Goal: Task Accomplishment & Management: Manage account settings

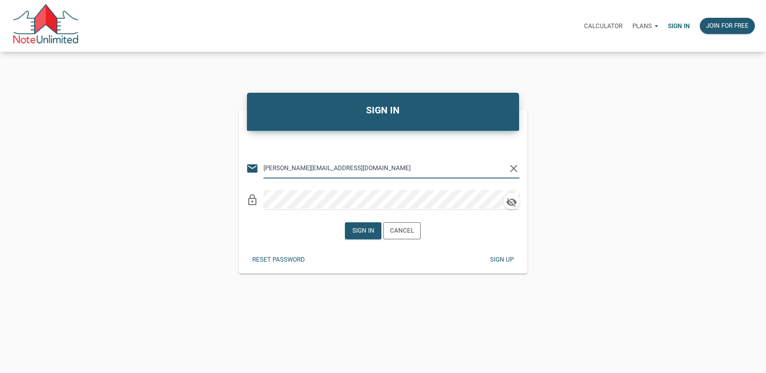
type input "[PERSON_NAME][EMAIL_ADDRESS][DOMAIN_NAME]"
click at [364, 233] on div "Sign in" at bounding box center [363, 231] width 22 height 10
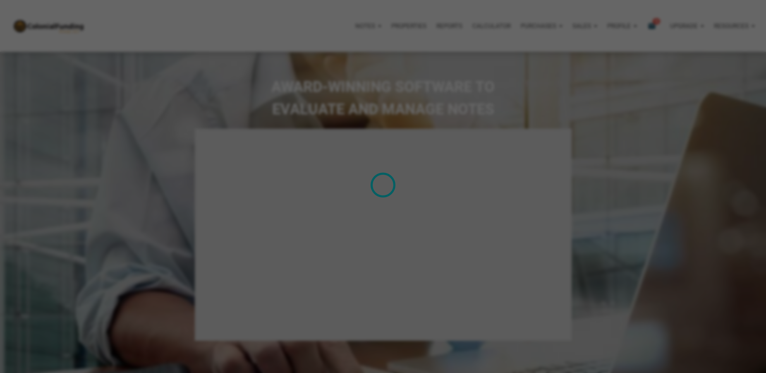
select select
type input "Introduction to new features"
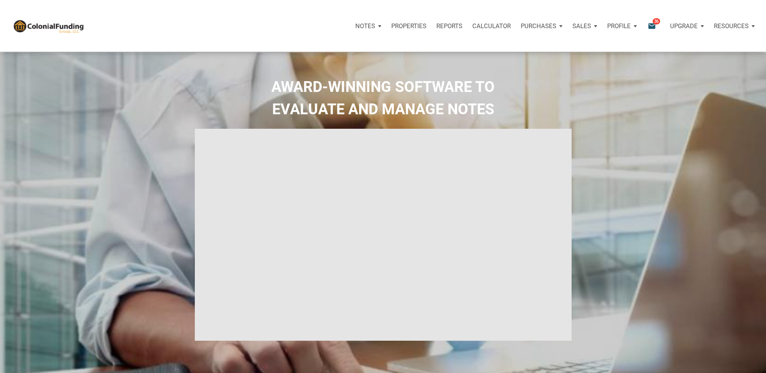
select select
click at [375, 22] on p "Purchases" at bounding box center [365, 25] width 20 height 7
click at [506, 48] on link "Offers" at bounding box center [526, 48] width 79 height 17
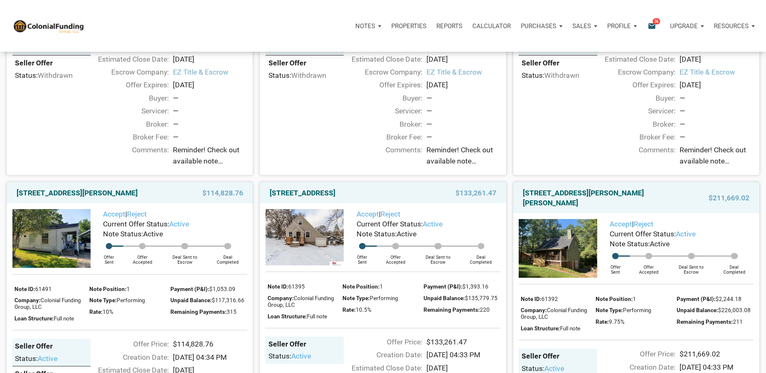
scroll to position [295, 0]
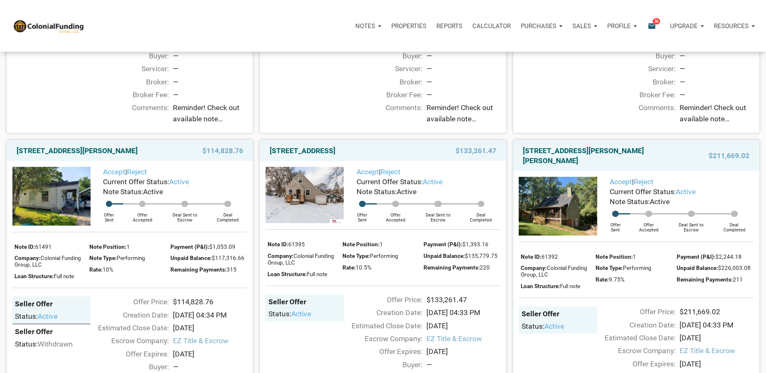
drag, startPoint x: 268, startPoint y: 151, endPoint x: 389, endPoint y: 151, distance: 120.3
click at [389, 151] on div "[STREET_ADDRESS]" at bounding box center [347, 151] width 165 height 10
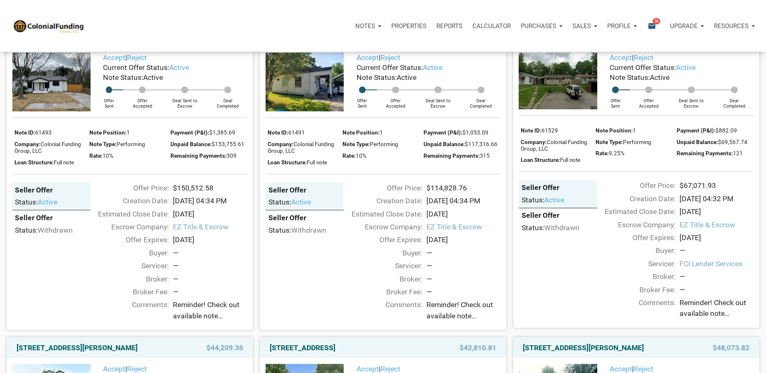
scroll to position [1350, 0]
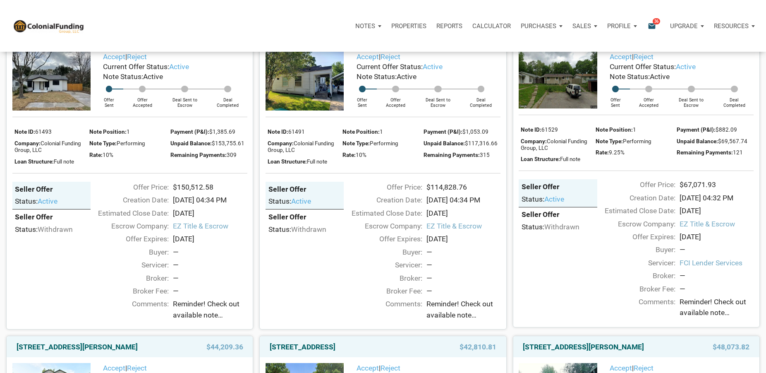
click at [691, 318] on span "Reminder! Check out available note inventory. Notes are priced from $42K to $21…" at bounding box center [716, 307] width 74 height 22
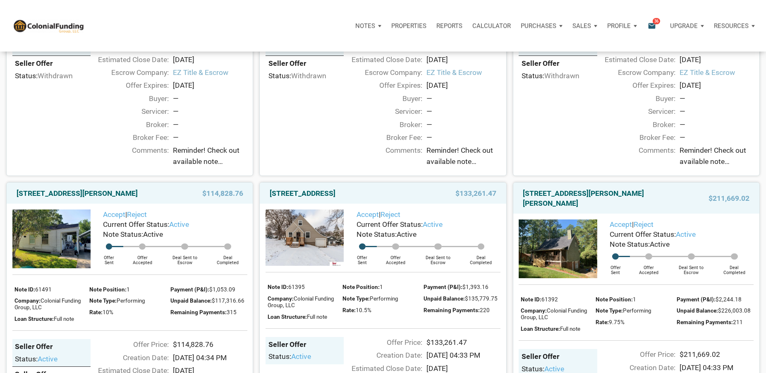
scroll to position [253, 0]
click at [310, 244] on img at bounding box center [304, 237] width 78 height 57
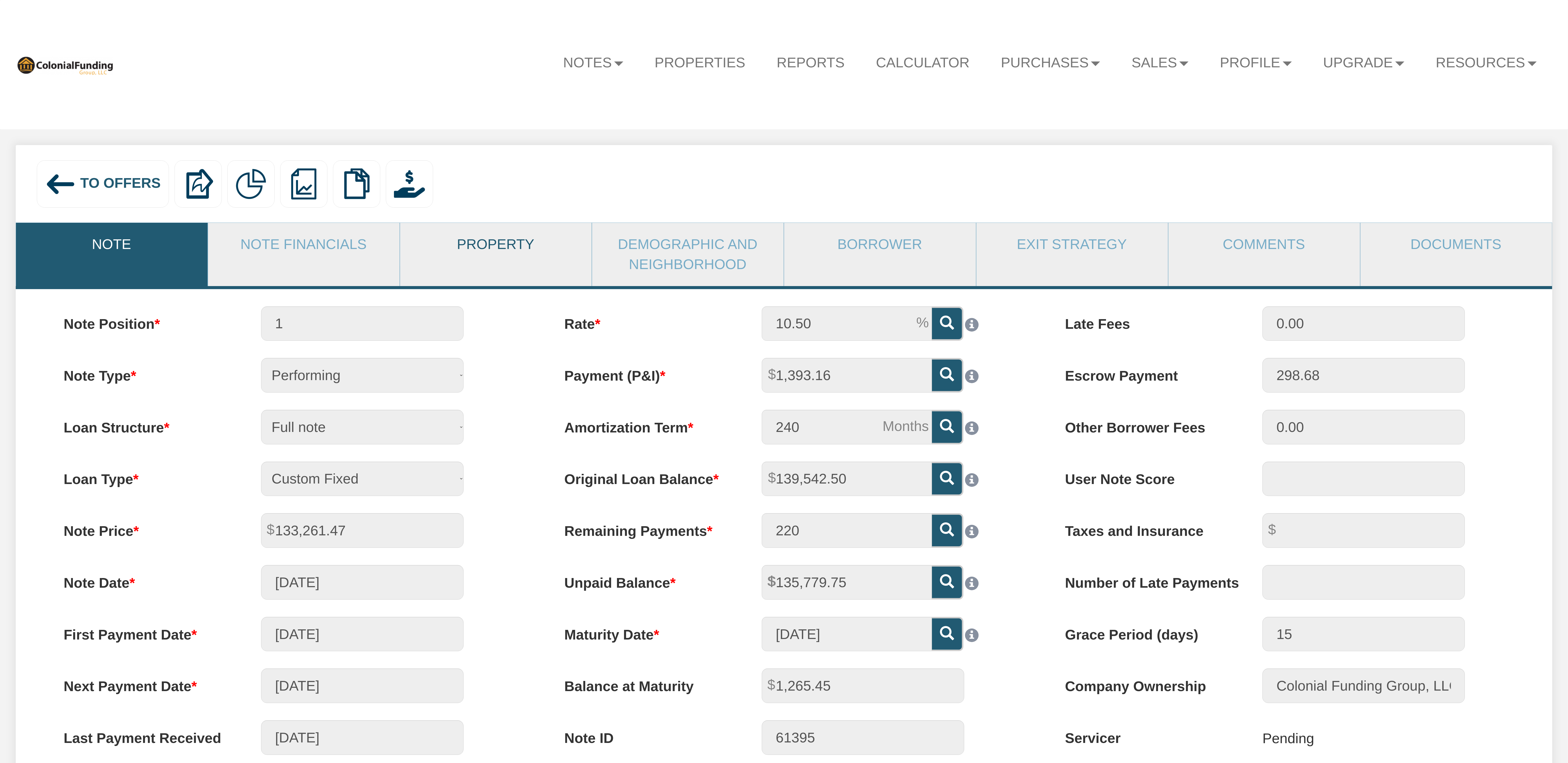
click at [499, 241] on link "Property" at bounding box center [495, 245] width 191 height 43
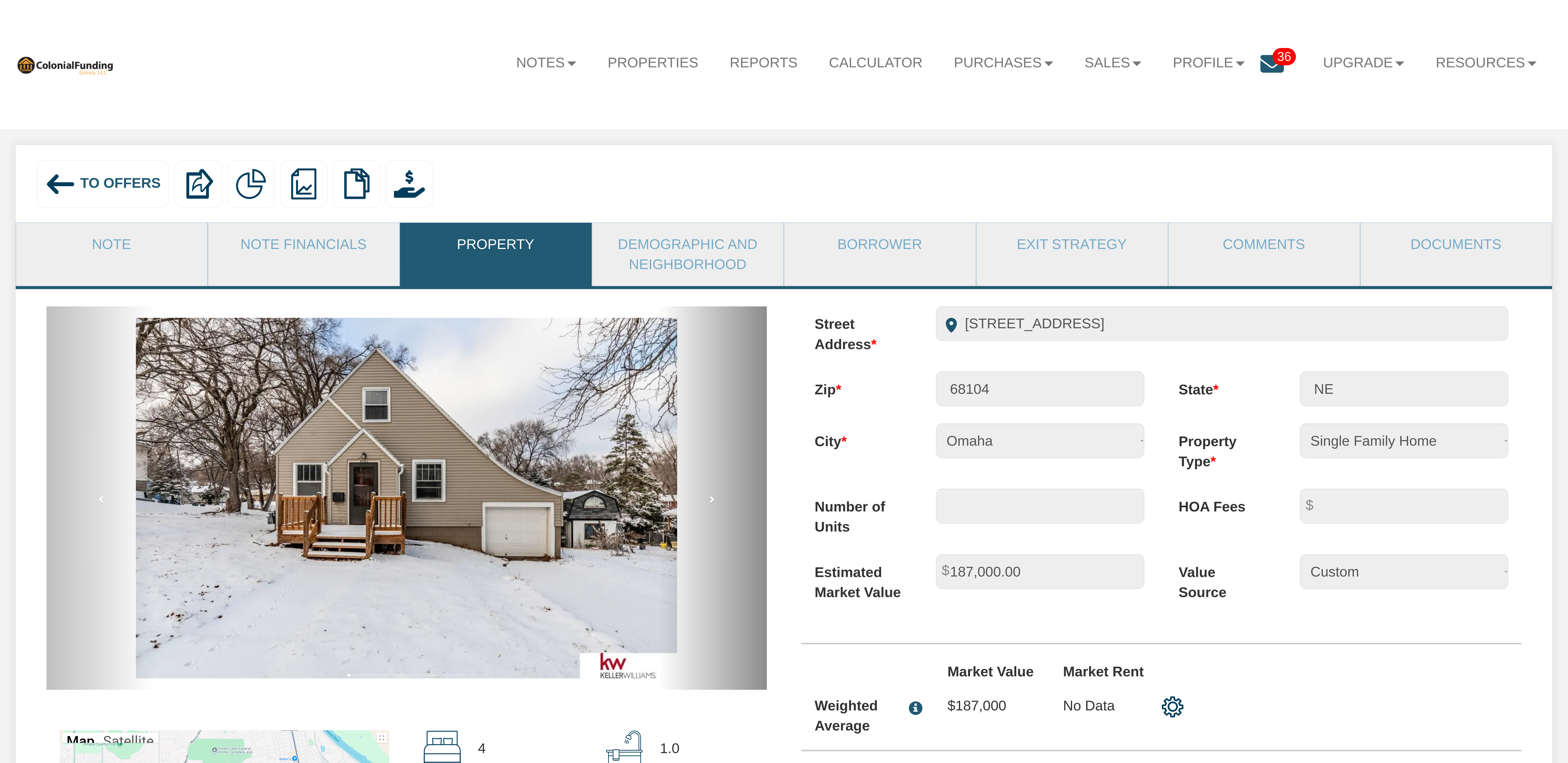
click at [716, 506] on link "next" at bounding box center [713, 498] width 108 height 383
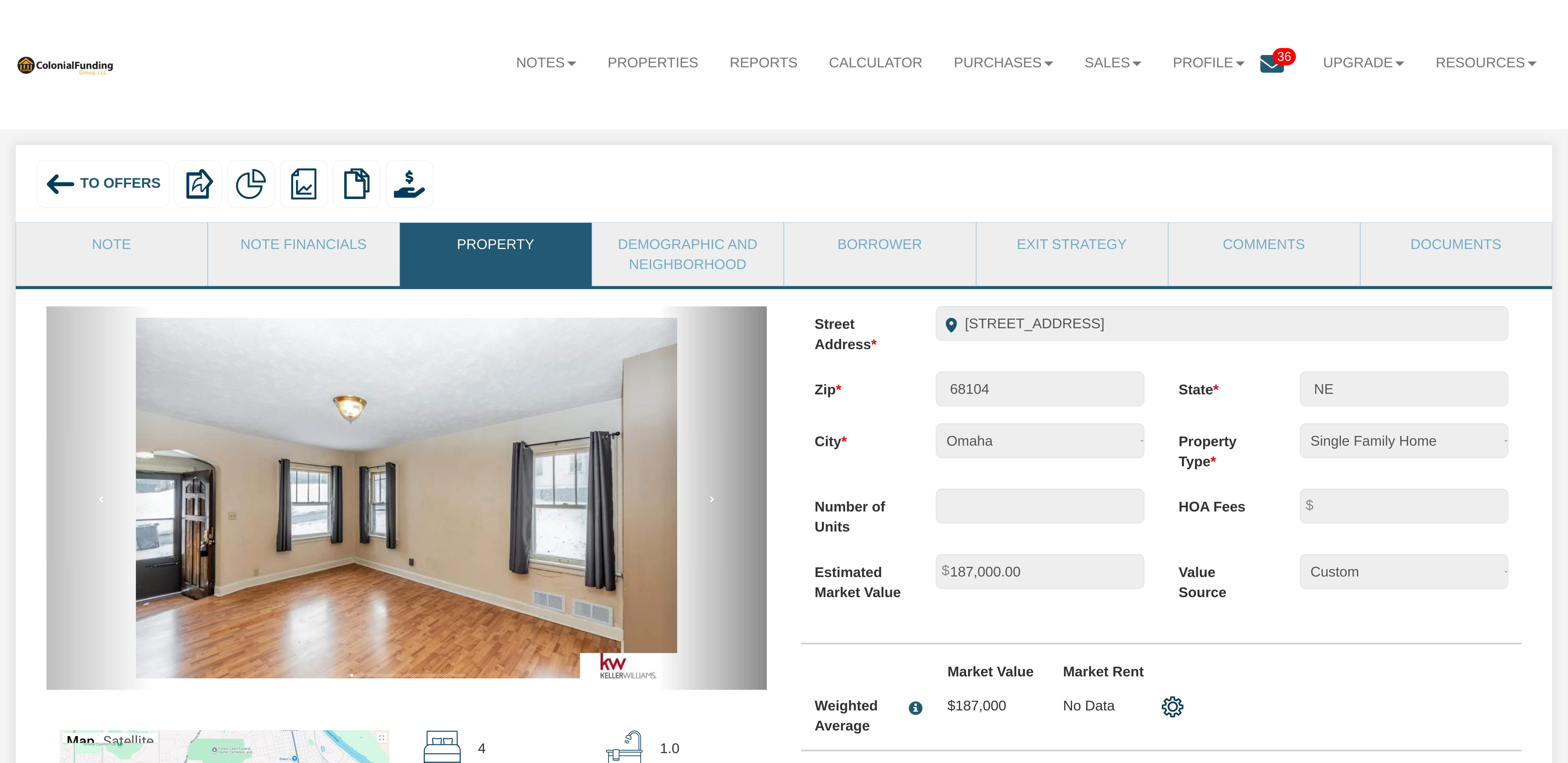
click at [716, 506] on link "next" at bounding box center [713, 498] width 108 height 383
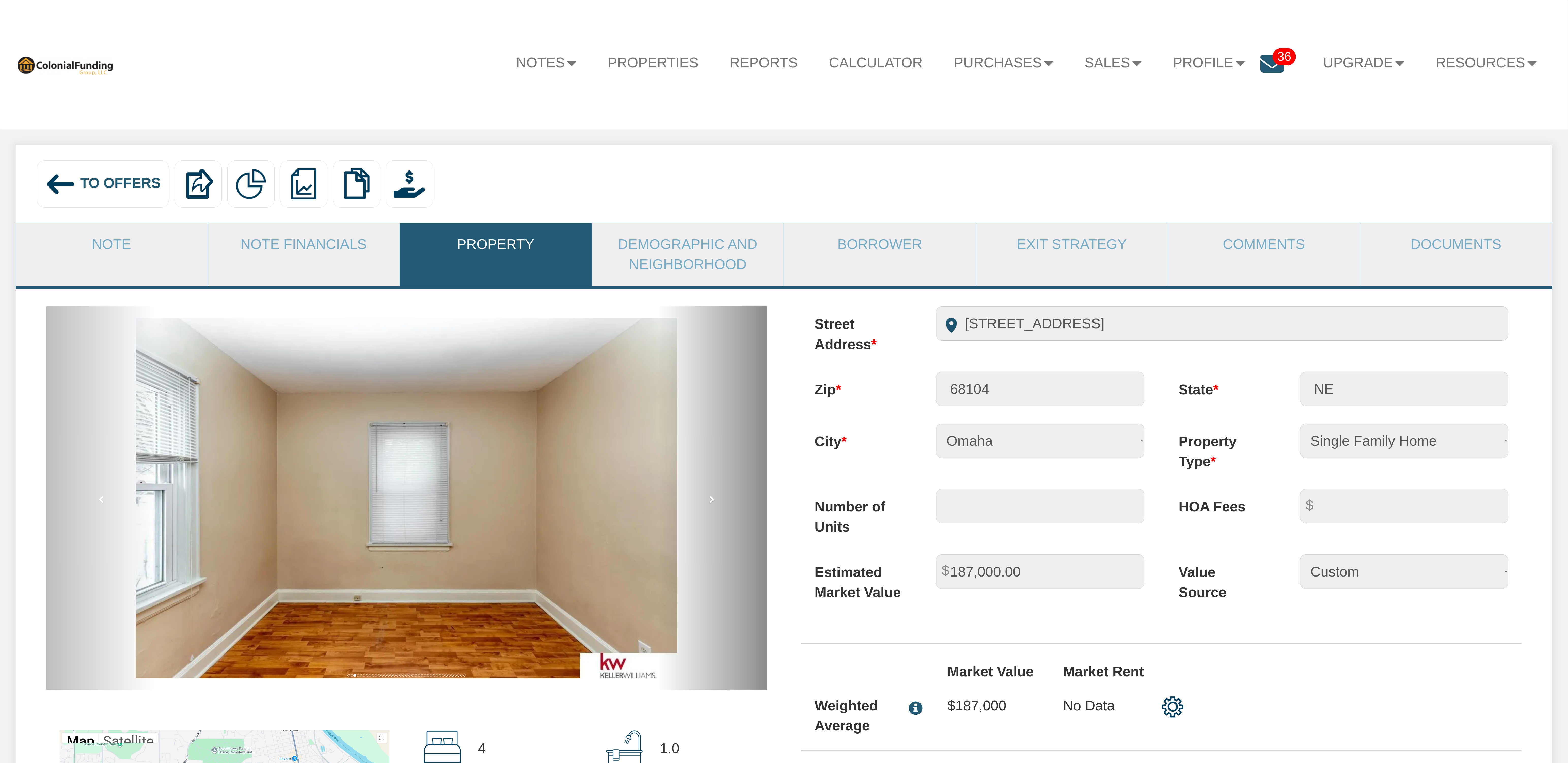
click at [716, 506] on link "next" at bounding box center [713, 498] width 108 height 383
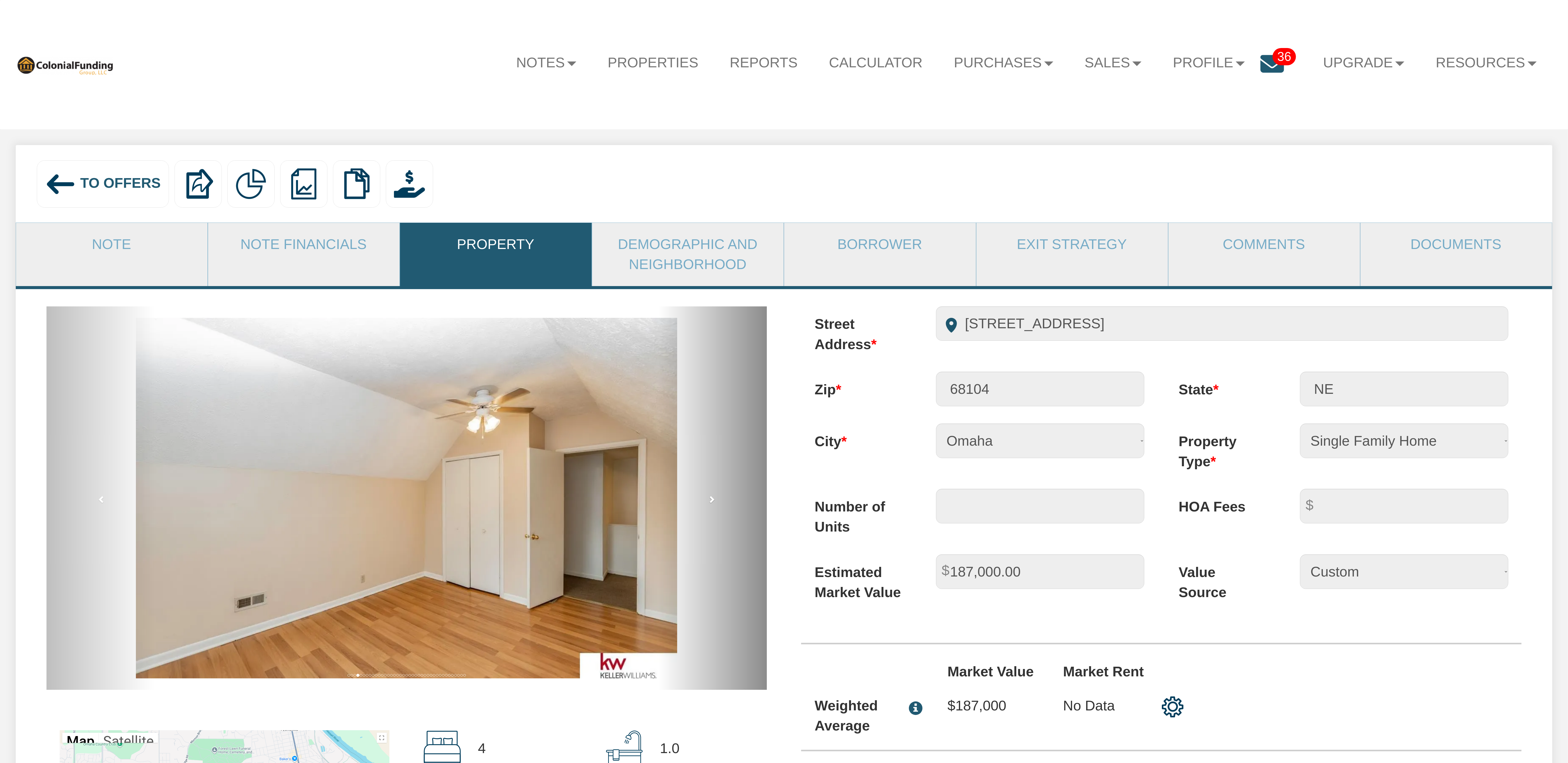
click at [716, 506] on link "next" at bounding box center [713, 498] width 108 height 383
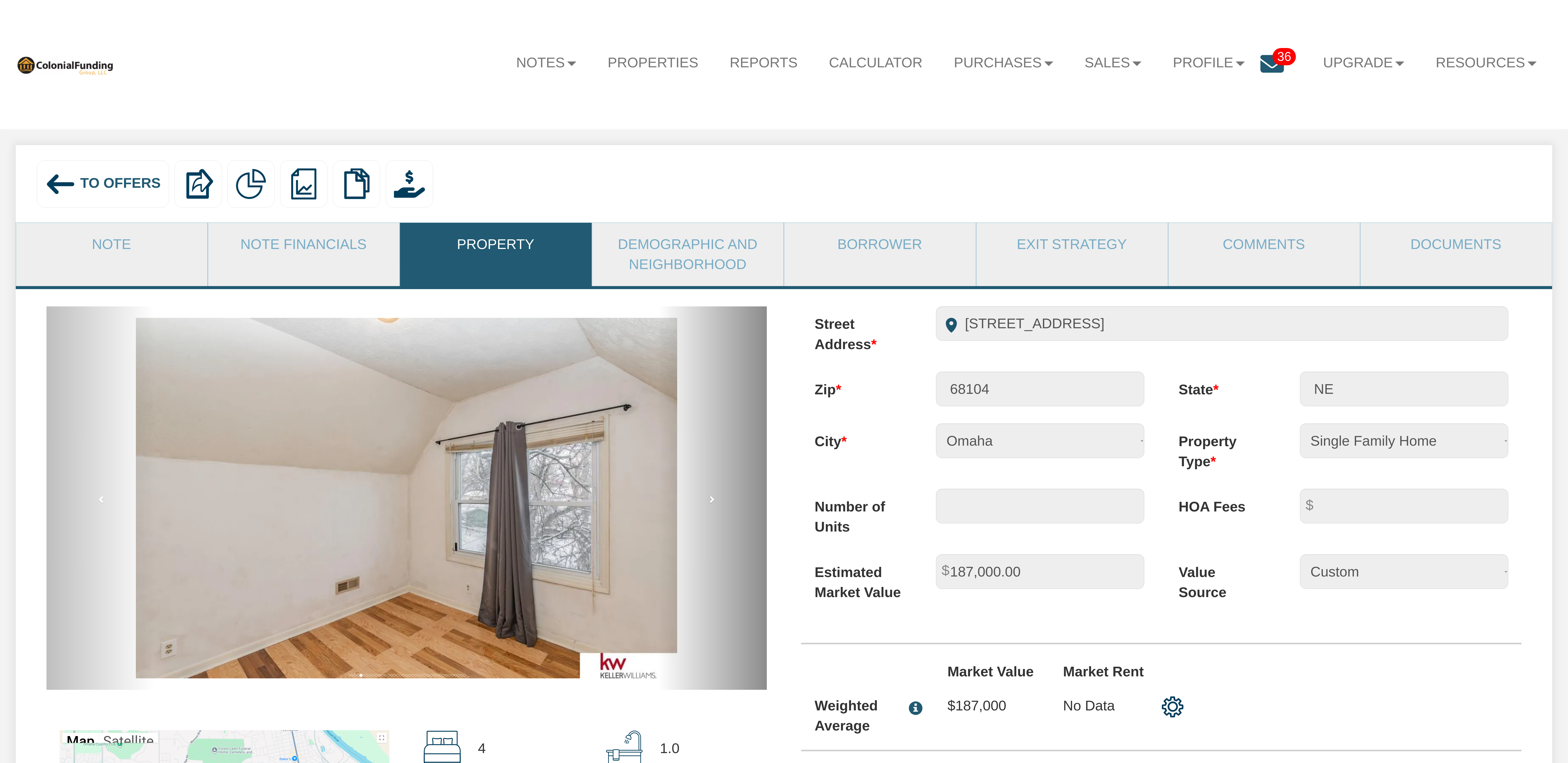
click at [716, 506] on link "next" at bounding box center [713, 498] width 108 height 383
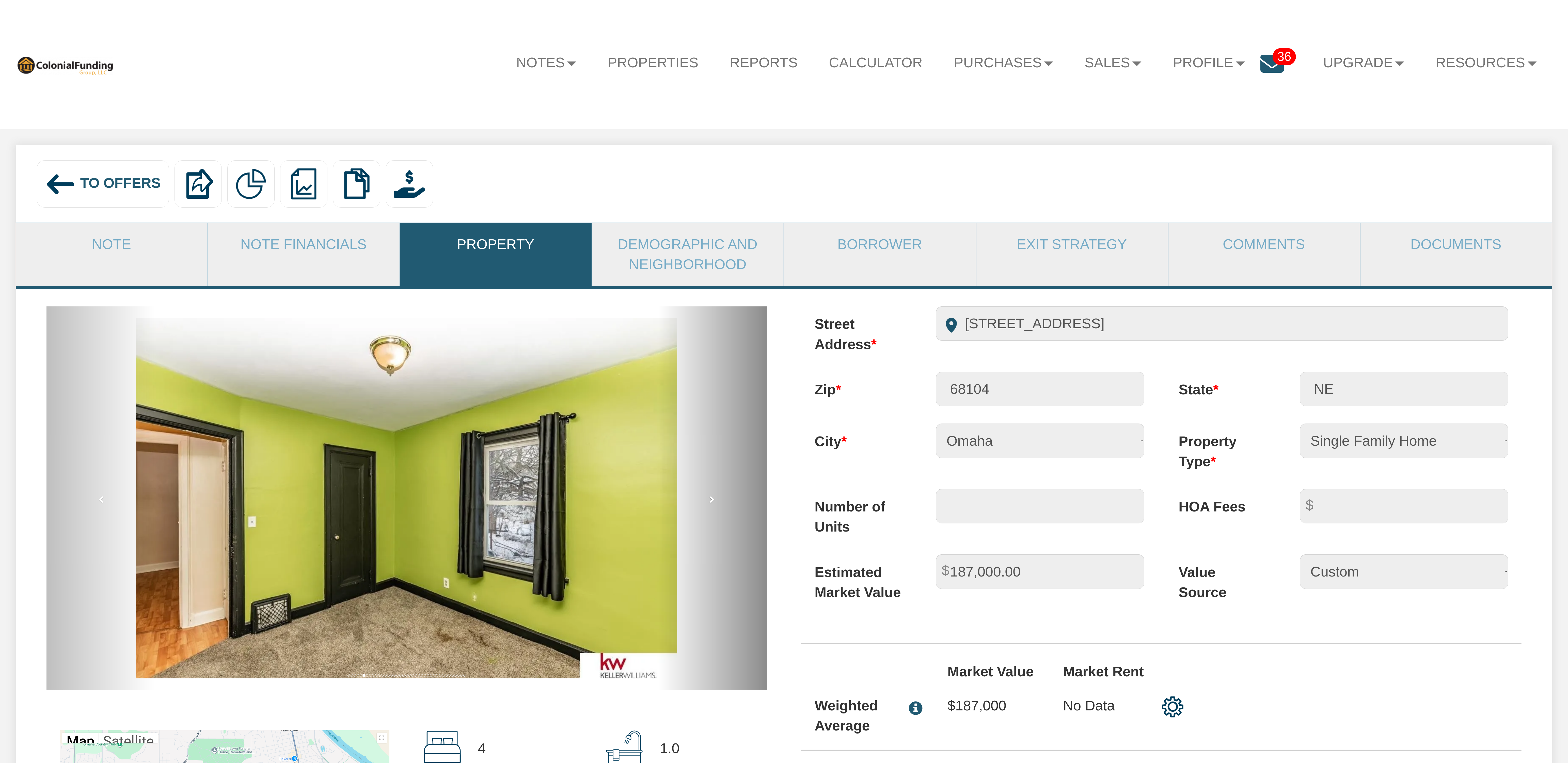
click at [716, 506] on link "next" at bounding box center [713, 498] width 108 height 383
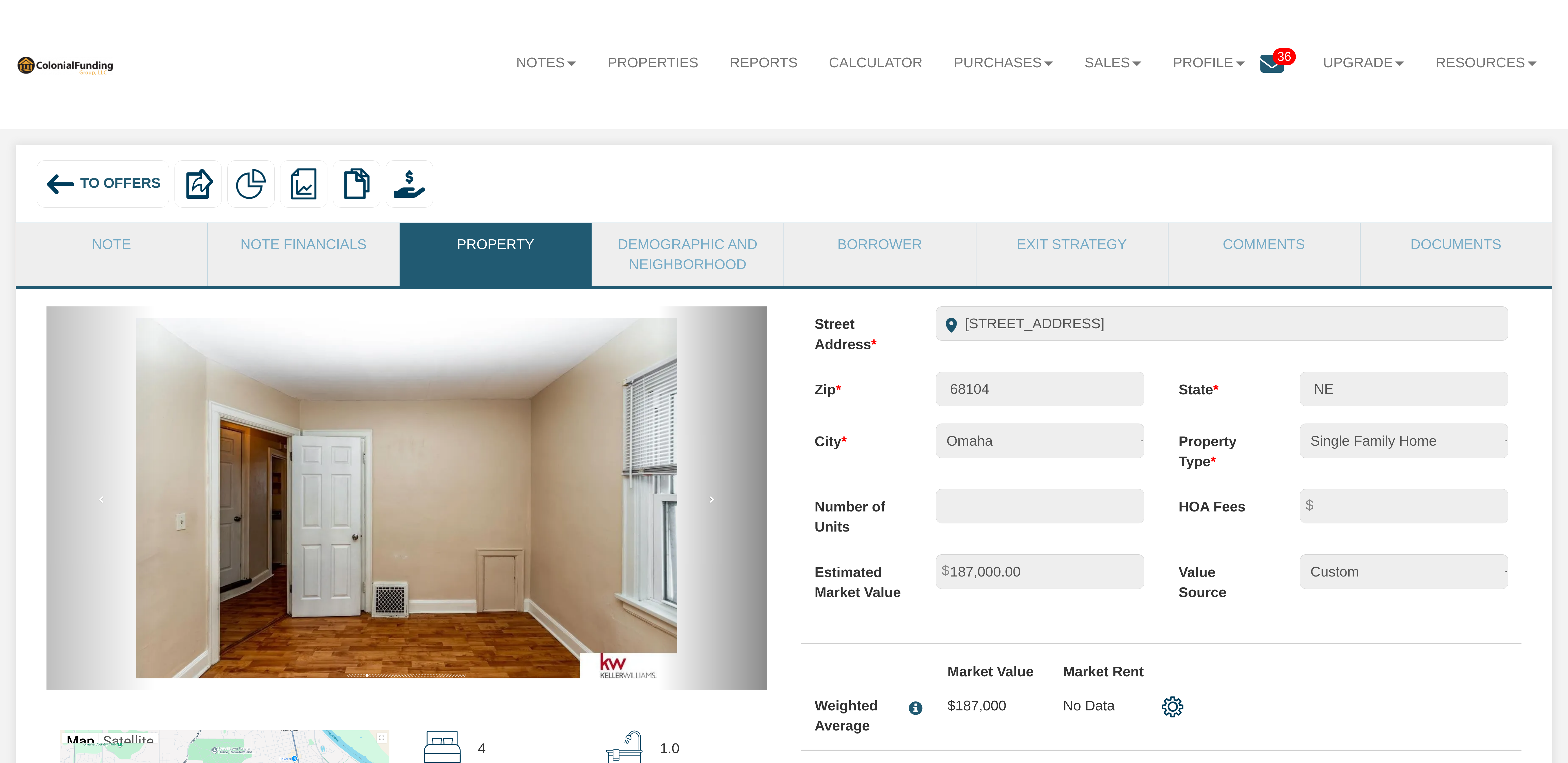
click at [716, 506] on link "next" at bounding box center [713, 498] width 108 height 383
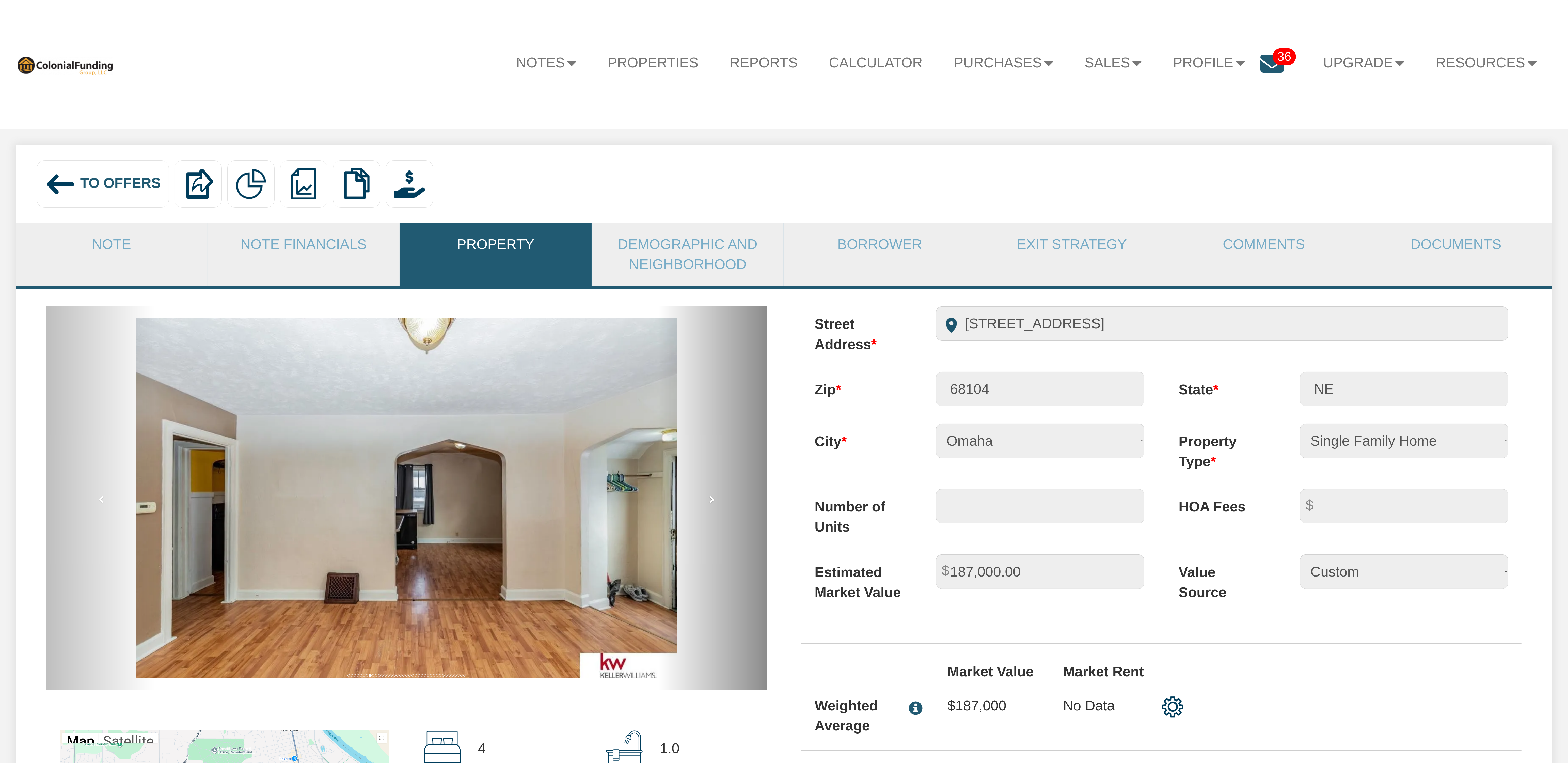
click at [716, 506] on link "next" at bounding box center [713, 498] width 108 height 383
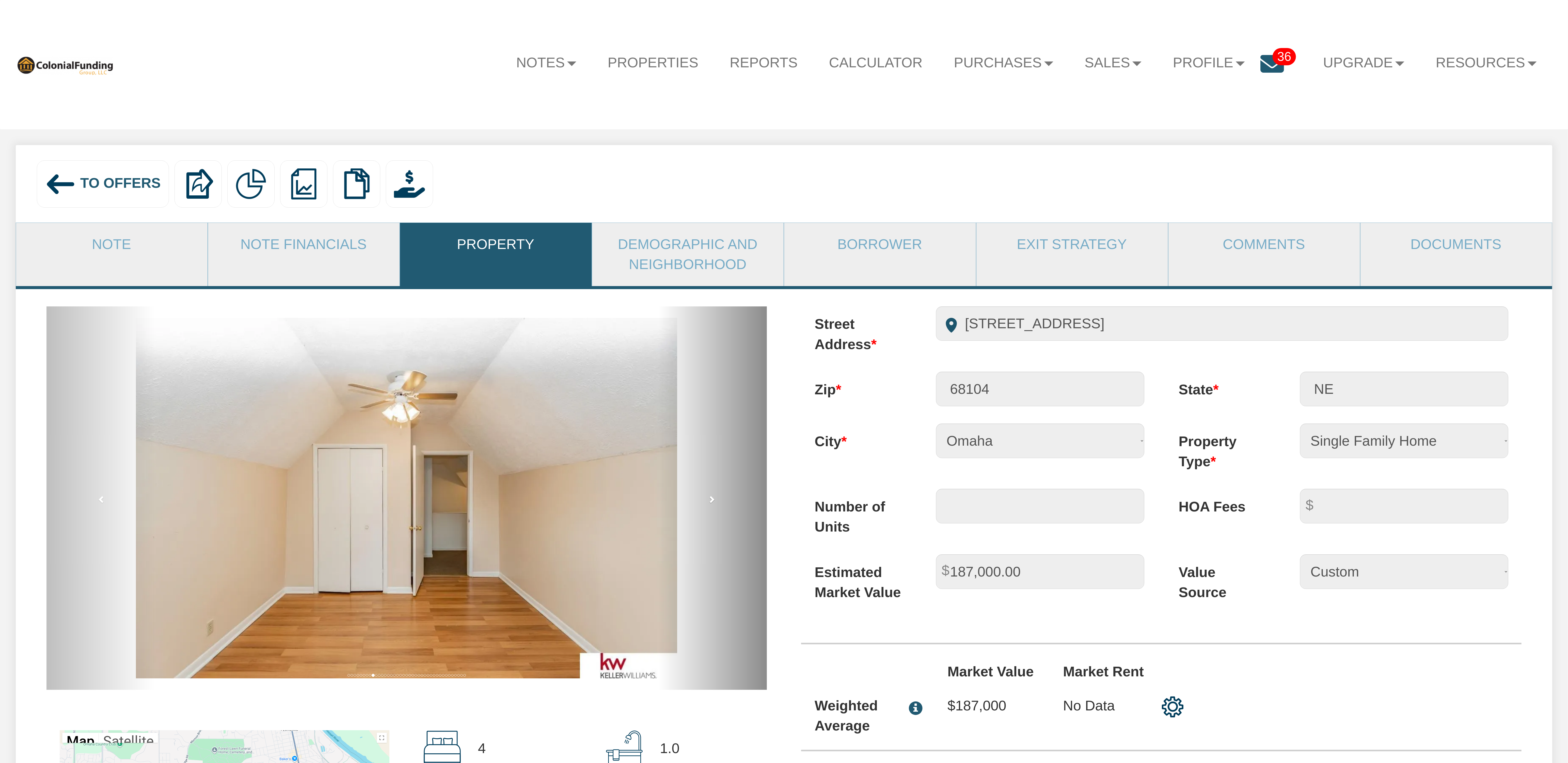
click at [716, 506] on link "next" at bounding box center [713, 498] width 108 height 383
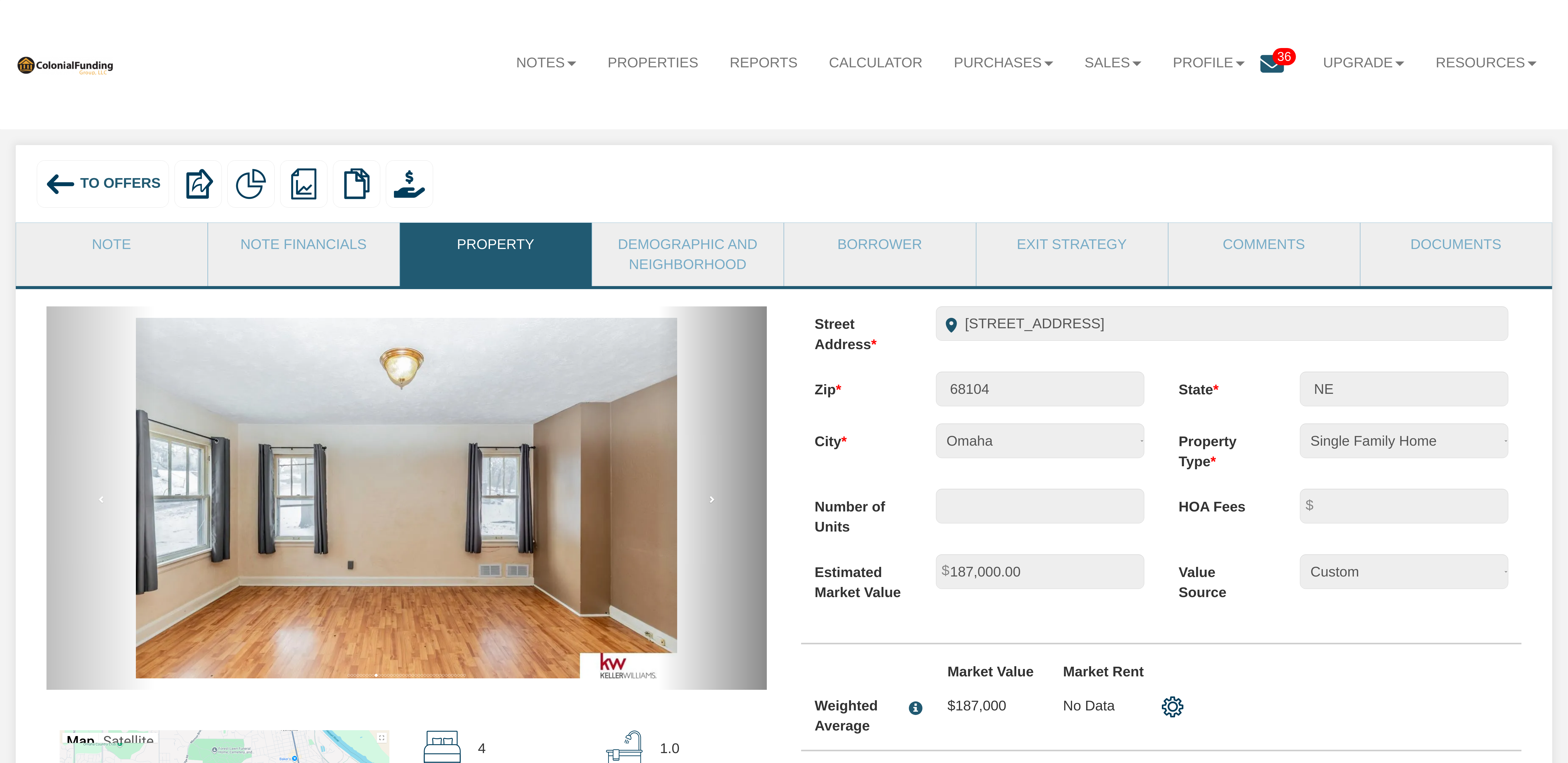
click at [716, 506] on link "next" at bounding box center [713, 498] width 108 height 383
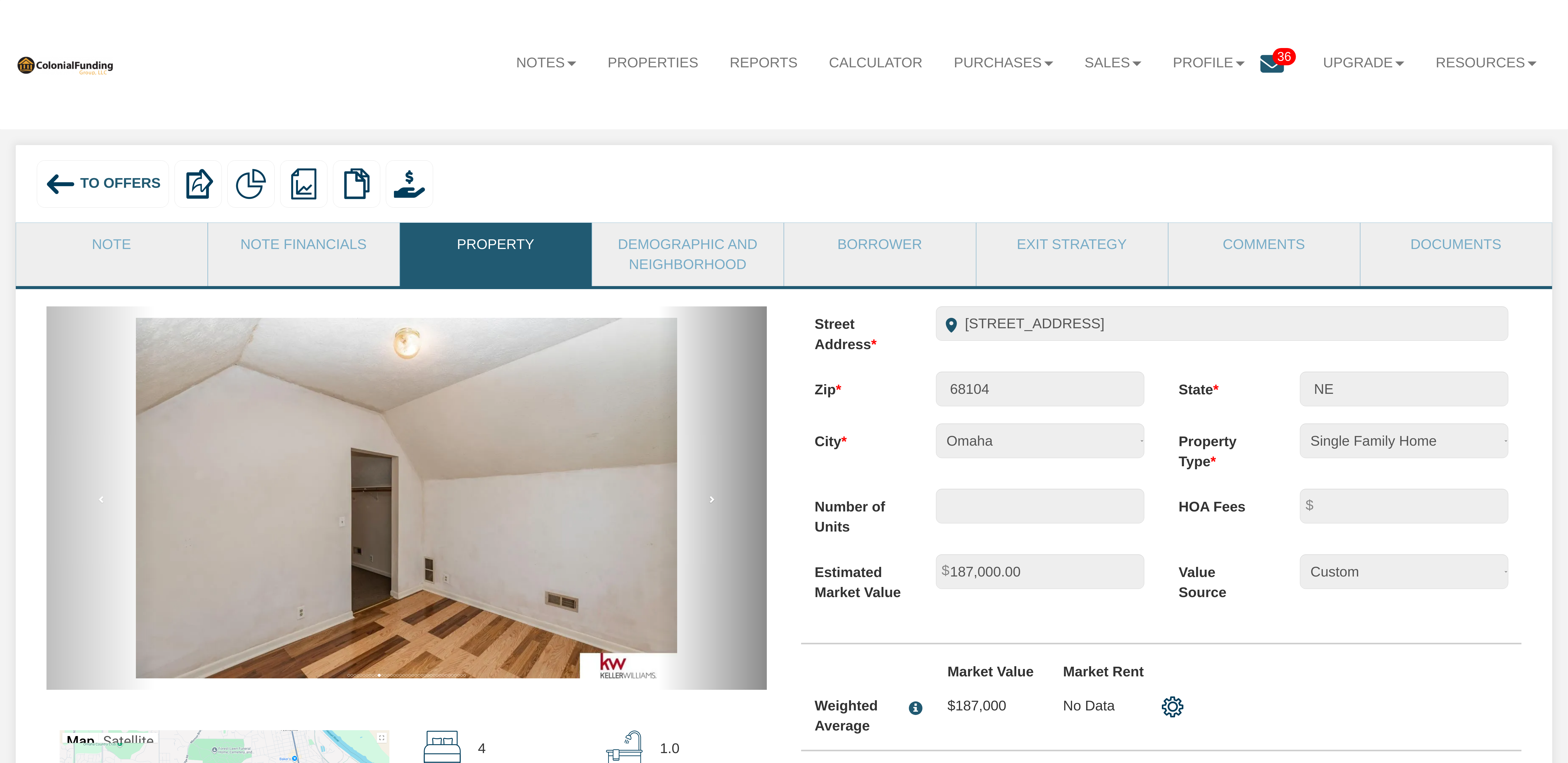
click at [716, 506] on link "next" at bounding box center [713, 498] width 108 height 383
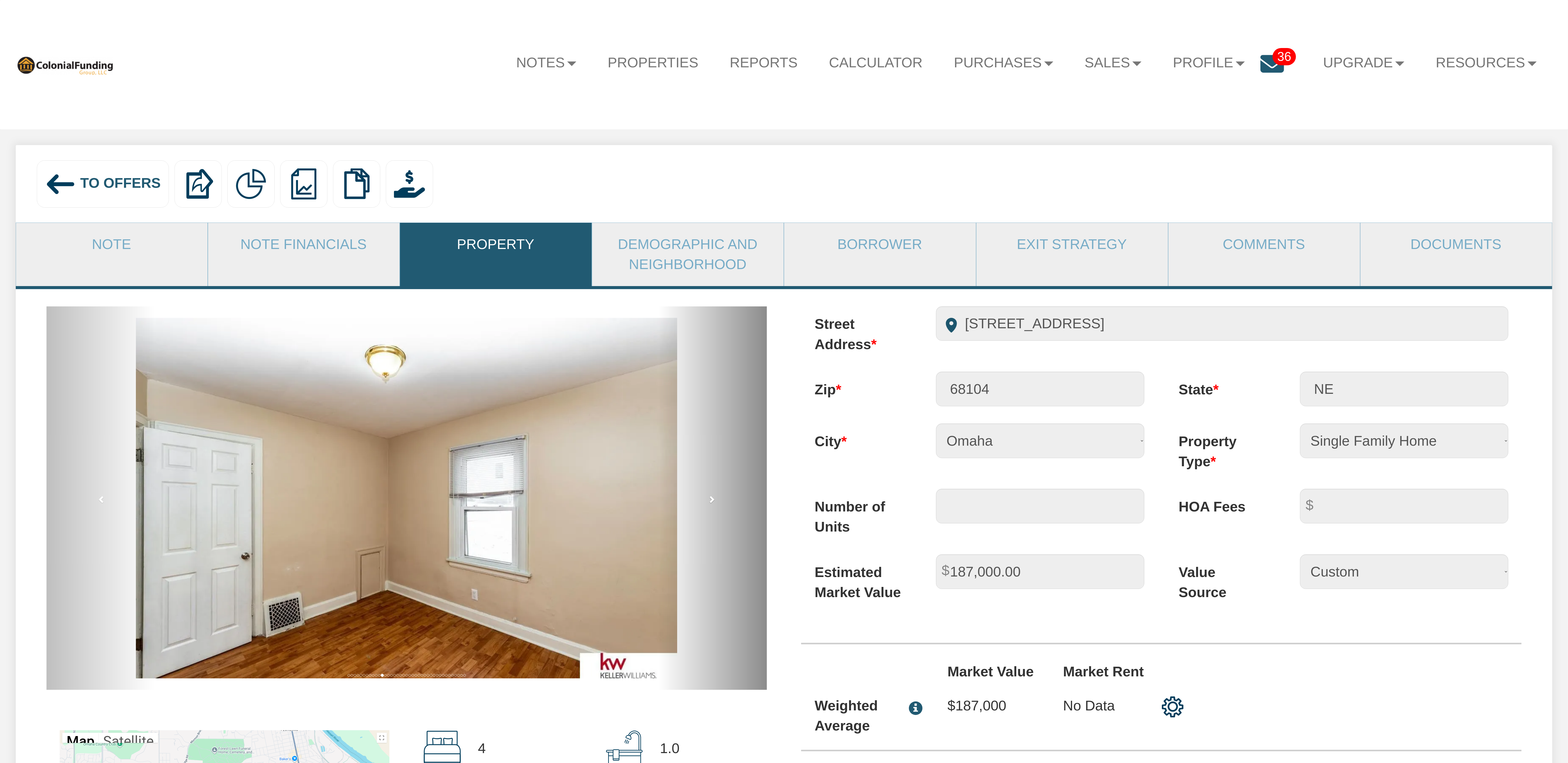
click at [716, 506] on link "next" at bounding box center [713, 498] width 108 height 383
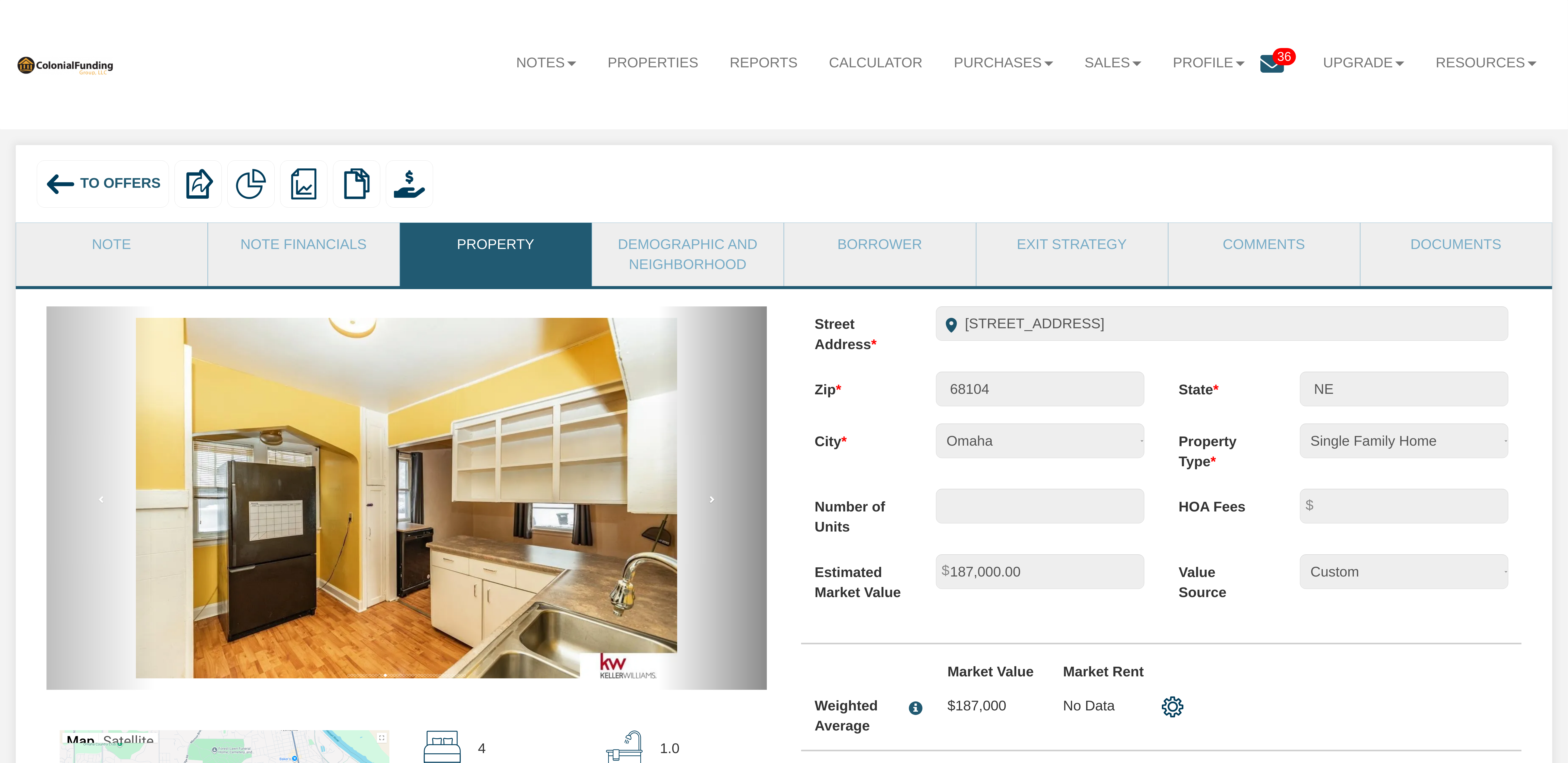
click at [716, 506] on link "next" at bounding box center [713, 498] width 108 height 383
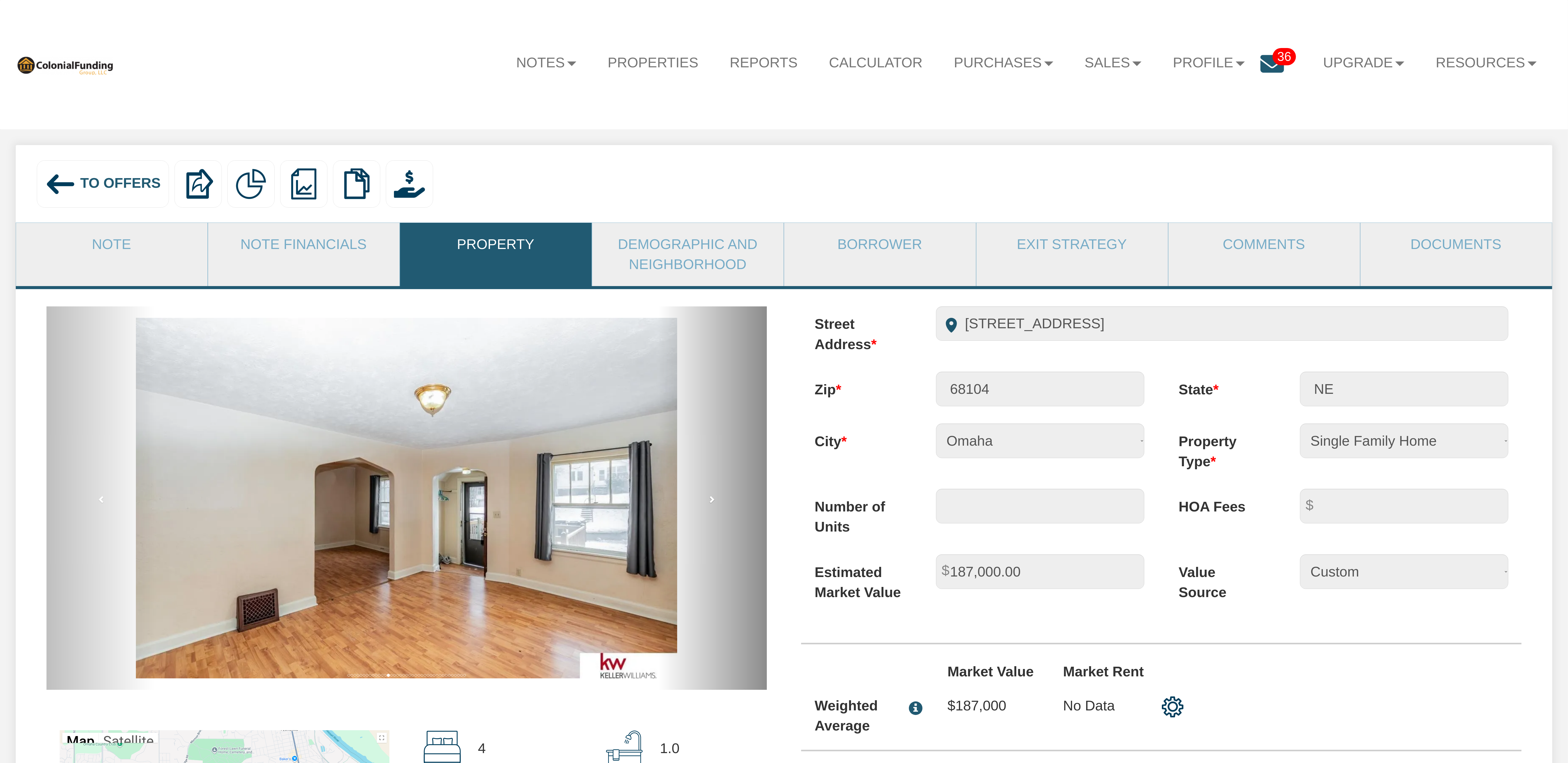
click at [716, 506] on link "next" at bounding box center [713, 498] width 108 height 383
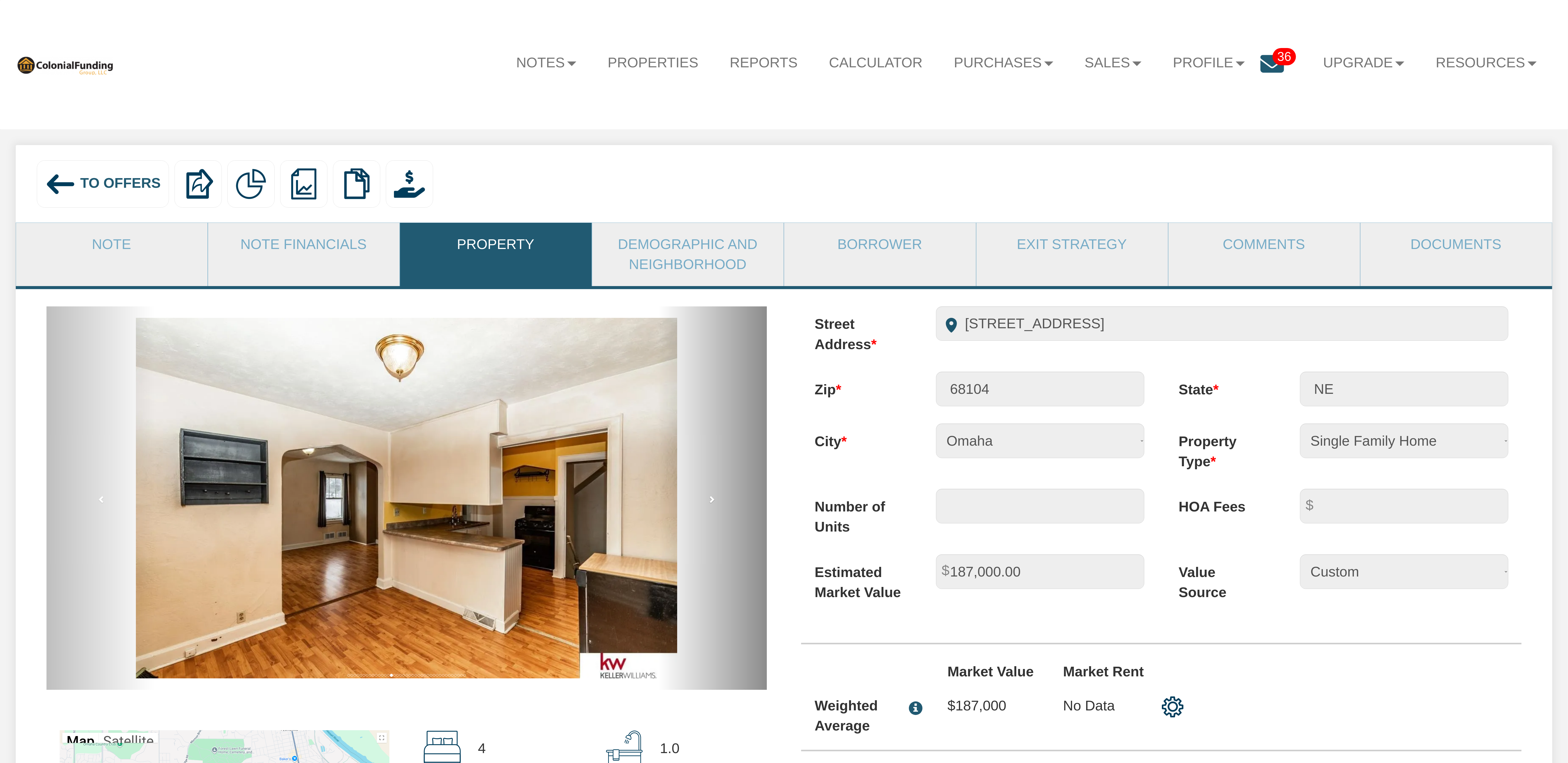
click at [716, 506] on link "next" at bounding box center [713, 498] width 108 height 383
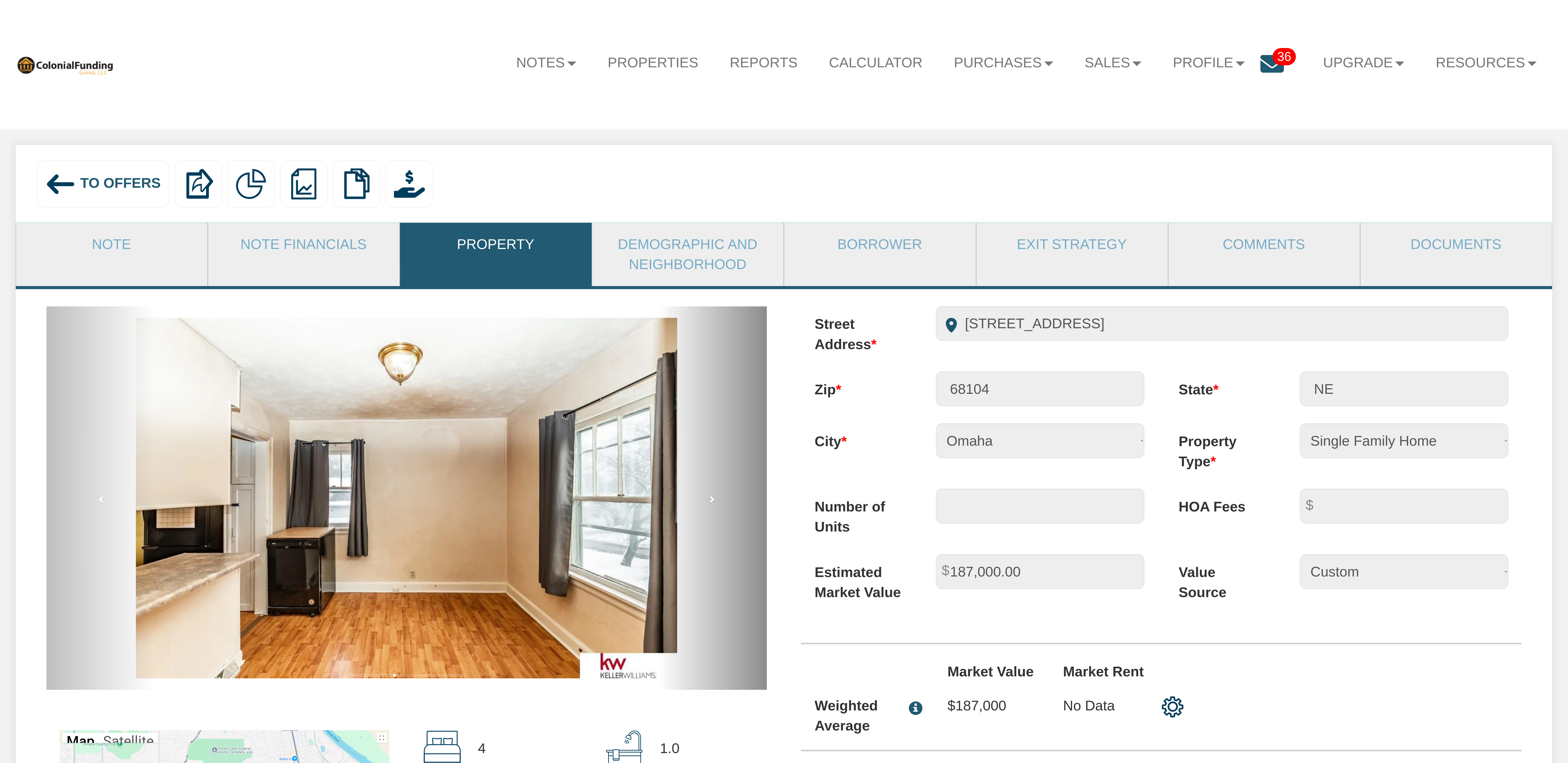
click at [716, 506] on link "next" at bounding box center [713, 498] width 108 height 383
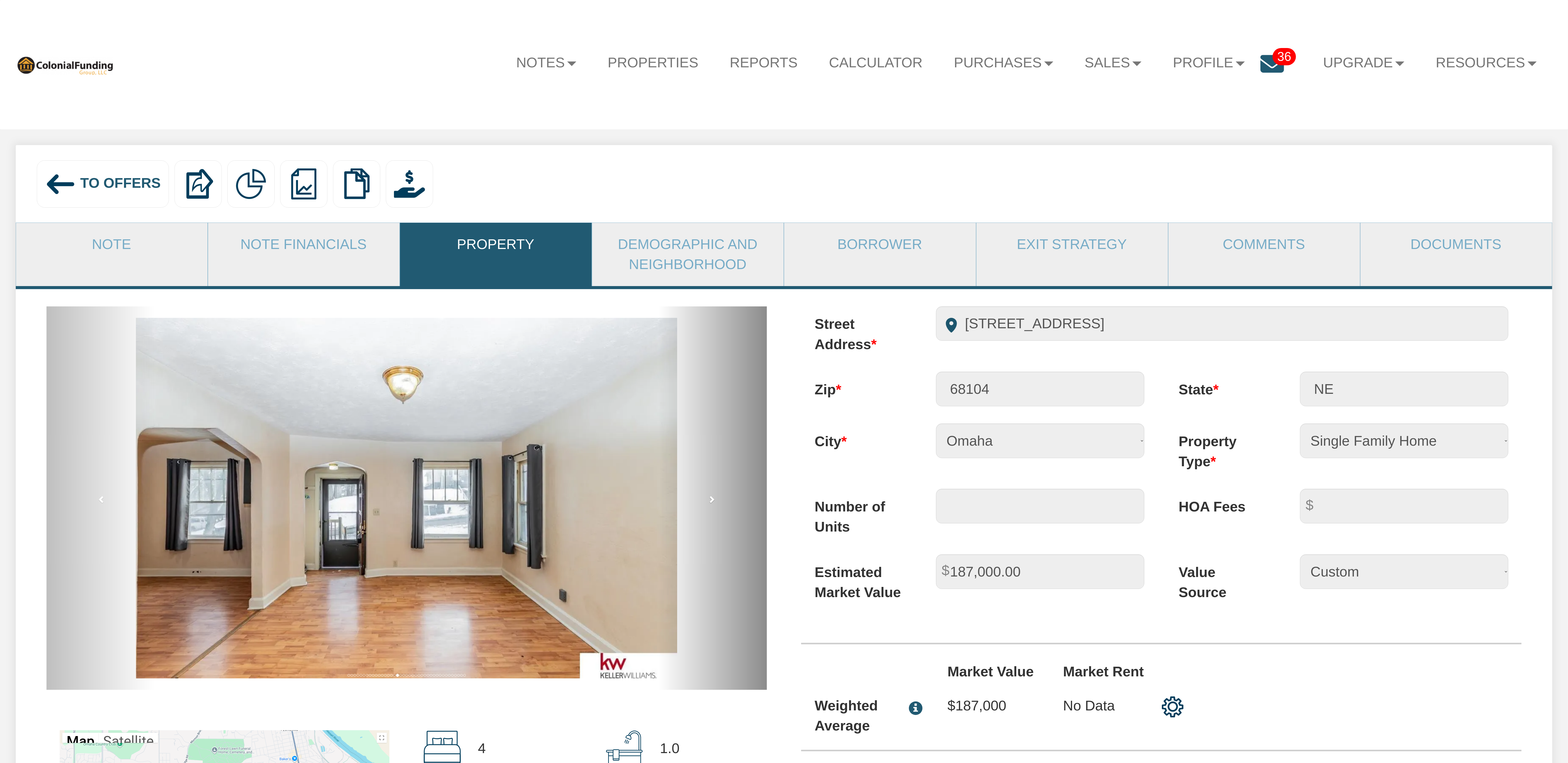
click at [716, 506] on link "next" at bounding box center [713, 498] width 108 height 383
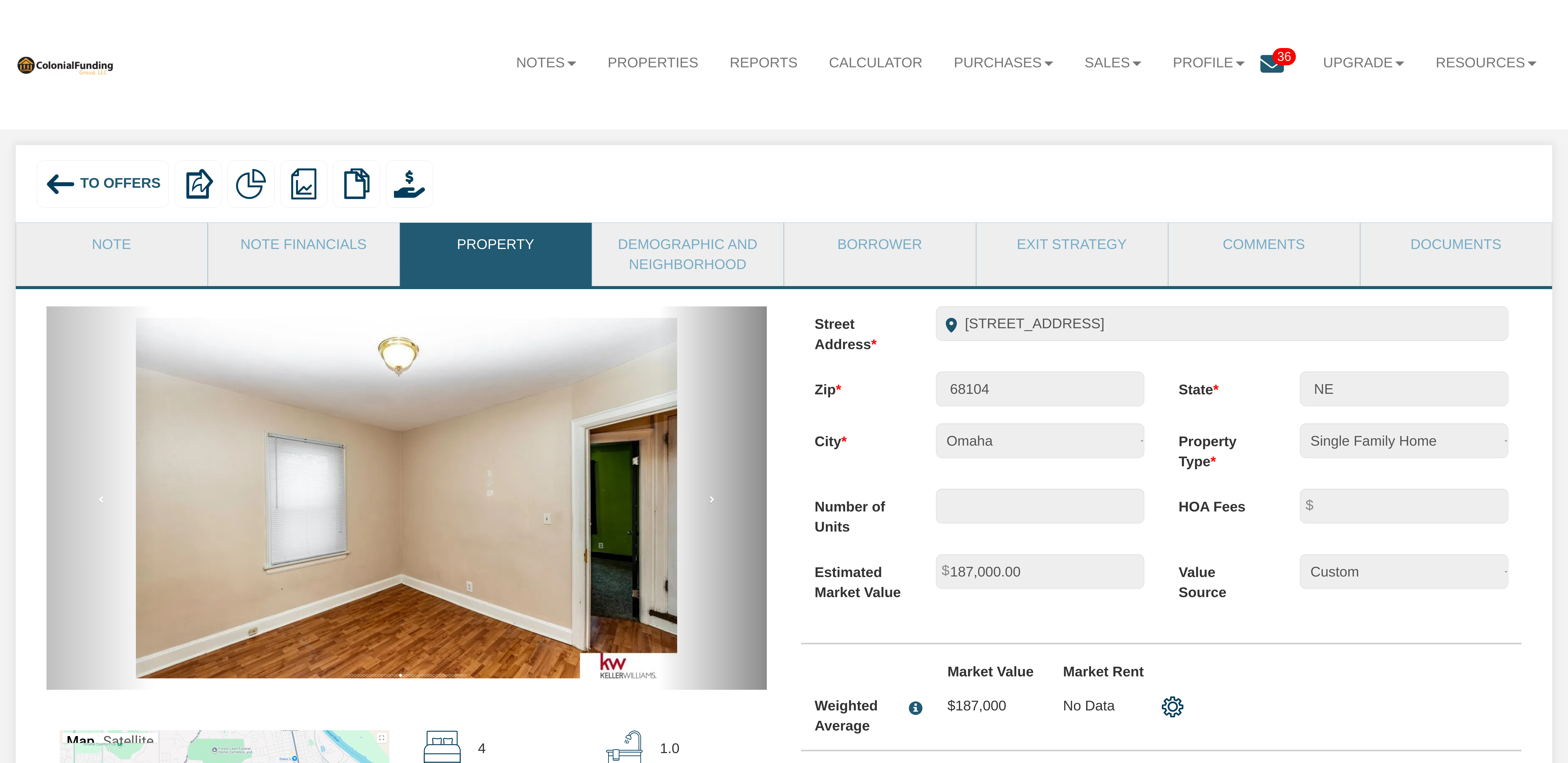
click at [716, 506] on link "next" at bounding box center [713, 498] width 108 height 383
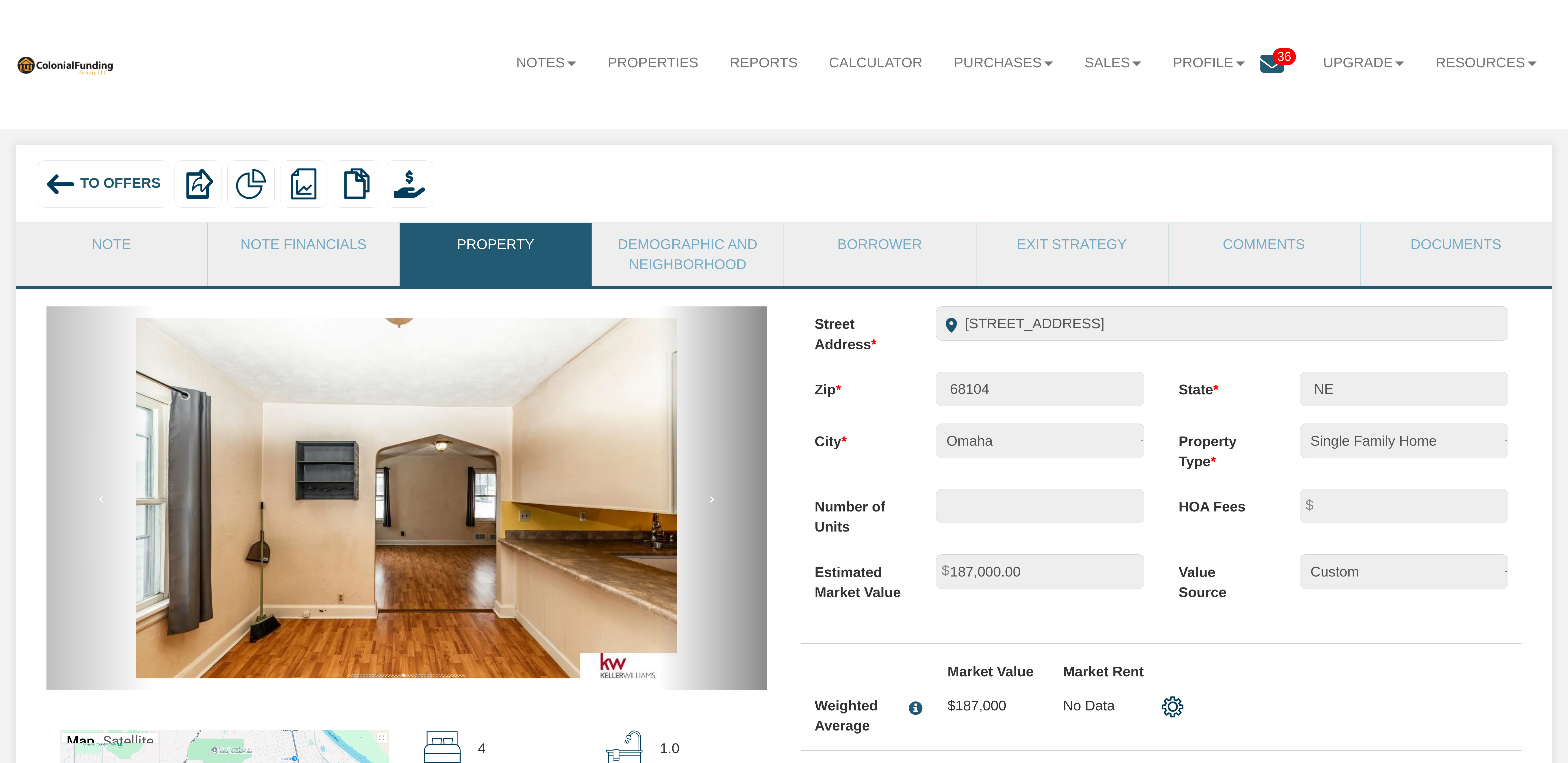
click at [716, 506] on link "next" at bounding box center [713, 498] width 108 height 383
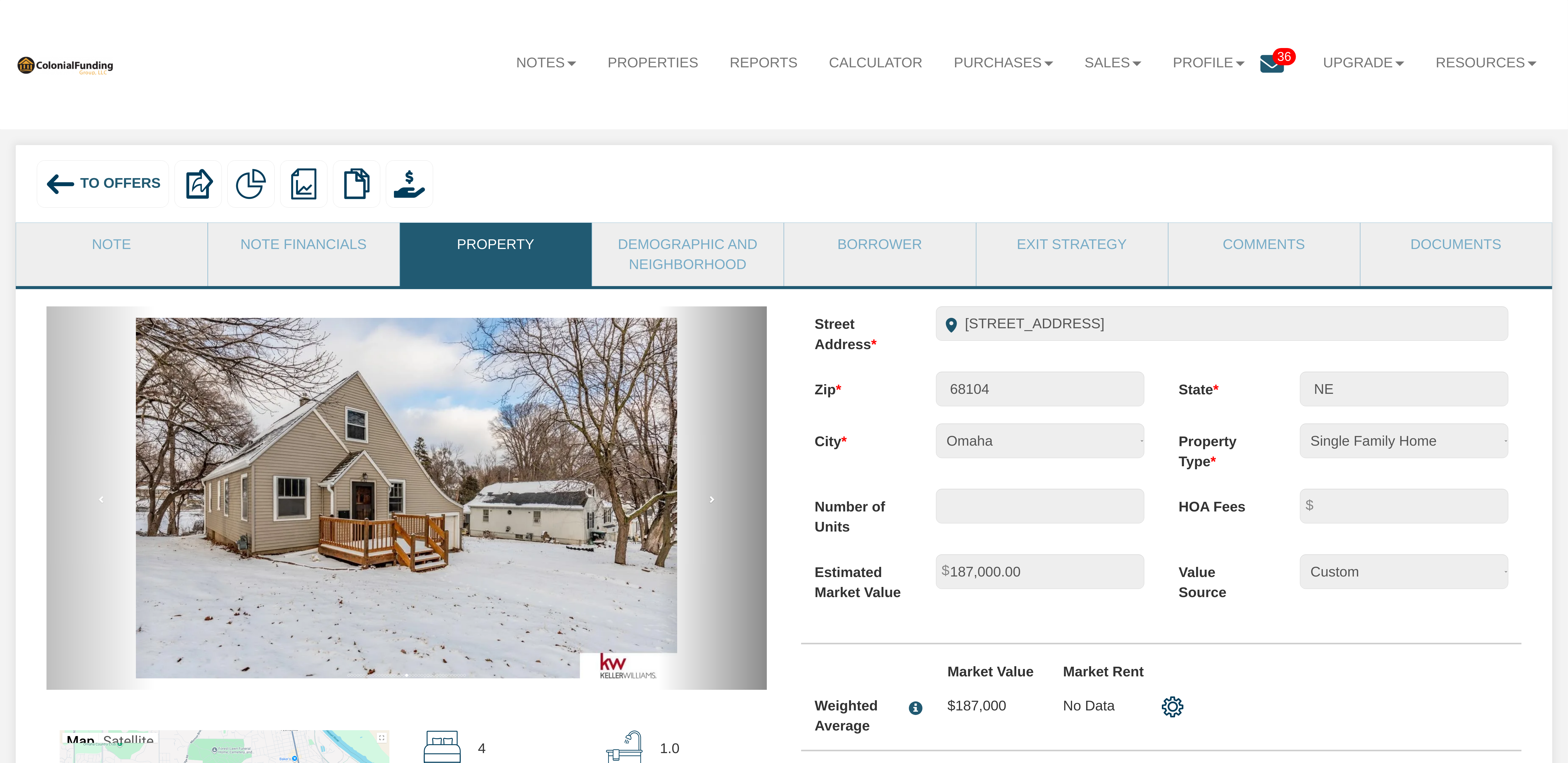
click at [716, 506] on link "next" at bounding box center [713, 498] width 108 height 383
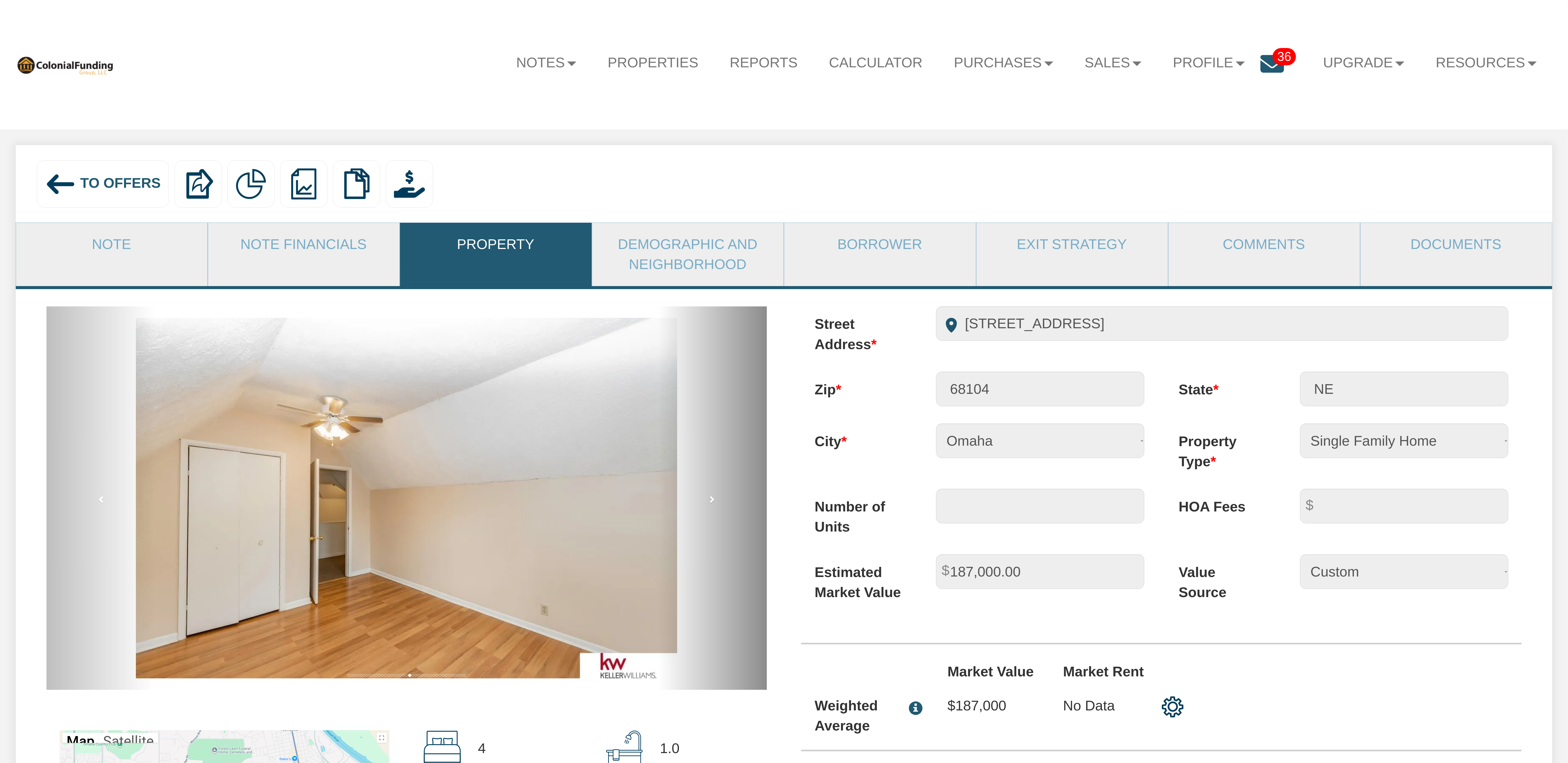
click at [716, 506] on link "next" at bounding box center [713, 498] width 108 height 383
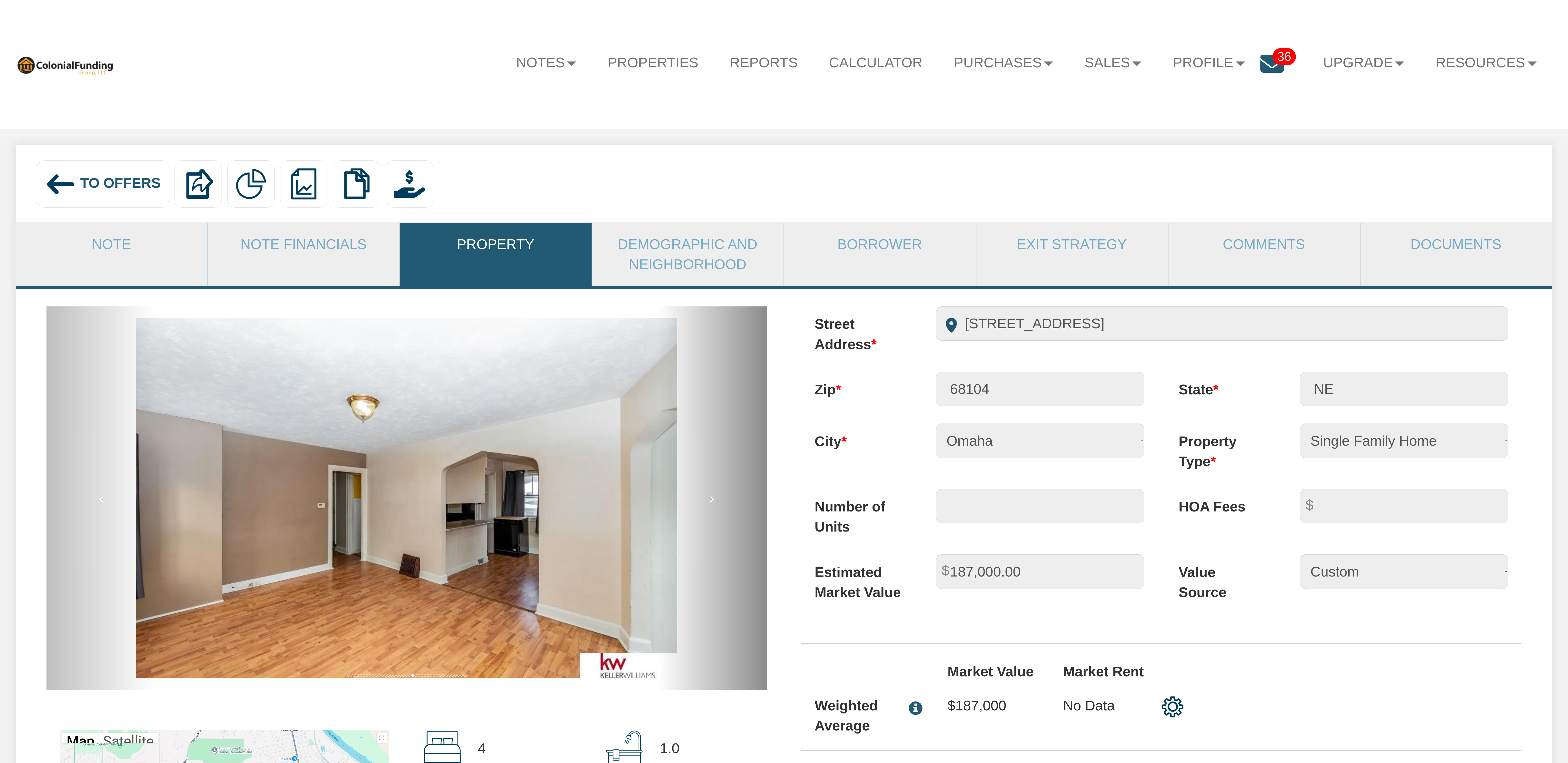
click at [716, 506] on link "next" at bounding box center [713, 498] width 108 height 383
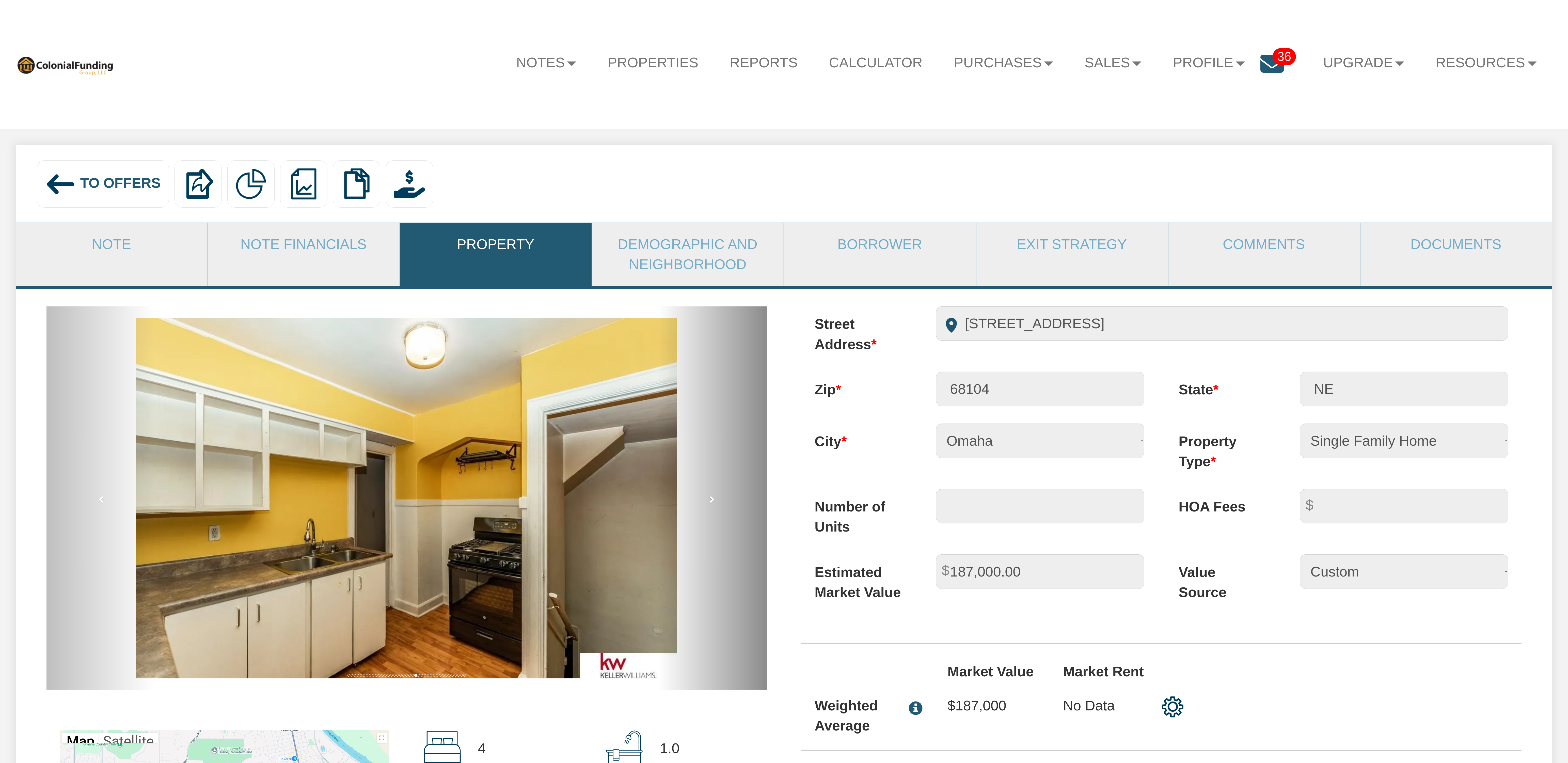
click at [716, 506] on link "next" at bounding box center [713, 498] width 108 height 383
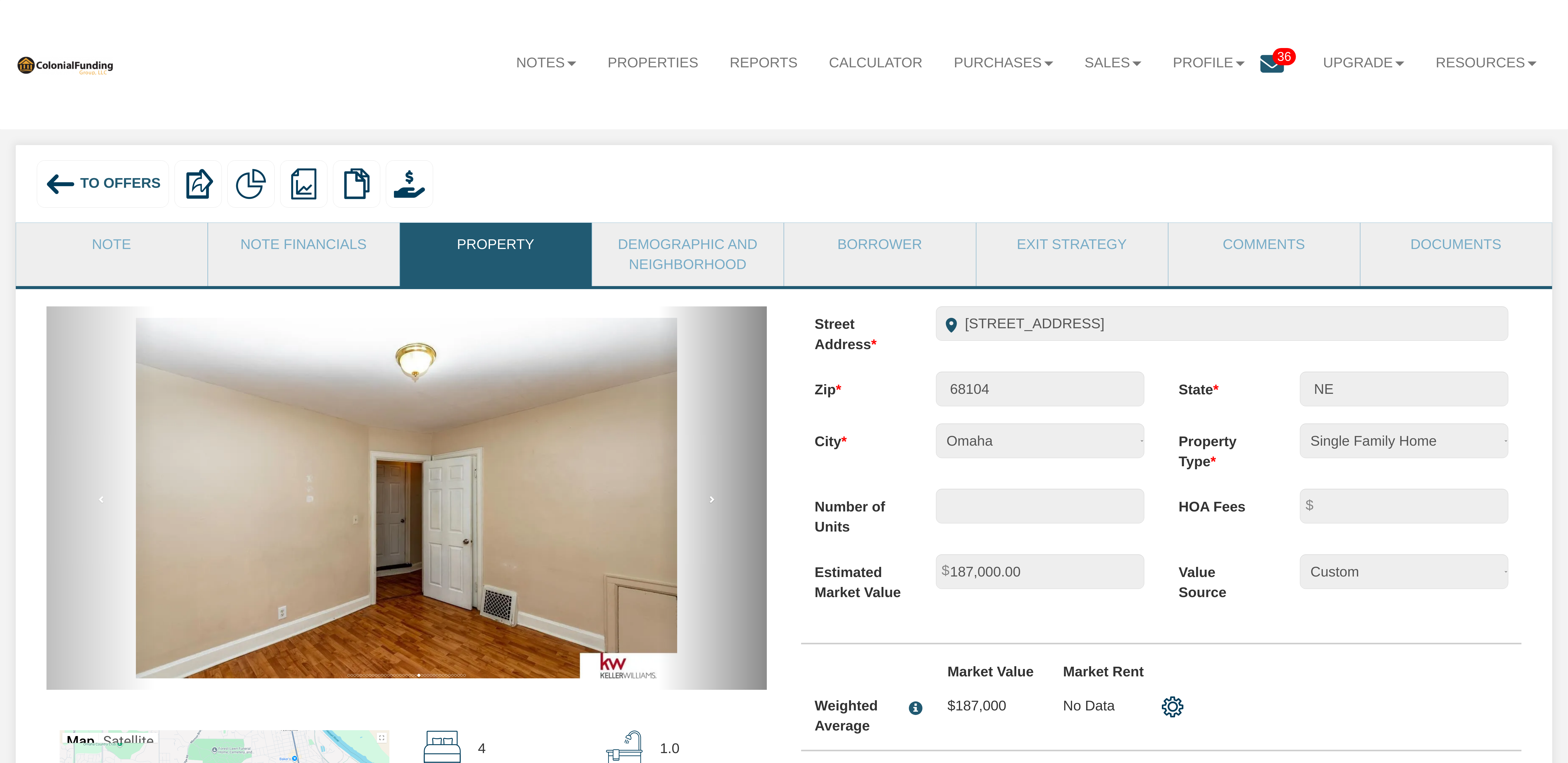
click at [716, 506] on link "next" at bounding box center [713, 498] width 108 height 383
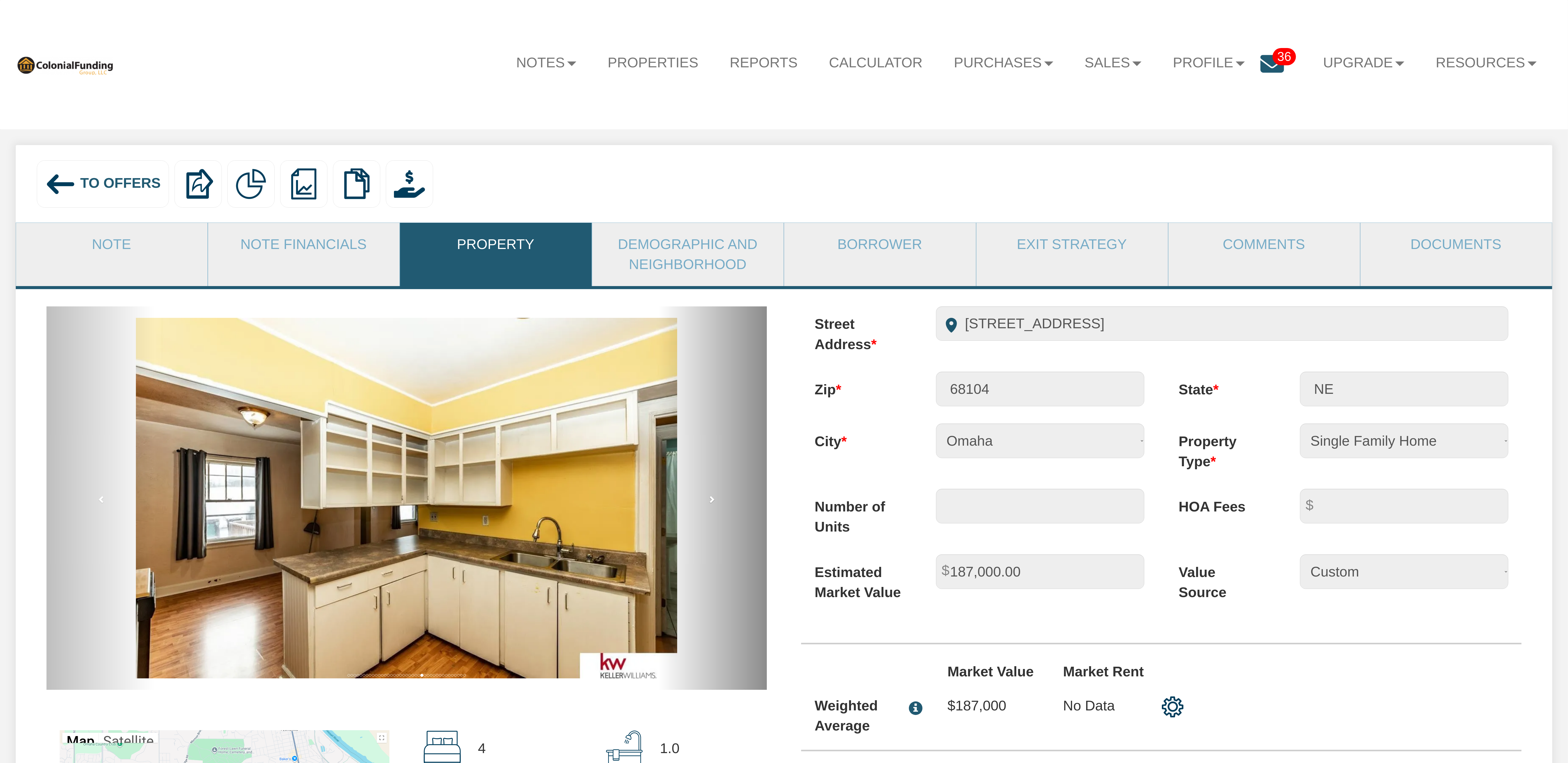
click at [716, 506] on link "next" at bounding box center [713, 498] width 108 height 383
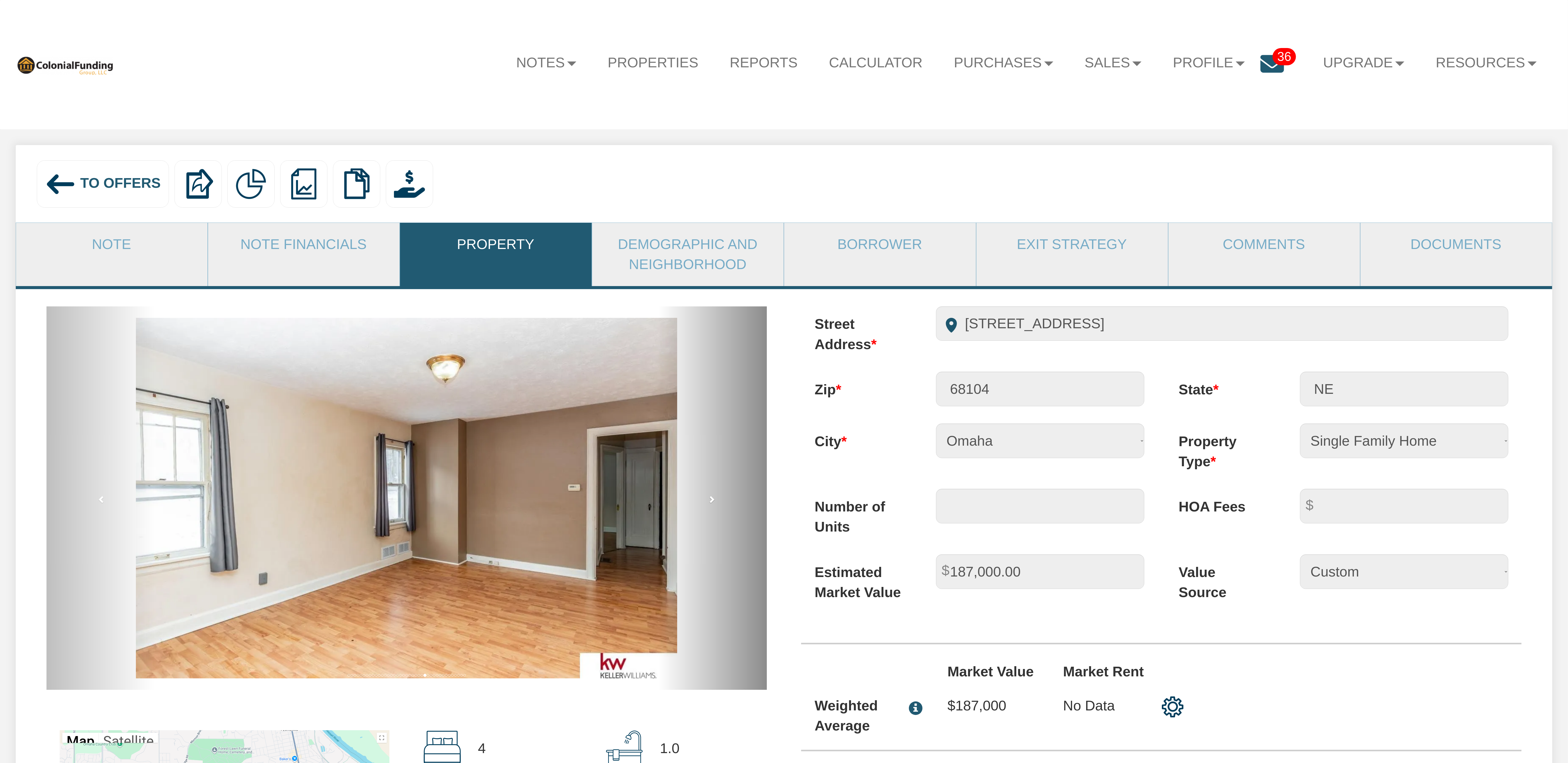
click at [716, 506] on link "next" at bounding box center [713, 498] width 108 height 383
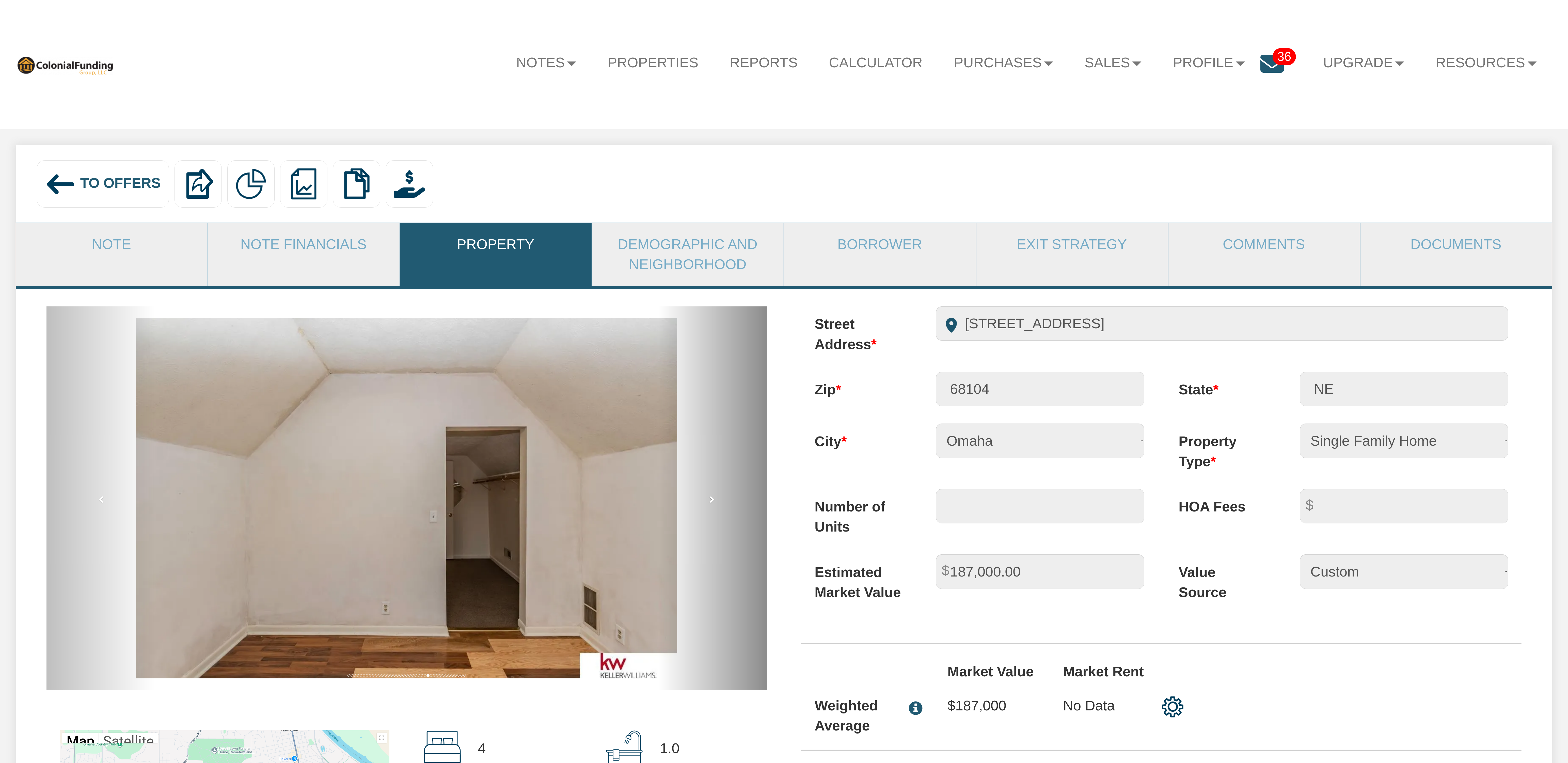
click at [716, 506] on link "next" at bounding box center [713, 498] width 108 height 383
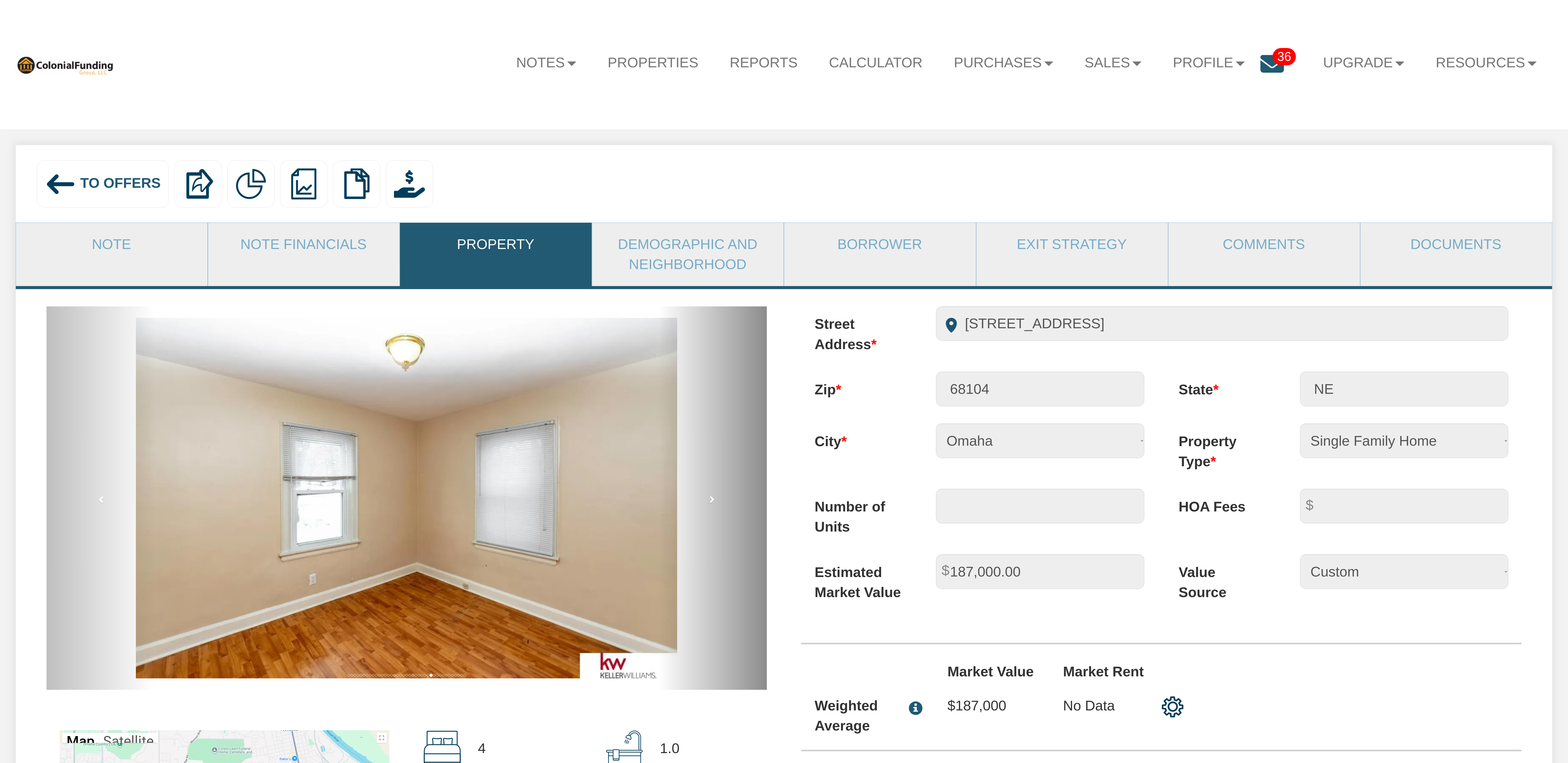
click at [716, 506] on link "next" at bounding box center [713, 498] width 108 height 383
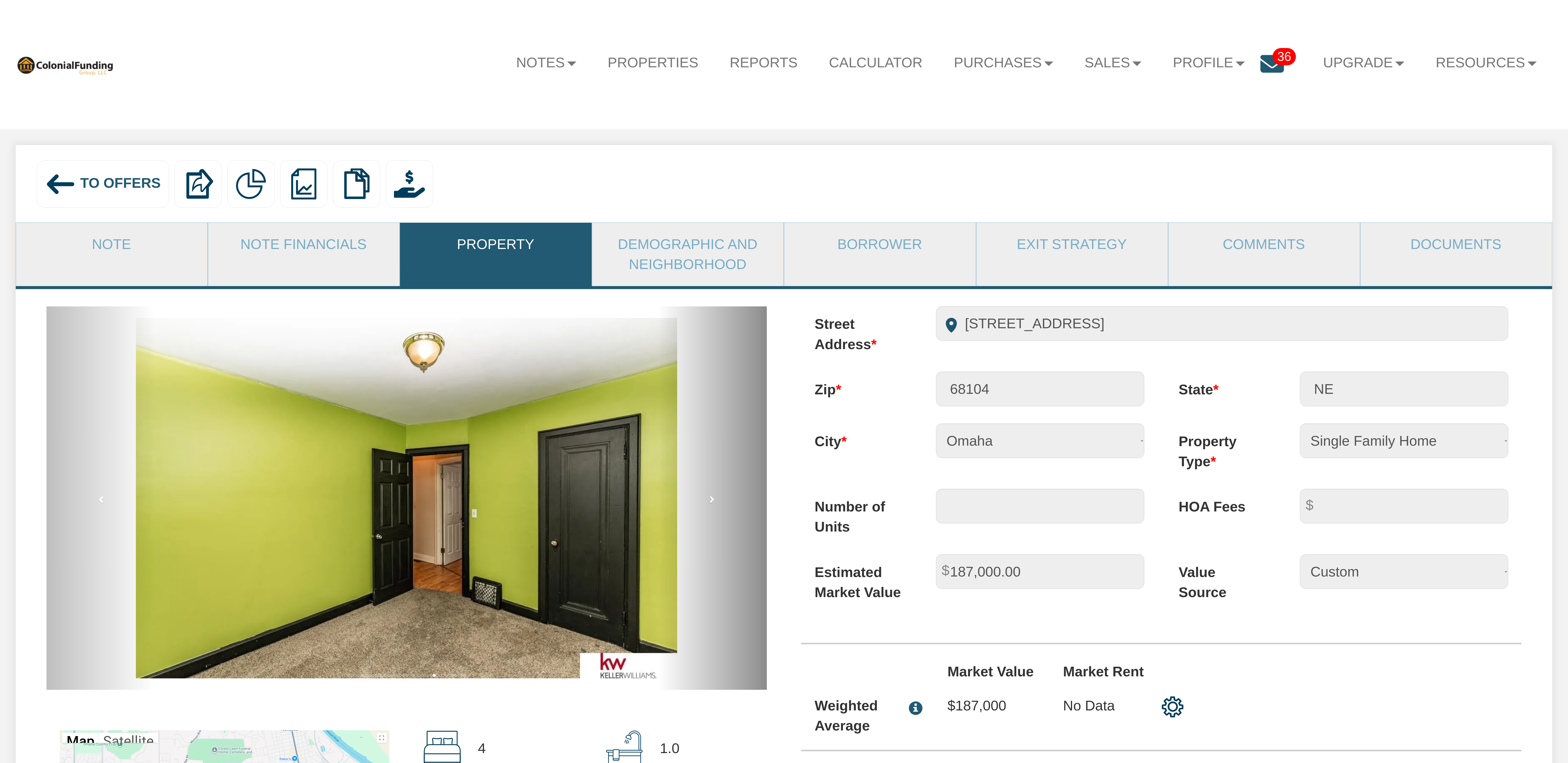
click at [716, 506] on link "next" at bounding box center [713, 498] width 108 height 383
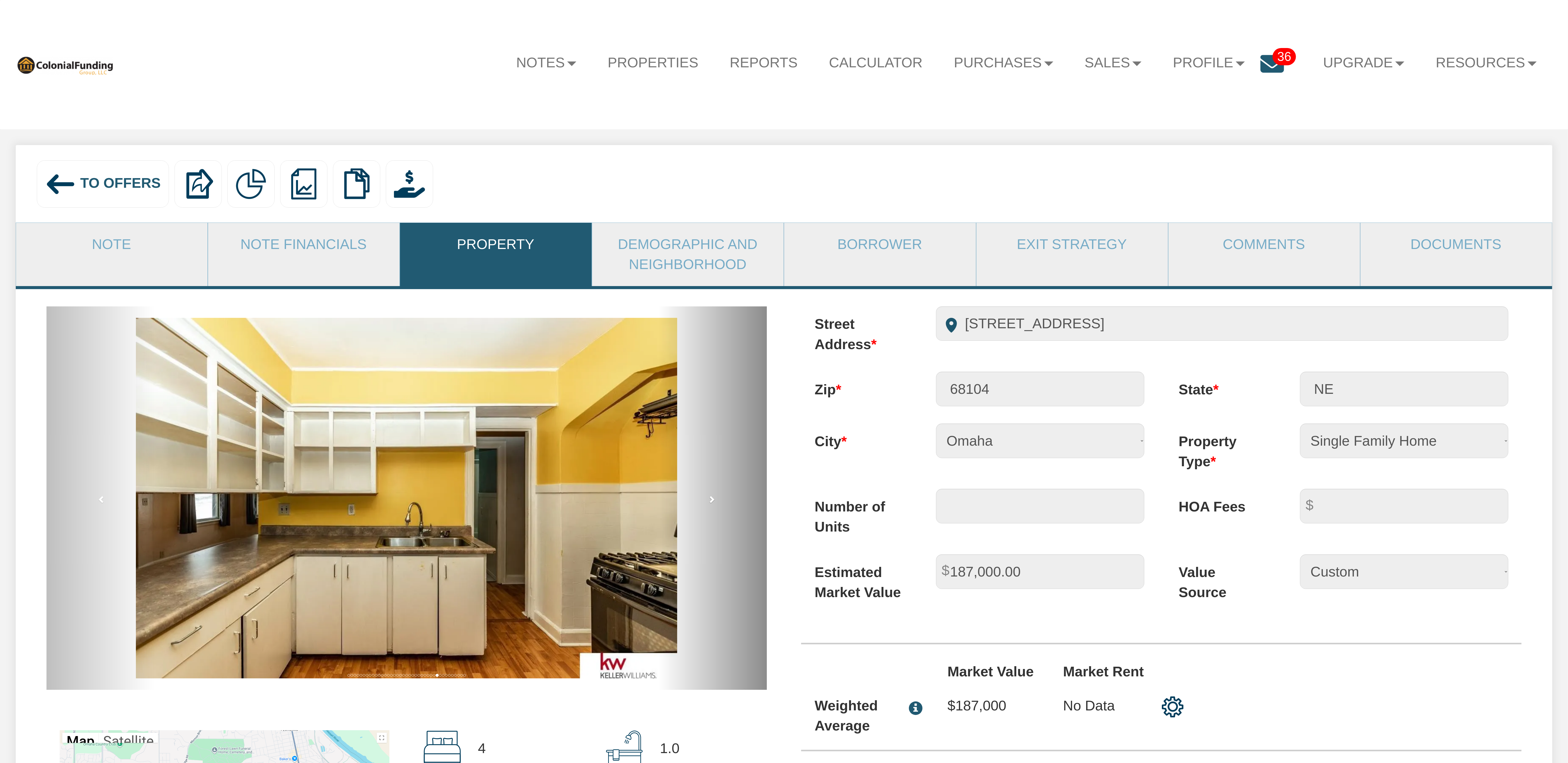
click at [716, 506] on link "next" at bounding box center [713, 498] width 108 height 383
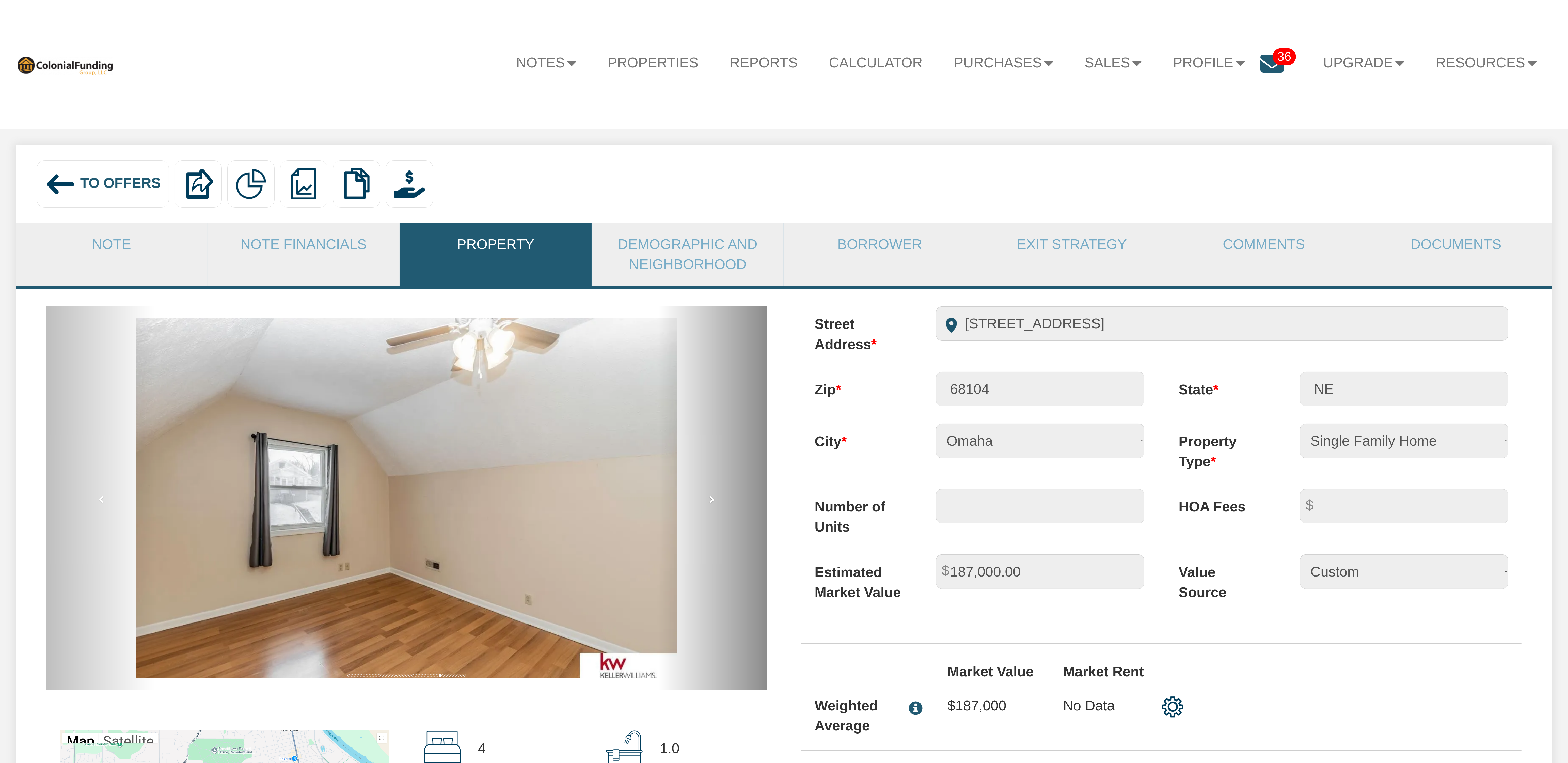
click at [716, 506] on link "next" at bounding box center [713, 498] width 108 height 383
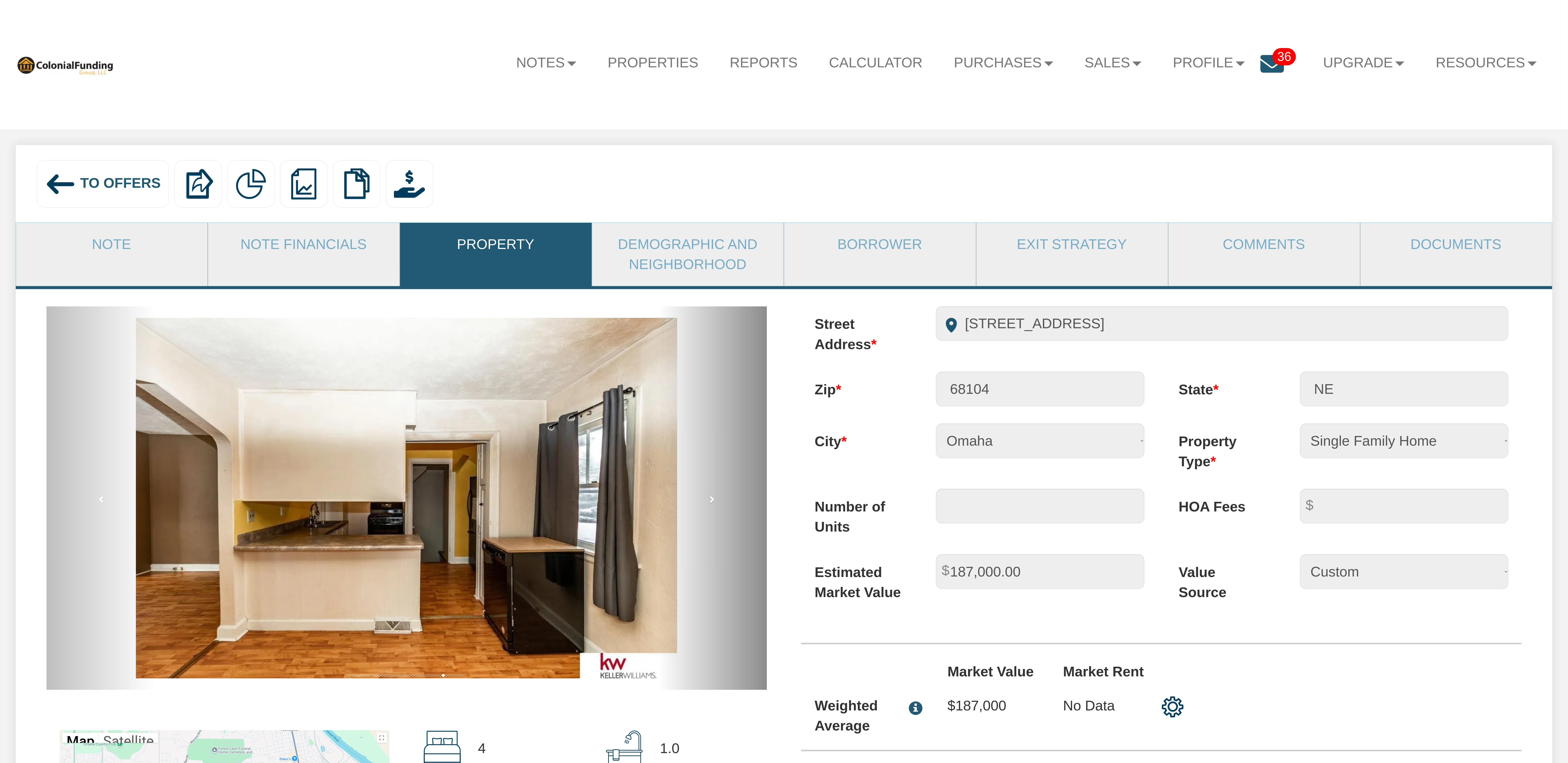
click at [716, 506] on link "next" at bounding box center [713, 498] width 108 height 383
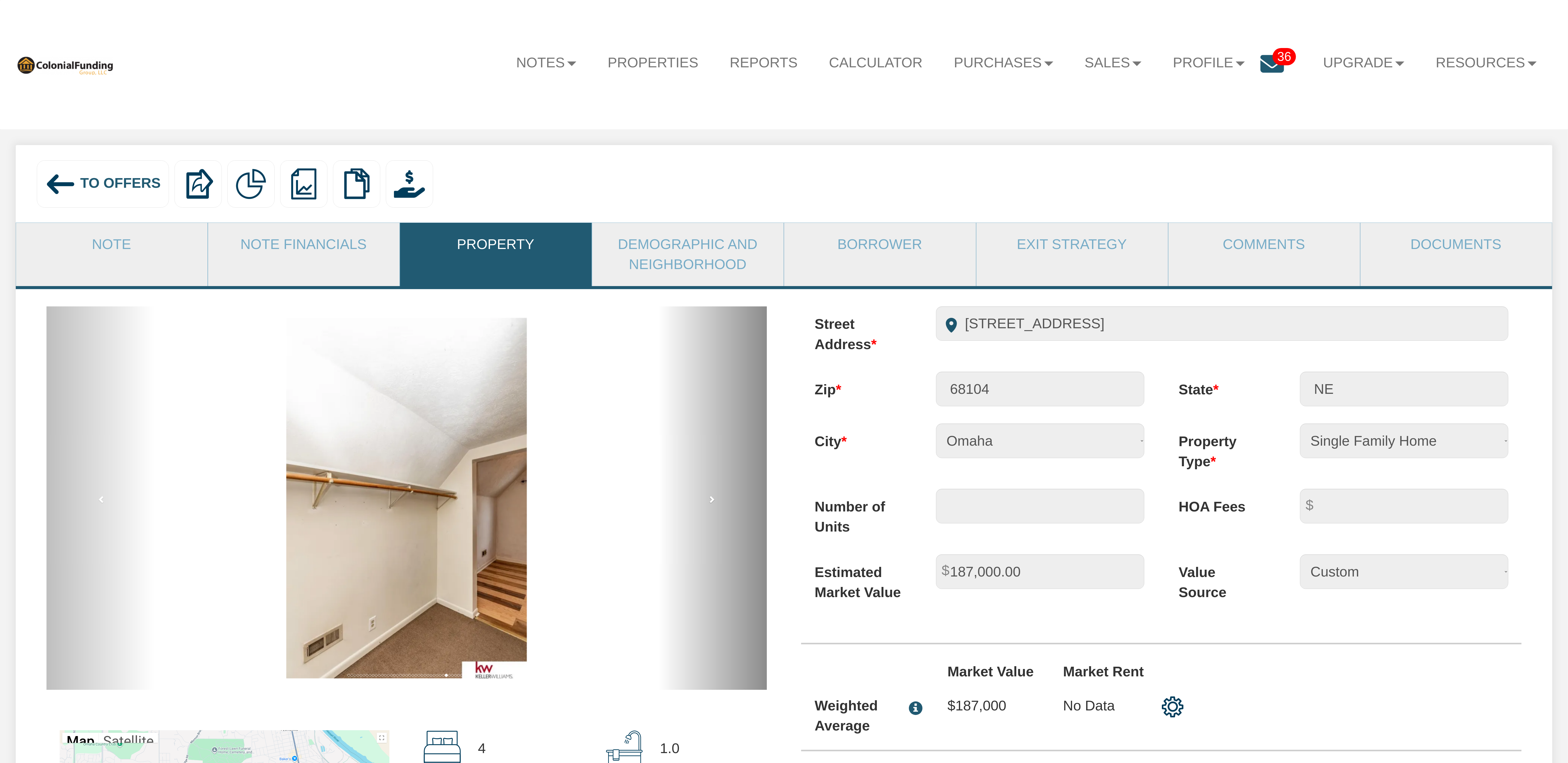
click at [716, 506] on link "next" at bounding box center [713, 498] width 108 height 383
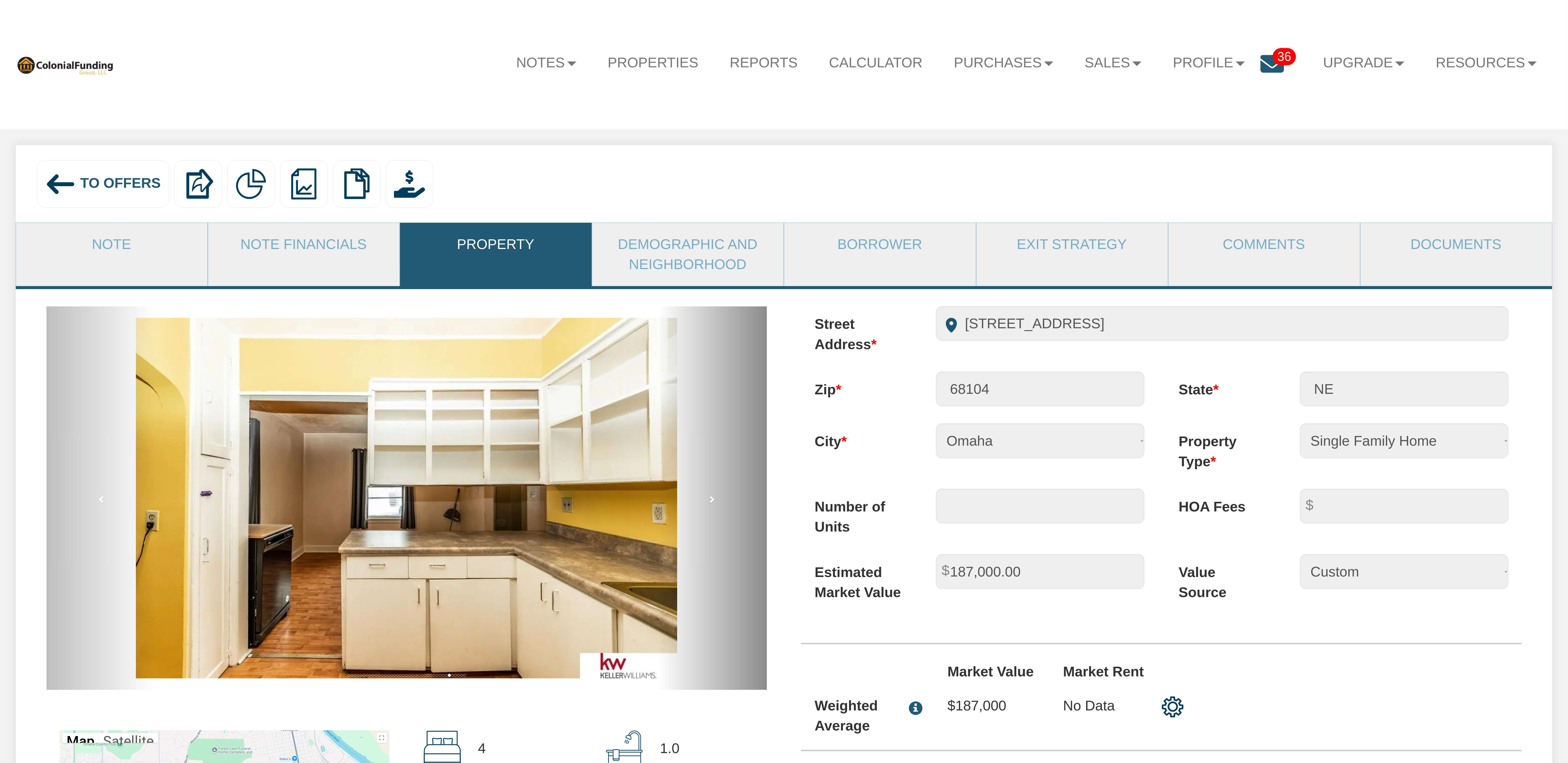
click at [716, 506] on link "next" at bounding box center [713, 498] width 108 height 383
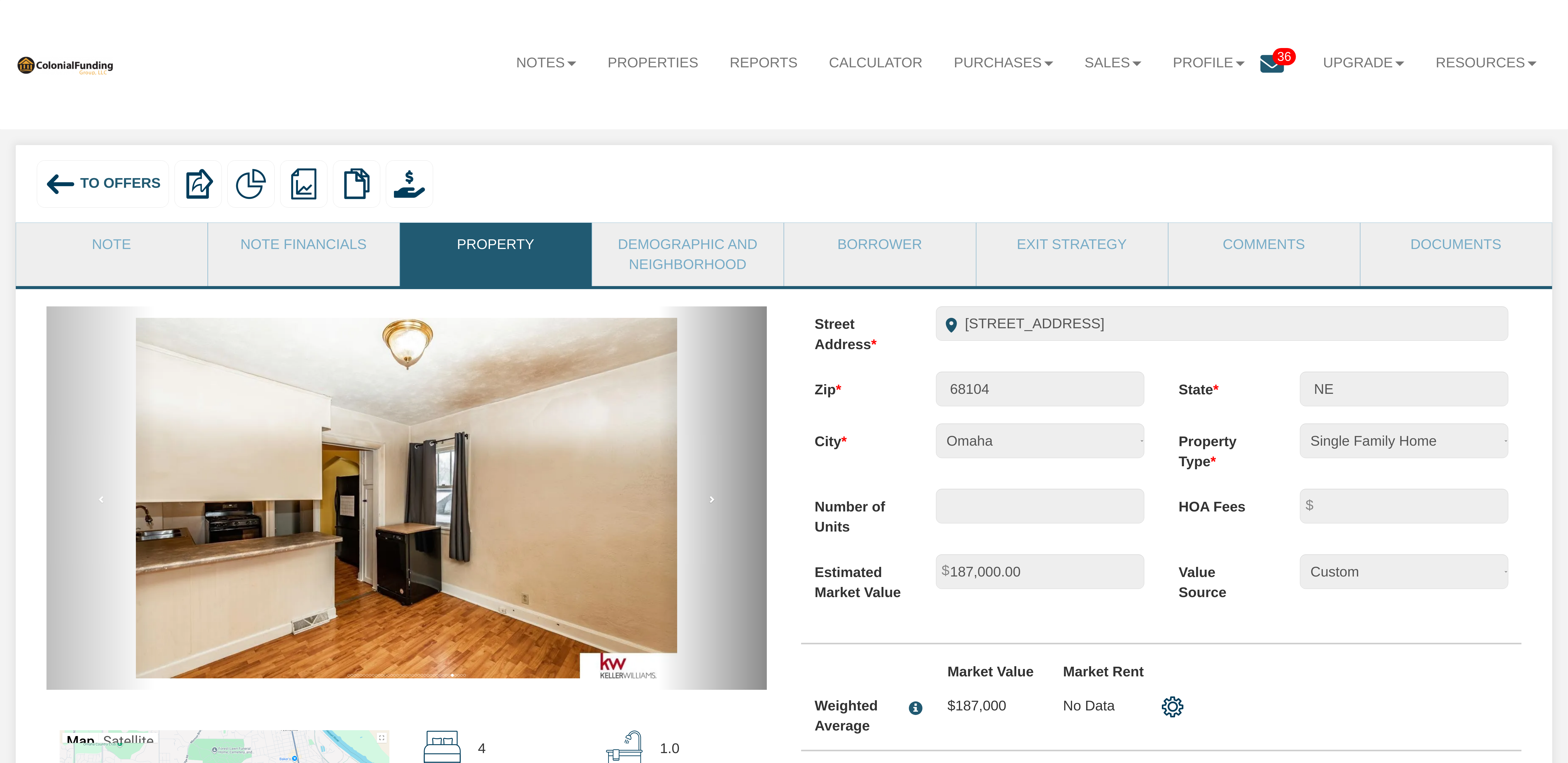
click at [716, 506] on link "next" at bounding box center [713, 498] width 108 height 383
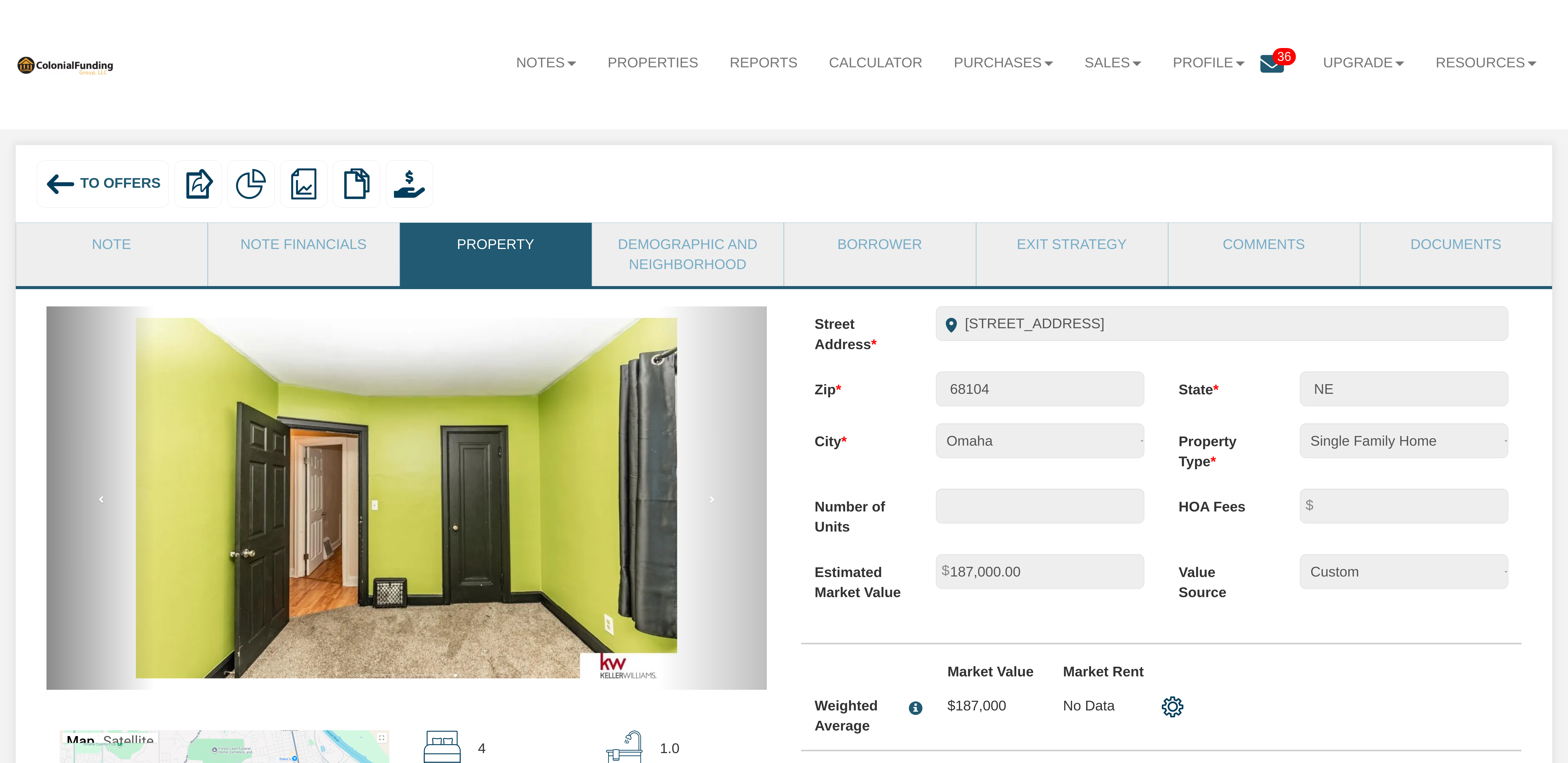
click at [96, 504] on link "previous" at bounding box center [101, 498] width 108 height 383
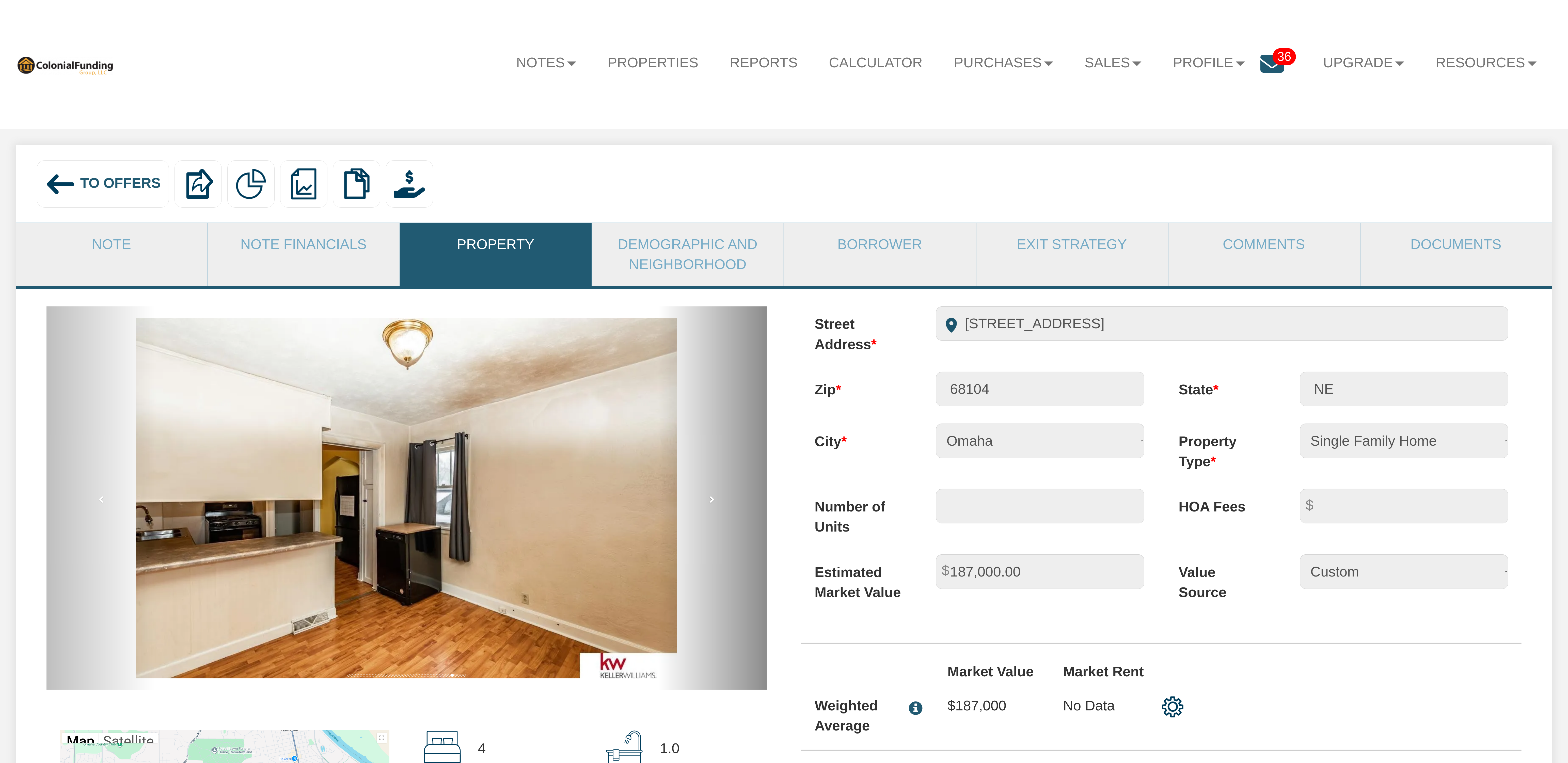
click at [711, 499] on span at bounding box center [711, 499] width 7 height 7
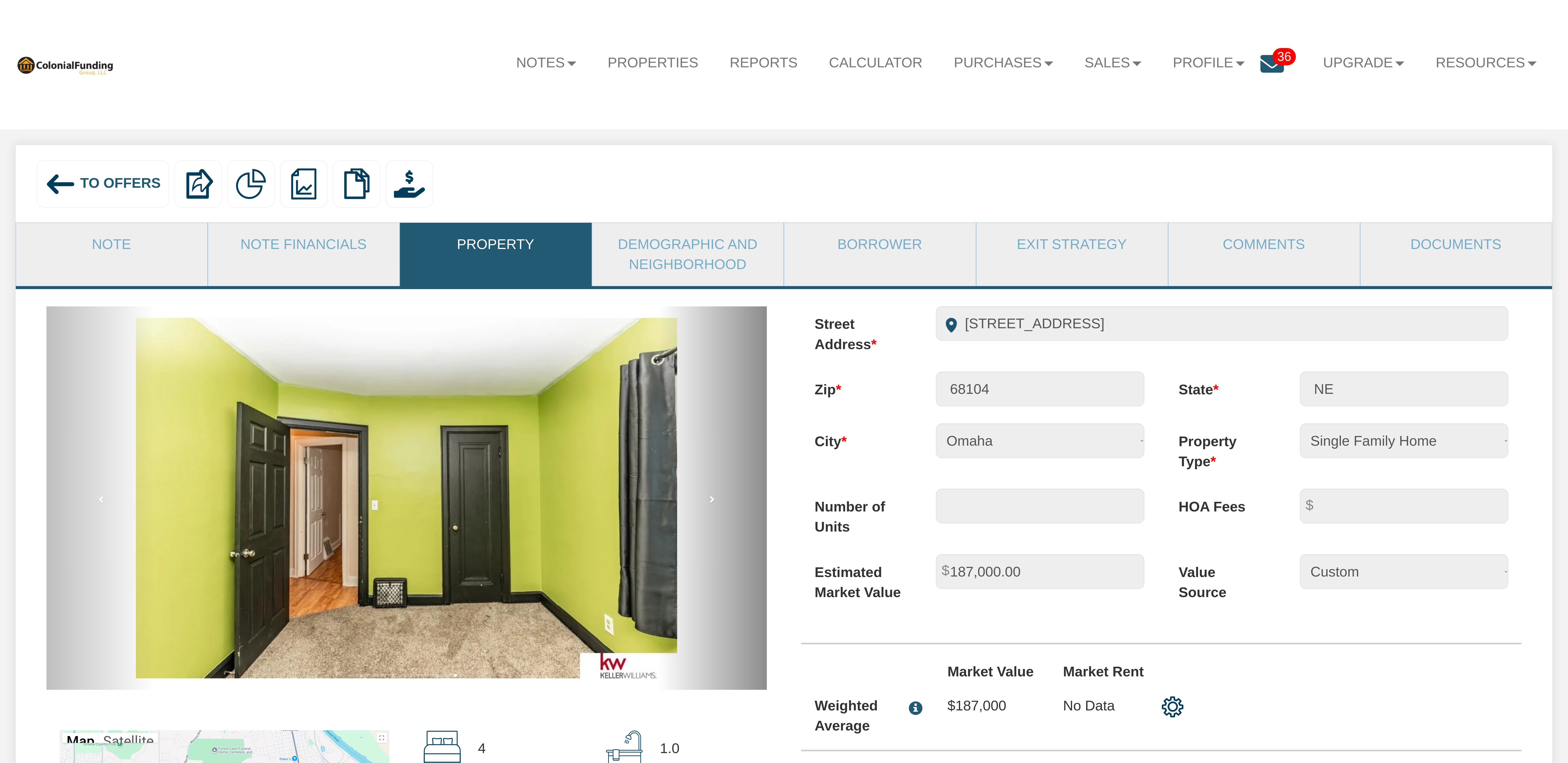
click at [711, 499] on span at bounding box center [711, 499] width 7 height 7
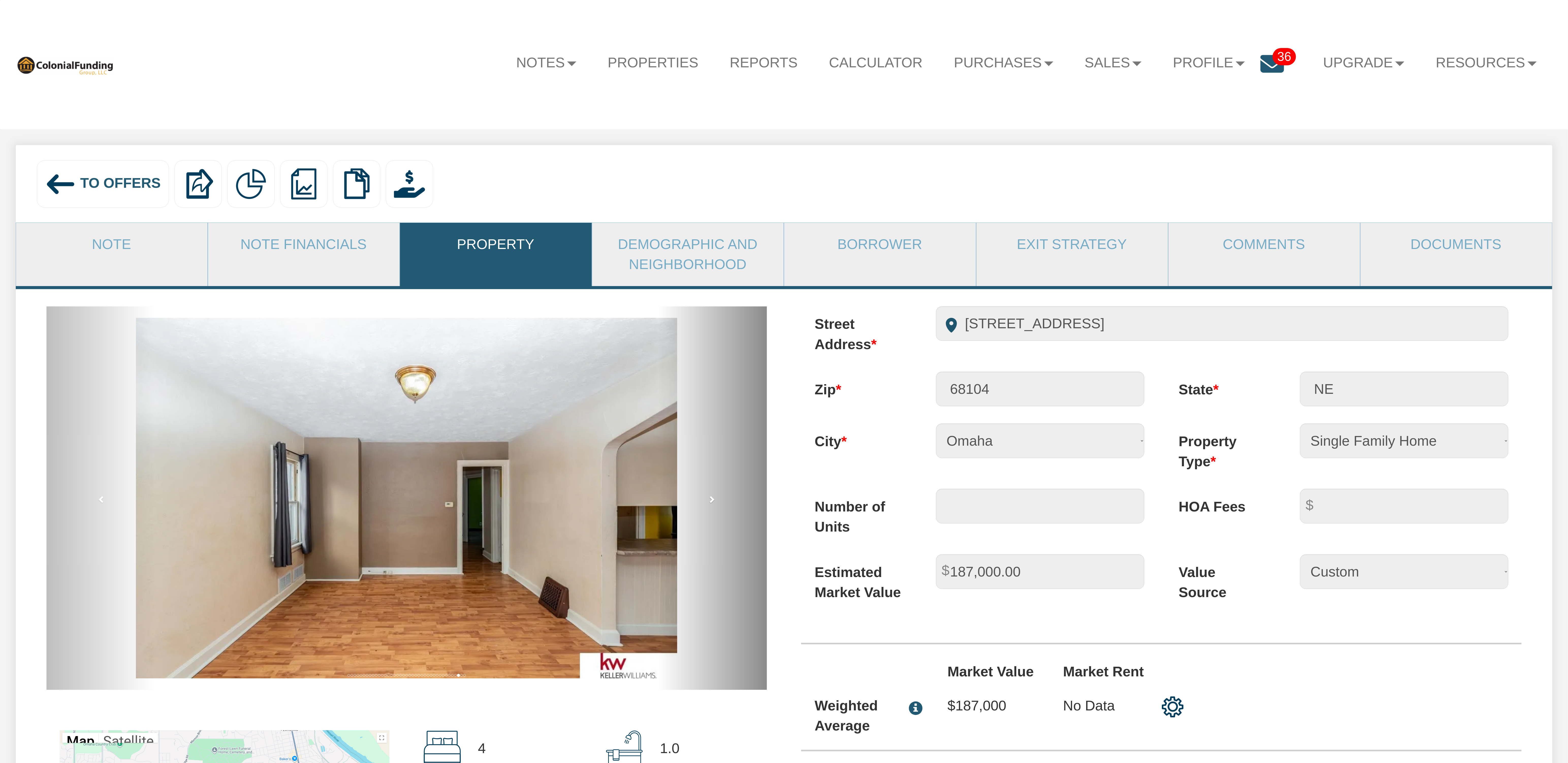
click at [711, 499] on span at bounding box center [711, 499] width 7 height 7
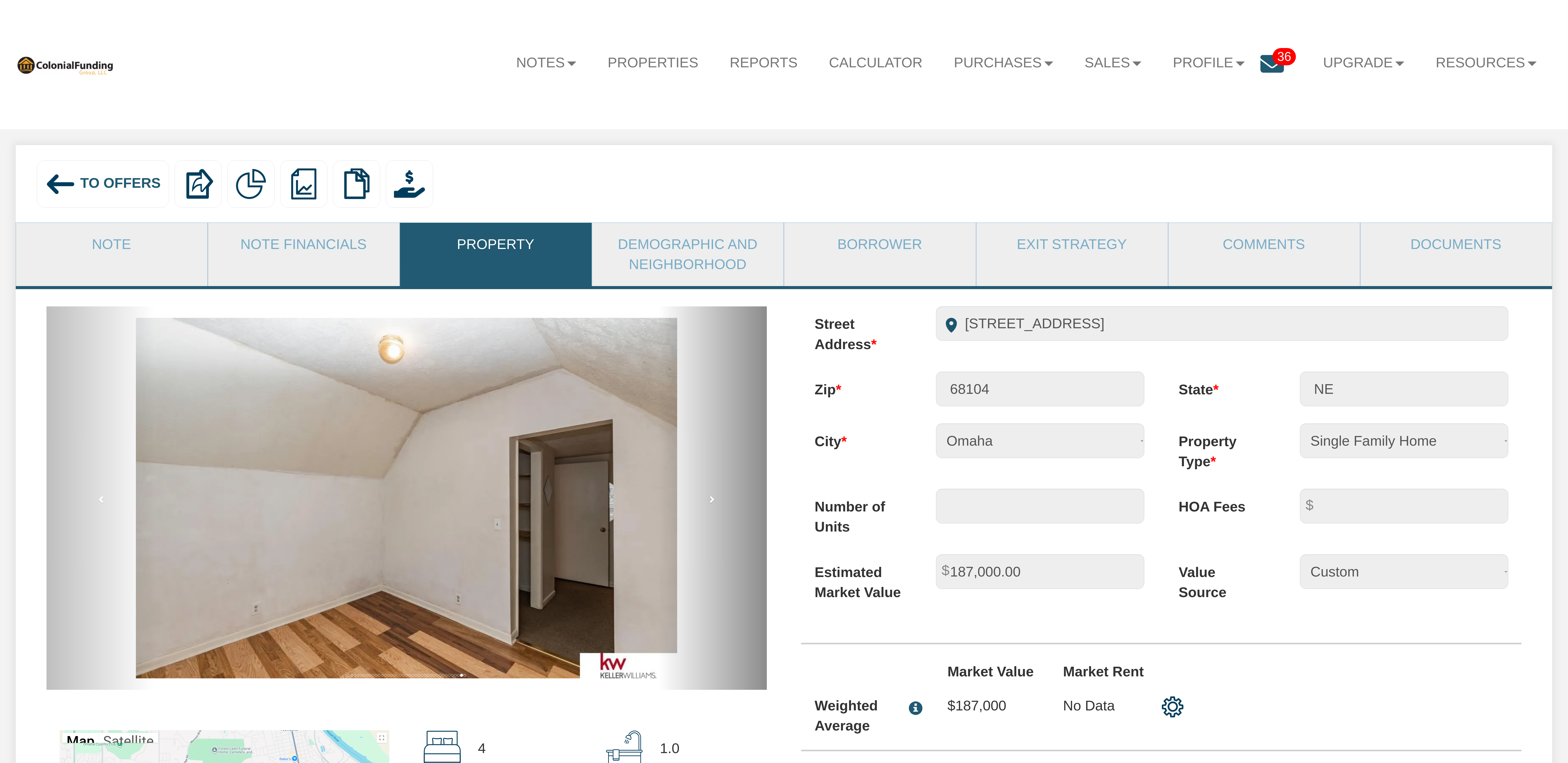
click at [711, 499] on span at bounding box center [711, 499] width 7 height 7
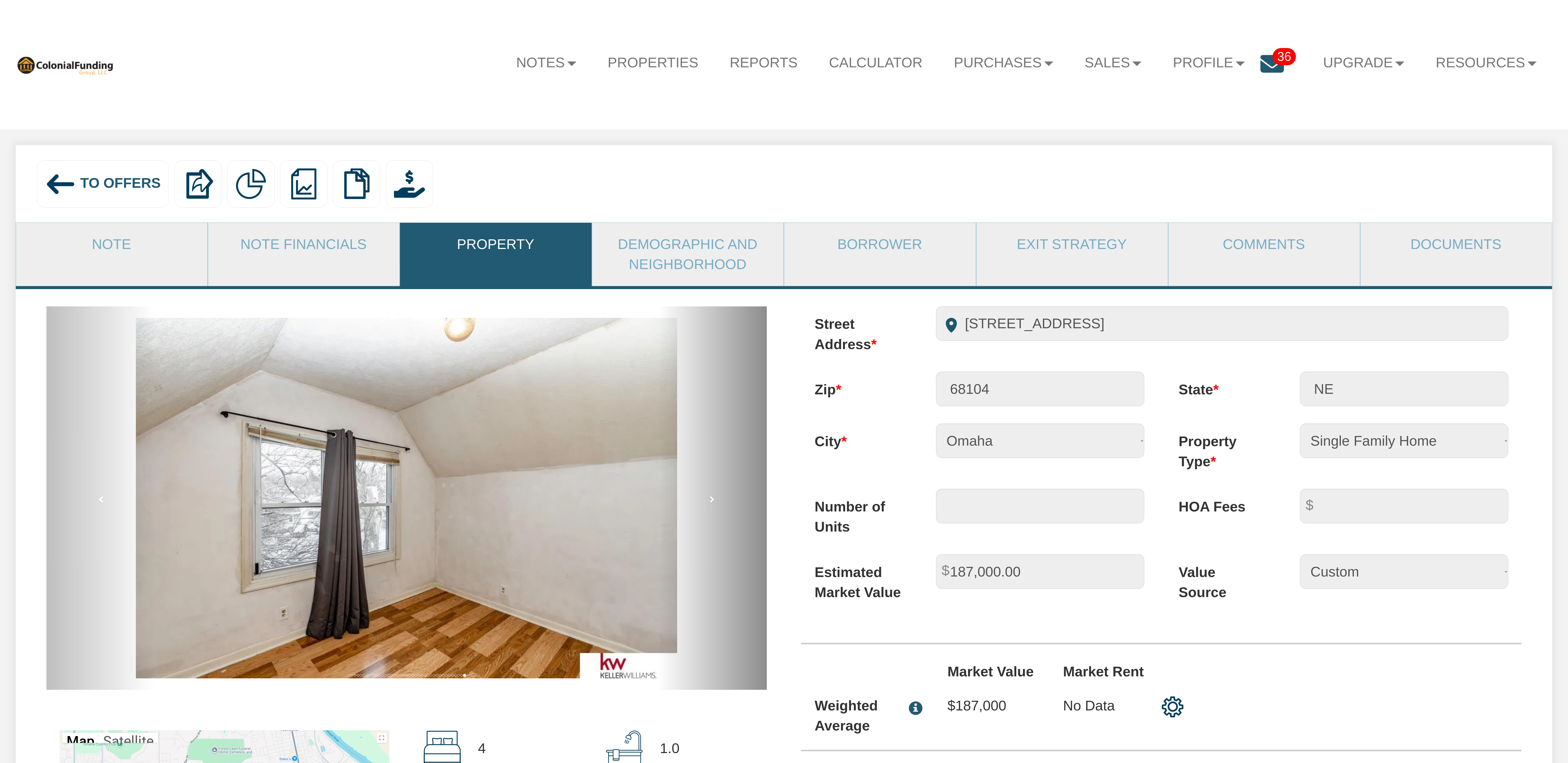
click at [711, 499] on span at bounding box center [711, 499] width 7 height 7
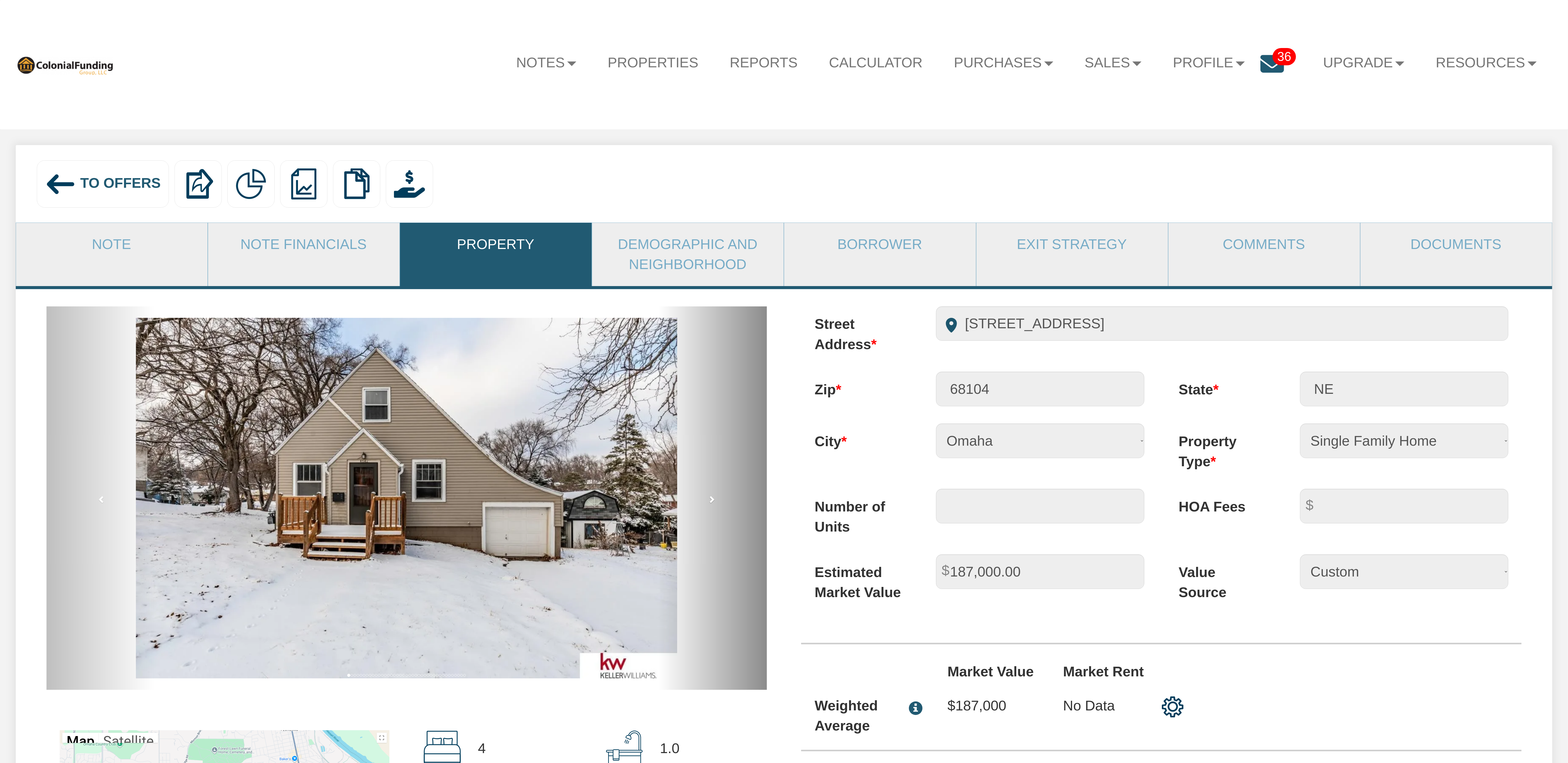
click at [711, 499] on span at bounding box center [711, 499] width 7 height 7
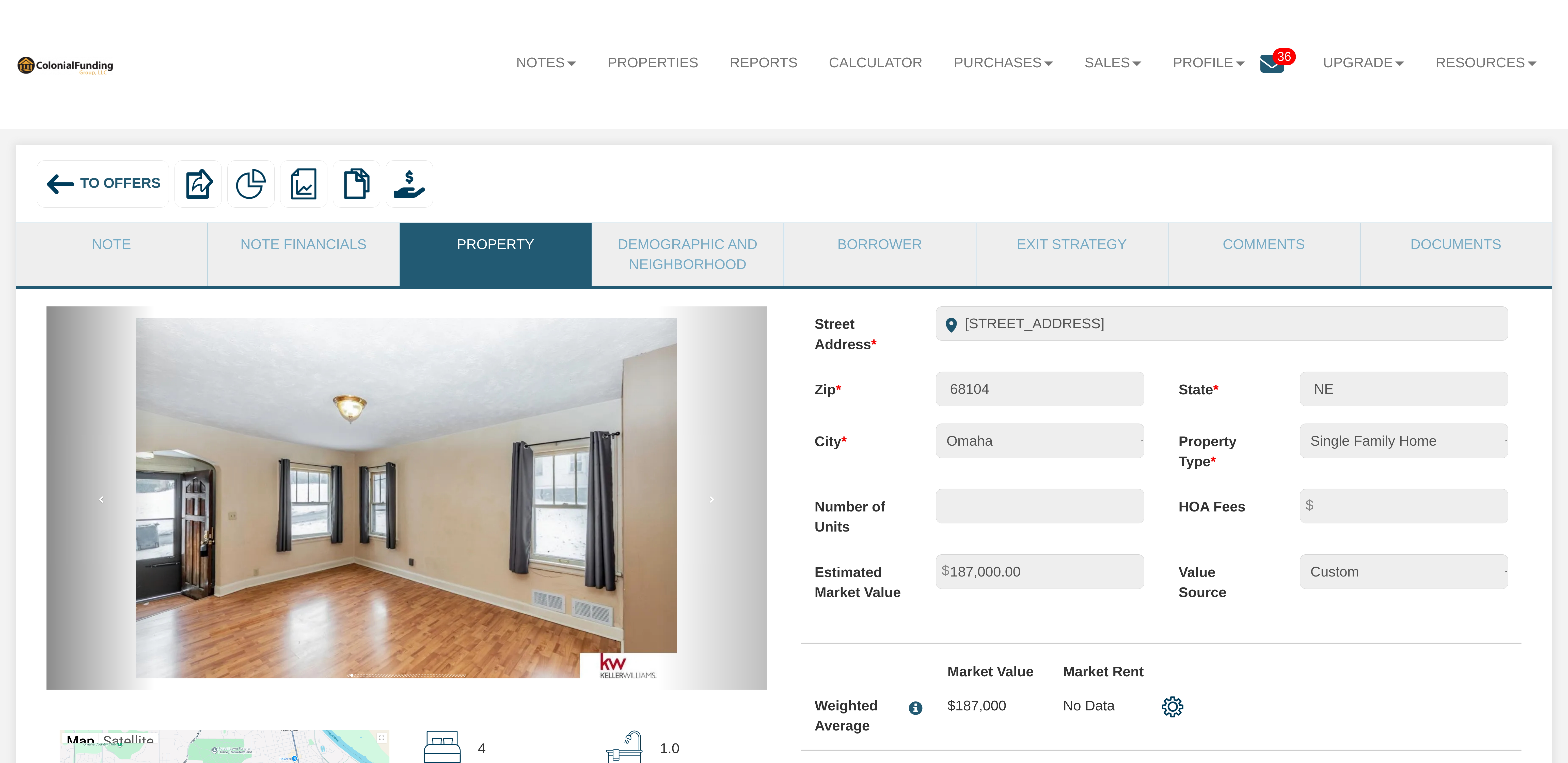
click at [101, 503] on span at bounding box center [101, 499] width 7 height 7
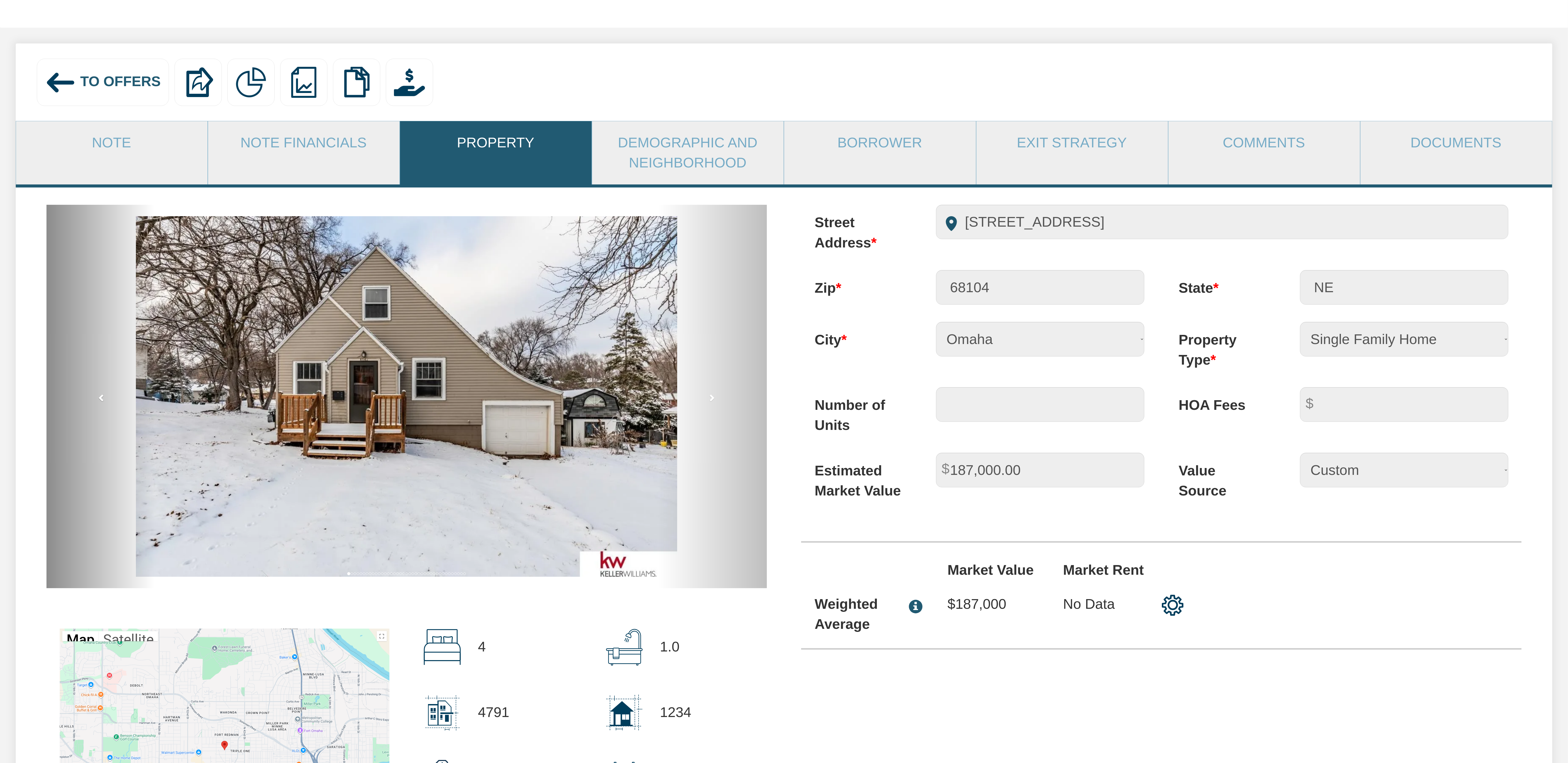
scroll to position [25, 0]
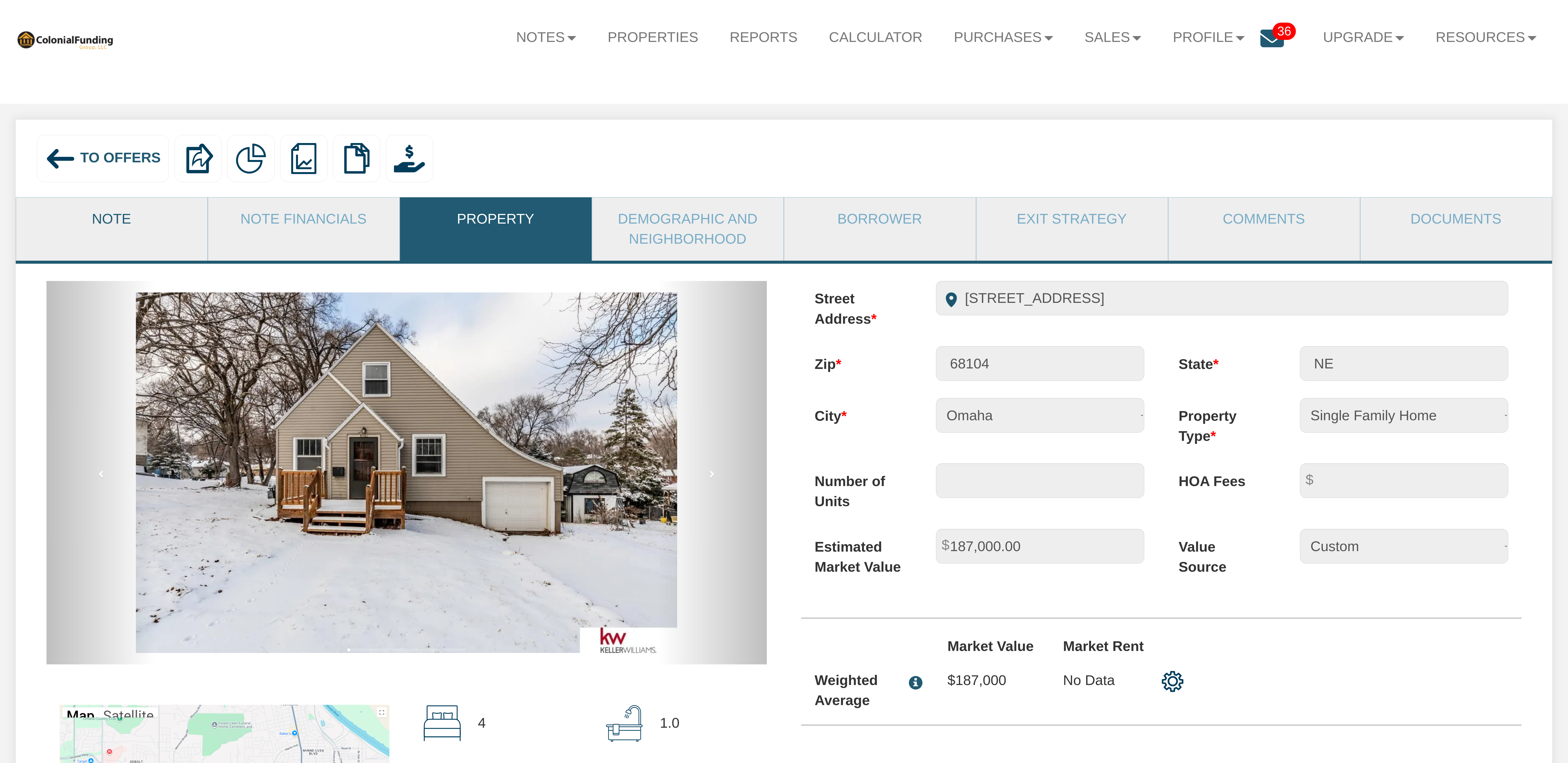
click at [112, 221] on link "Note" at bounding box center [111, 219] width 191 height 43
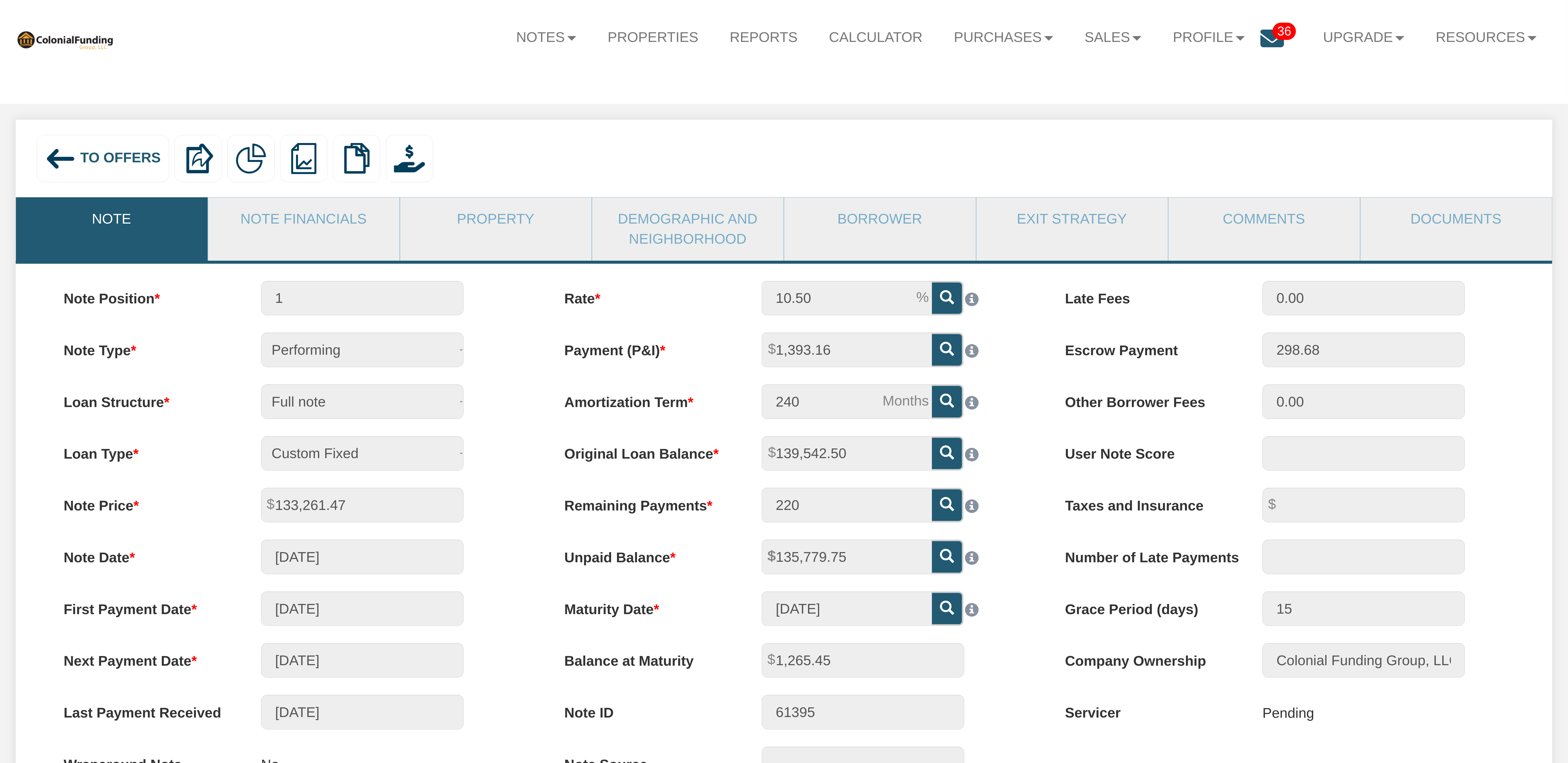
click at [119, 159] on span "To Offers" at bounding box center [120, 158] width 80 height 16
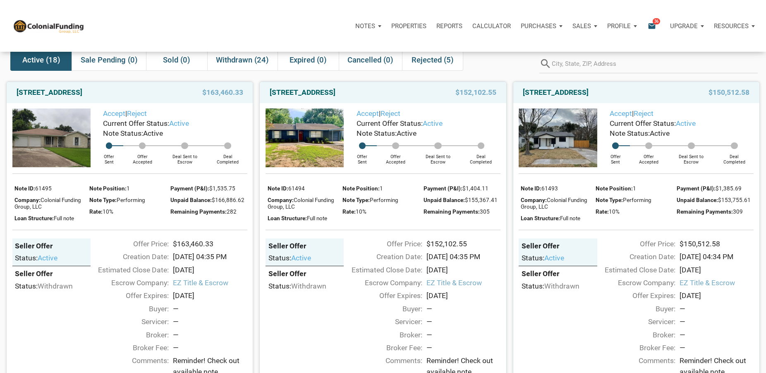
scroll to position [42, 0]
drag, startPoint x: 521, startPoint y: 94, endPoint x: 636, endPoint y: 94, distance: 115.4
click at [636, 94] on div "[STREET_ADDRESS]" at bounding box center [601, 93] width 165 height 10
click at [563, 136] on img at bounding box center [558, 138] width 78 height 59
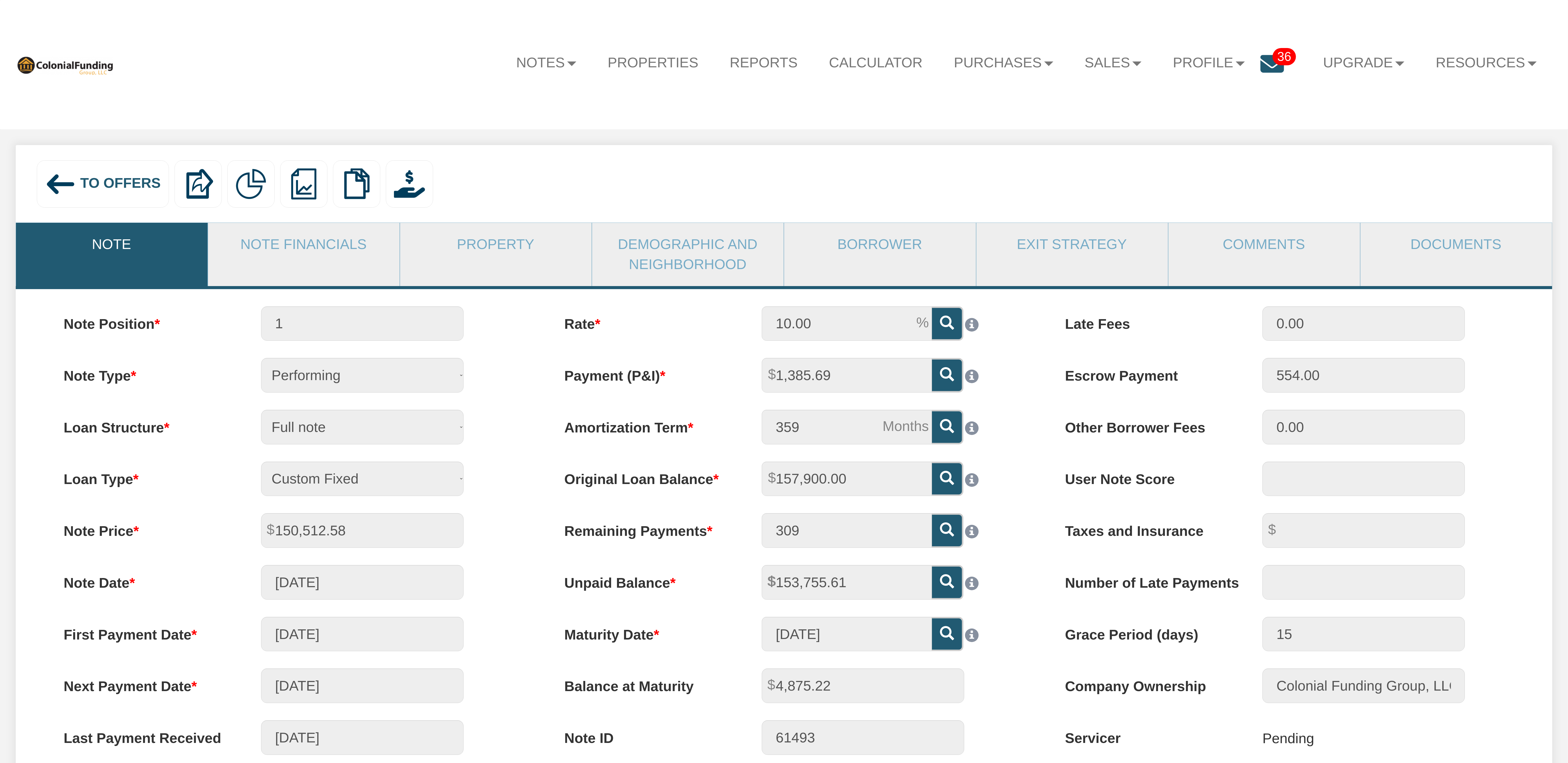
click at [133, 177] on span "To Offers" at bounding box center [120, 183] width 80 height 16
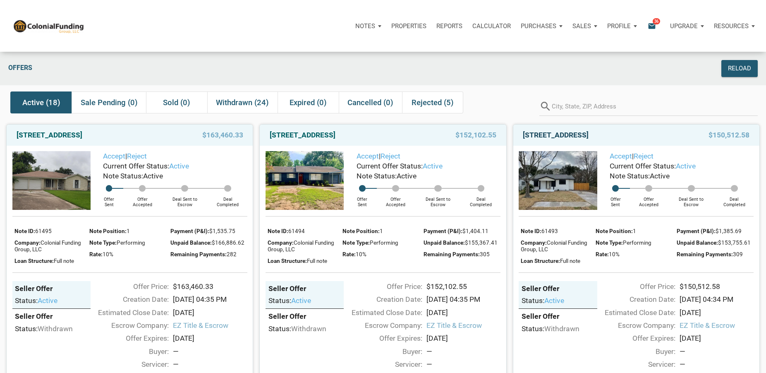
click at [569, 134] on link "[STREET_ADDRESS]" at bounding box center [556, 135] width 66 height 10
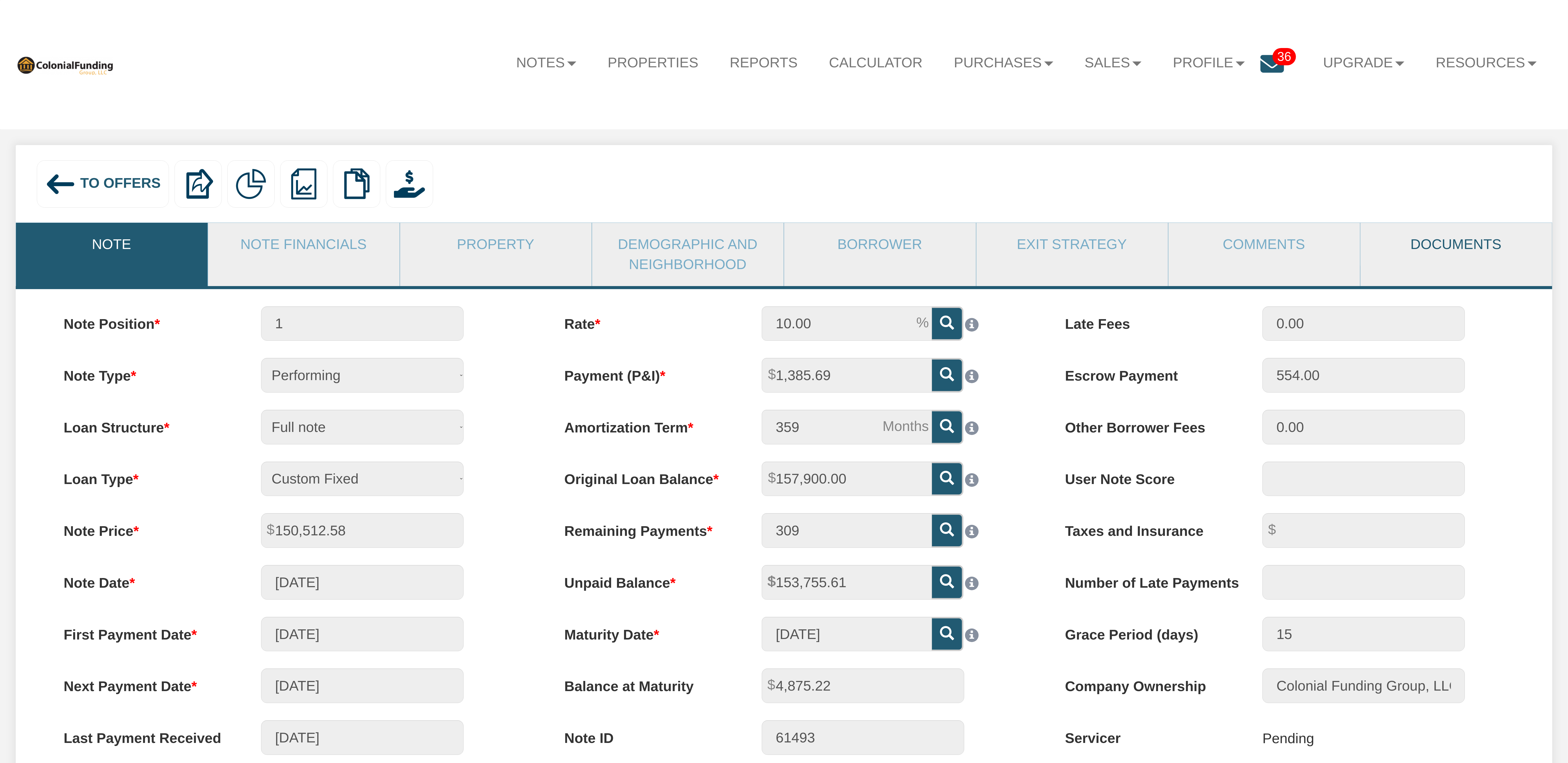
click at [1442, 246] on link "Documents" at bounding box center [1456, 245] width 191 height 43
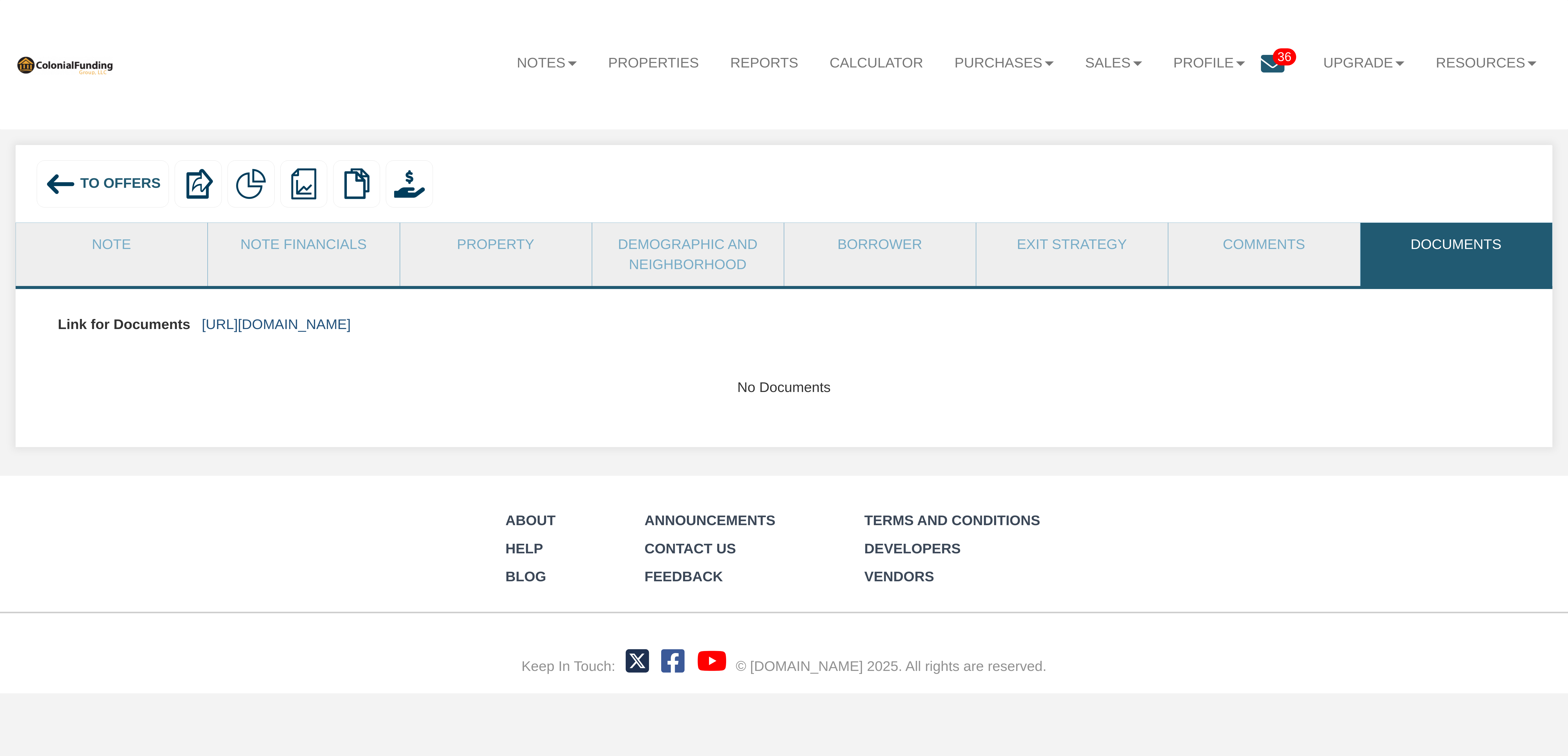
click at [351, 324] on link "https://colonialfundinggroup.sharepoint.com/:f:/s/operationsteam/Eg5p2f-ec6BFi1…" at bounding box center [276, 324] width 149 height 16
click at [1265, 64] on icon at bounding box center [1273, 64] width 23 height 23
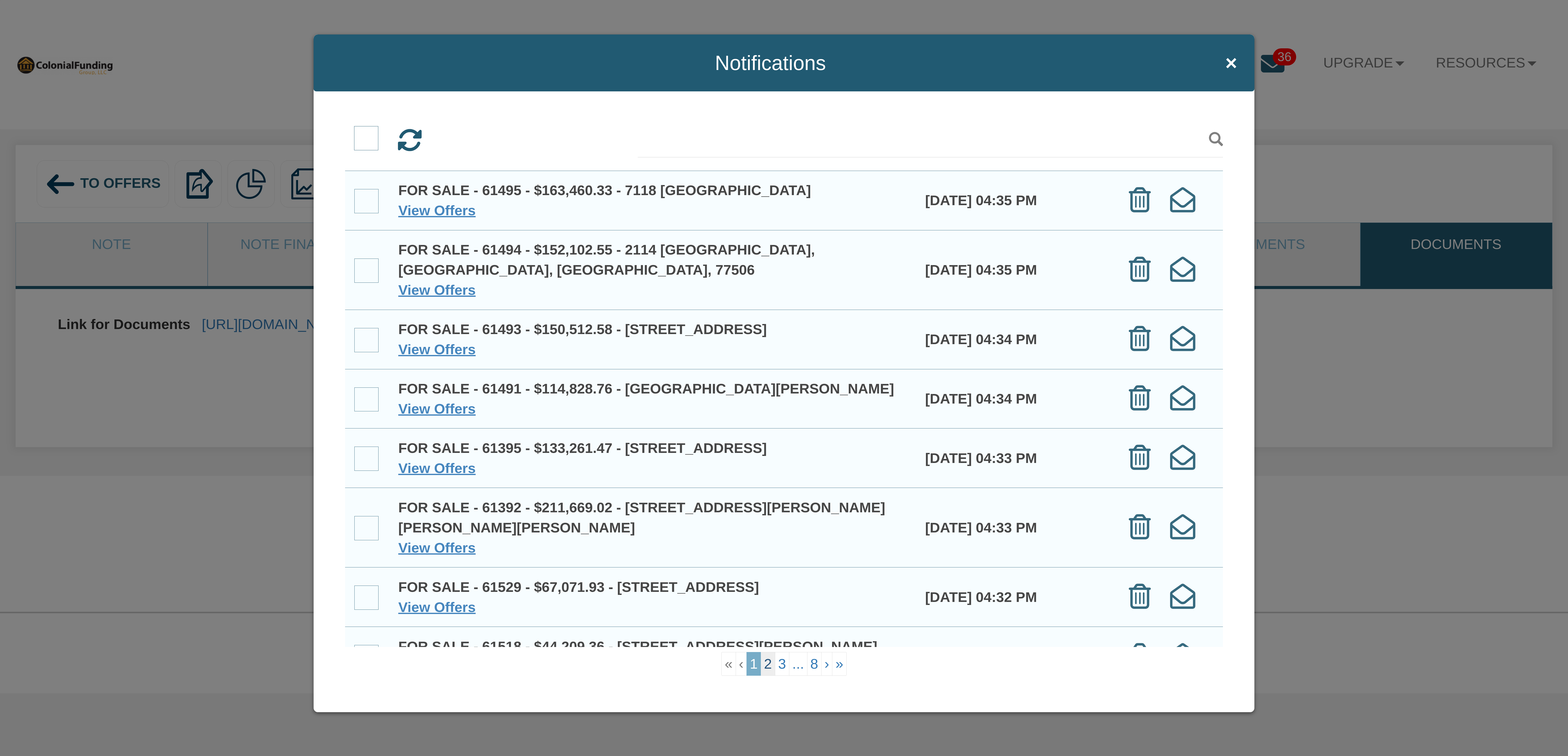
click at [769, 667] on link "2" at bounding box center [768, 663] width 15 height 24
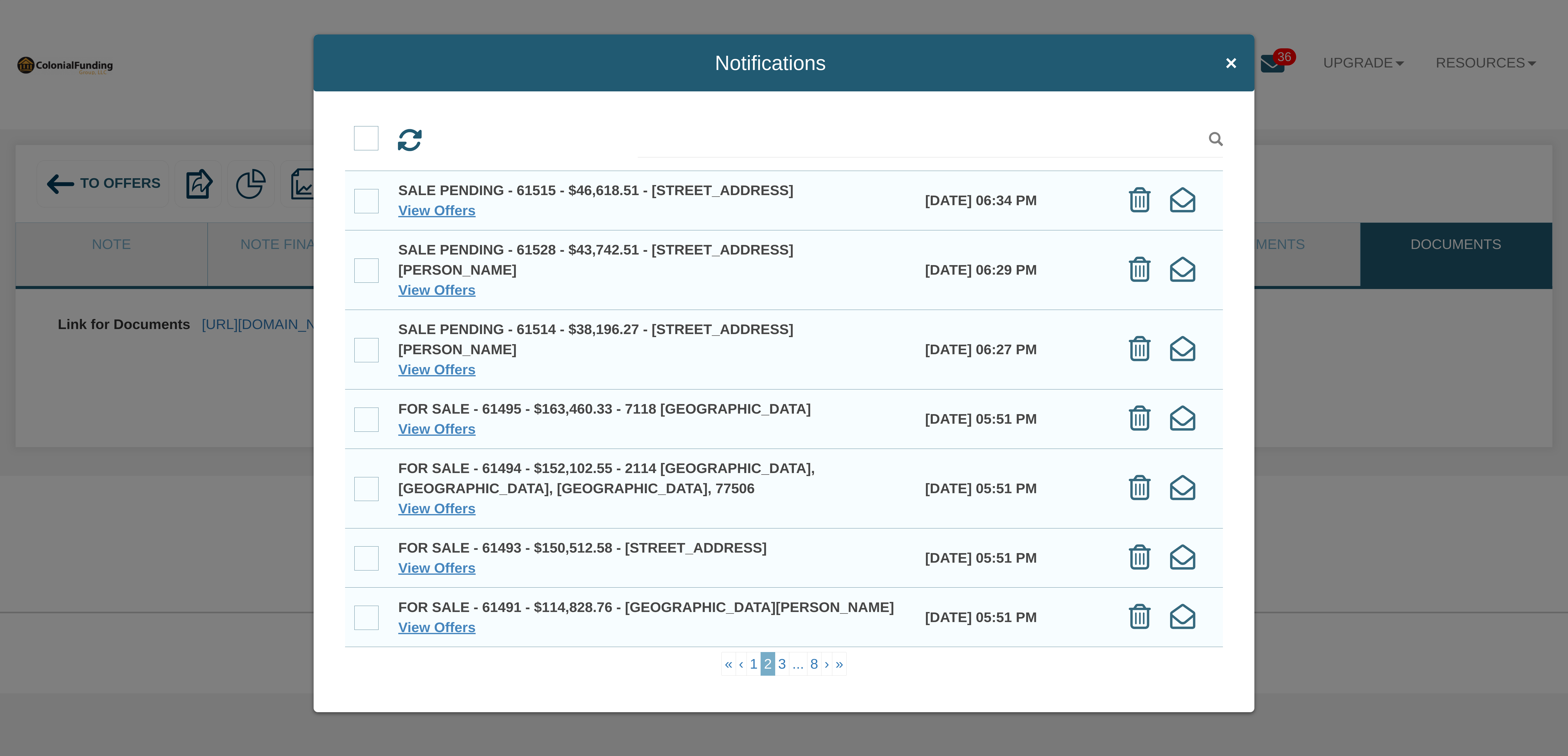
click at [369, 282] on span at bounding box center [366, 271] width 24 height 24
click at [354, 259] on input "checkbox" at bounding box center [354, 259] width 0 height 0
click at [368, 211] on span at bounding box center [366, 201] width 24 height 24
click at [354, 190] on input "checkbox" at bounding box center [354, 190] width 0 height 0
click at [752, 663] on link "1" at bounding box center [754, 663] width 15 height 24
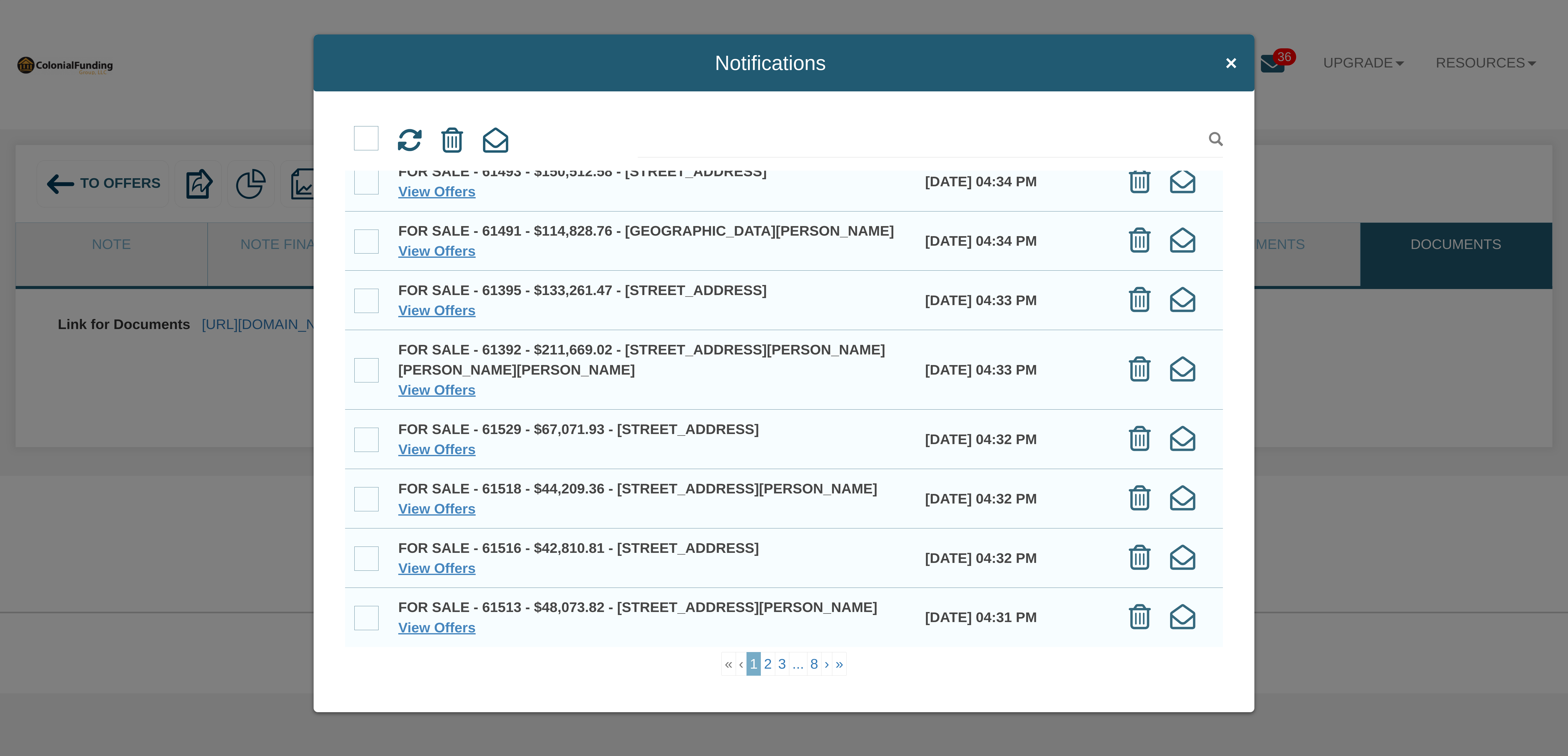
scroll to position [184, 0]
click at [766, 663] on link "2" at bounding box center [768, 663] width 15 height 24
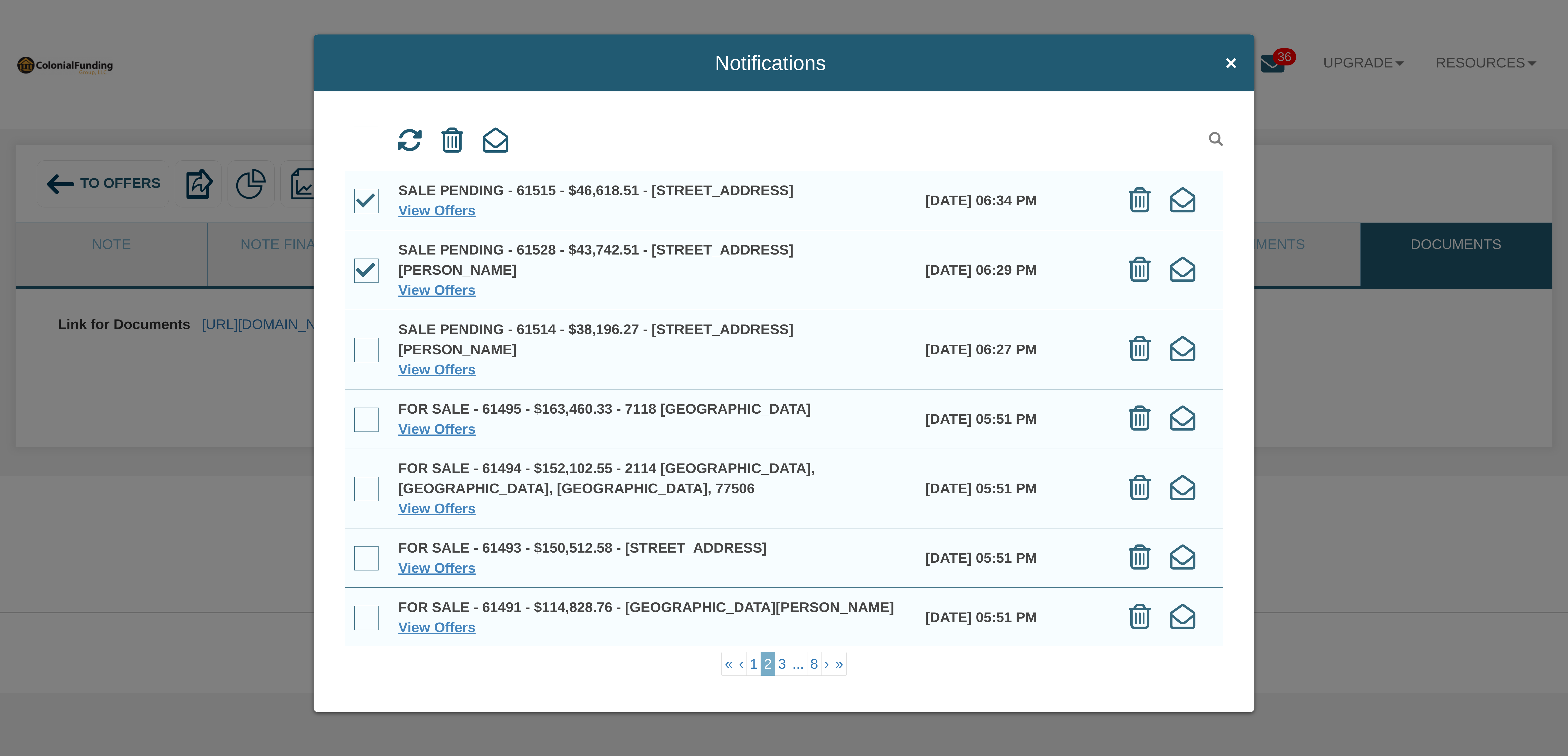
click at [370, 362] on span at bounding box center [366, 350] width 24 height 24
click at [354, 339] on input "checkbox" at bounding box center [354, 339] width 0 height 0
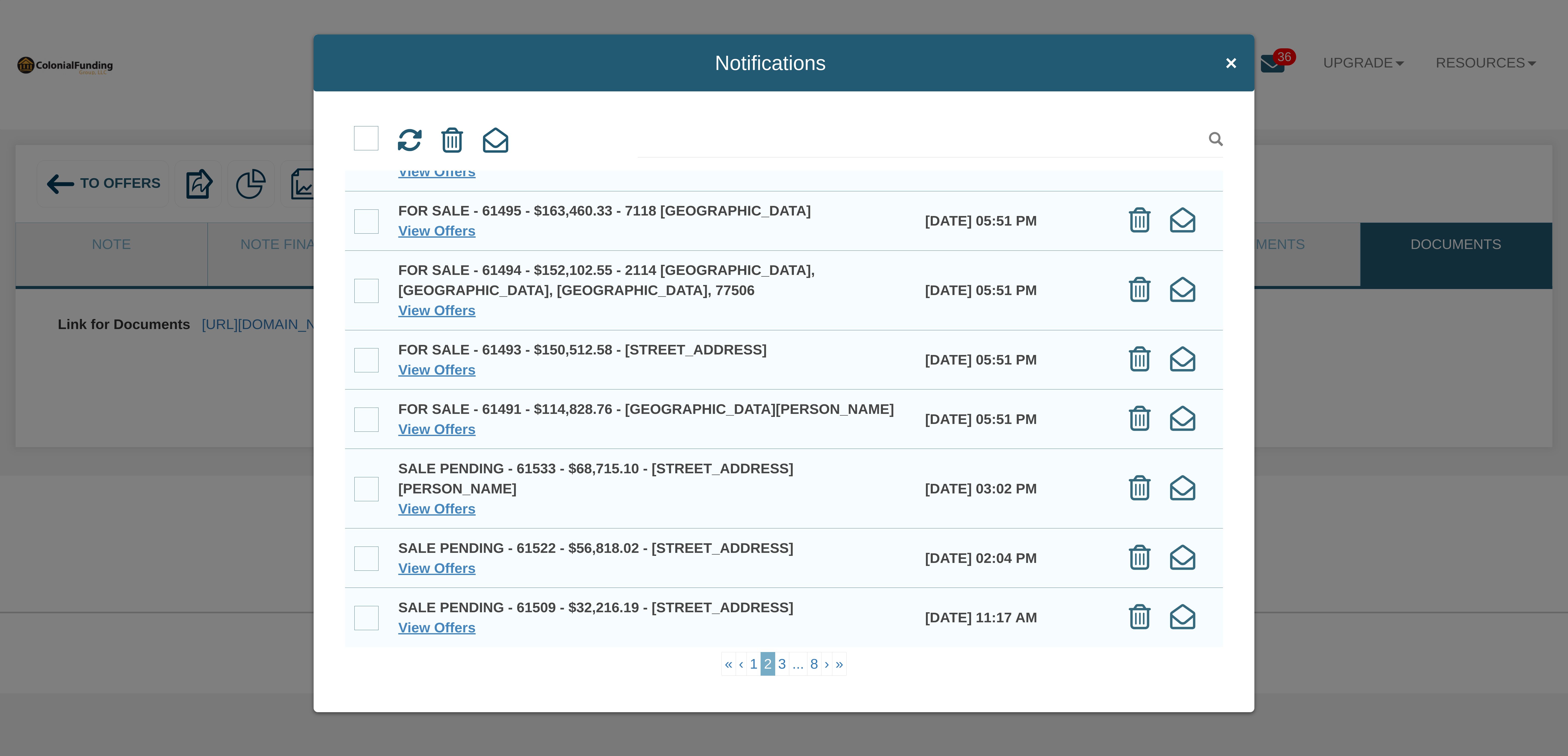
scroll to position [244, 0]
click at [783, 663] on link "3" at bounding box center [782, 663] width 15 height 24
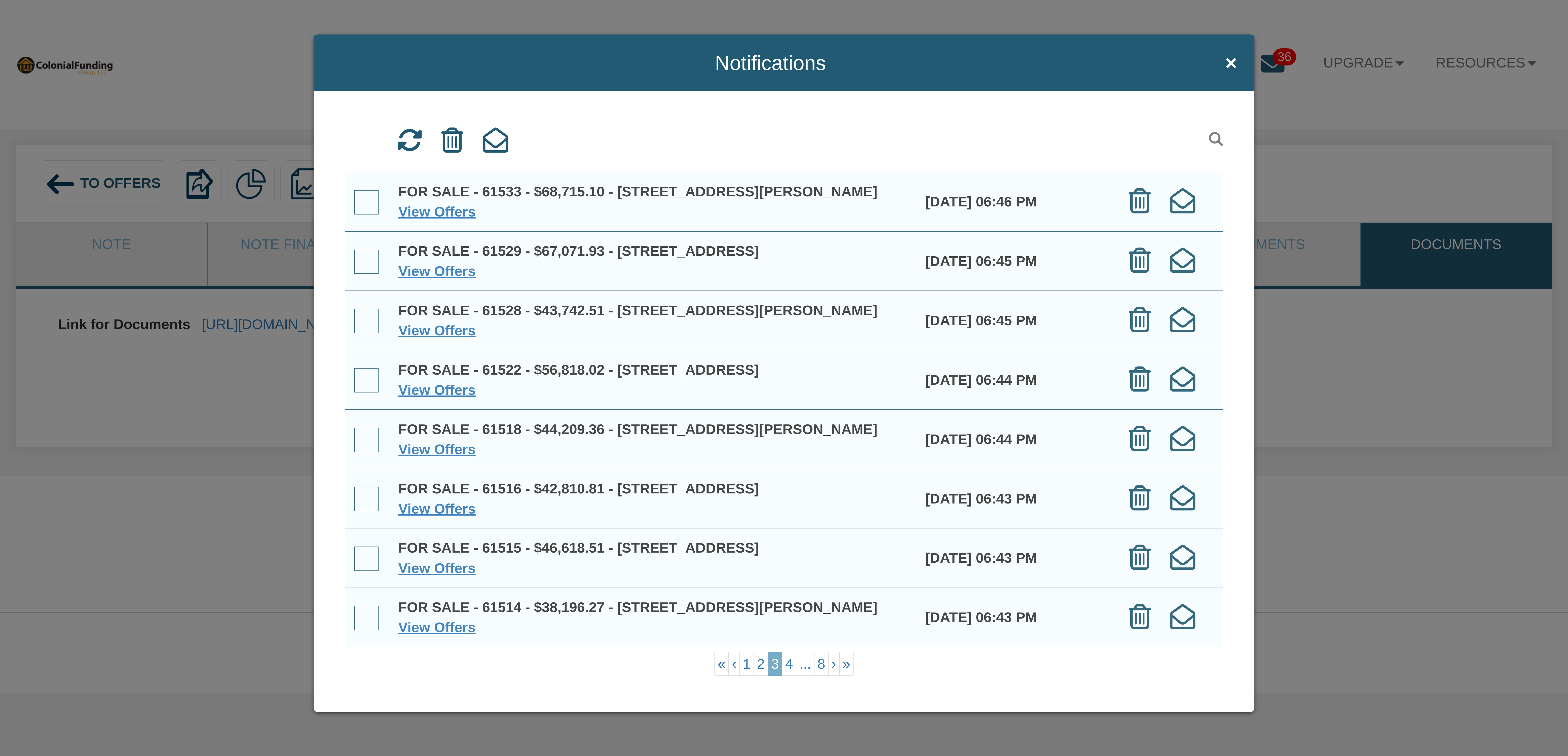
scroll to position [304, 0]
click at [371, 612] on span at bounding box center [366, 618] width 24 height 24
click at [354, 607] on input "checkbox" at bounding box center [354, 607] width 0 height 0
click at [368, 547] on span at bounding box center [366, 559] width 24 height 24
click at [354, 547] on input "checkbox" at bounding box center [354, 547] width 0 height 0
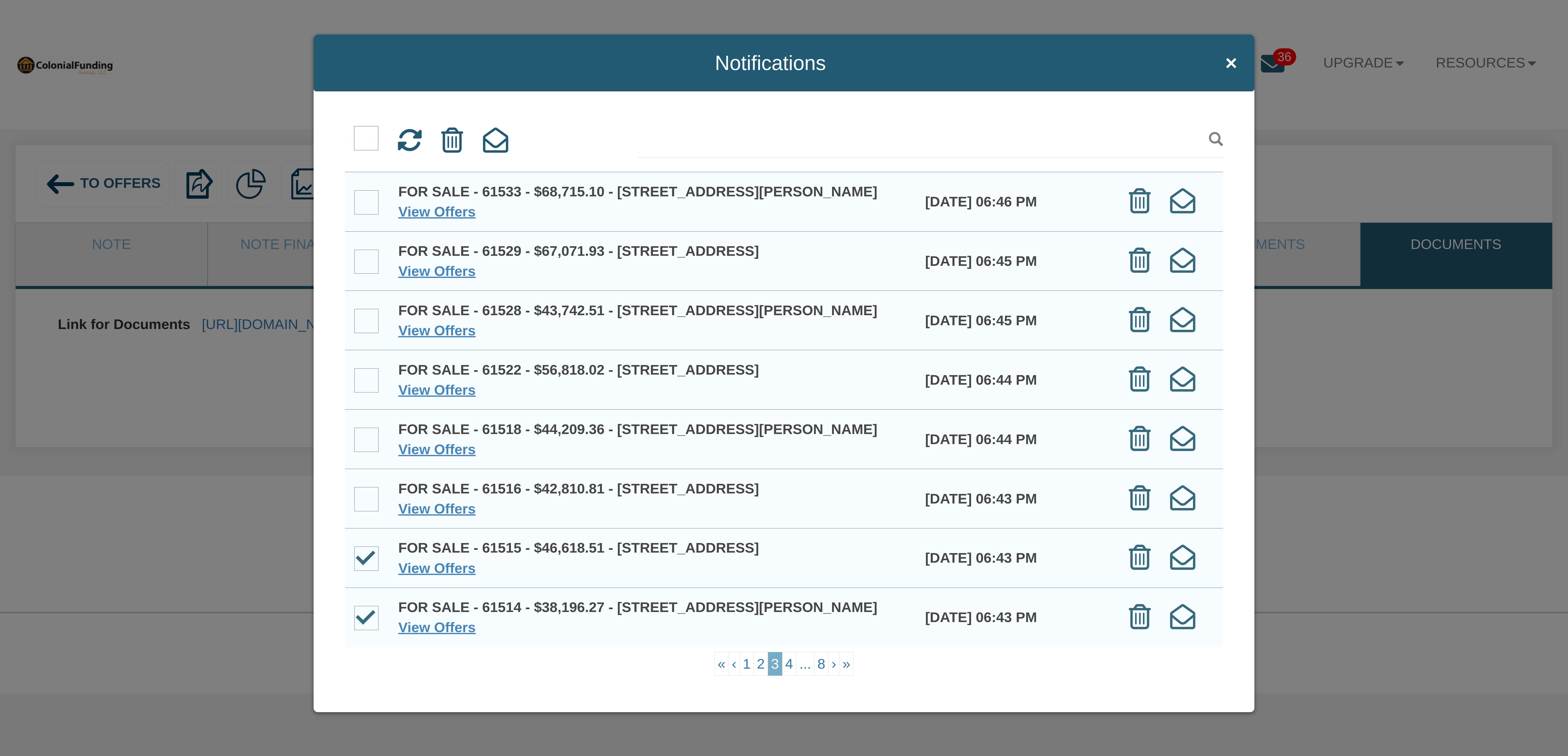
click at [370, 309] on span at bounding box center [366, 321] width 24 height 24
click at [354, 310] on input "checkbox" at bounding box center [354, 310] width 0 height 0
click at [495, 140] on icon at bounding box center [495, 140] width 25 height 25
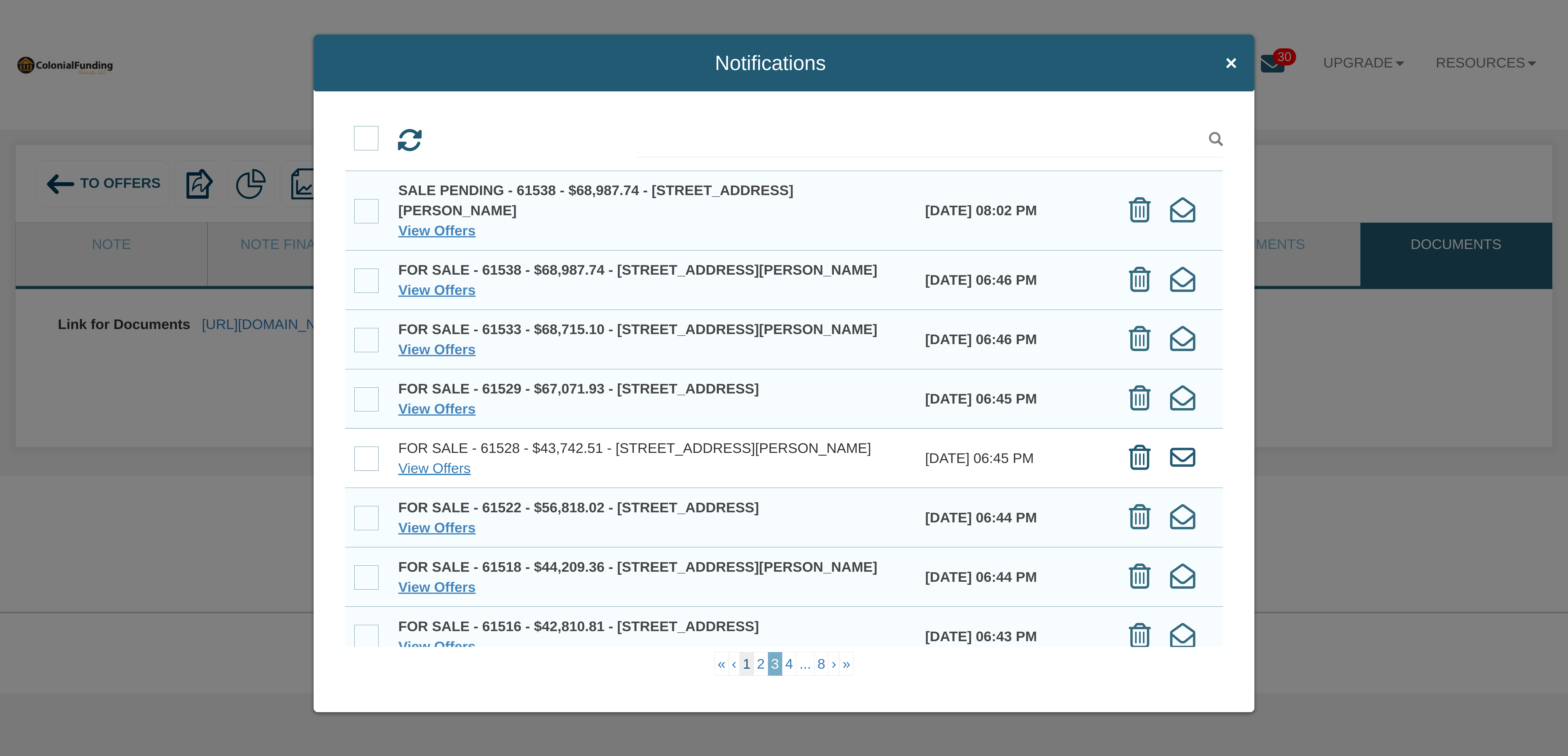
click at [743, 662] on link "1" at bounding box center [747, 663] width 15 height 24
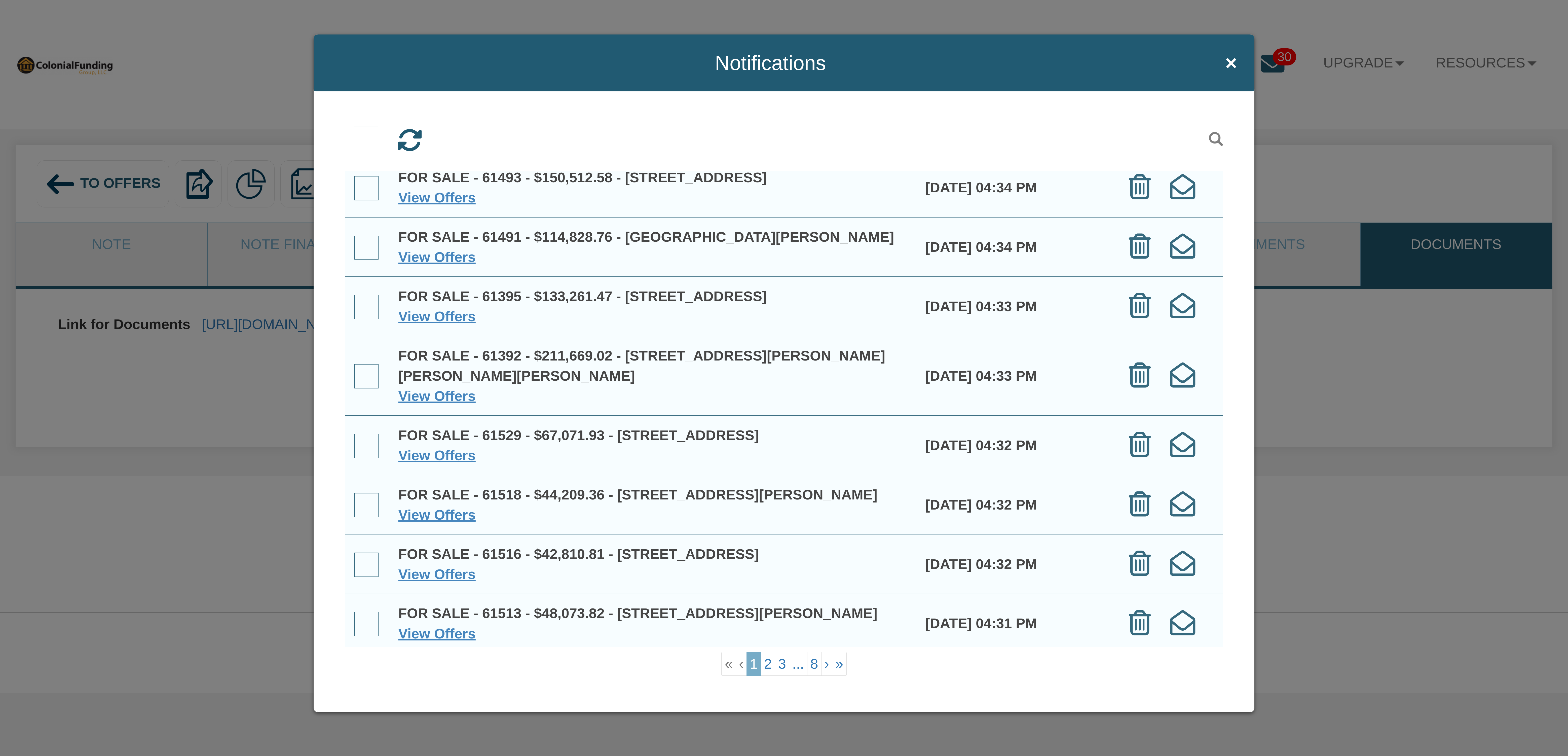
scroll to position [184, 0]
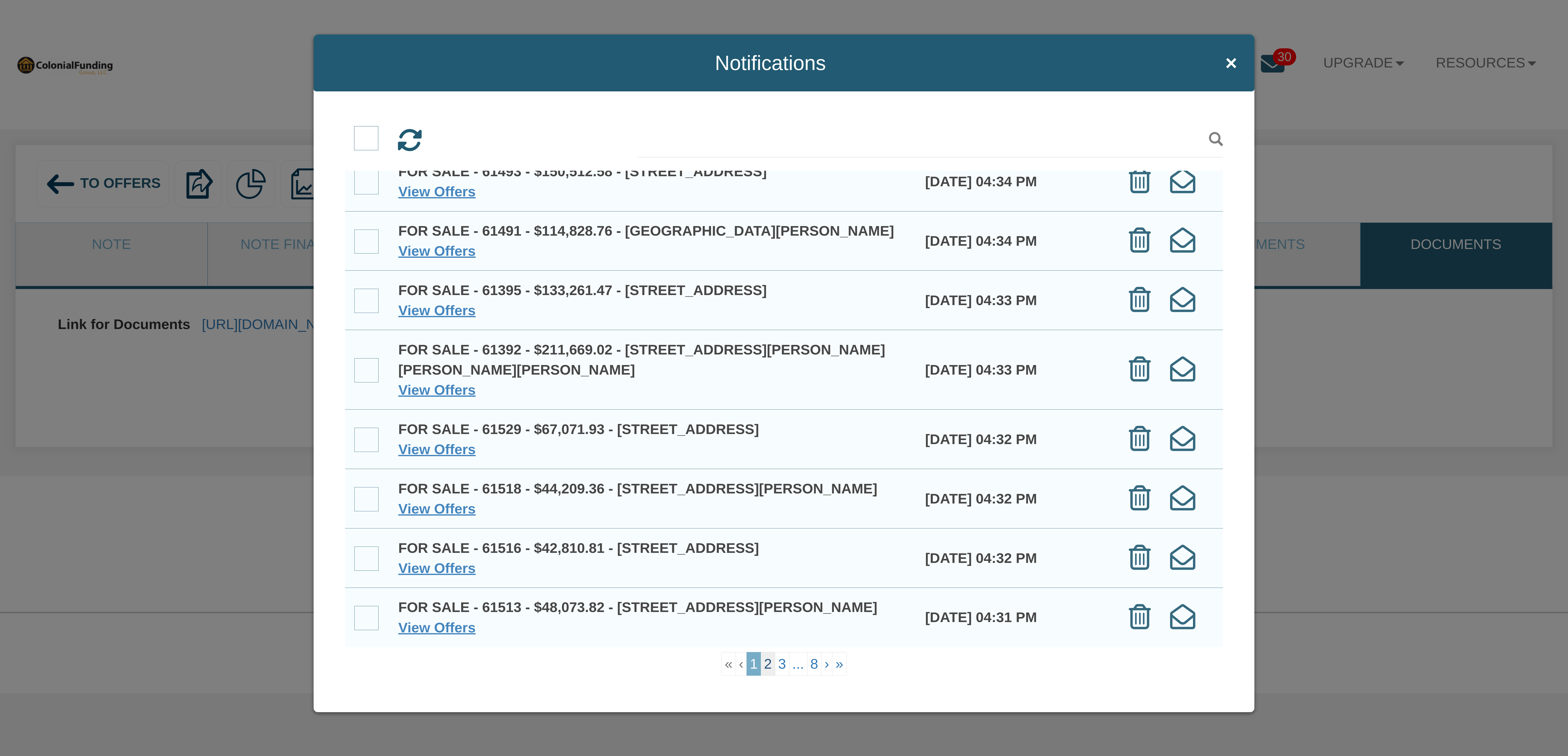
click at [766, 660] on link "2" at bounding box center [768, 663] width 15 height 24
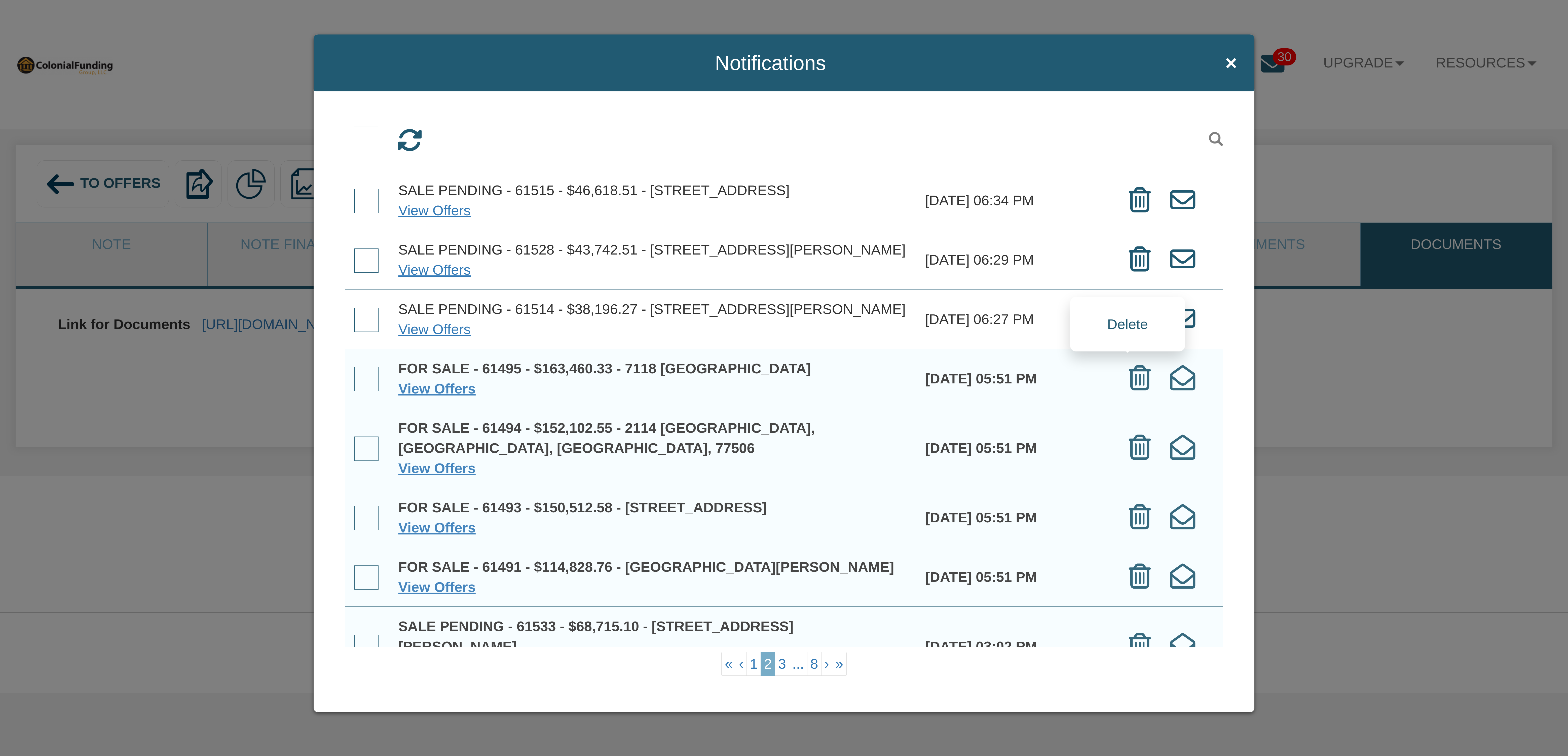
click at [1129, 331] on icon at bounding box center [1139, 318] width 22 height 25
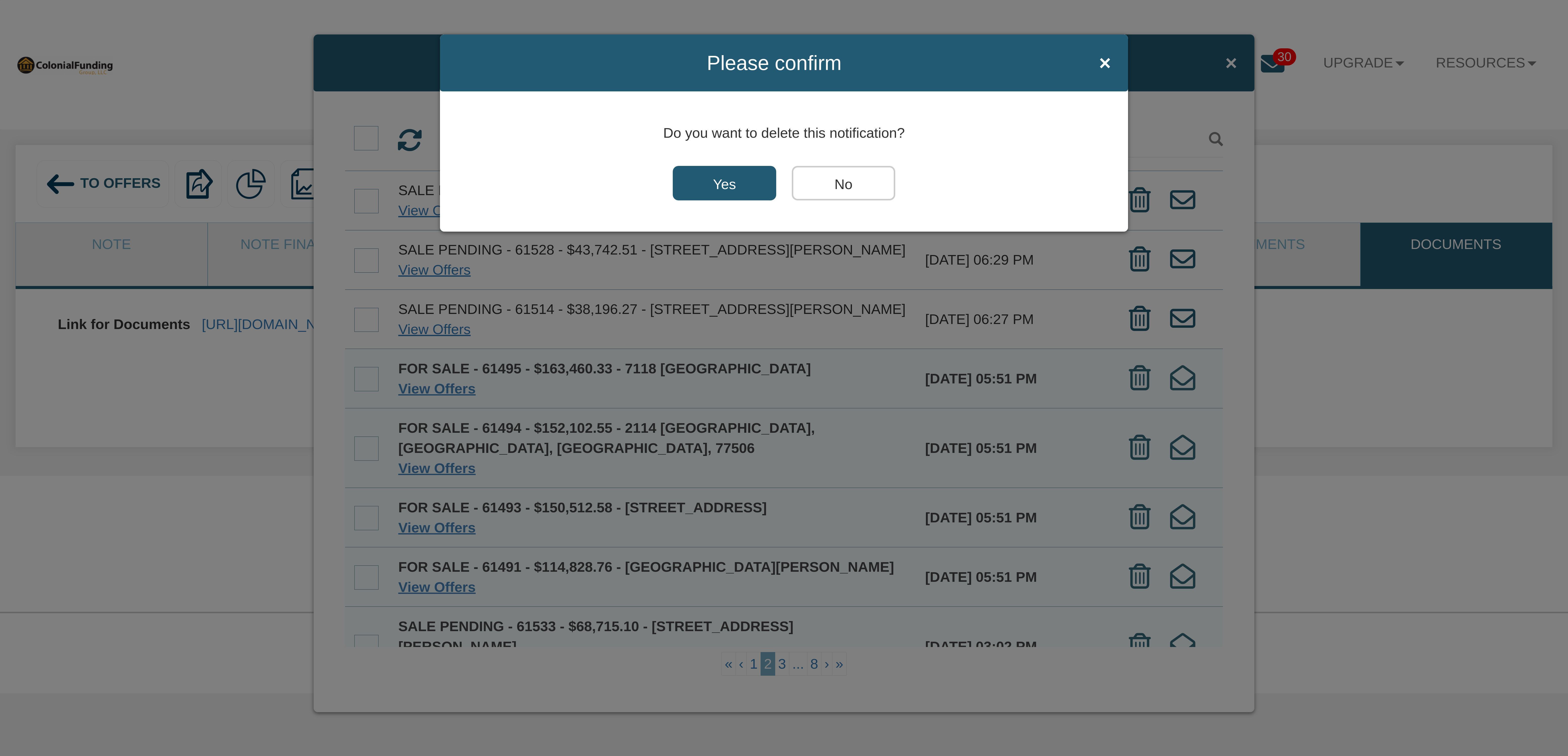
click at [835, 186] on input "No" at bounding box center [844, 183] width 103 height 35
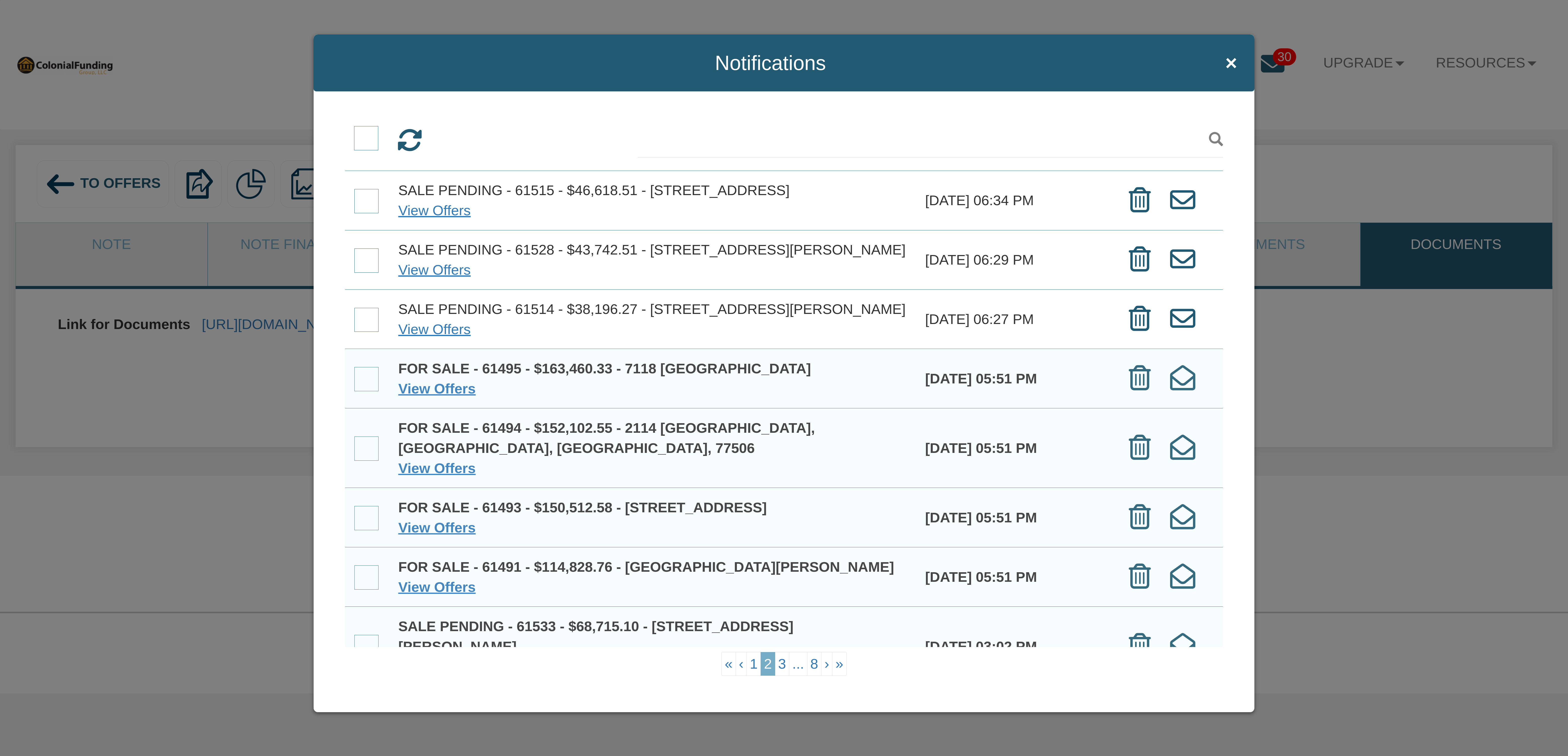
click at [371, 332] on span at bounding box center [366, 320] width 24 height 24
click at [354, 309] on input "checkbox" at bounding box center [354, 309] width 0 height 0
click at [370, 273] on span at bounding box center [366, 261] width 24 height 24
click at [354, 250] on input "checkbox" at bounding box center [354, 250] width 0 height 0
click at [373, 213] on span at bounding box center [366, 201] width 24 height 24
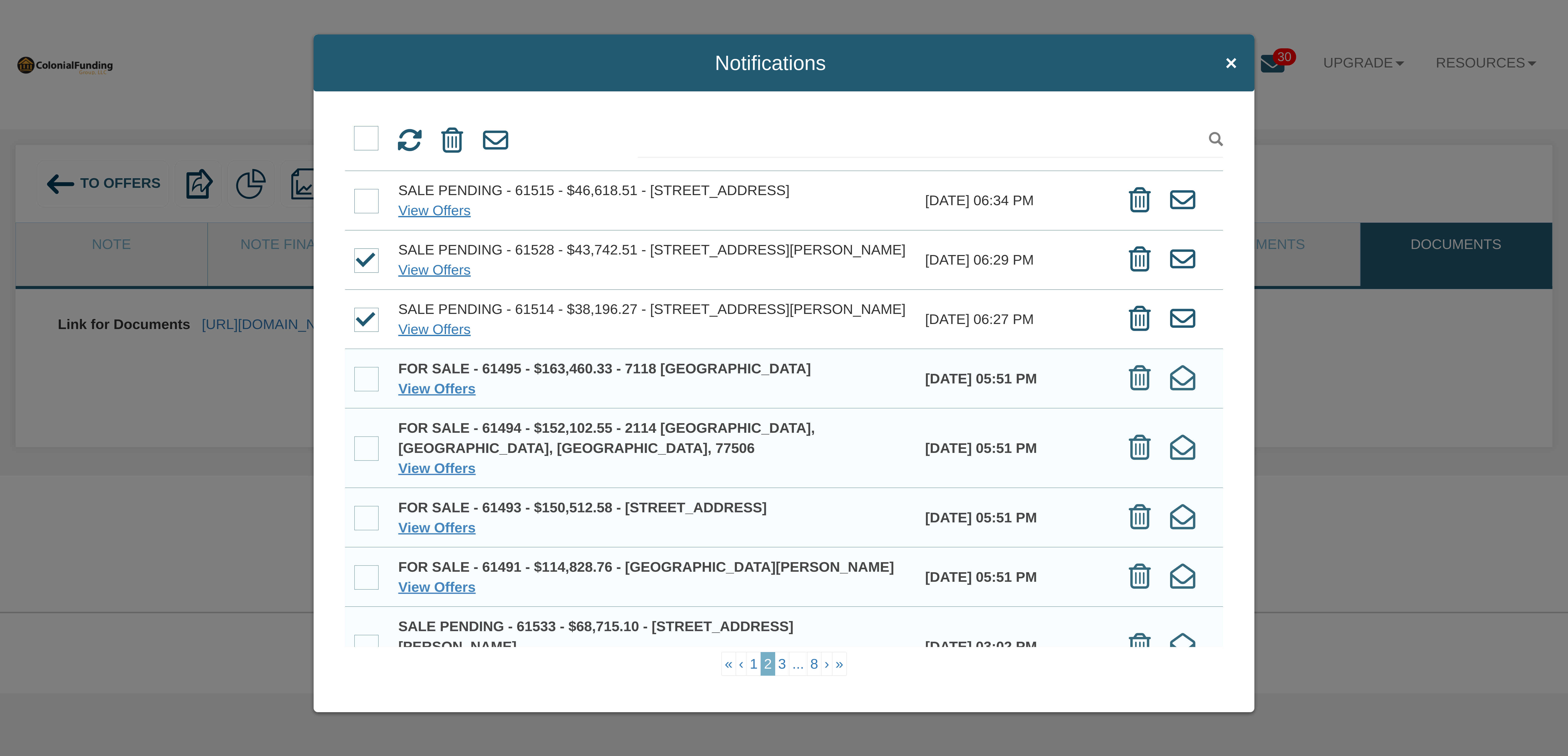
click at [354, 190] on input "checkbox" at bounding box center [354, 190] width 0 height 0
click at [782, 666] on link "3" at bounding box center [782, 663] width 15 height 24
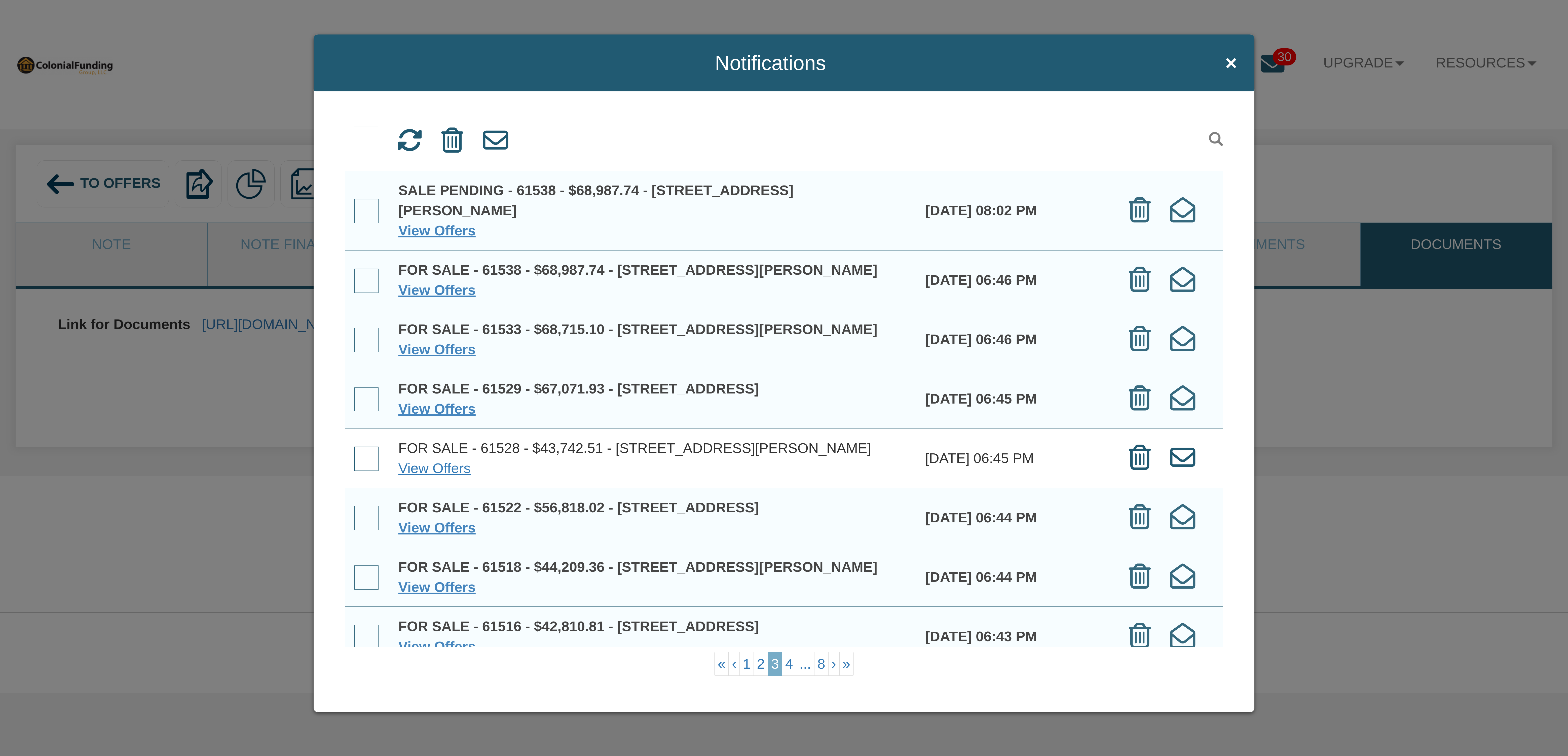
click at [373, 471] on span at bounding box center [366, 459] width 24 height 24
click at [354, 447] on input "checkbox" at bounding box center [354, 447] width 0 height 0
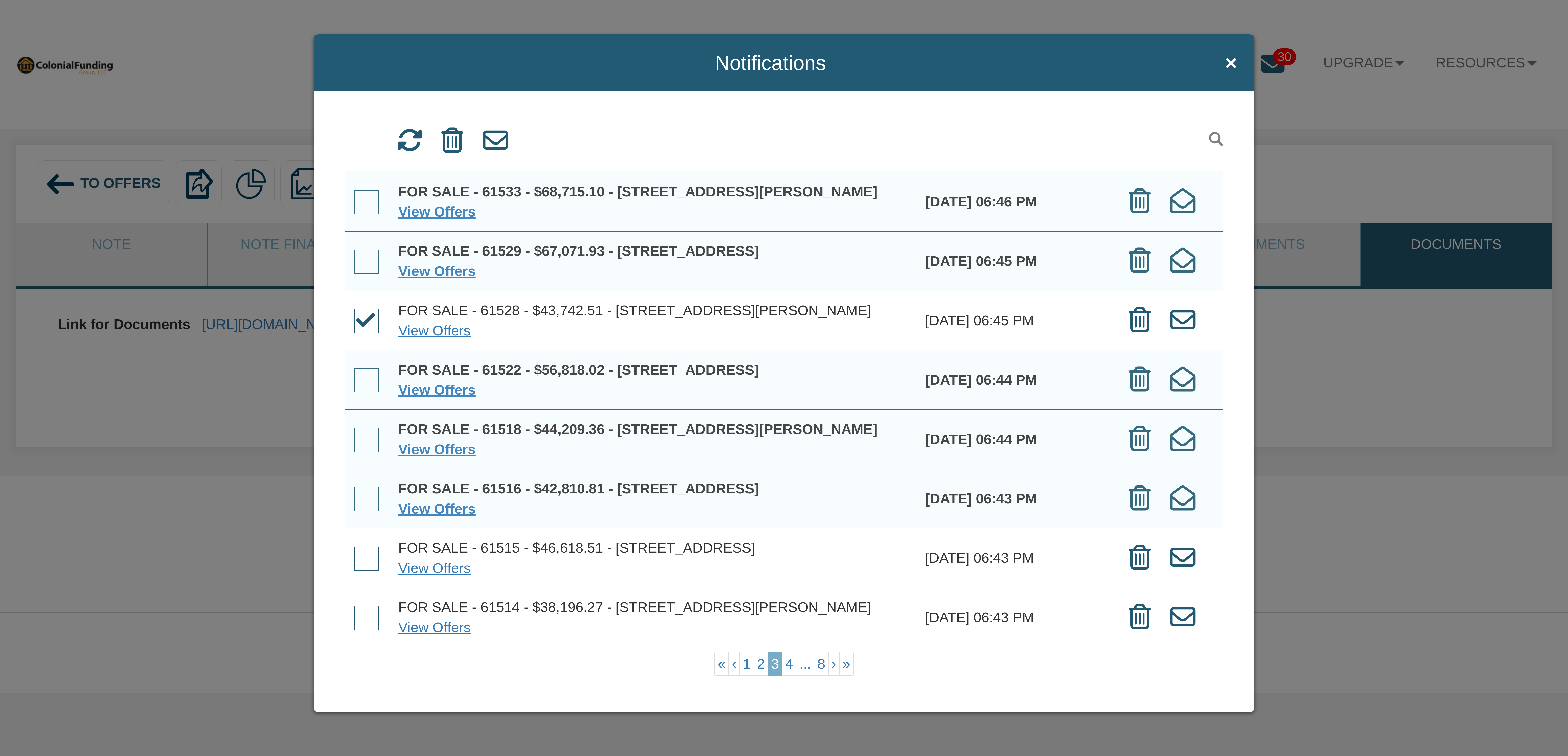
scroll to position [284, 0]
click at [363, 614] on span at bounding box center [366, 618] width 24 height 24
click at [354, 607] on input "checkbox" at bounding box center [354, 607] width 0 height 0
click at [364, 547] on span at bounding box center [366, 559] width 24 height 24
click at [354, 547] on input "checkbox" at bounding box center [354, 547] width 0 height 0
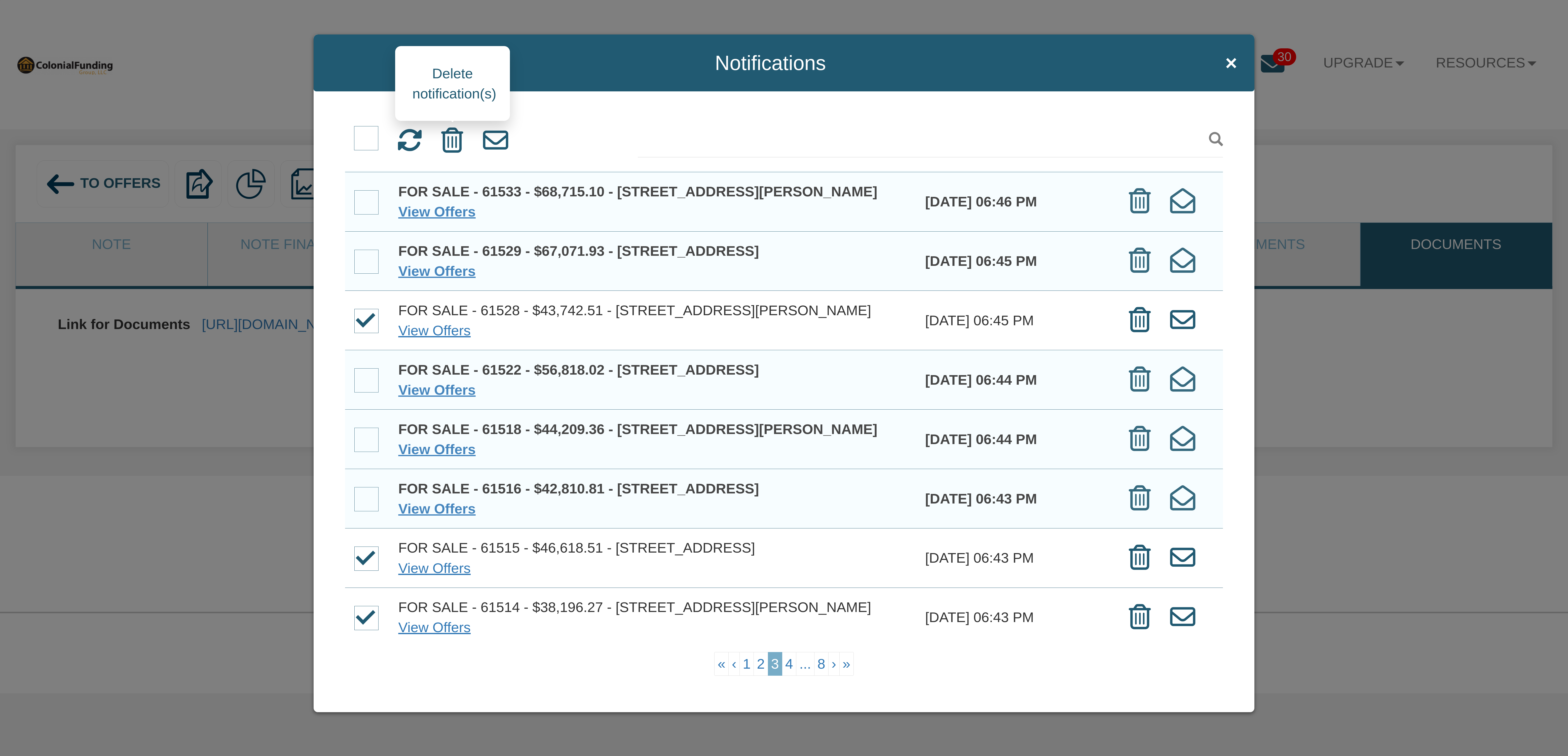
click at [453, 142] on icon at bounding box center [452, 140] width 22 height 25
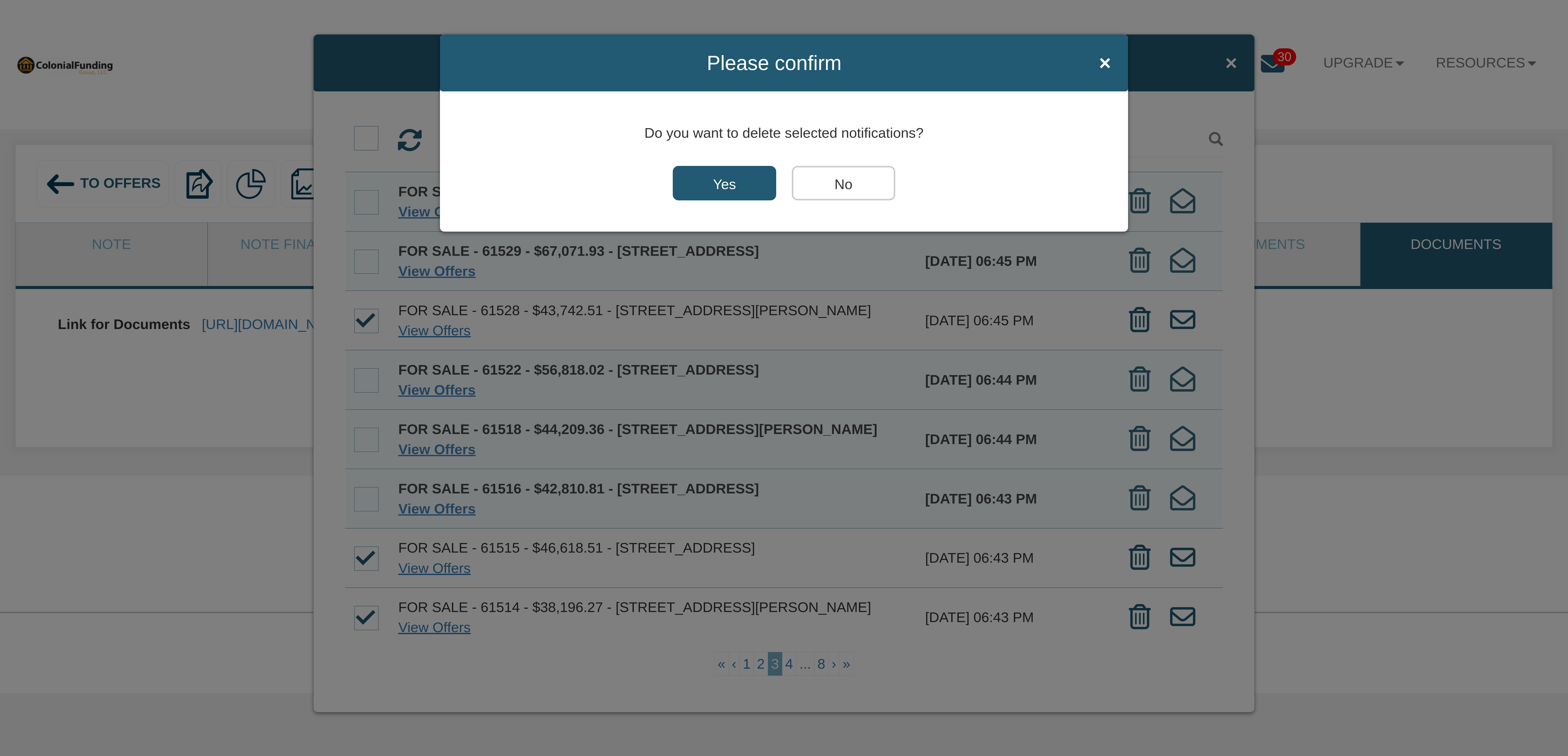
click at [730, 186] on input "Yes" at bounding box center [724, 183] width 103 height 35
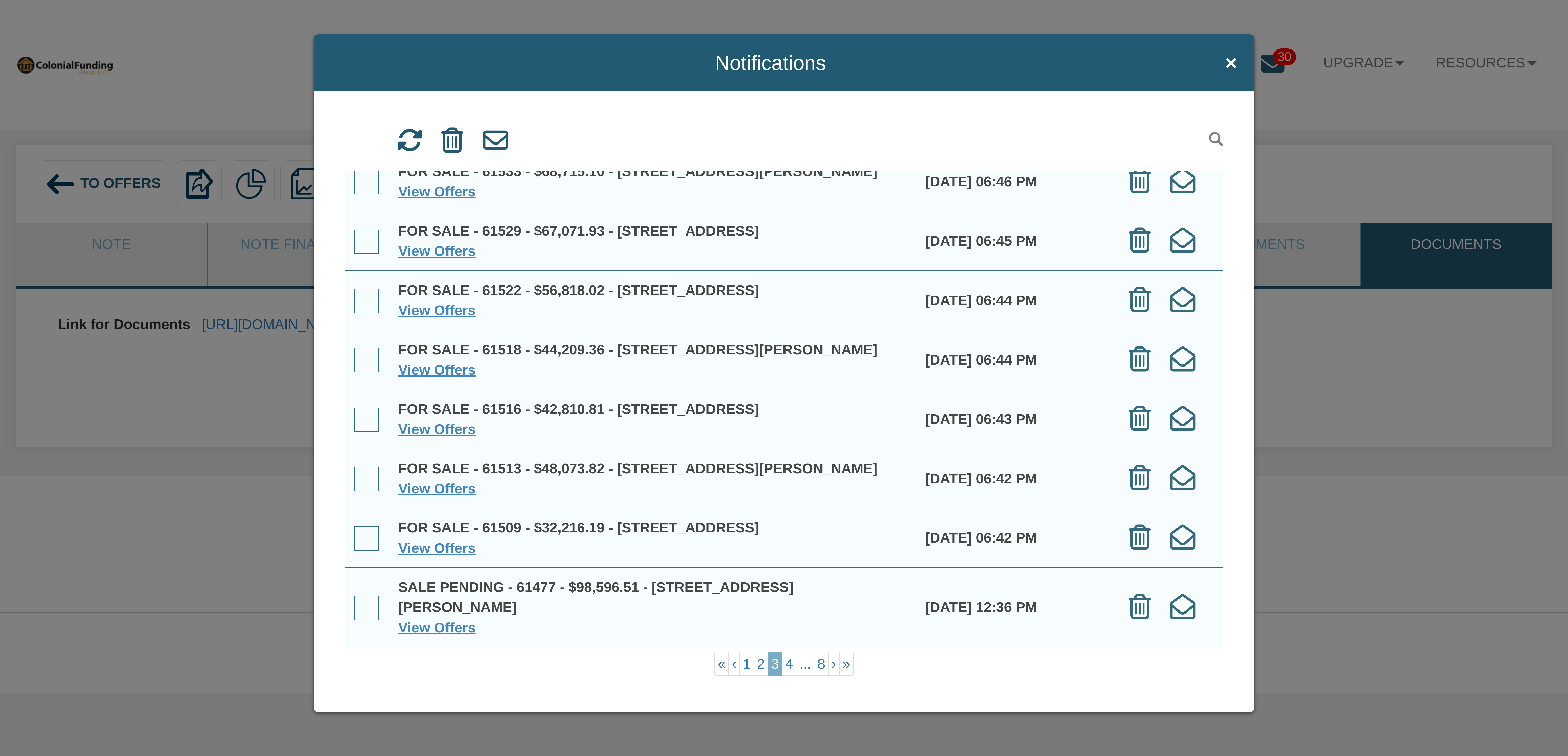
click at [368, 603] on span at bounding box center [366, 608] width 24 height 24
click at [354, 597] on input "checkbox" at bounding box center [354, 597] width 0 height 0
click at [758, 668] on link "2" at bounding box center [761, 663] width 15 height 24
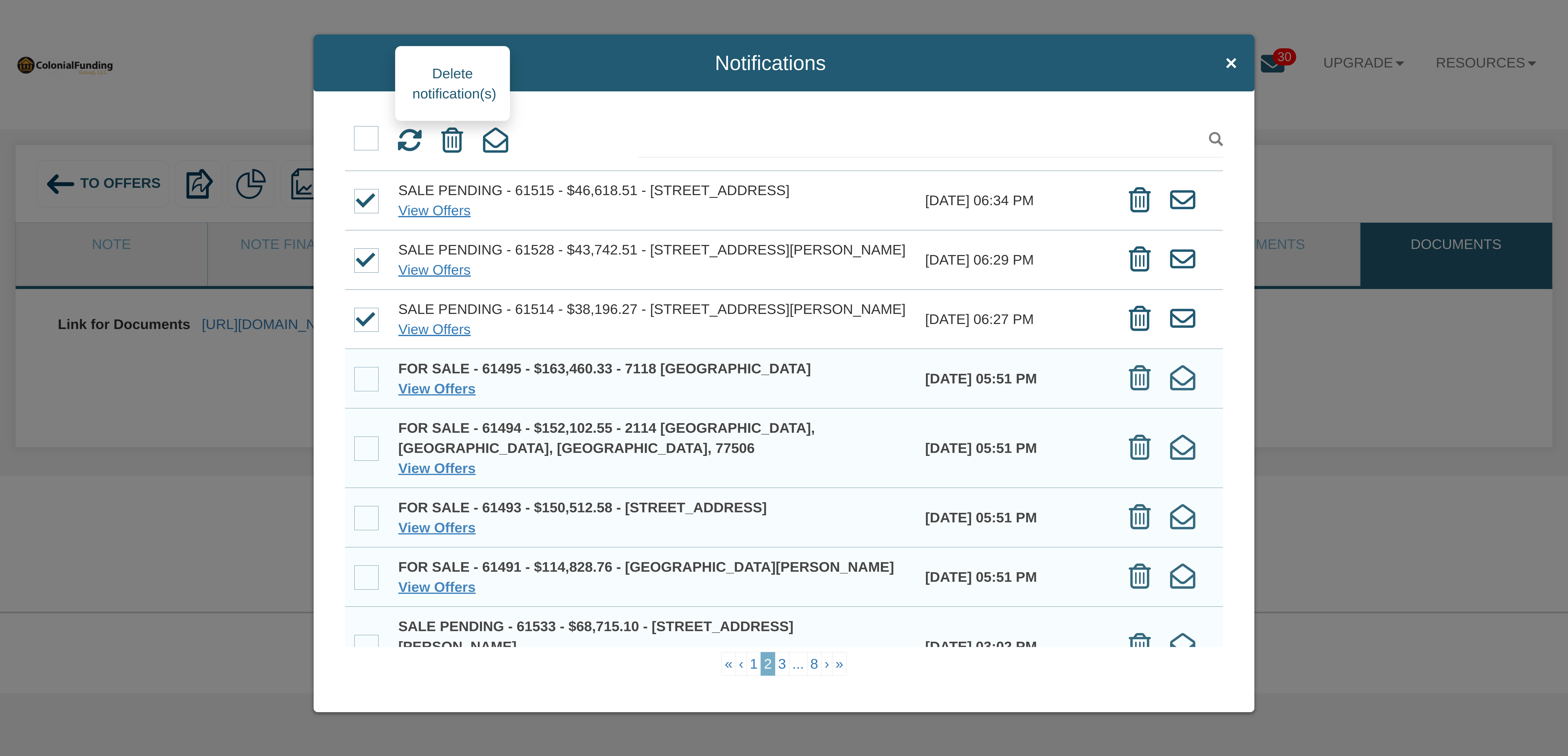
click at [457, 138] on icon at bounding box center [452, 140] width 22 height 25
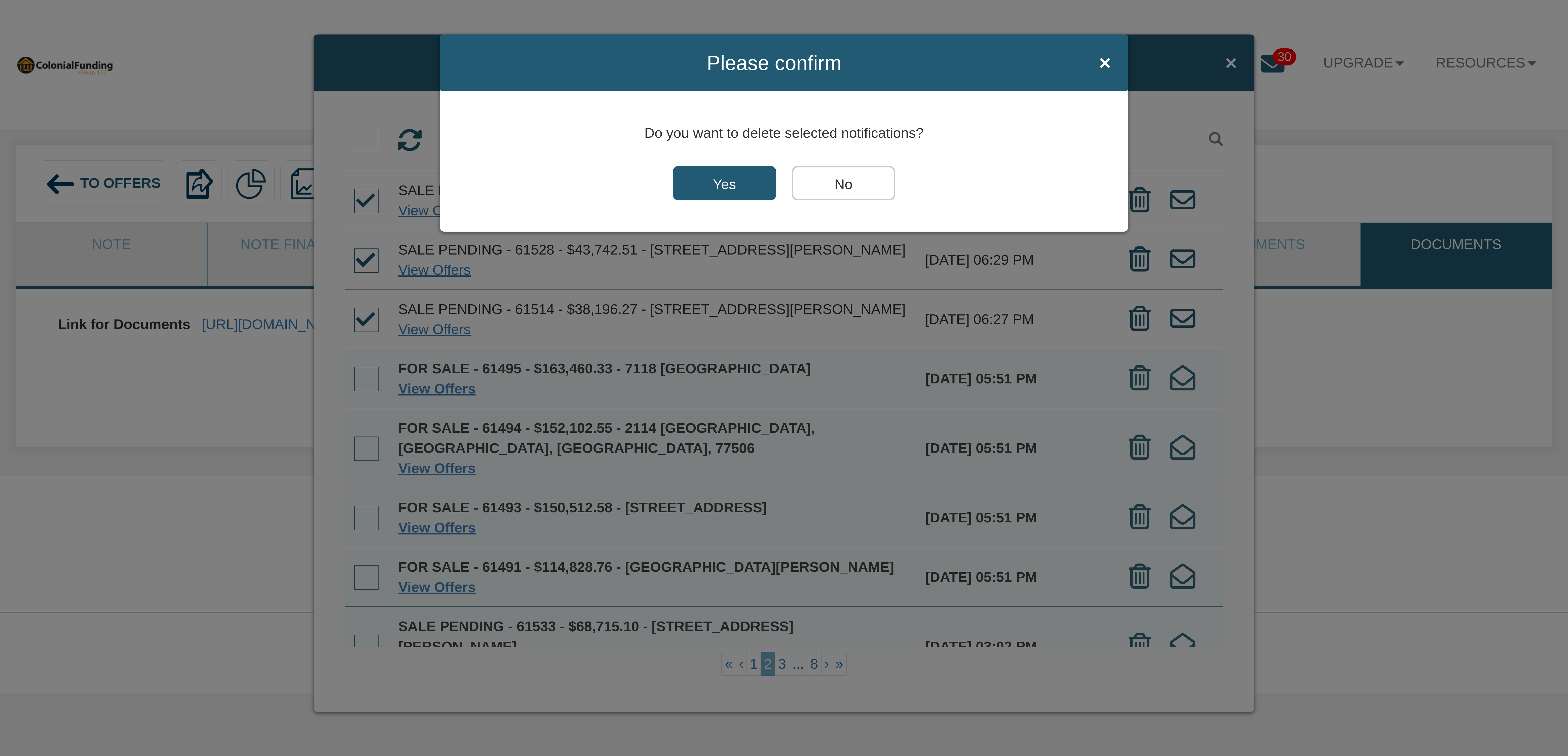
click at [708, 180] on input "Yes" at bounding box center [724, 183] width 103 height 35
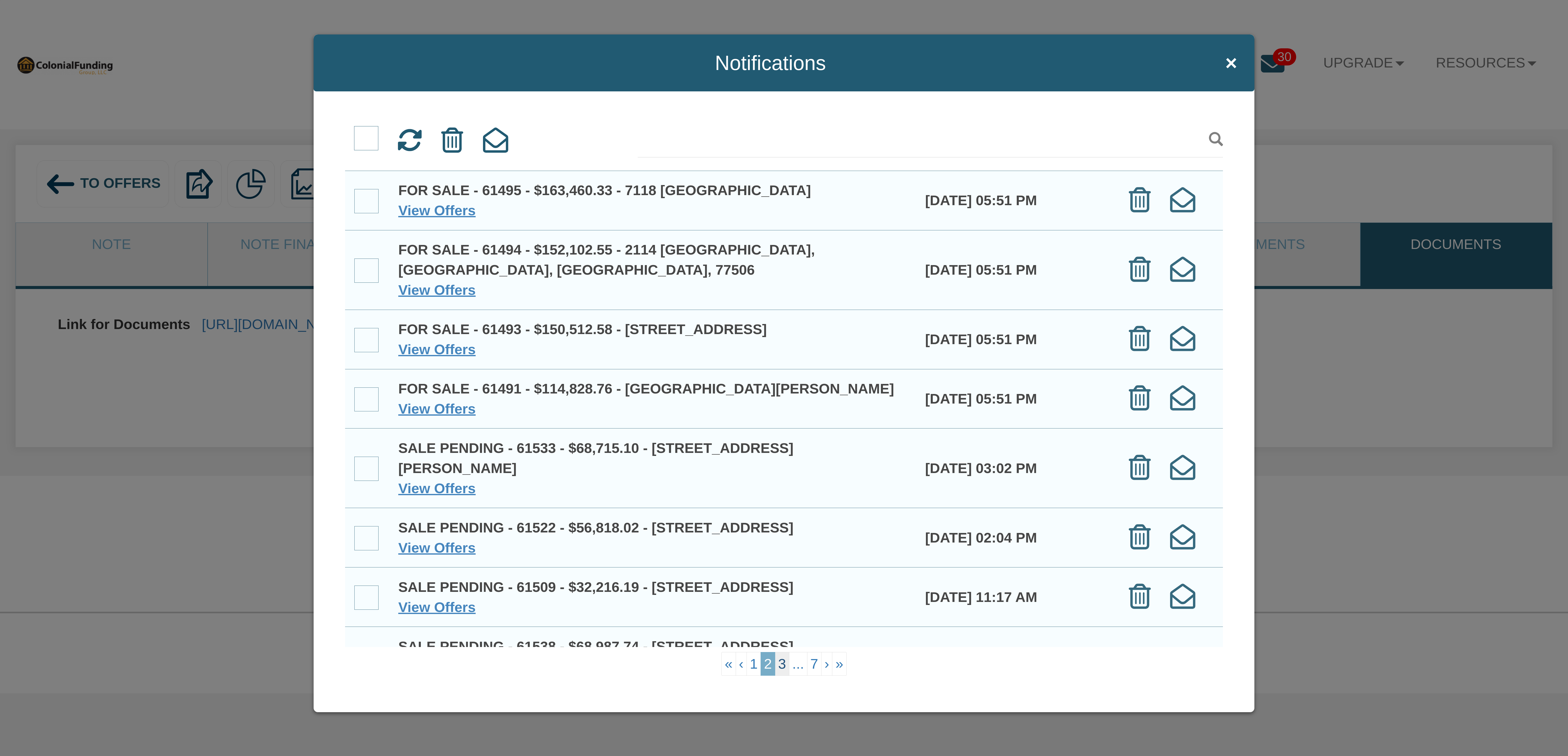
click at [783, 663] on link "3" at bounding box center [782, 663] width 15 height 24
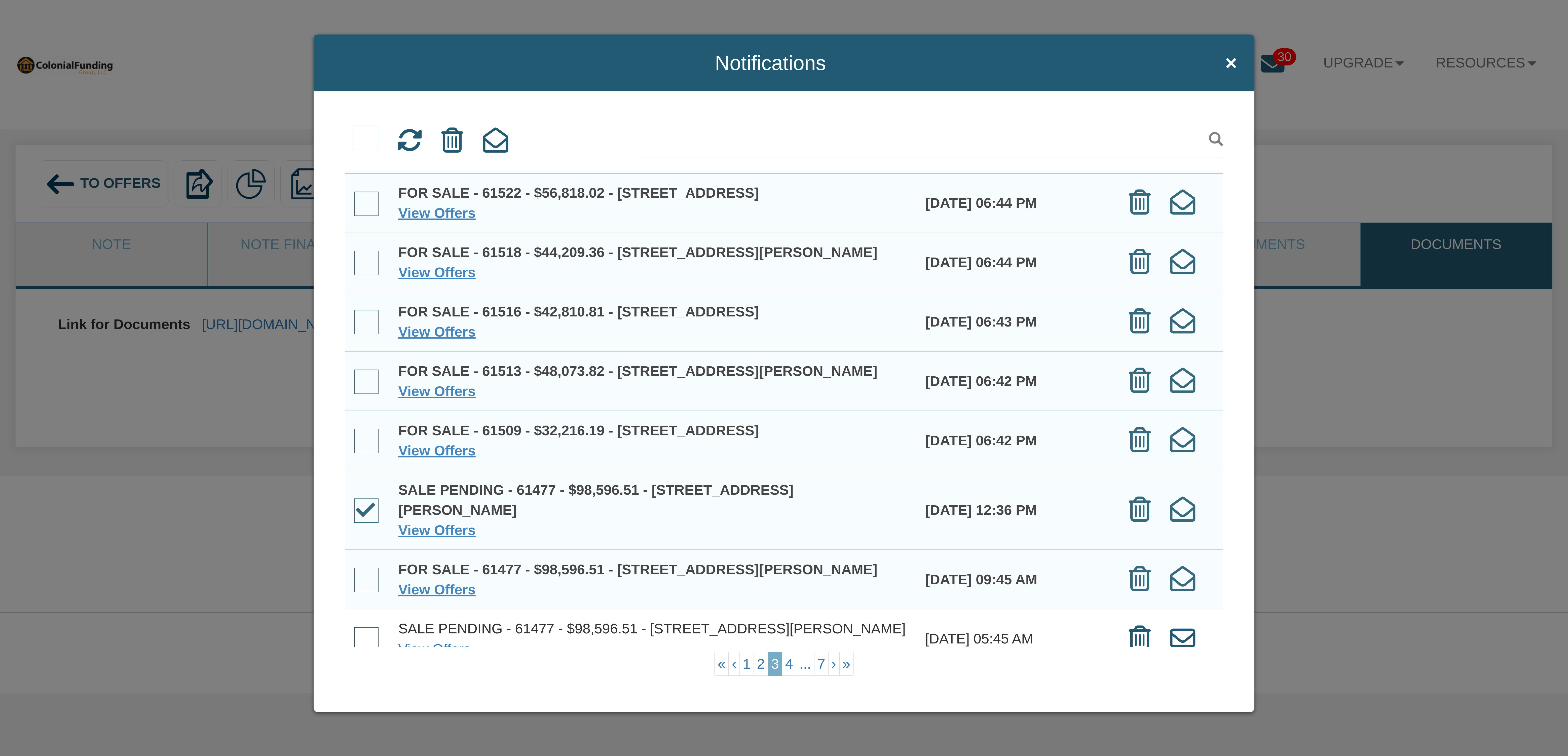
scroll to position [244, 0]
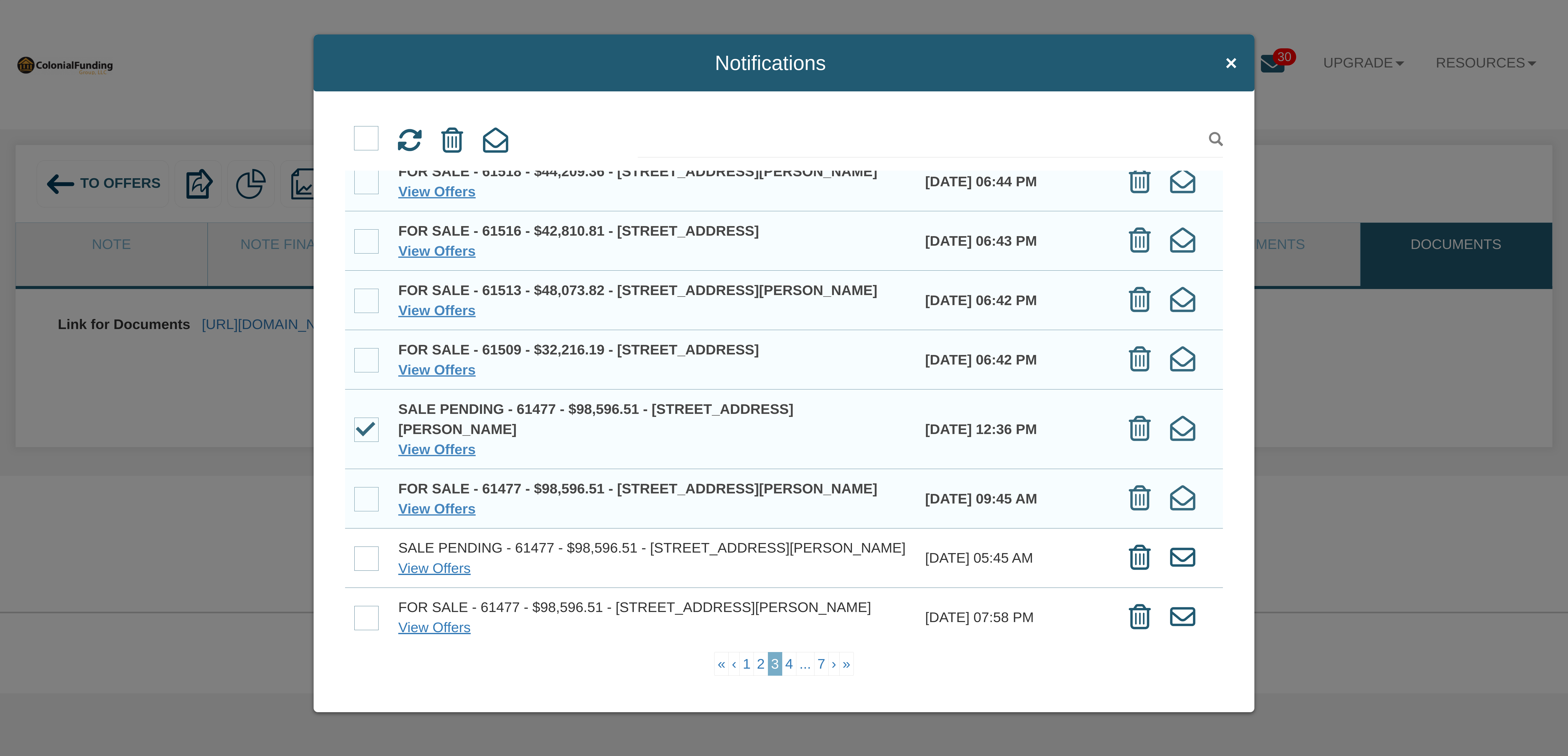
click at [368, 547] on span at bounding box center [366, 559] width 24 height 24
click at [354, 547] on input "checkbox" at bounding box center [354, 547] width 0 height 0
click at [368, 487] on span at bounding box center [366, 499] width 24 height 24
click at [354, 488] on input "checkbox" at bounding box center [354, 488] width 0 height 0
click at [363, 614] on span at bounding box center [366, 618] width 24 height 24
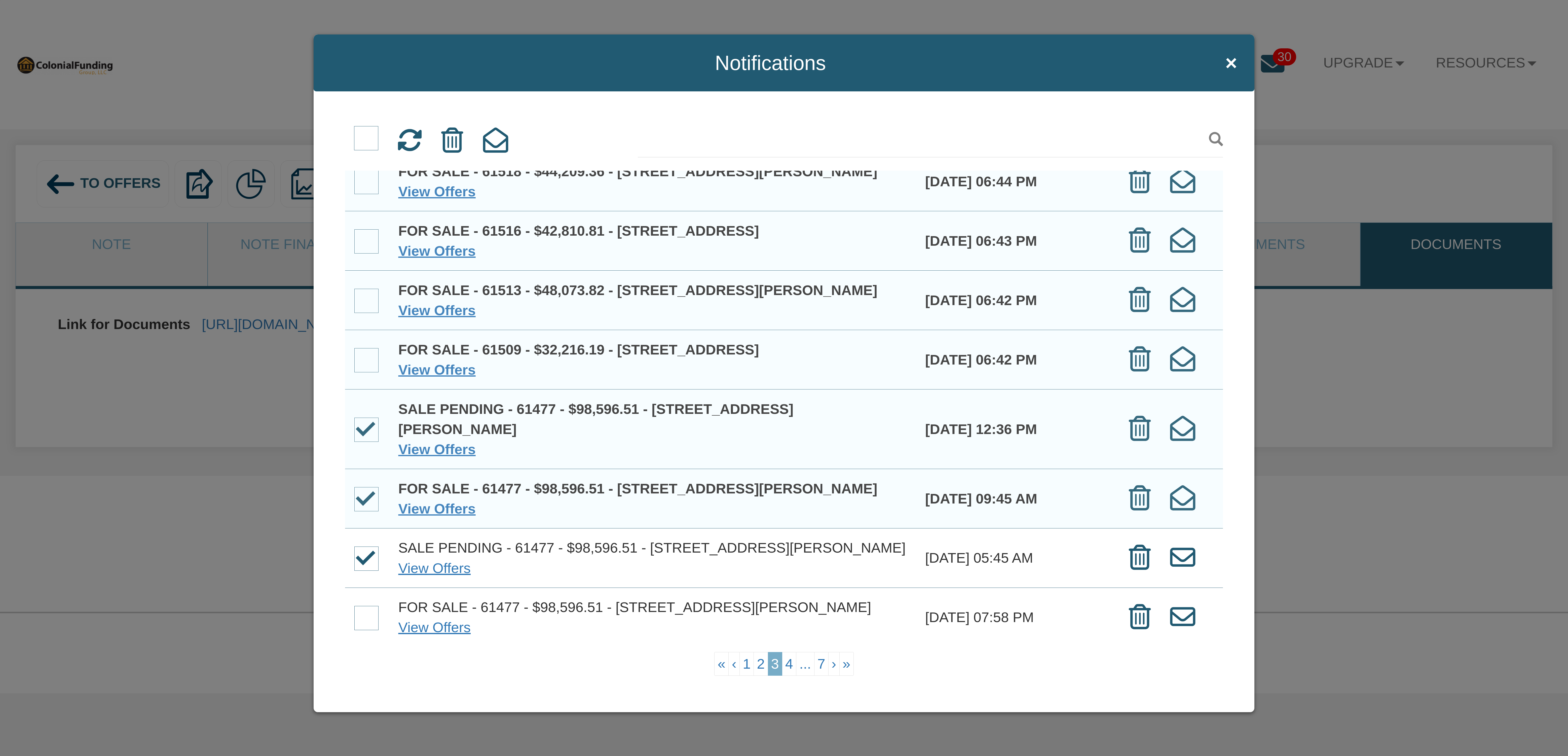
click at [354, 607] on input "checkbox" at bounding box center [354, 607] width 0 height 0
click at [455, 137] on icon at bounding box center [452, 140] width 22 height 25
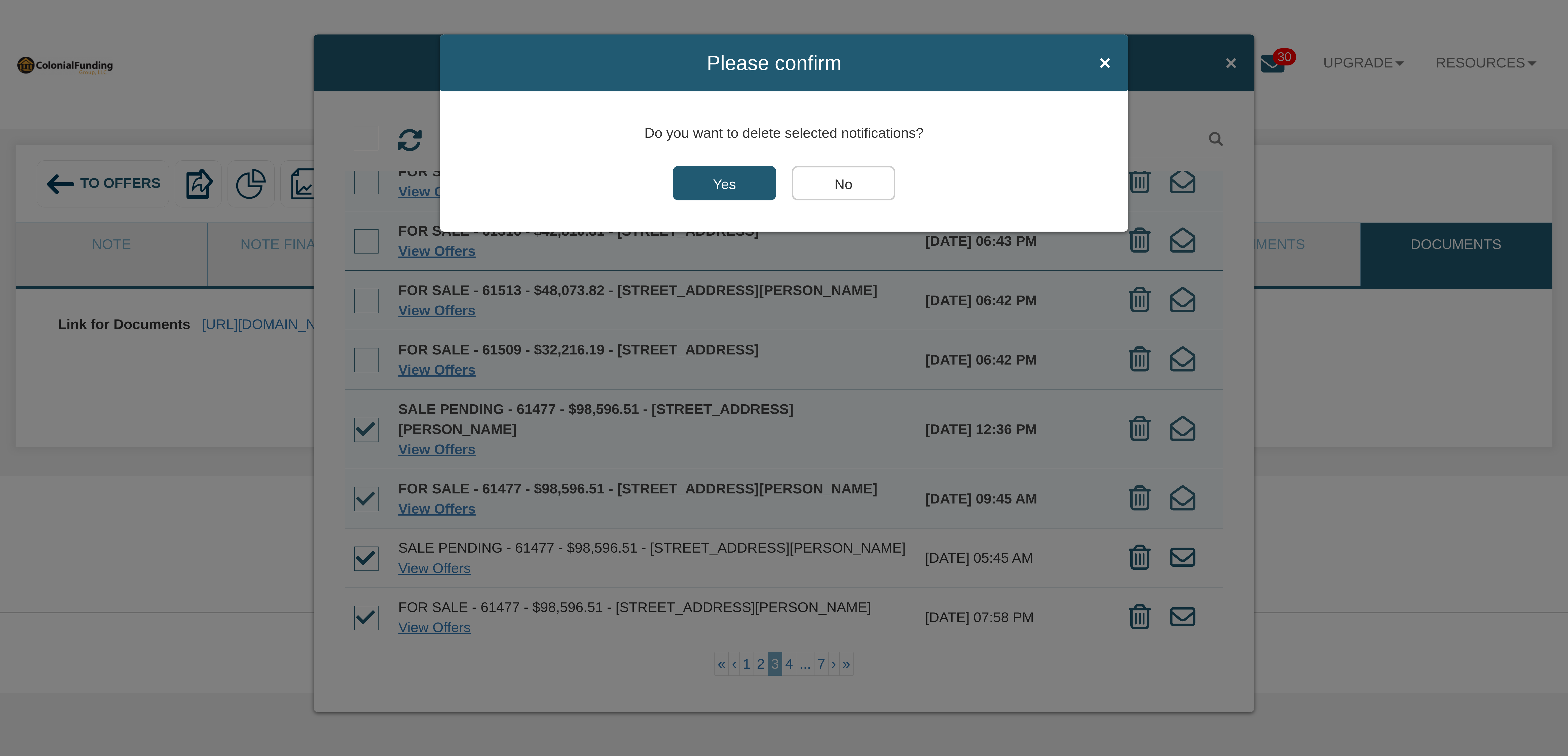
click at [709, 175] on input "Yes" at bounding box center [724, 183] width 103 height 35
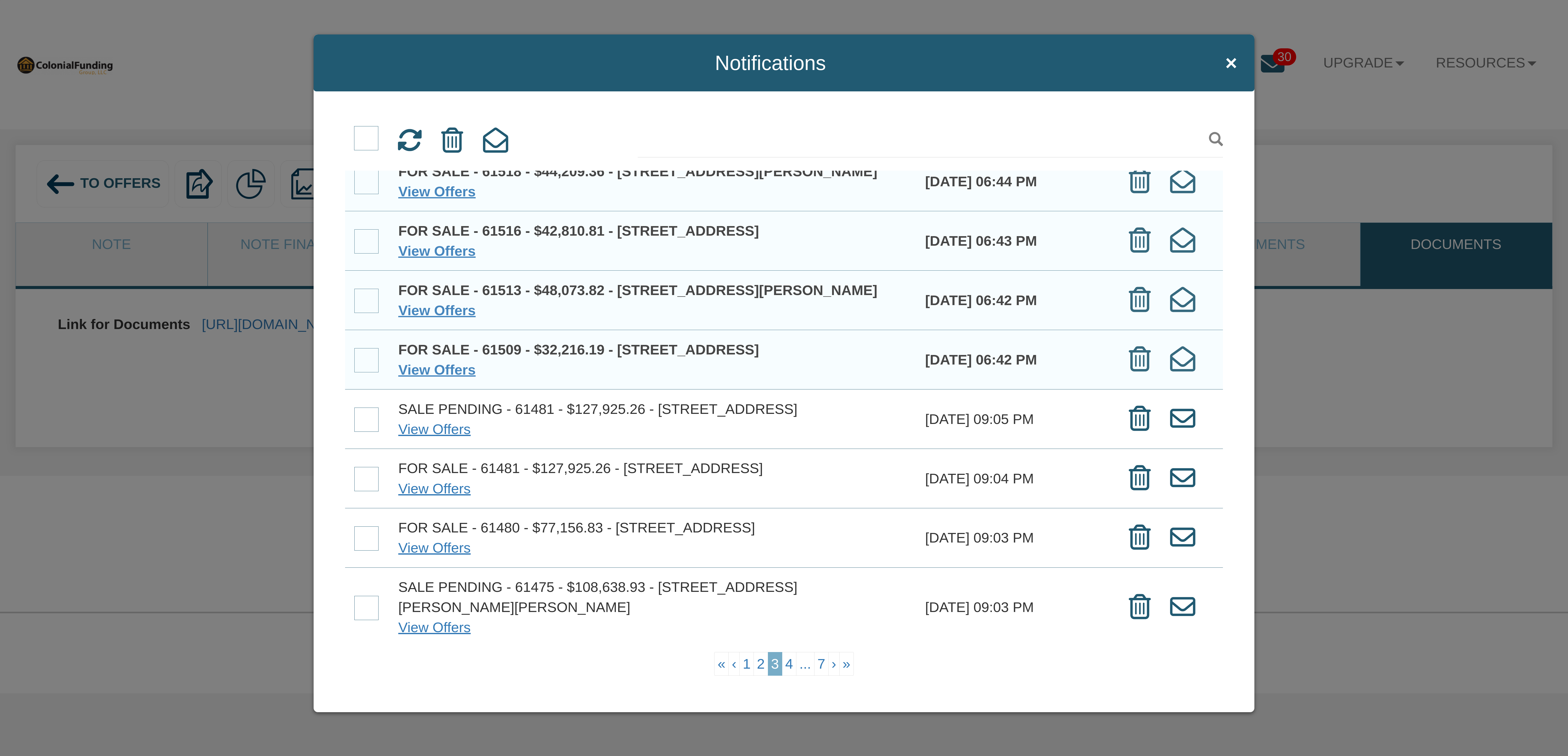
scroll to position [284, 0]
click at [366, 467] on span at bounding box center [366, 479] width 24 height 24
click at [354, 468] on input "checkbox" at bounding box center [354, 468] width 0 height 0
click at [363, 407] on span at bounding box center [366, 419] width 24 height 24
click at [354, 408] on input "checkbox" at bounding box center [354, 408] width 0 height 0
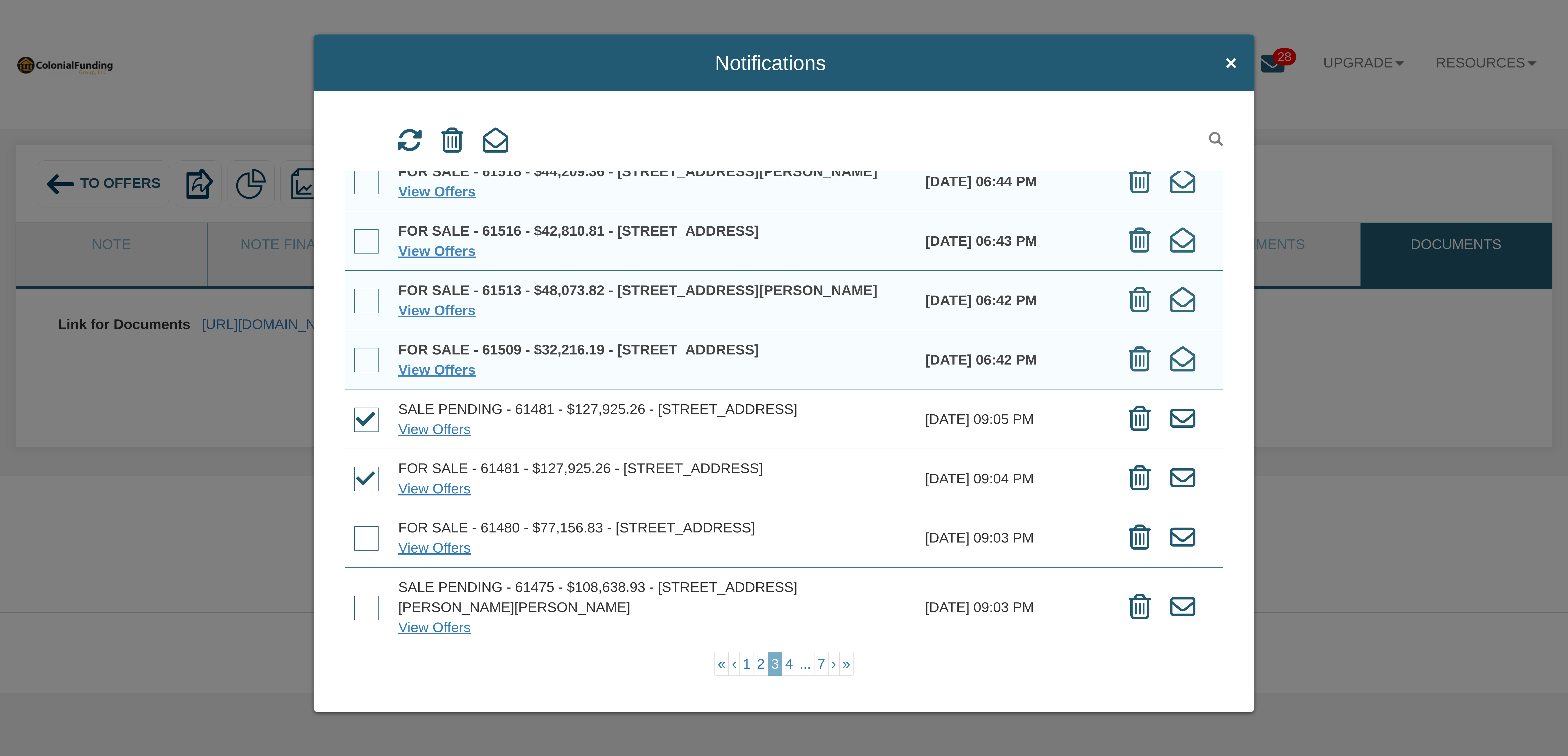
click at [365, 528] on span at bounding box center [366, 539] width 24 height 24
click at [354, 527] on input "checkbox" at bounding box center [354, 527] width 0 height 0
click at [362, 605] on span at bounding box center [366, 608] width 24 height 24
click at [354, 597] on input "checkbox" at bounding box center [354, 597] width 0 height 0
click at [789, 665] on link "4" at bounding box center [789, 663] width 15 height 24
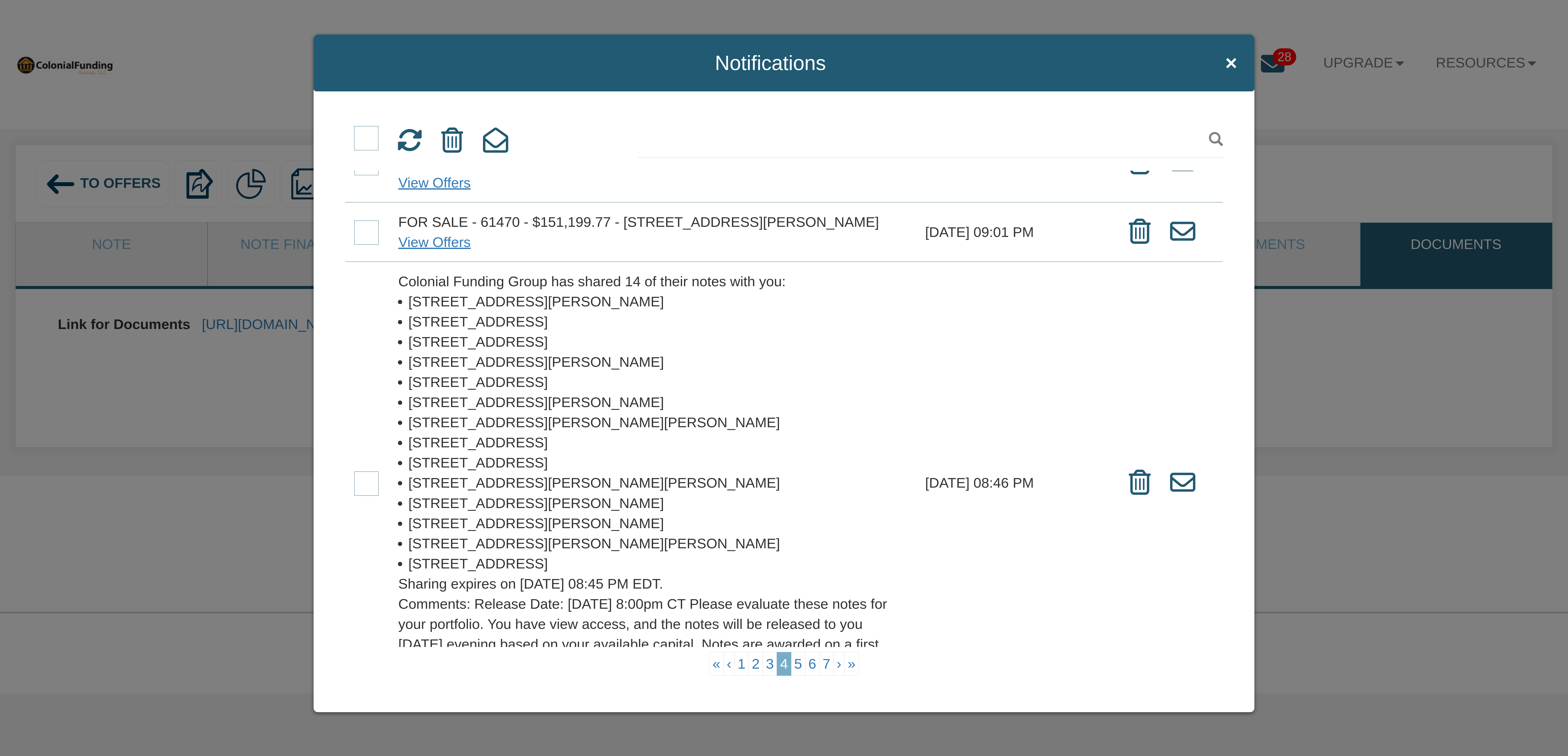
scroll to position [573, 0]
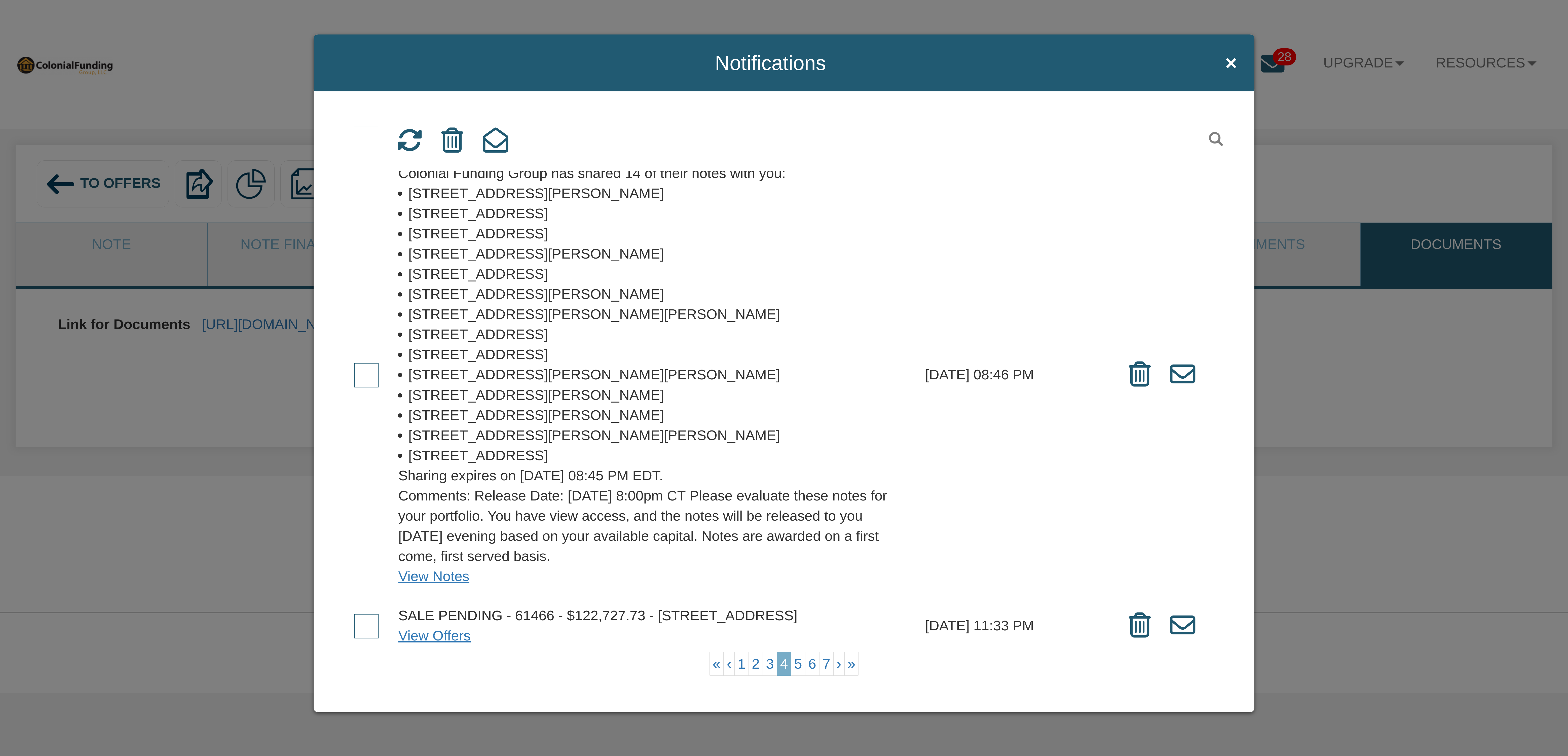
click at [372, 614] on span at bounding box center [366, 626] width 24 height 24
click at [354, 615] on input "checkbox" at bounding box center [354, 615] width 0 height 0
click at [371, 363] on span at bounding box center [366, 376] width 24 height 24
click at [354, 364] on input "checkbox" at bounding box center [354, 364] width 0 height 0
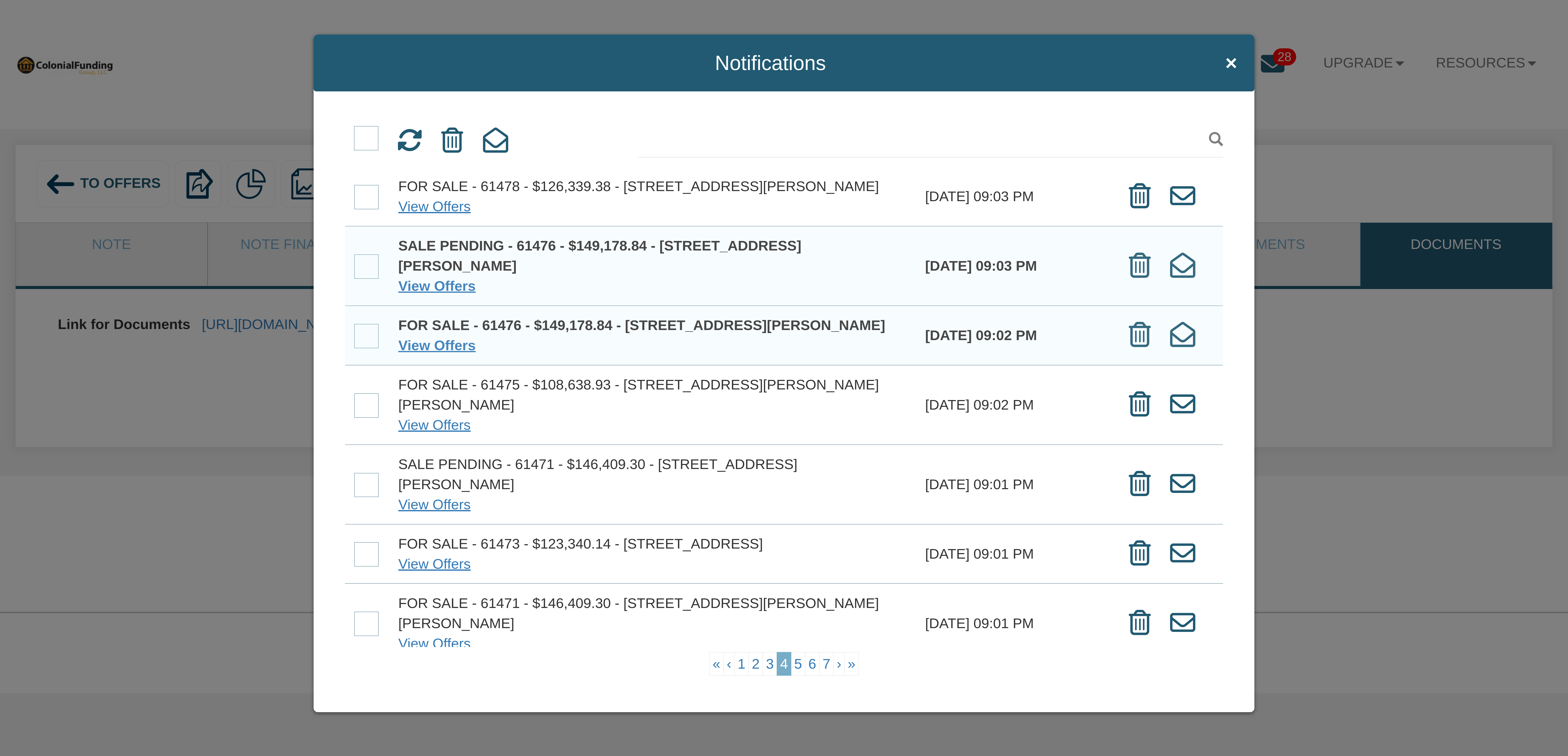
scroll to position [0, 0]
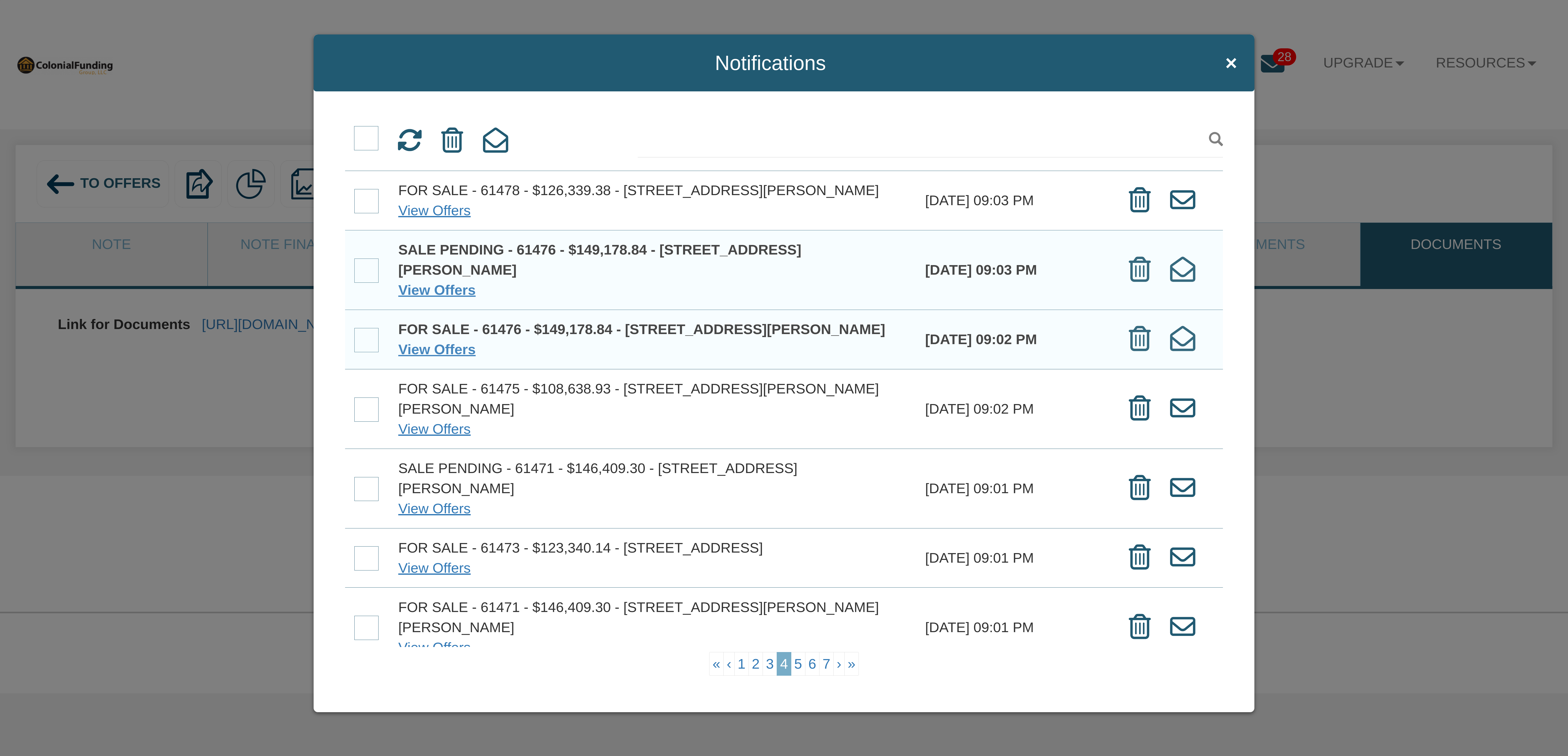
click at [369, 338] on span at bounding box center [366, 340] width 24 height 24
click at [354, 329] on input "checkbox" at bounding box center [354, 329] width 0 height 0
click at [372, 279] on span at bounding box center [366, 271] width 24 height 24
click at [354, 259] on input "checkbox" at bounding box center [354, 259] width 0 height 0
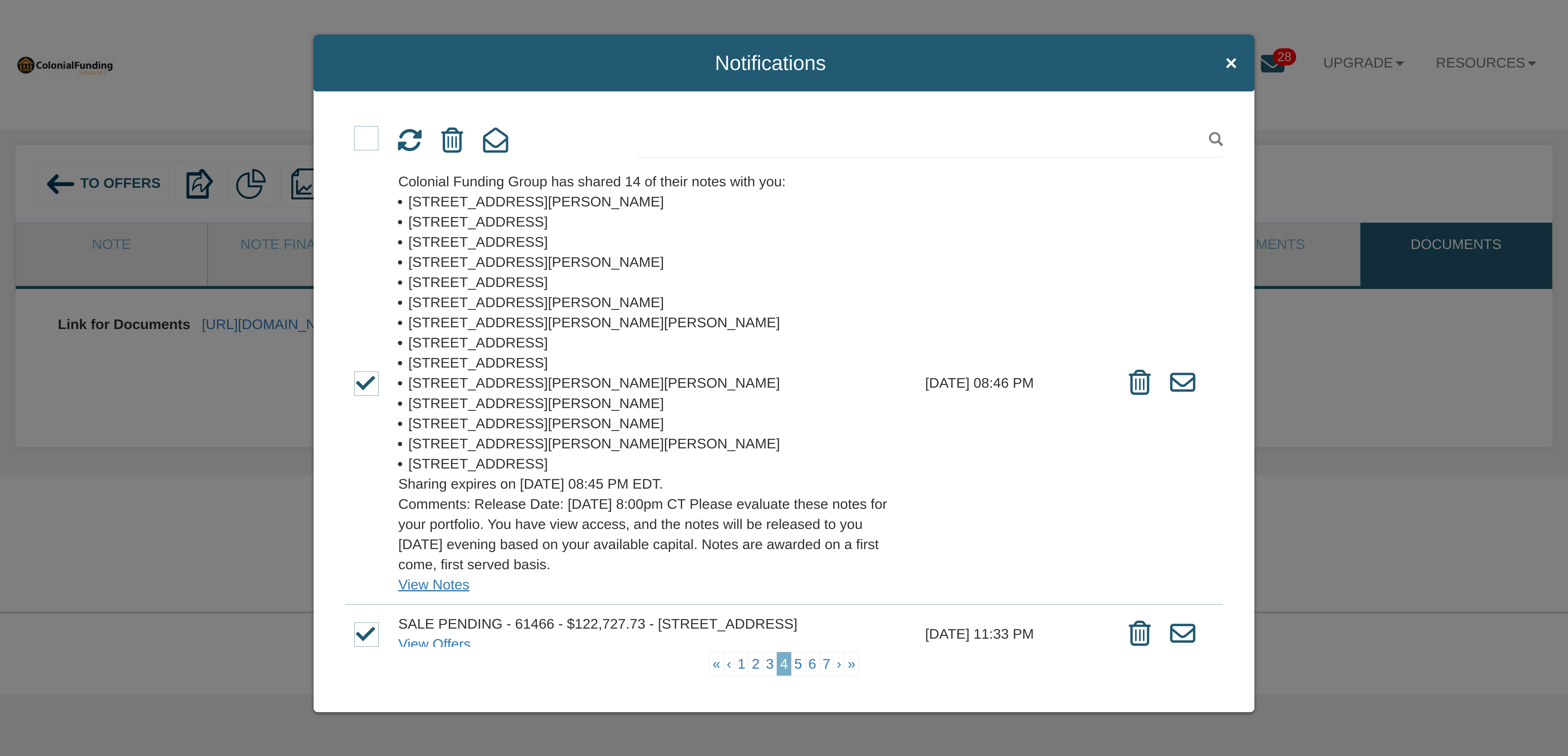
scroll to position [573, 0]
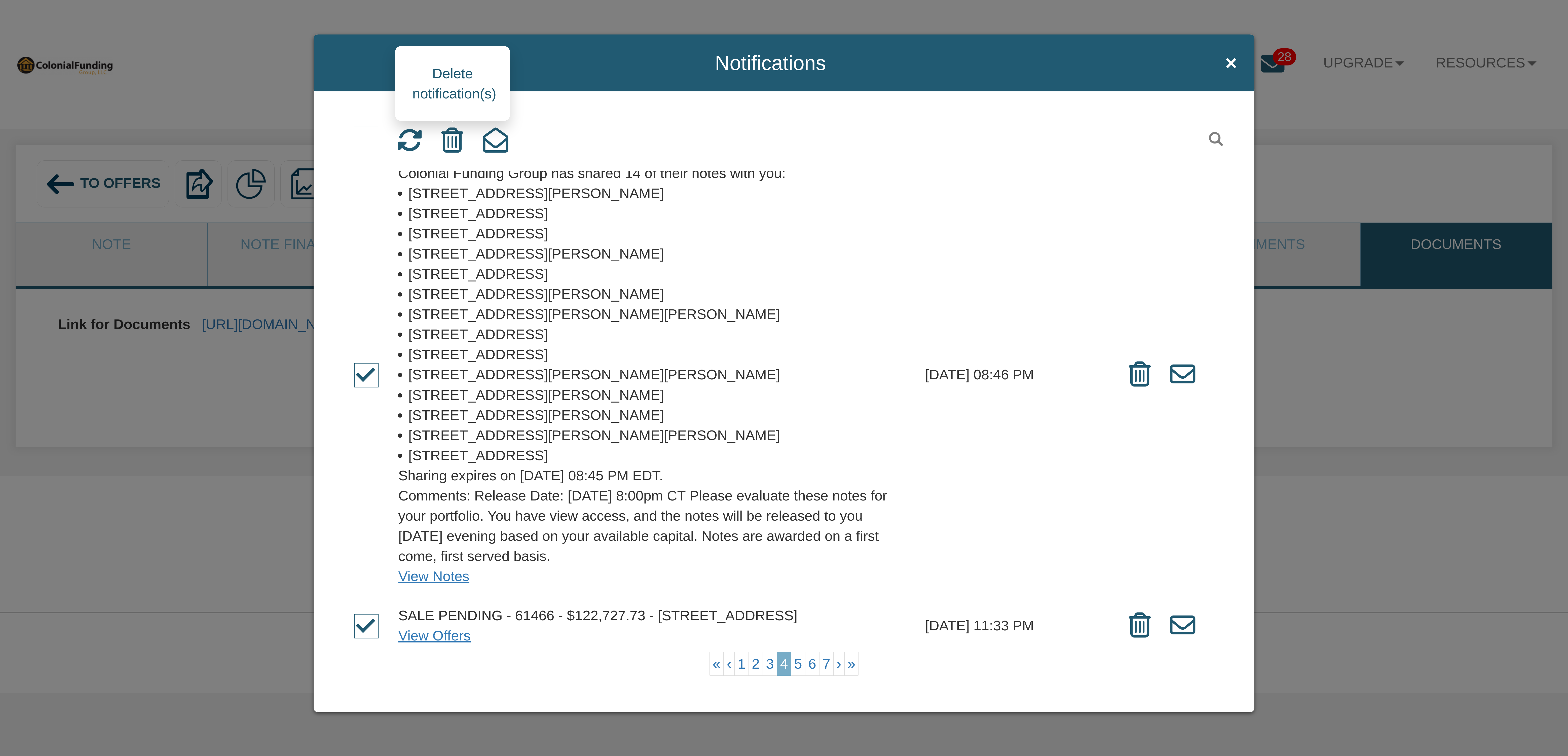
click at [451, 139] on icon at bounding box center [452, 140] width 22 height 25
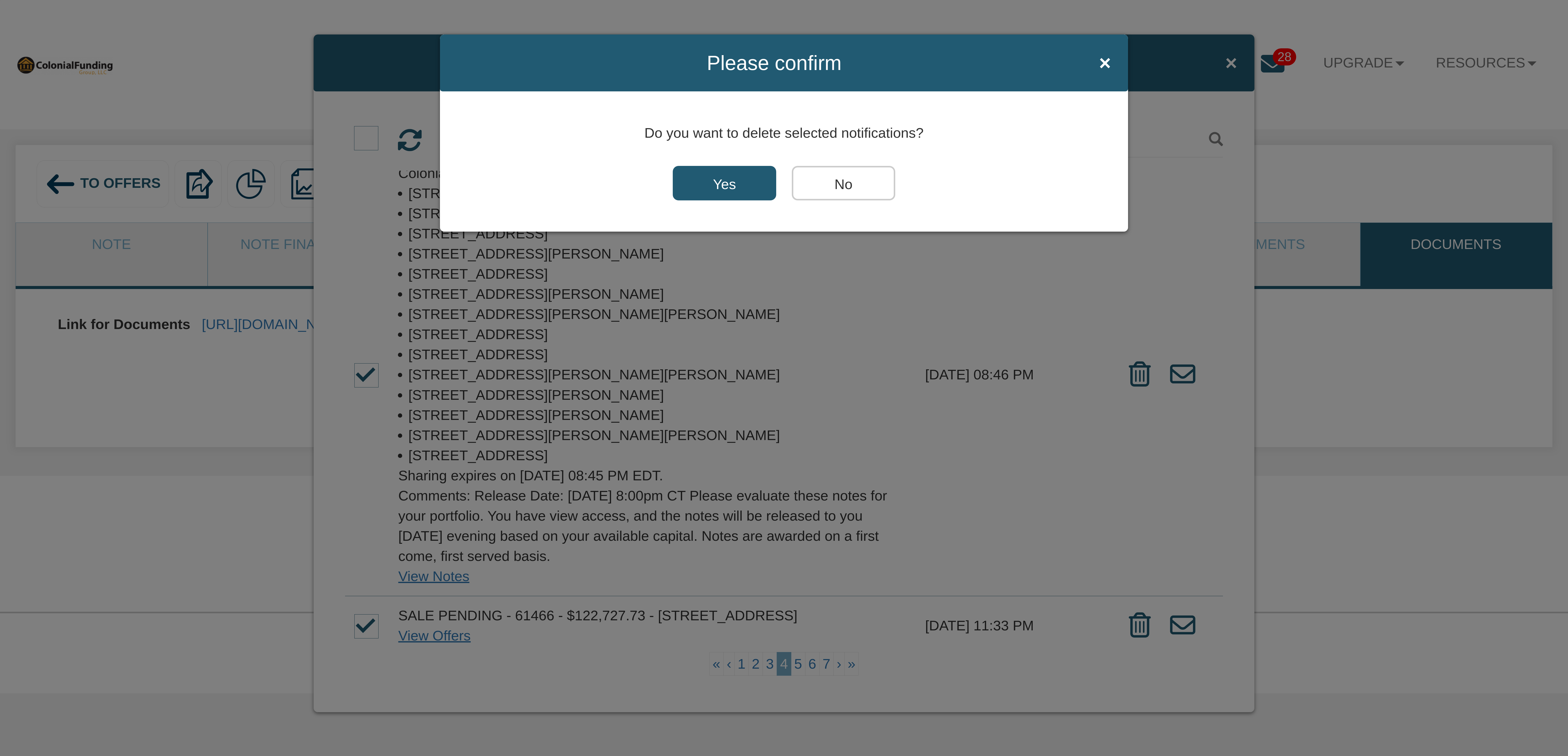
click at [732, 188] on input "Yes" at bounding box center [724, 183] width 103 height 35
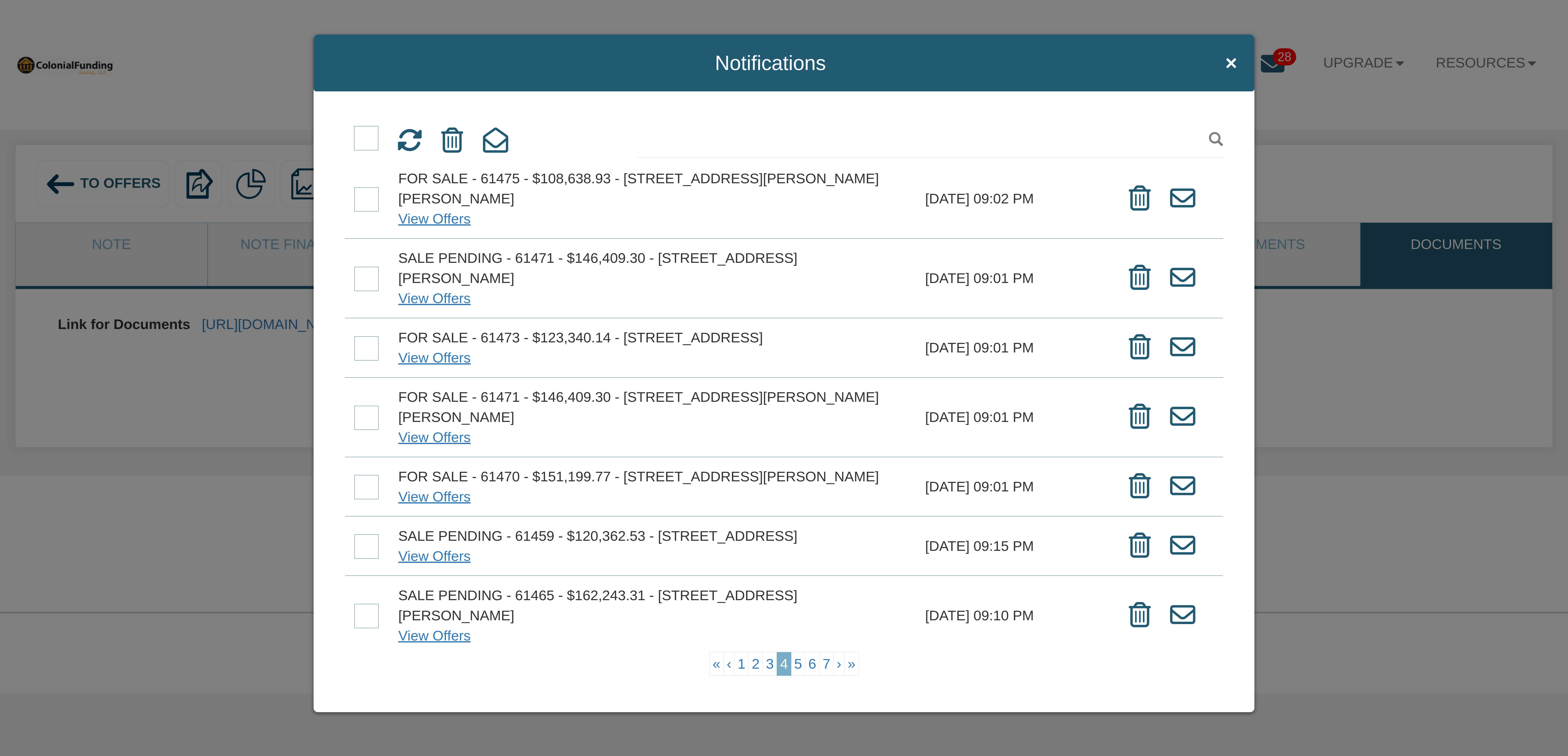
scroll to position [224, 0]
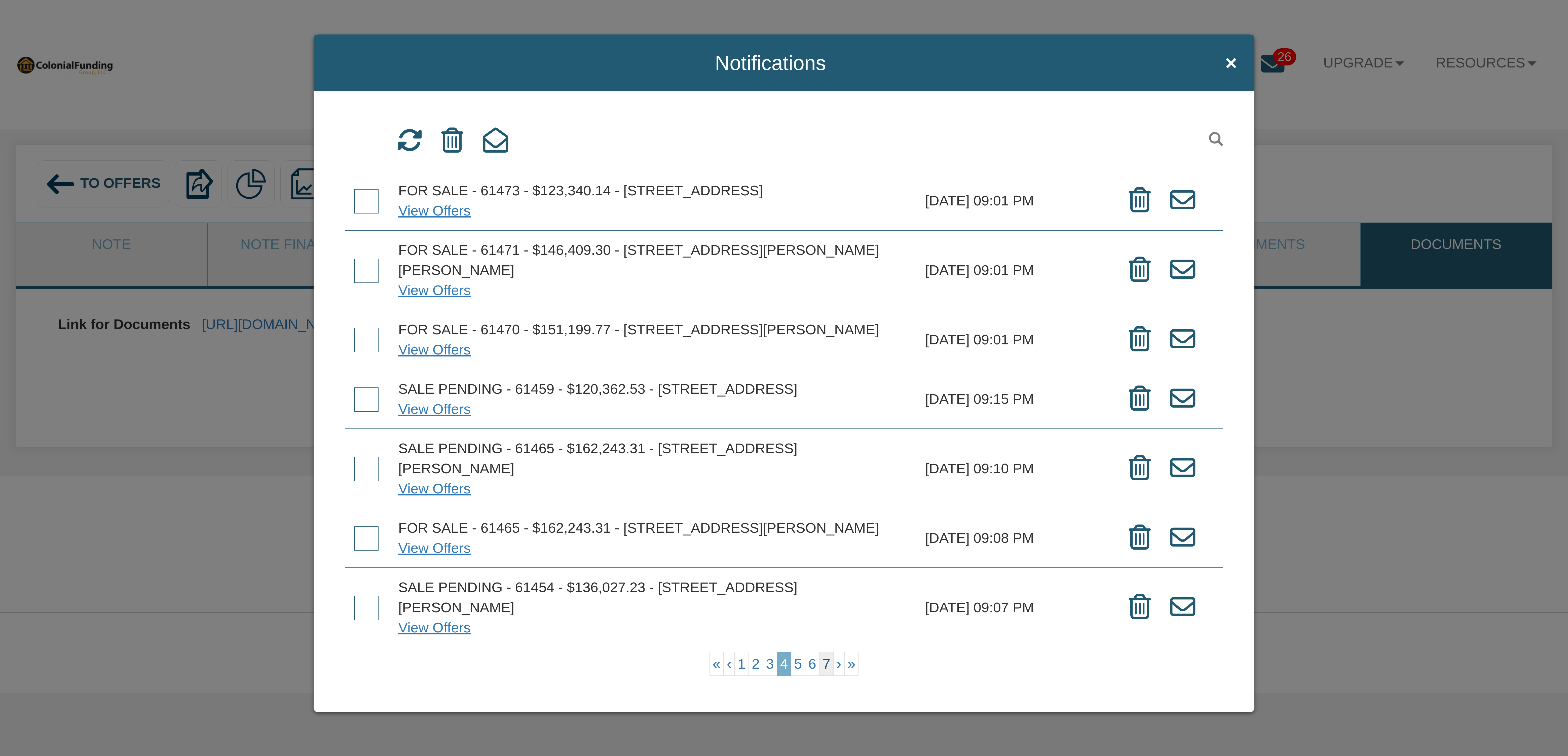
click at [826, 666] on link "7" at bounding box center [827, 663] width 15 height 24
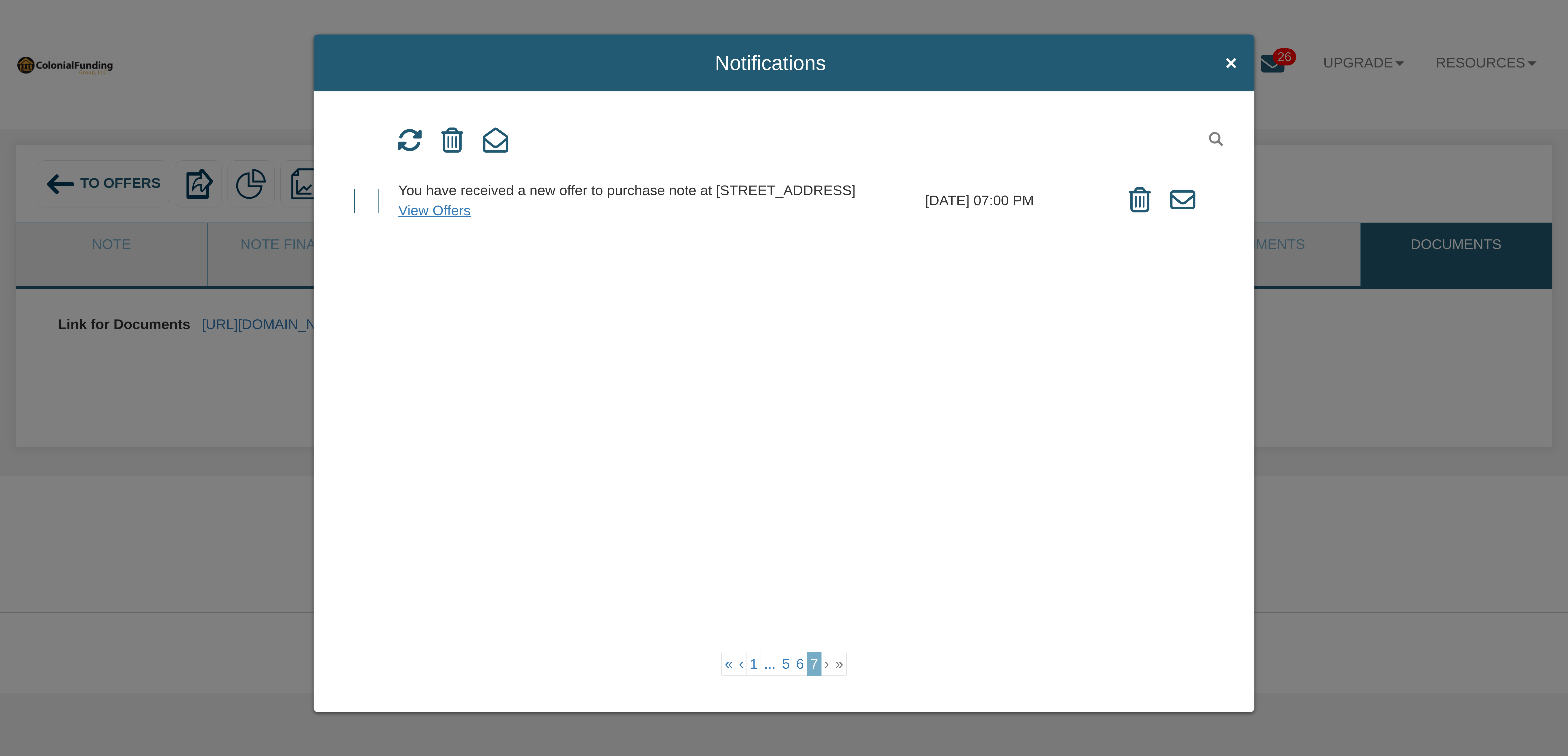
click at [365, 213] on span at bounding box center [366, 201] width 24 height 24
click at [354, 190] on input "checkbox" at bounding box center [354, 190] width 0 height 0
click at [452, 147] on icon at bounding box center [452, 140] width 22 height 25
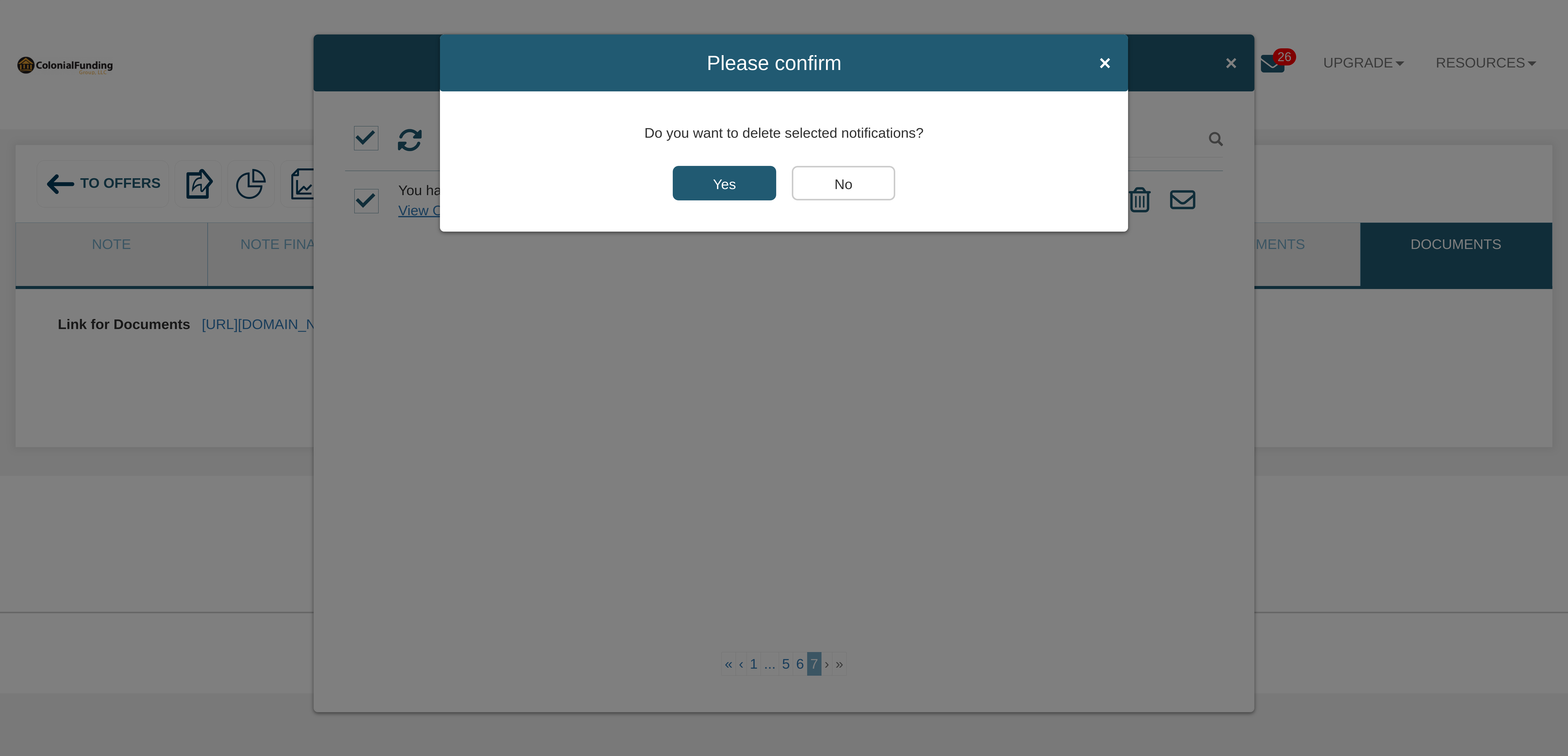
click at [695, 183] on input "Yes" at bounding box center [724, 183] width 103 height 35
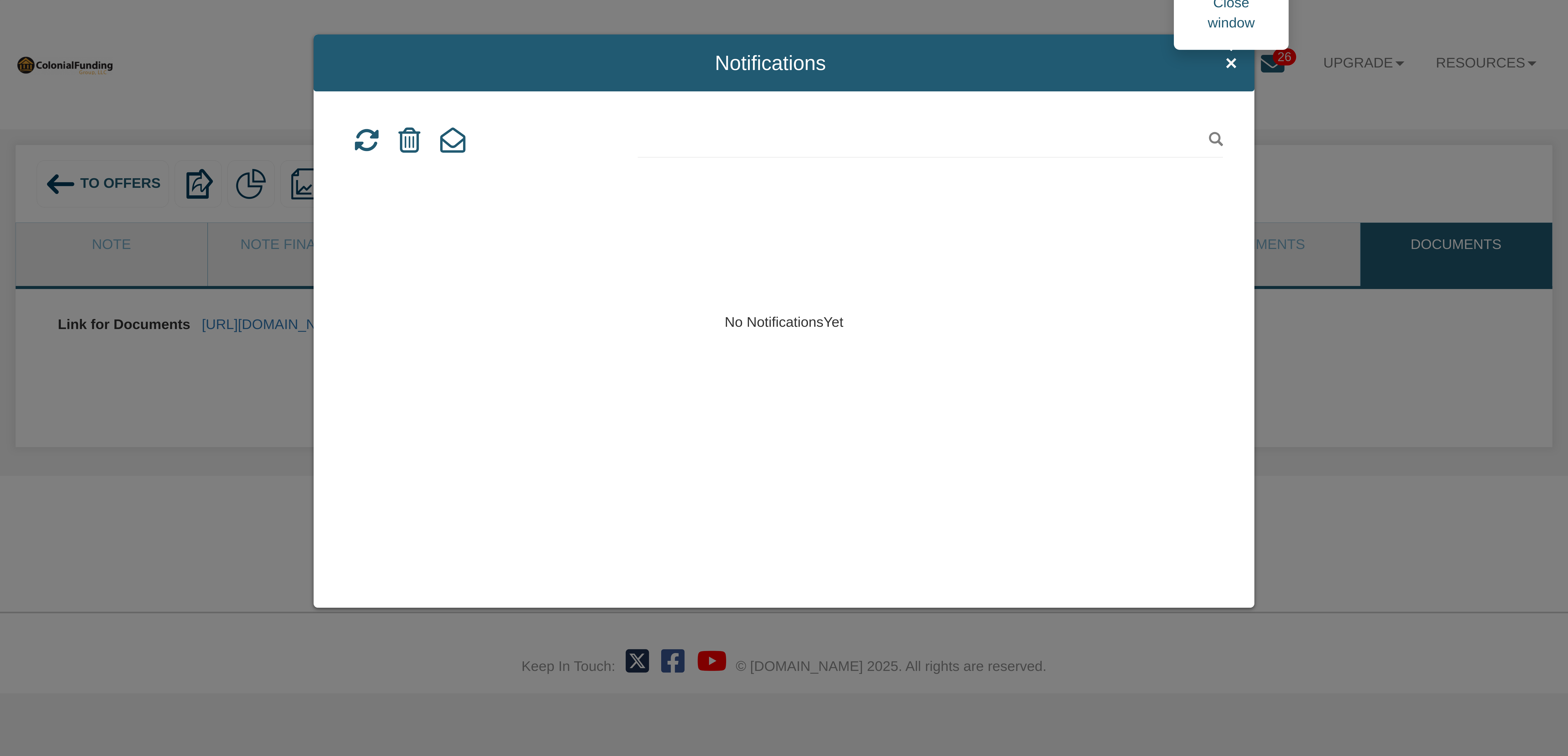
click at [1229, 65] on span "×" at bounding box center [1231, 63] width 12 height 23
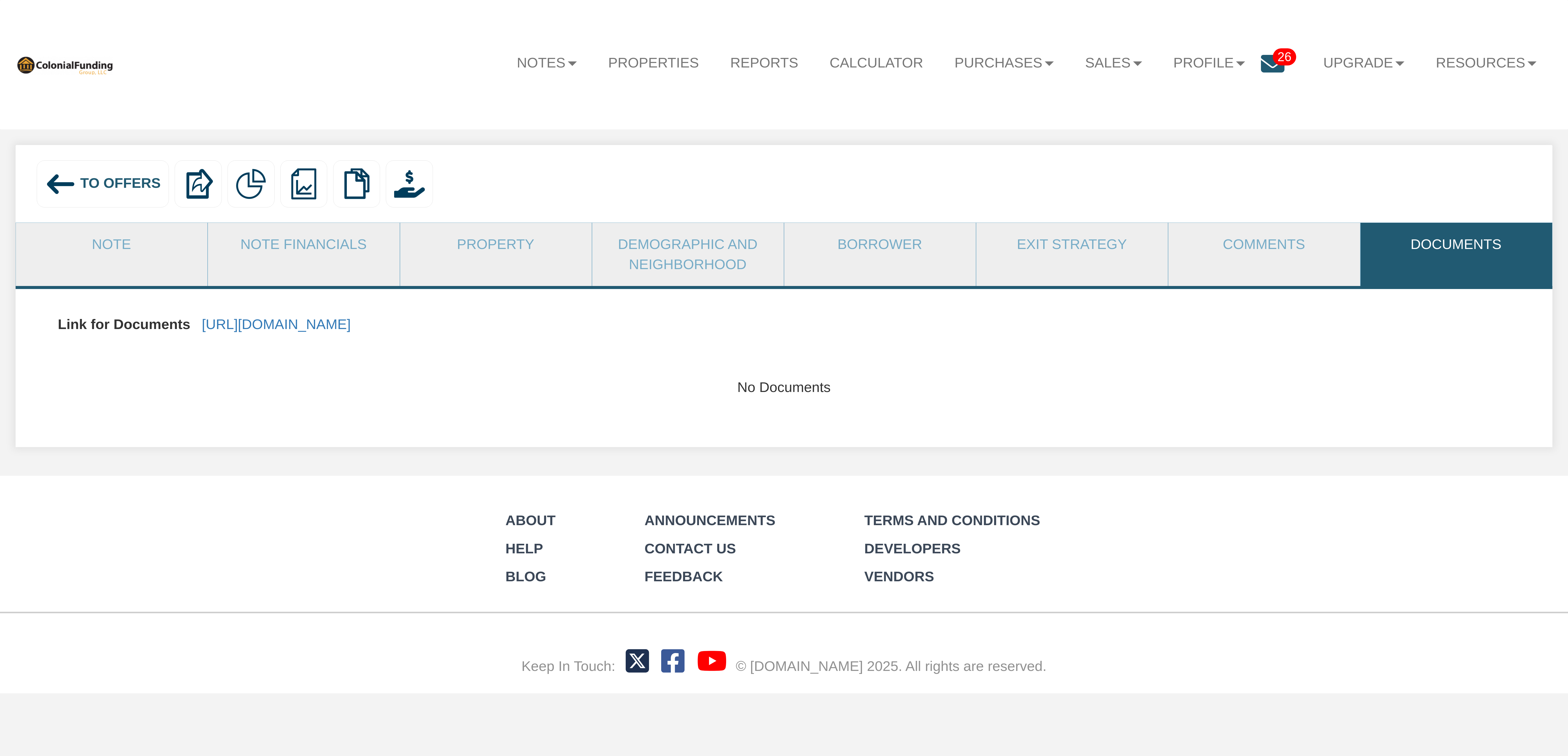
click at [1271, 61] on icon at bounding box center [1273, 64] width 23 height 23
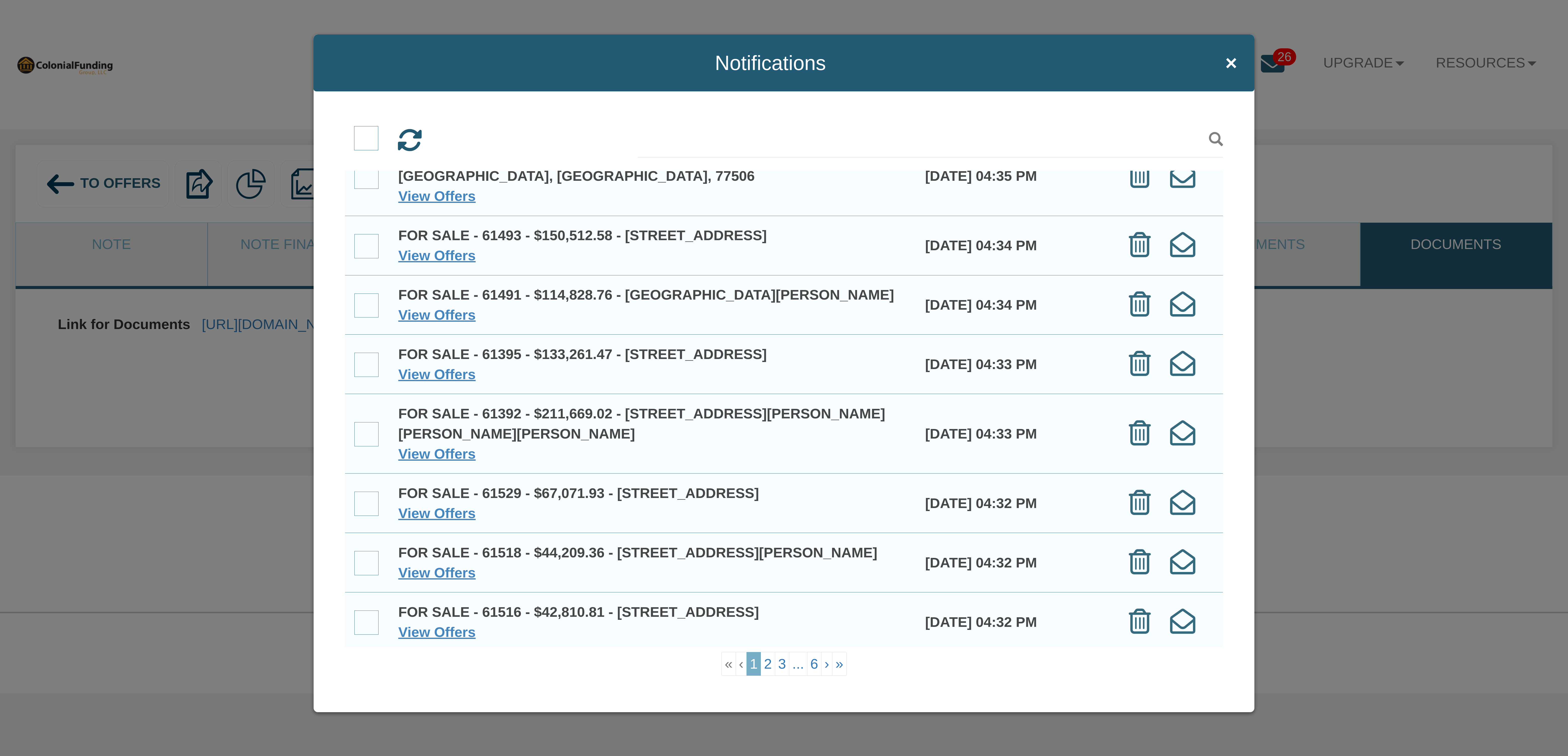
scroll to position [184, 0]
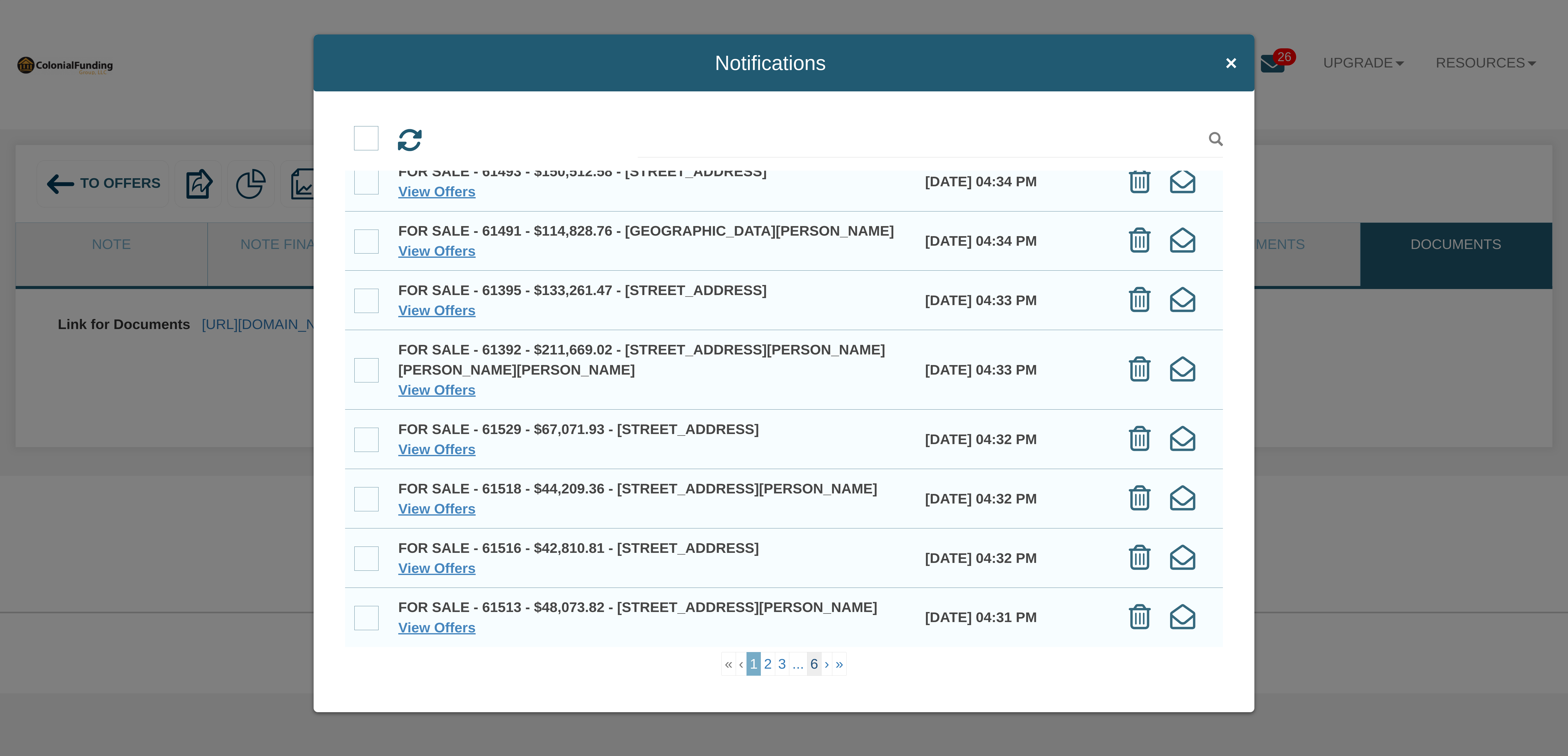
click at [817, 663] on link "6" at bounding box center [814, 663] width 15 height 24
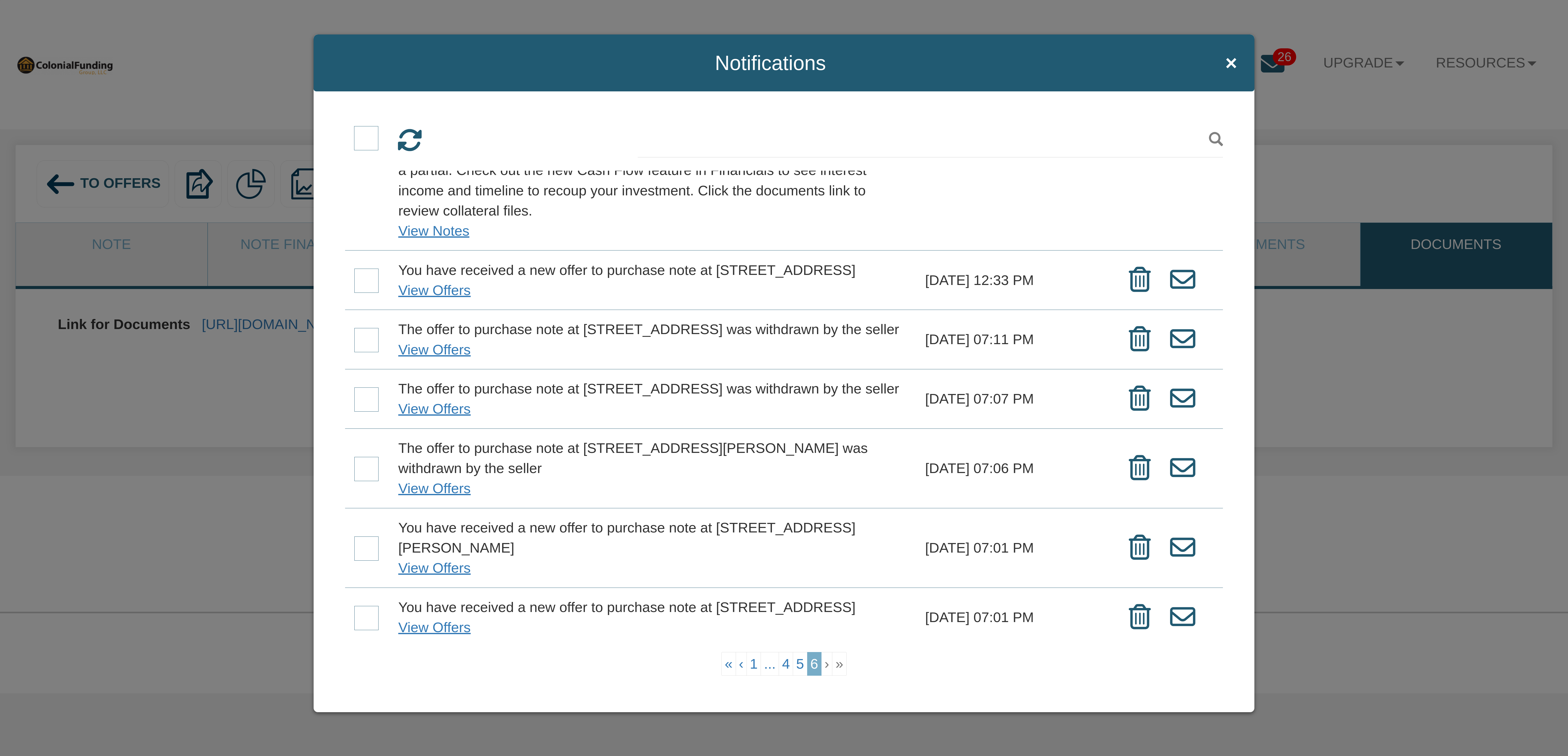
scroll to position [486, 0]
click at [366, 611] on span at bounding box center [366, 618] width 24 height 24
click at [354, 607] on input "checkbox" at bounding box center [354, 607] width 0 height 0
click at [365, 536] on span at bounding box center [366, 548] width 24 height 24
click at [354, 537] on input "checkbox" at bounding box center [354, 537] width 0 height 0
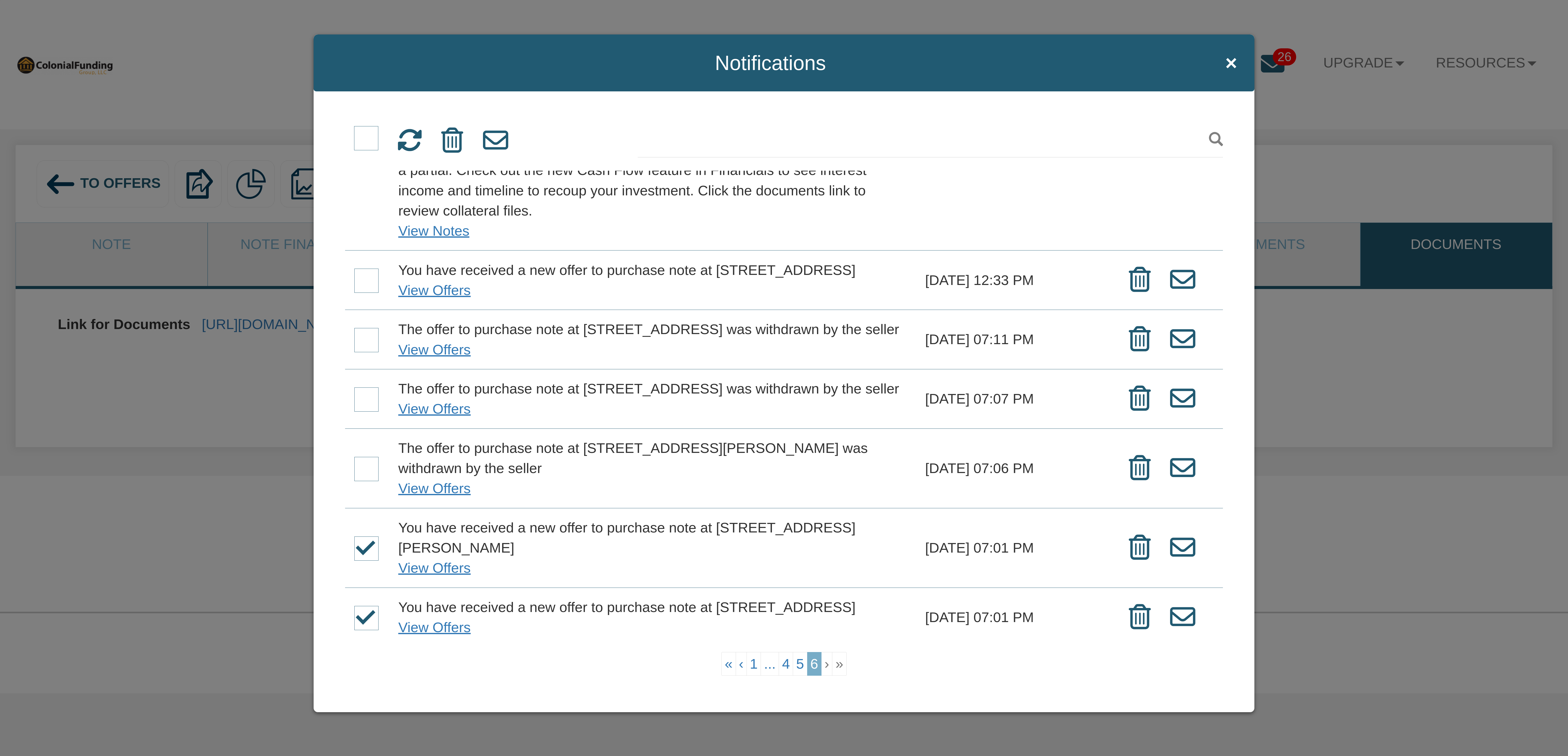
click at [357, 457] on span at bounding box center [366, 469] width 24 height 24
click at [354, 458] on input "checkbox" at bounding box center [354, 458] width 0 height 0
click at [365, 387] on span at bounding box center [366, 399] width 24 height 24
click at [354, 388] on input "checkbox" at bounding box center [354, 388] width 0 height 0
click at [358, 328] on span at bounding box center [366, 340] width 24 height 24
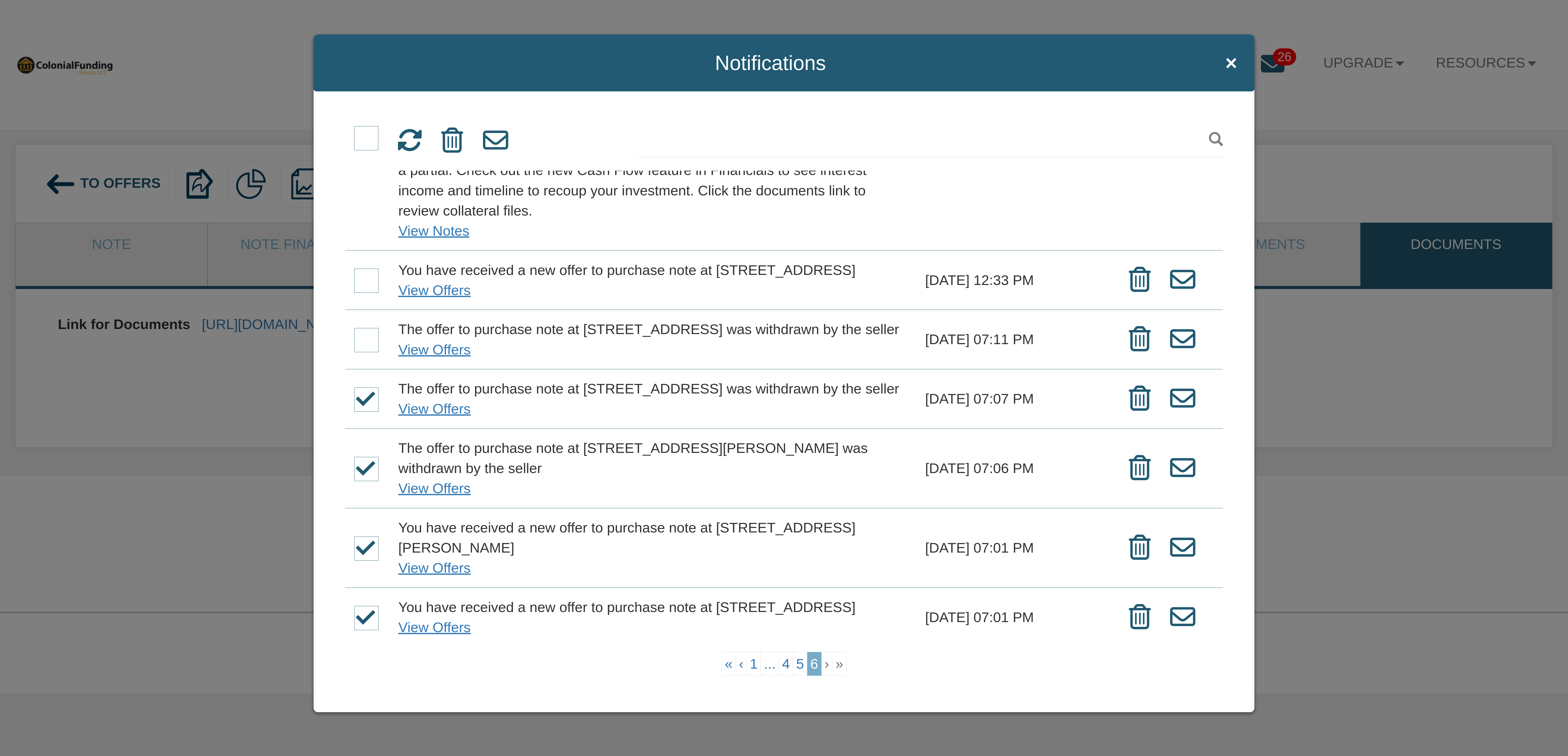
click at [354, 329] on input "checkbox" at bounding box center [354, 329] width 0 height 0
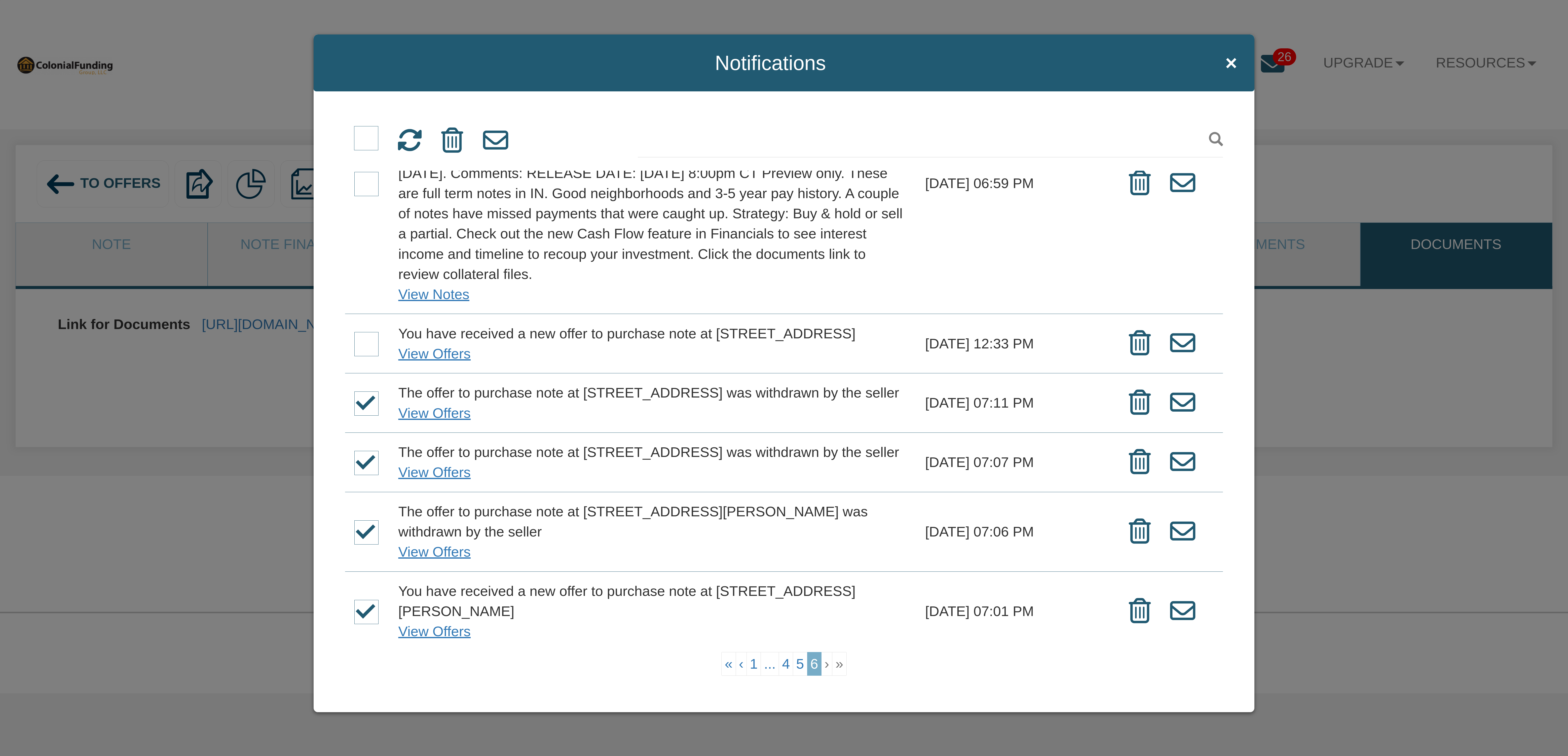
scroll to position [295, 0]
click at [368, 357] on span at bounding box center [366, 345] width 24 height 24
click at [354, 334] on input "checkbox" at bounding box center [354, 334] width 0 height 0
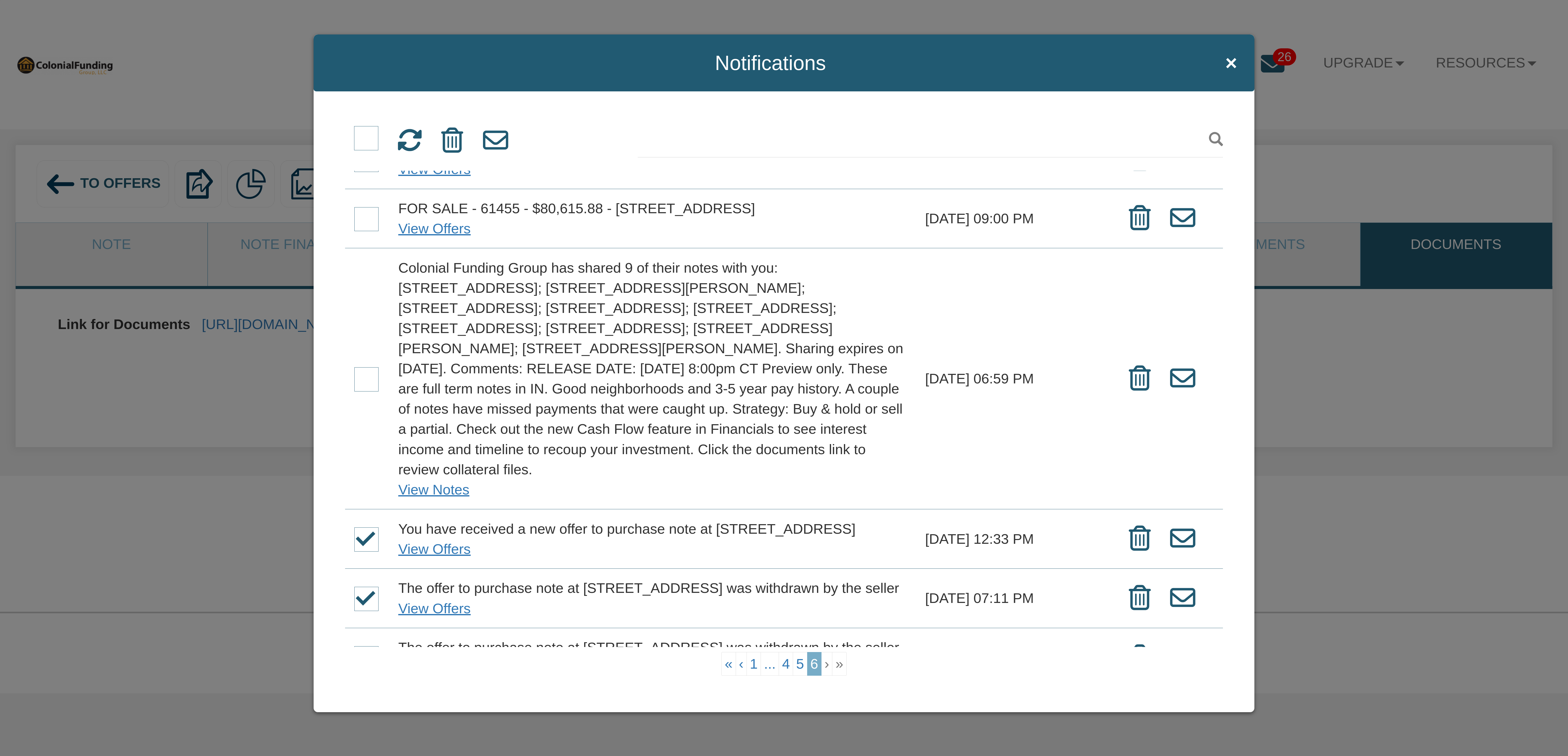
scroll to position [9, 0]
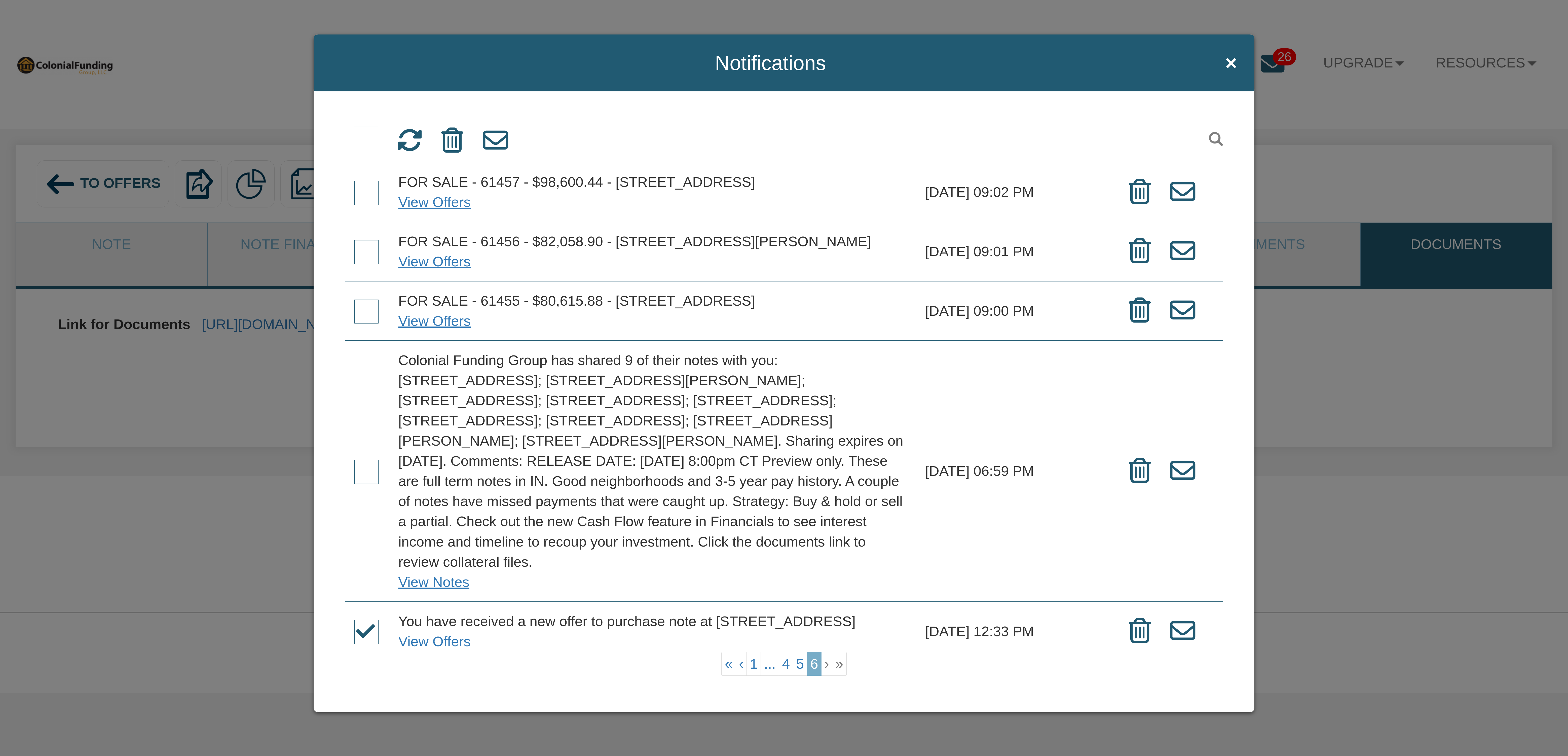
click at [366, 484] on span at bounding box center [366, 472] width 24 height 24
click at [354, 461] on input "checkbox" at bounding box center [354, 461] width 0 height 0
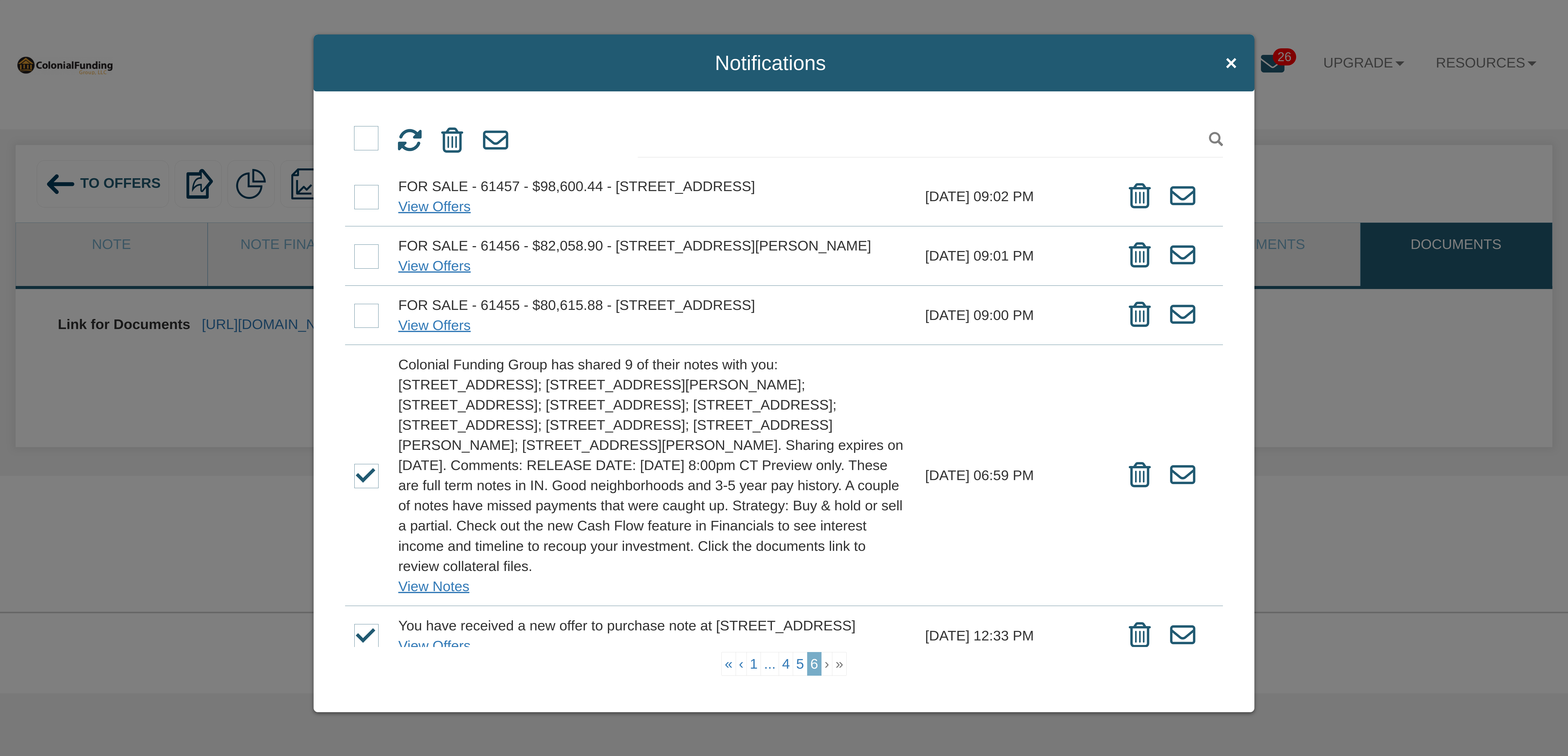
scroll to position [0, 0]
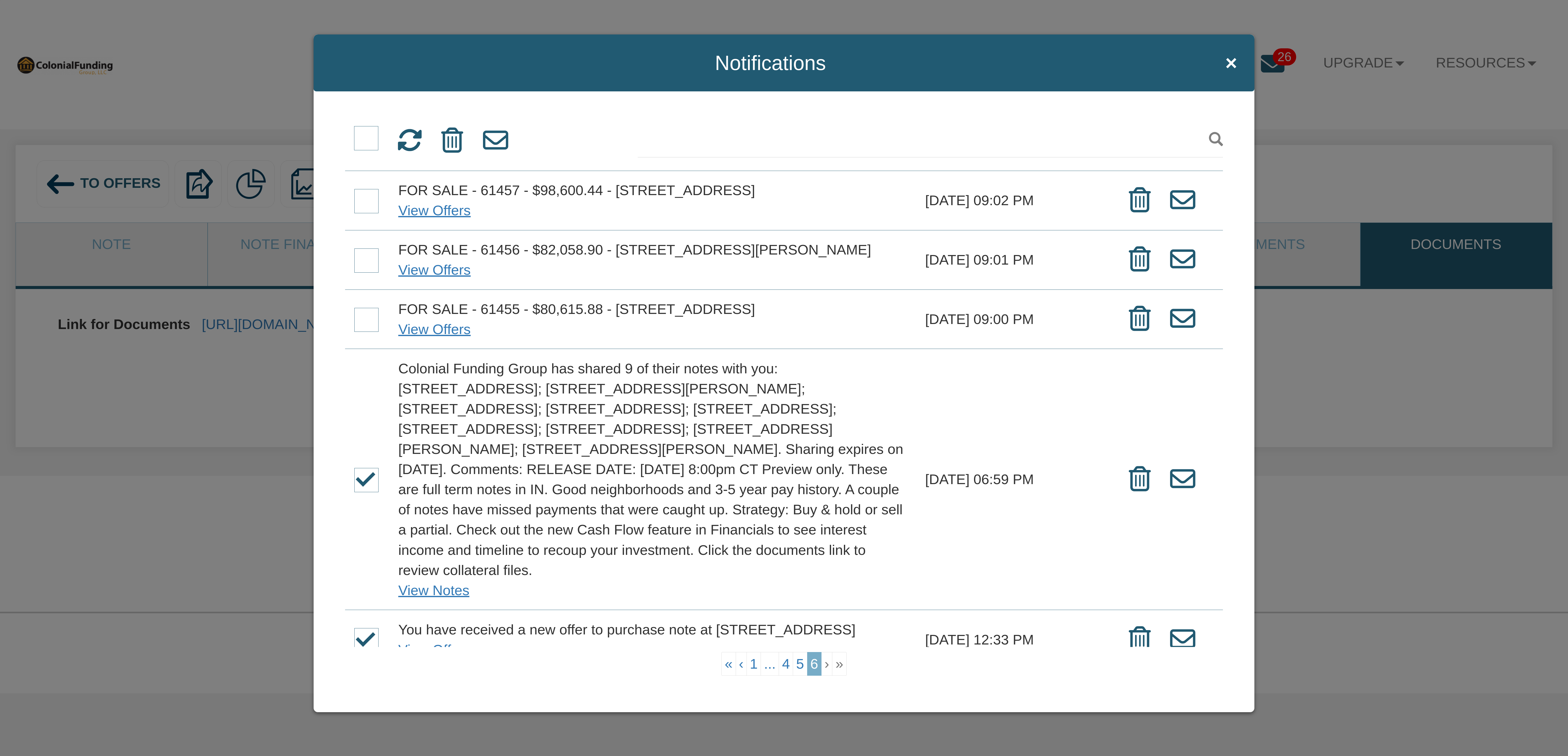
click at [368, 332] on span at bounding box center [366, 320] width 24 height 24
click at [354, 309] on input "checkbox" at bounding box center [354, 309] width 0 height 0
click at [362, 273] on span at bounding box center [366, 261] width 24 height 24
click at [354, 250] on input "checkbox" at bounding box center [354, 250] width 0 height 0
click at [368, 213] on span at bounding box center [366, 201] width 24 height 24
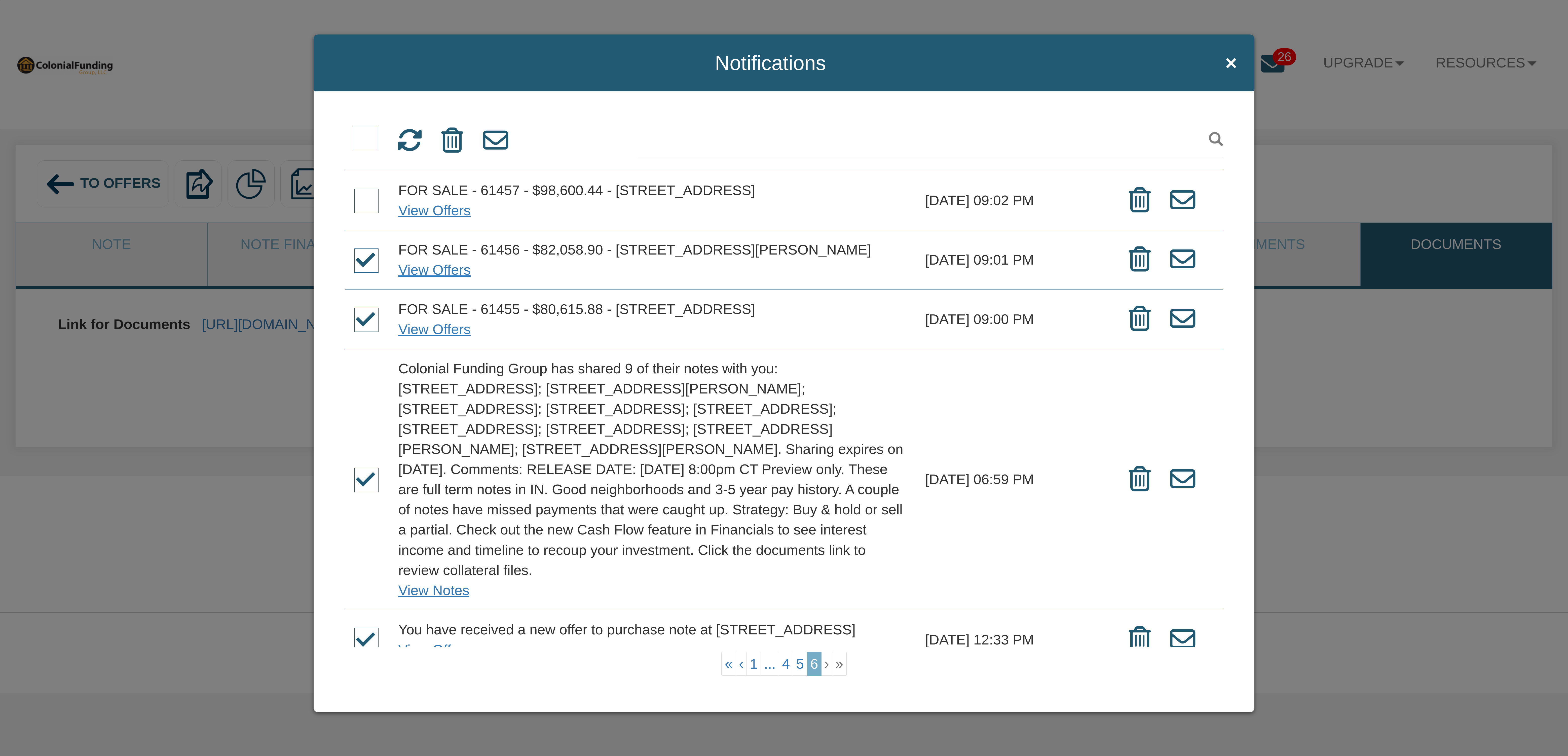
click at [354, 190] on input "checkbox" at bounding box center [354, 190] width 0 height 0
click at [449, 142] on icon at bounding box center [452, 140] width 22 height 25
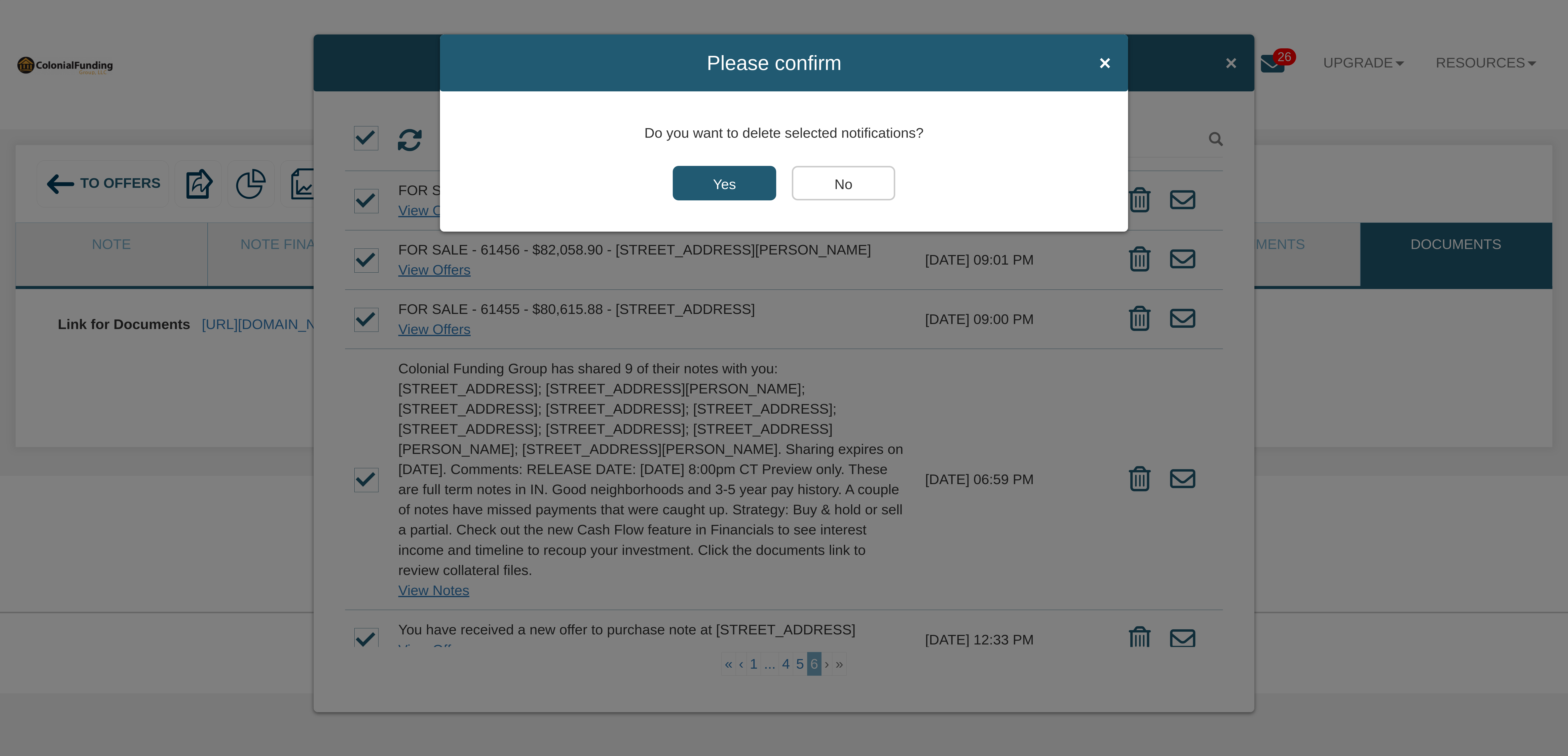
click at [705, 182] on input "Yes" at bounding box center [724, 183] width 103 height 35
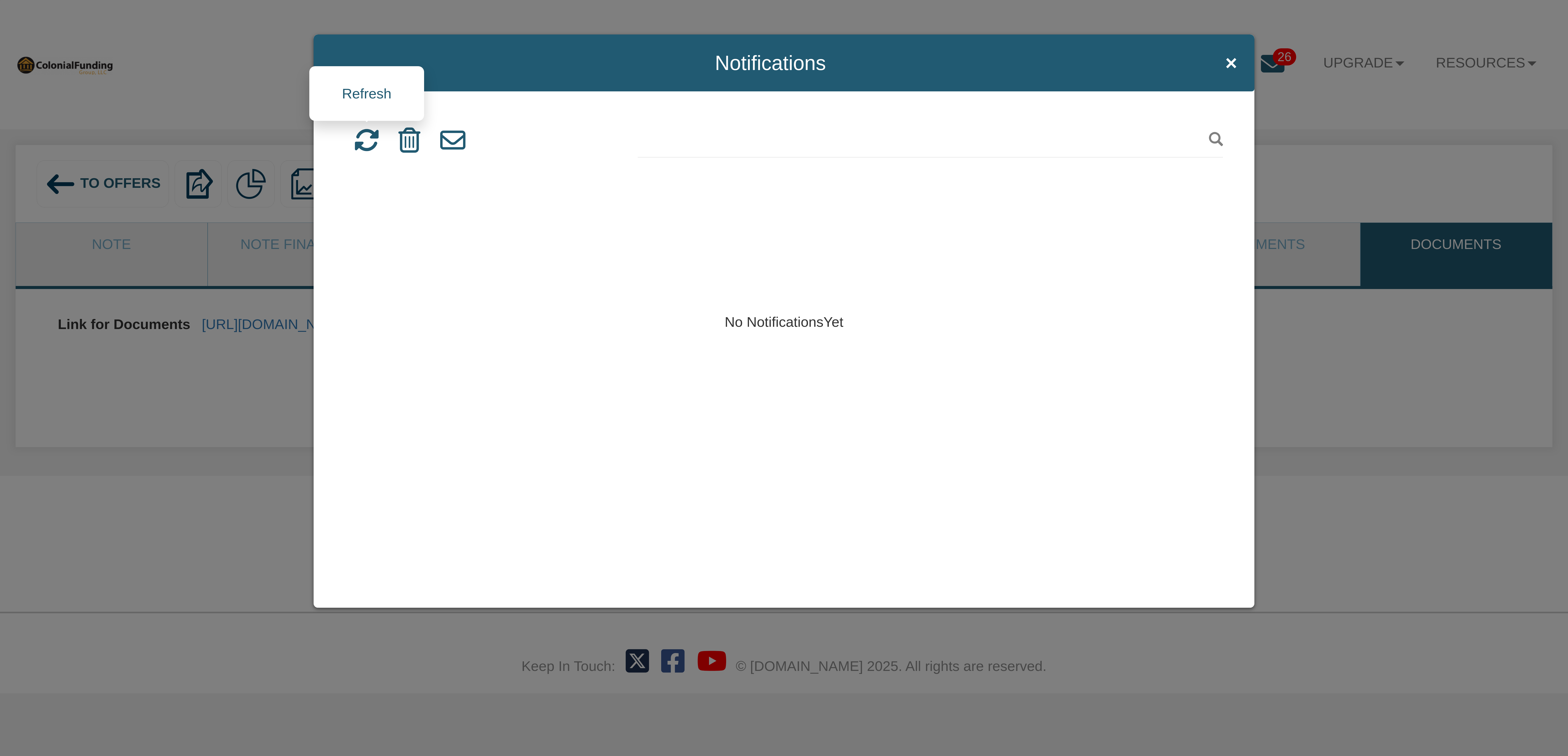
click at [365, 147] on icon at bounding box center [366, 140] width 25 height 25
click at [1230, 60] on span "×" at bounding box center [1231, 63] width 12 height 23
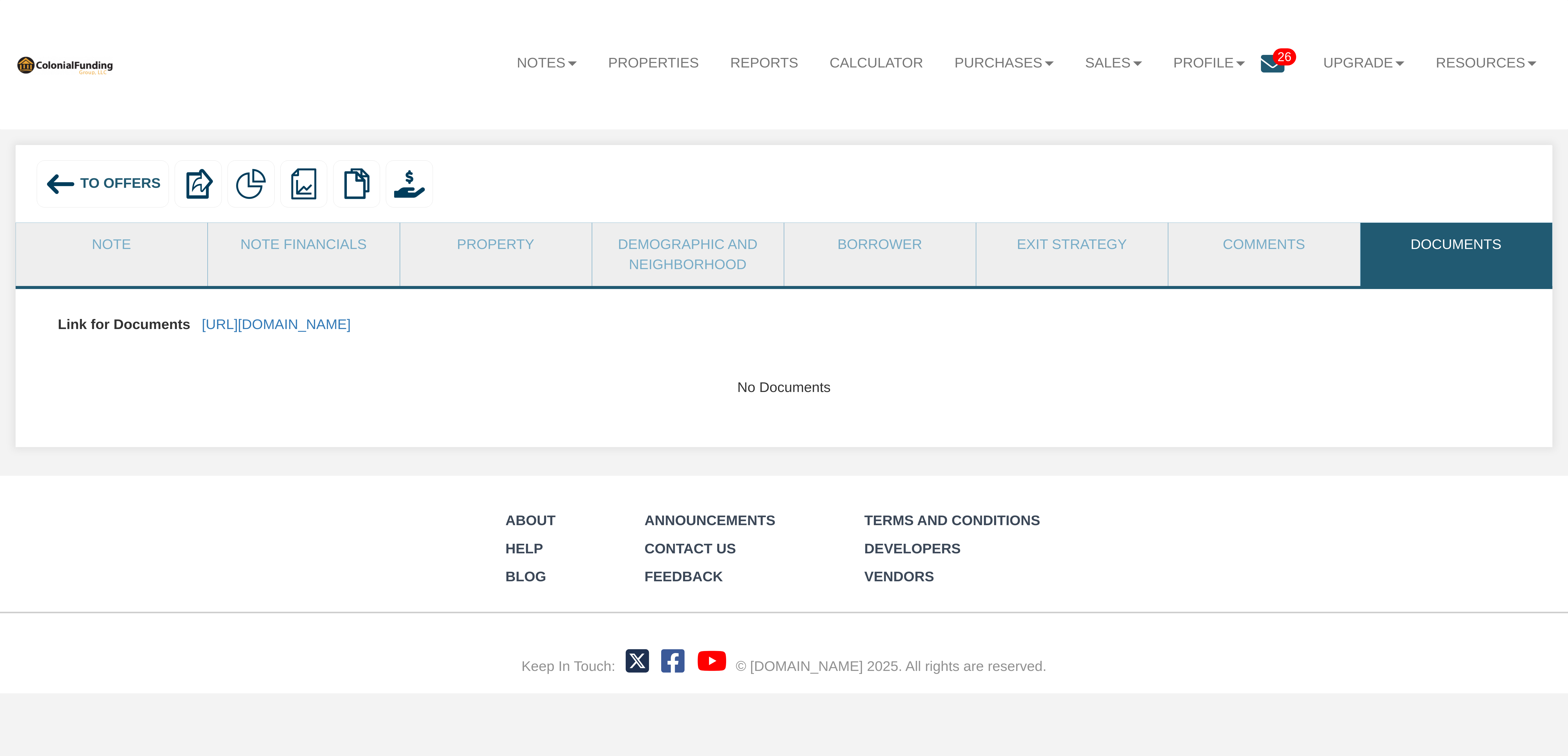
click at [1264, 66] on icon at bounding box center [1273, 64] width 23 height 23
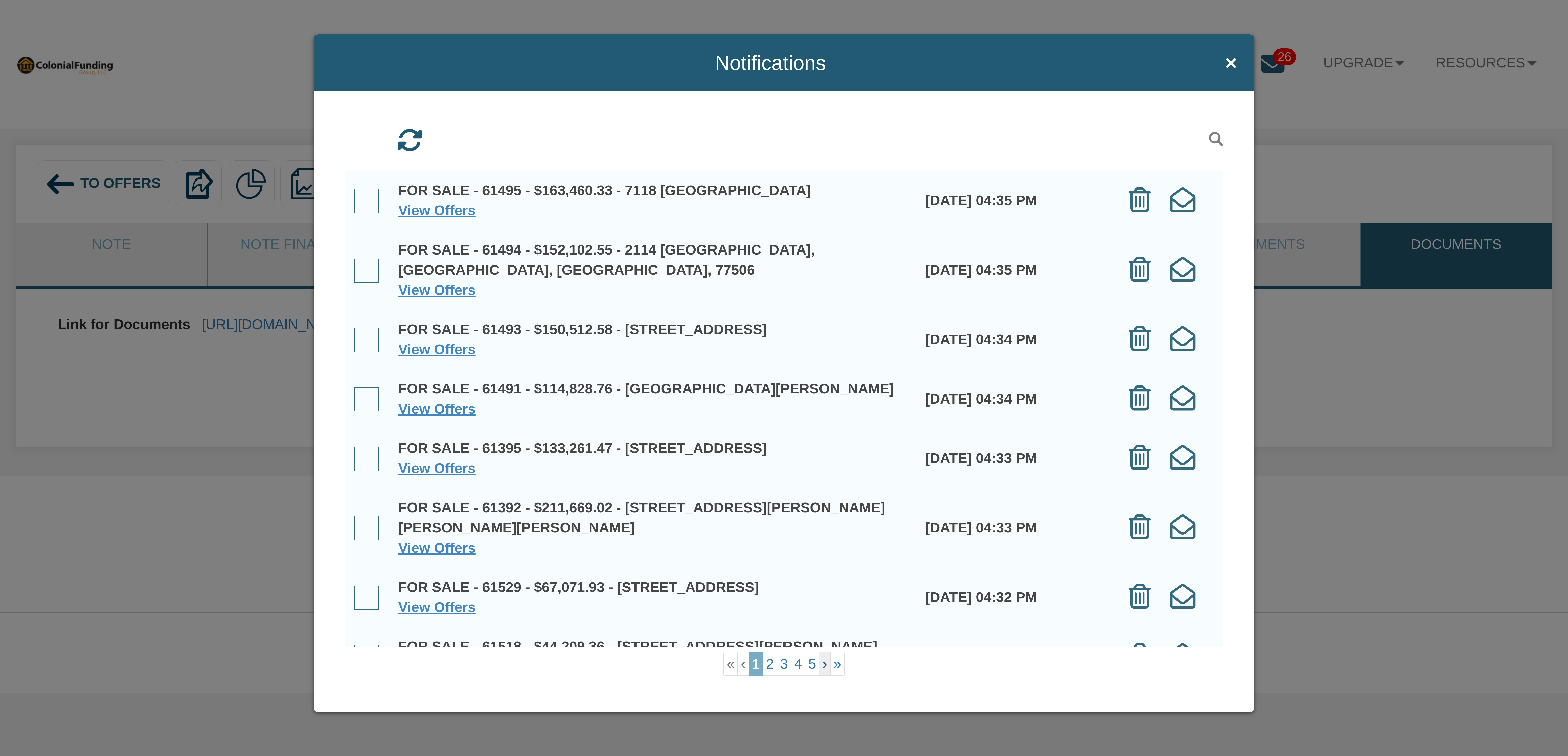
click at [827, 663] on link "›" at bounding box center [825, 663] width 12 height 24
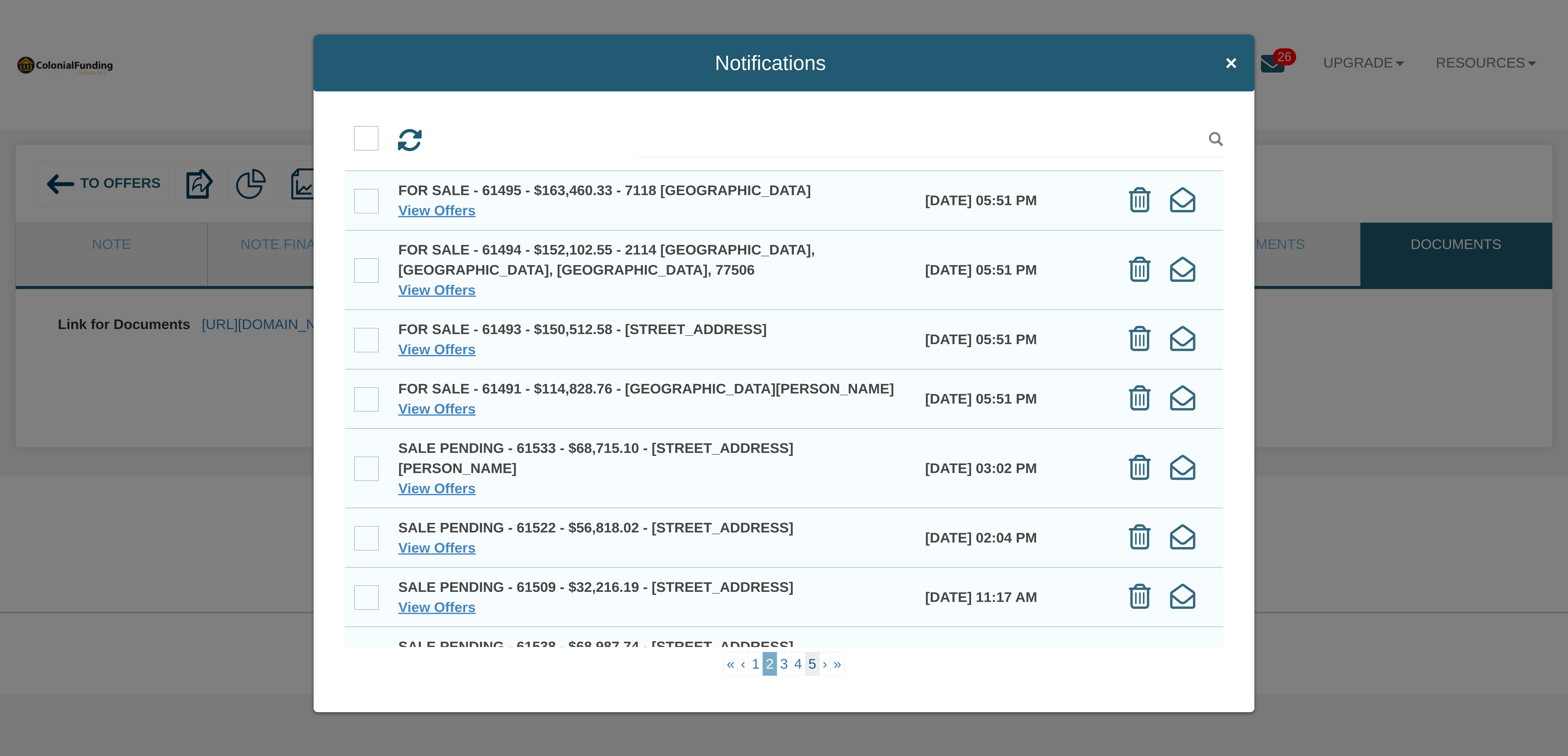
click at [813, 663] on link "5" at bounding box center [813, 663] width 15 height 24
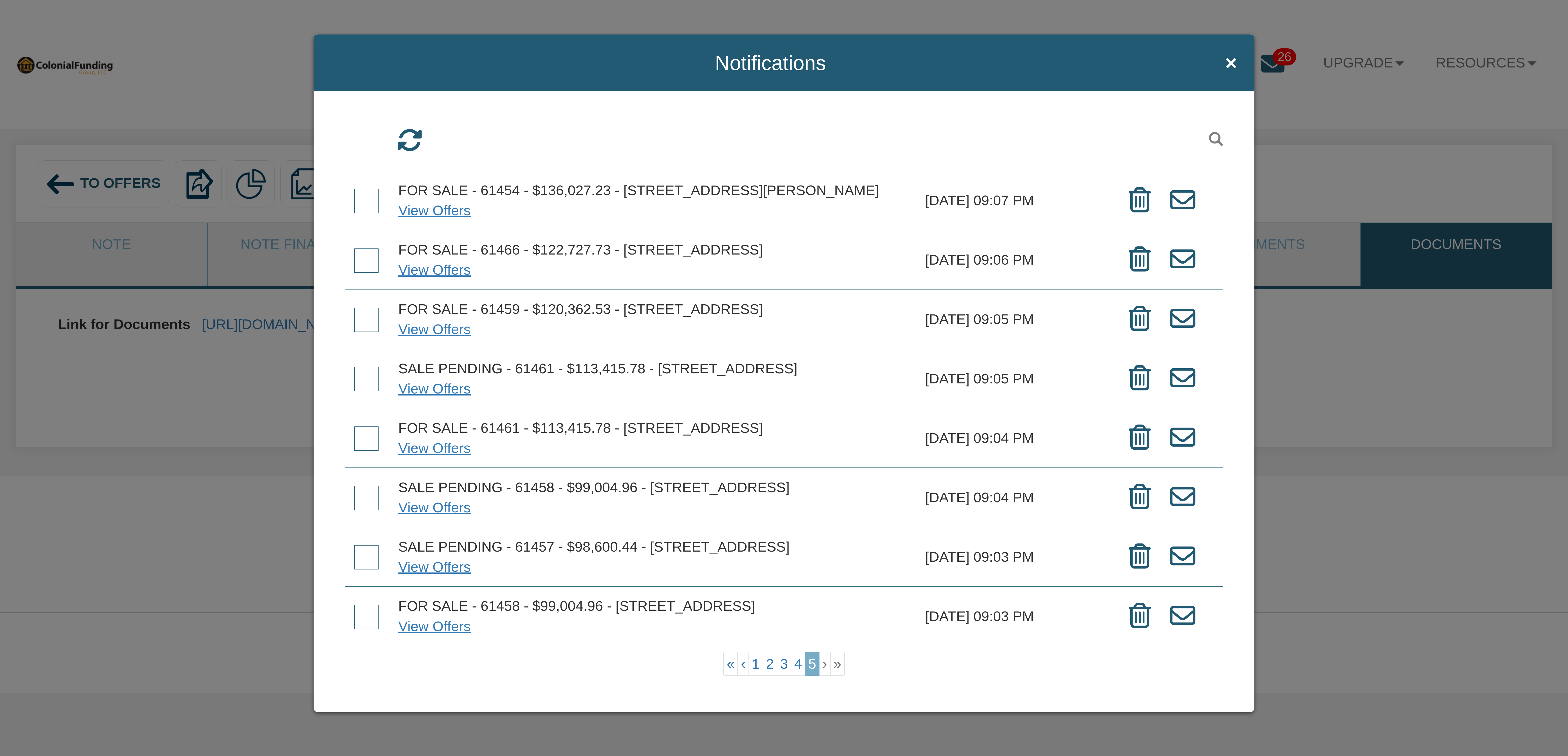
scroll to position [244, 0]
click at [369, 606] on span at bounding box center [366, 618] width 24 height 24
click at [354, 607] on input "checkbox" at bounding box center [354, 607] width 0 height 0
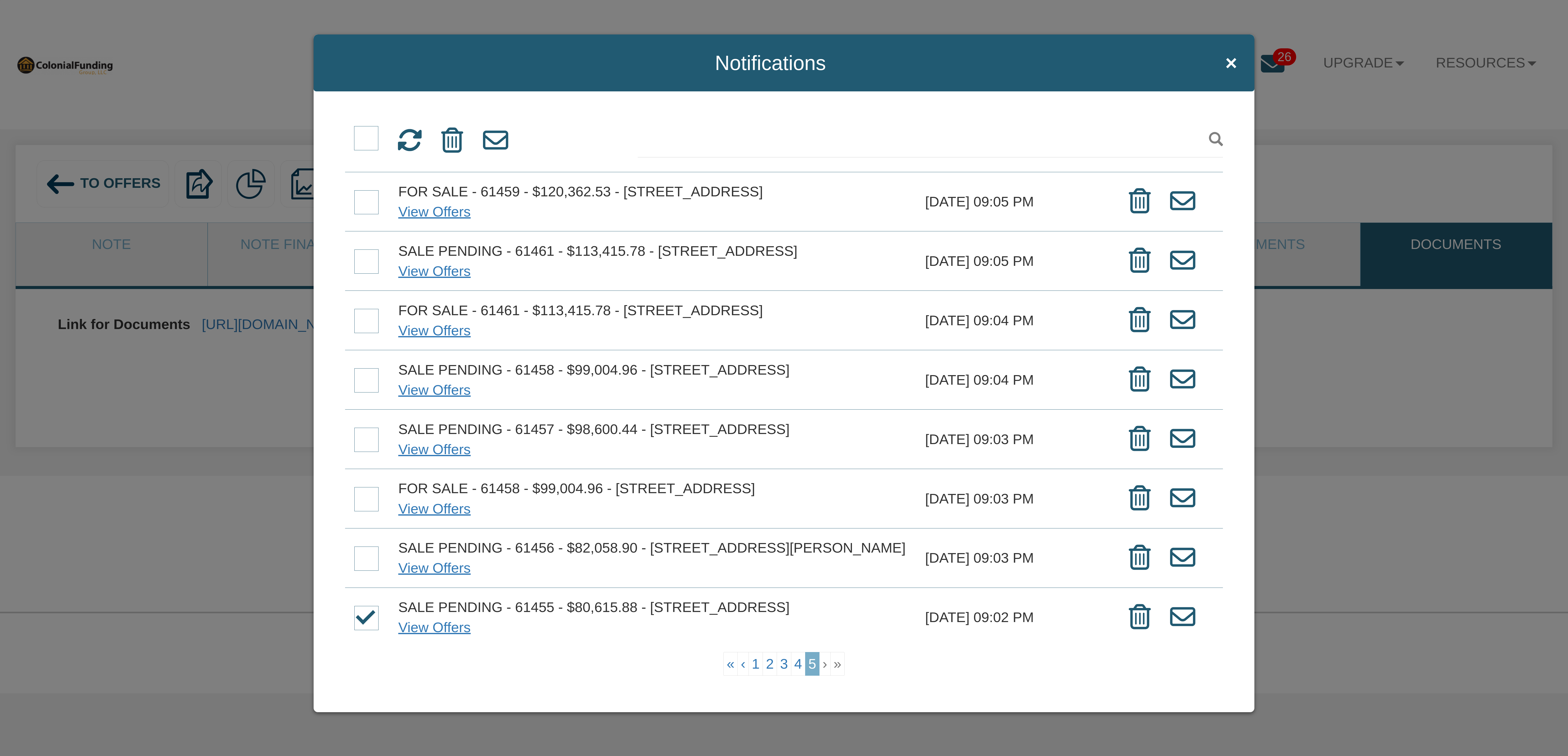
click at [364, 547] on span at bounding box center [366, 559] width 24 height 24
click at [354, 547] on input "checkbox" at bounding box center [354, 547] width 0 height 0
click at [365, 487] on span at bounding box center [366, 499] width 24 height 24
click at [354, 488] on input "checkbox" at bounding box center [354, 488] width 0 height 0
click at [362, 428] on span at bounding box center [366, 440] width 24 height 24
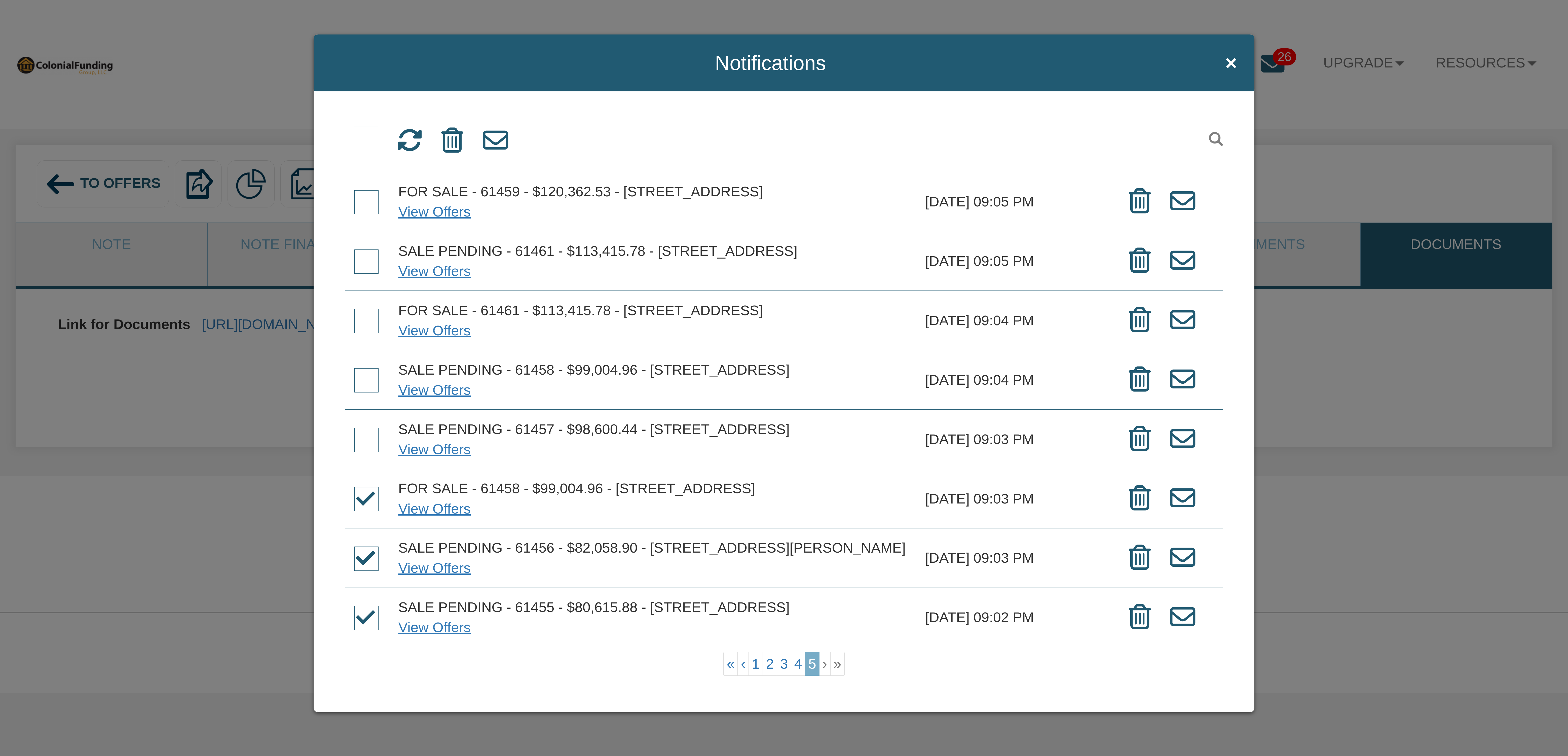
click at [354, 429] on input "checkbox" at bounding box center [354, 429] width 0 height 0
click at [365, 368] on span at bounding box center [366, 380] width 24 height 24
click at [354, 369] on input "checkbox" at bounding box center [354, 369] width 0 height 0
click at [368, 309] on span at bounding box center [366, 321] width 24 height 24
click at [354, 310] on input "checkbox" at bounding box center [354, 310] width 0 height 0
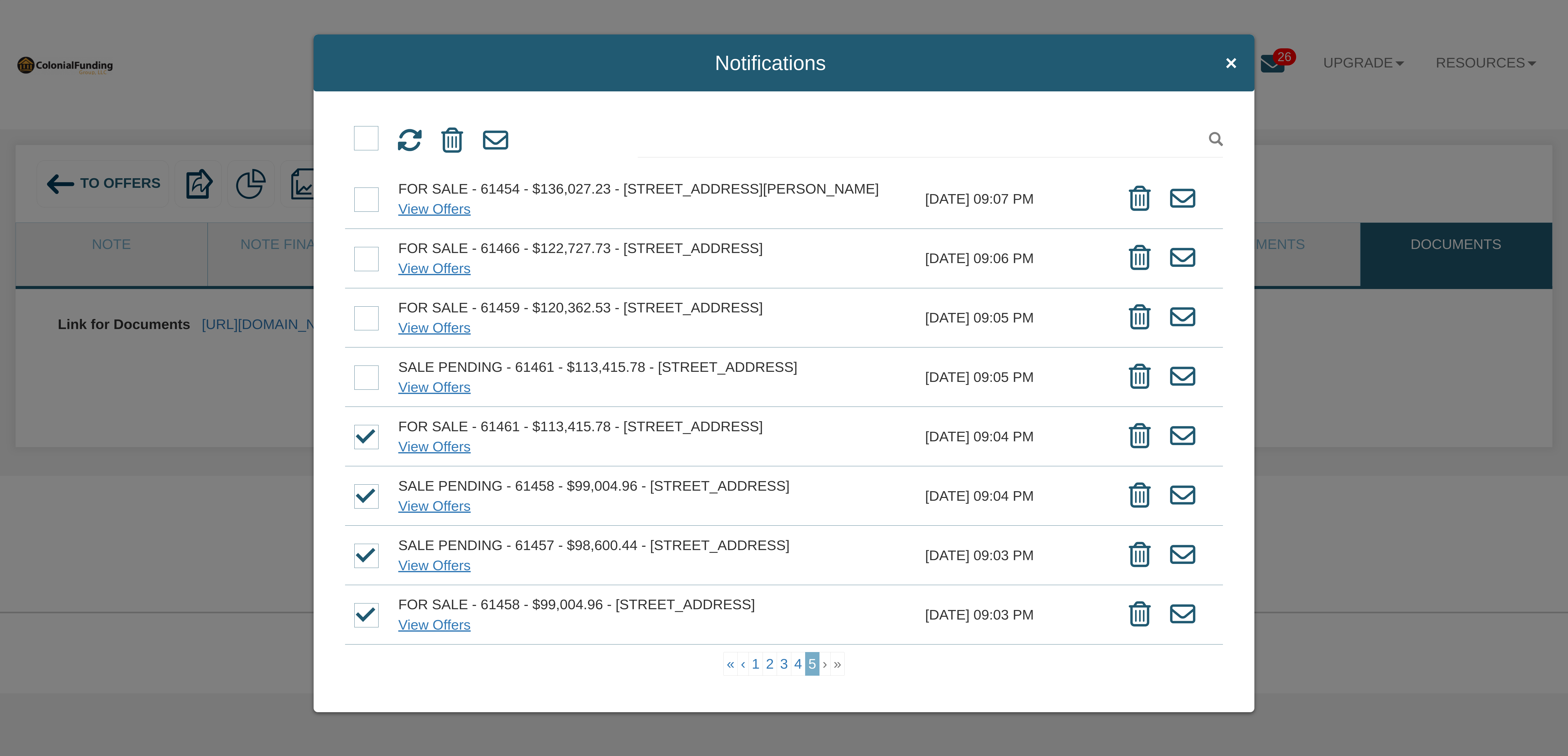
scroll to position [0, 0]
click at [373, 391] on span at bounding box center [366, 379] width 24 height 24
click at [354, 368] on input "checkbox" at bounding box center [354, 368] width 0 height 0
click at [368, 332] on span at bounding box center [366, 320] width 24 height 24
click at [354, 309] on input "checkbox" at bounding box center [354, 309] width 0 height 0
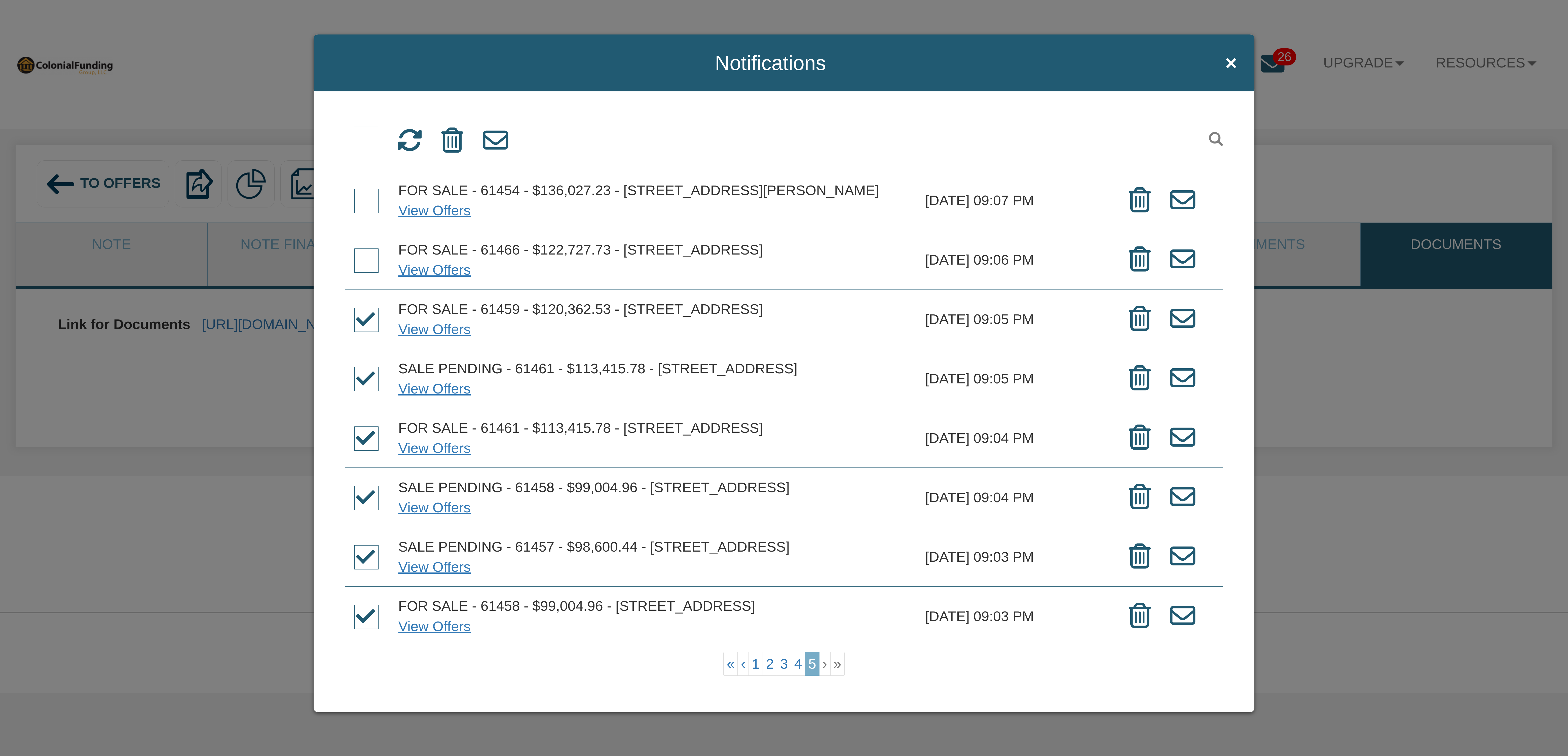
click at [368, 273] on span at bounding box center [366, 261] width 24 height 24
click at [354, 250] on input "checkbox" at bounding box center [354, 250] width 0 height 0
click at [368, 202] on span at bounding box center [366, 201] width 24 height 24
click at [354, 190] on input "checkbox" at bounding box center [354, 190] width 0 height 0
click at [451, 142] on icon at bounding box center [452, 140] width 22 height 25
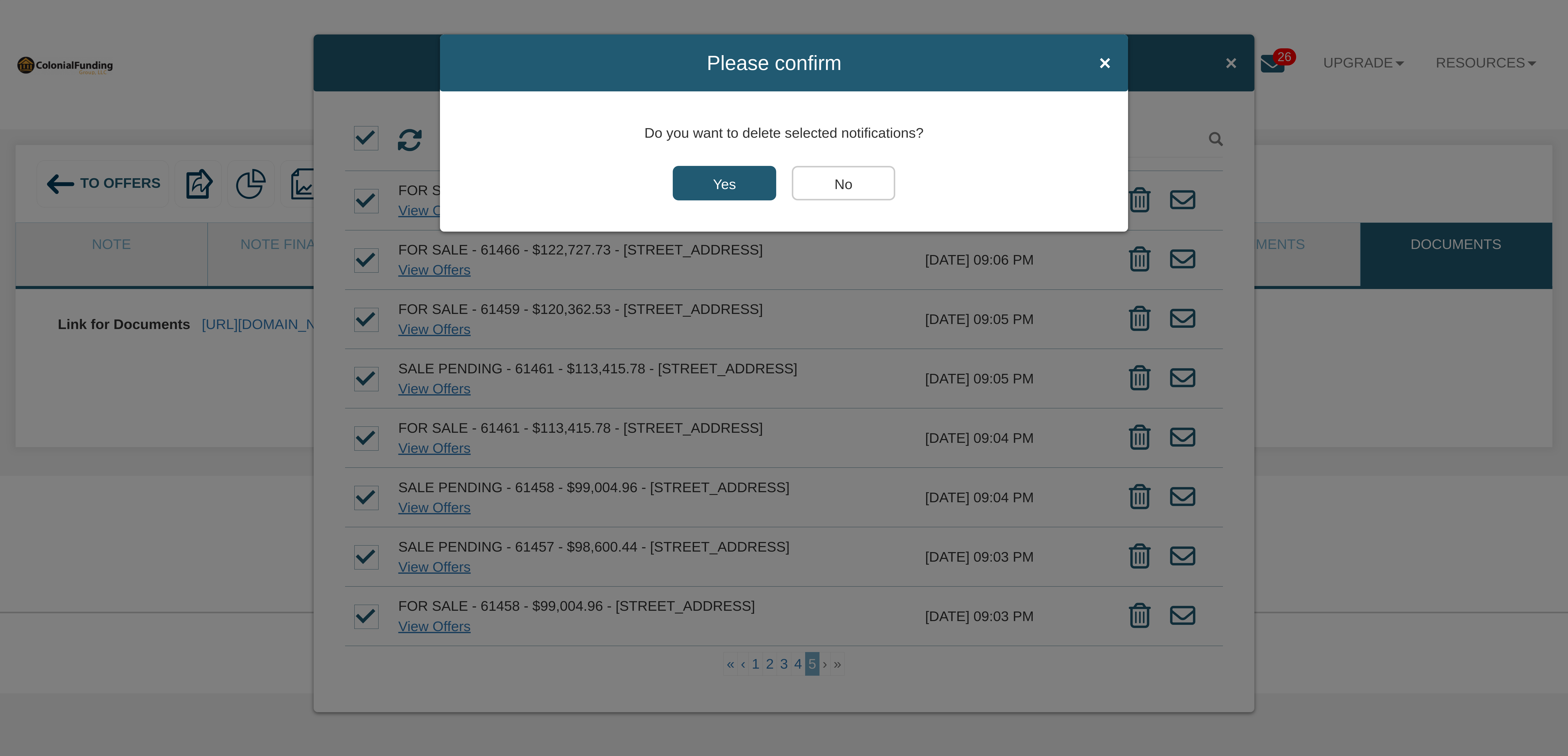
click at [719, 182] on input "Yes" at bounding box center [724, 183] width 103 height 35
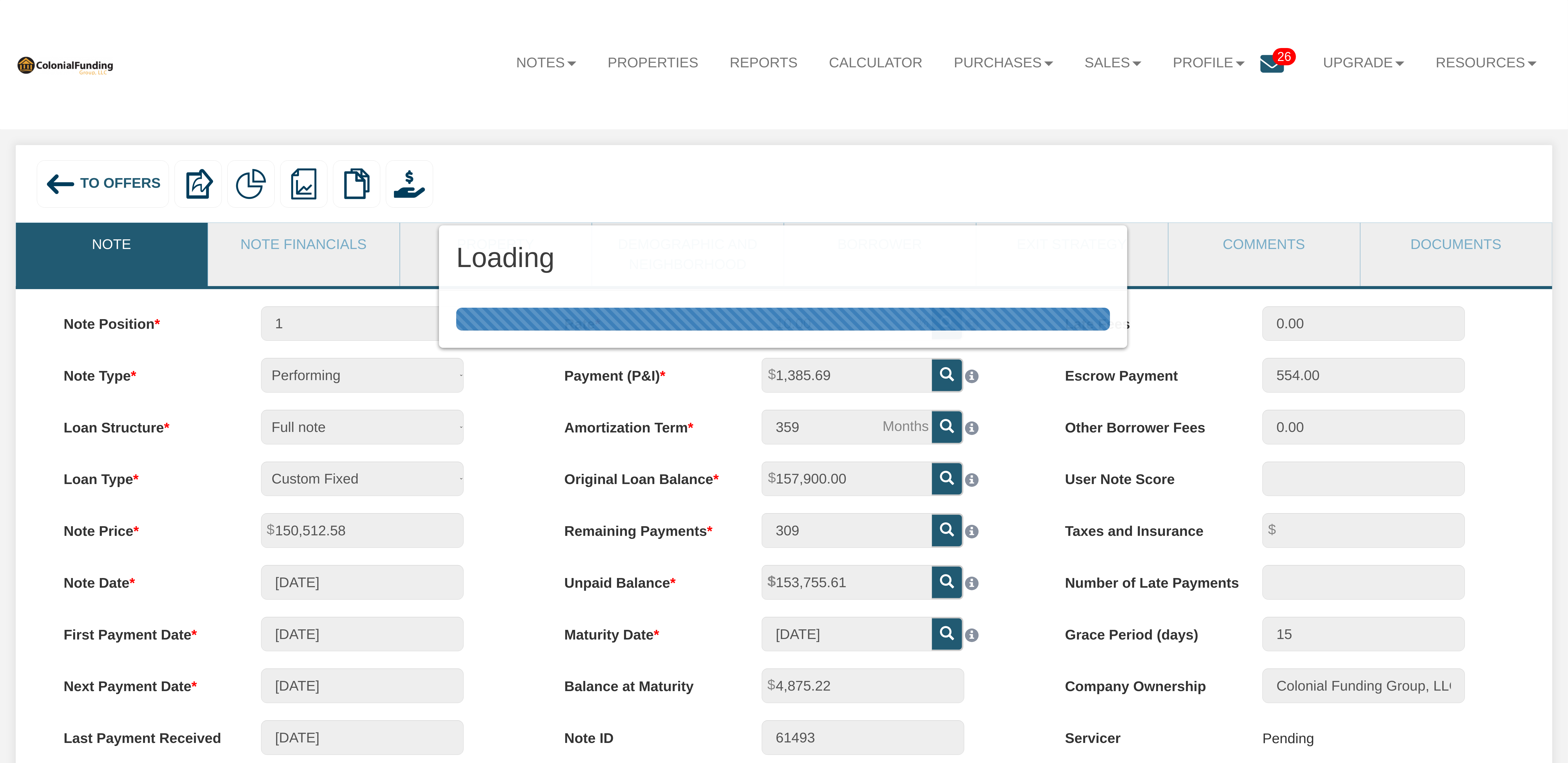
click at [1258, 63] on div "Loading" at bounding box center [784, 381] width 1568 height 763
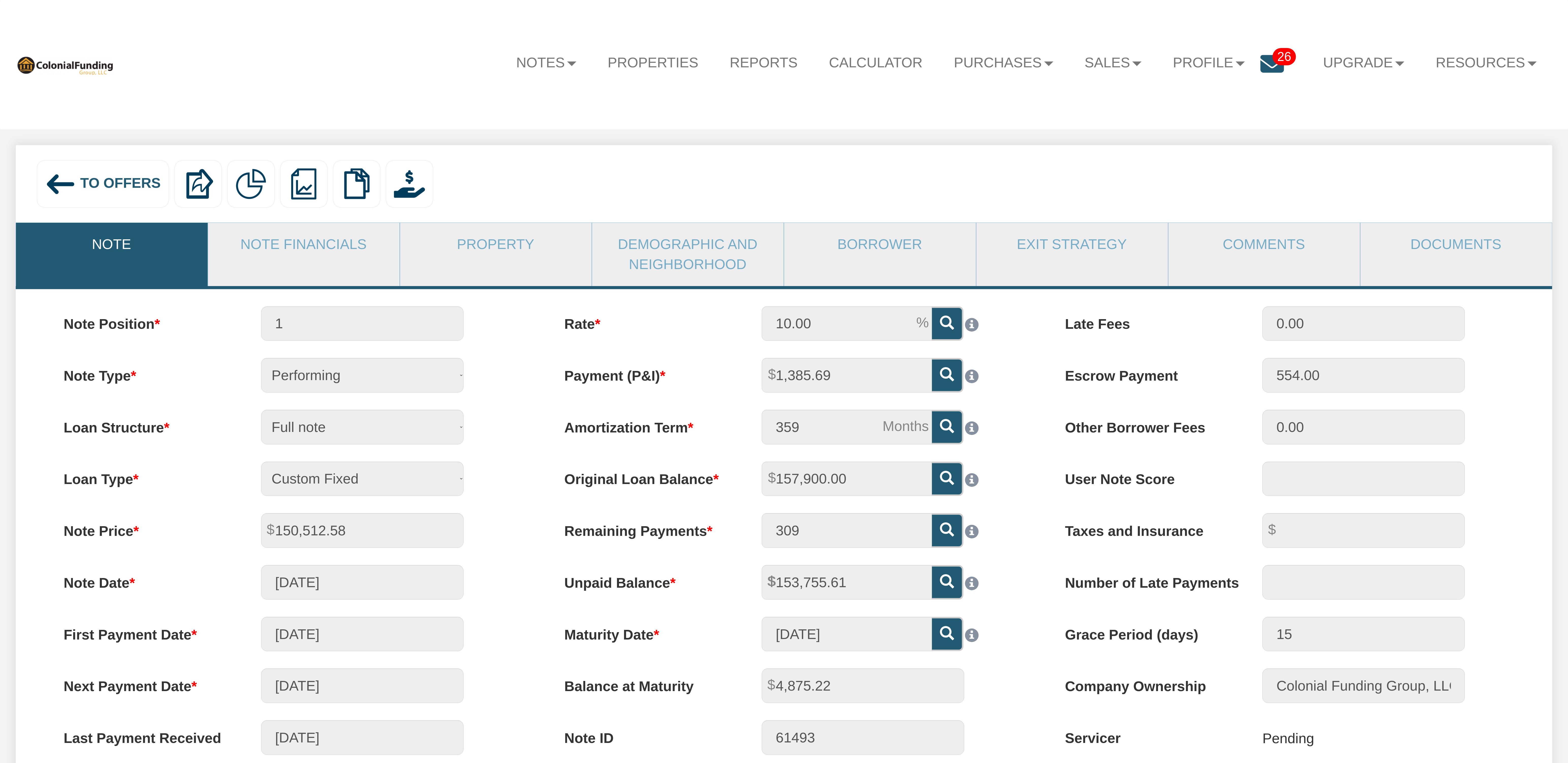
click at [1265, 59] on icon at bounding box center [1272, 64] width 23 height 23
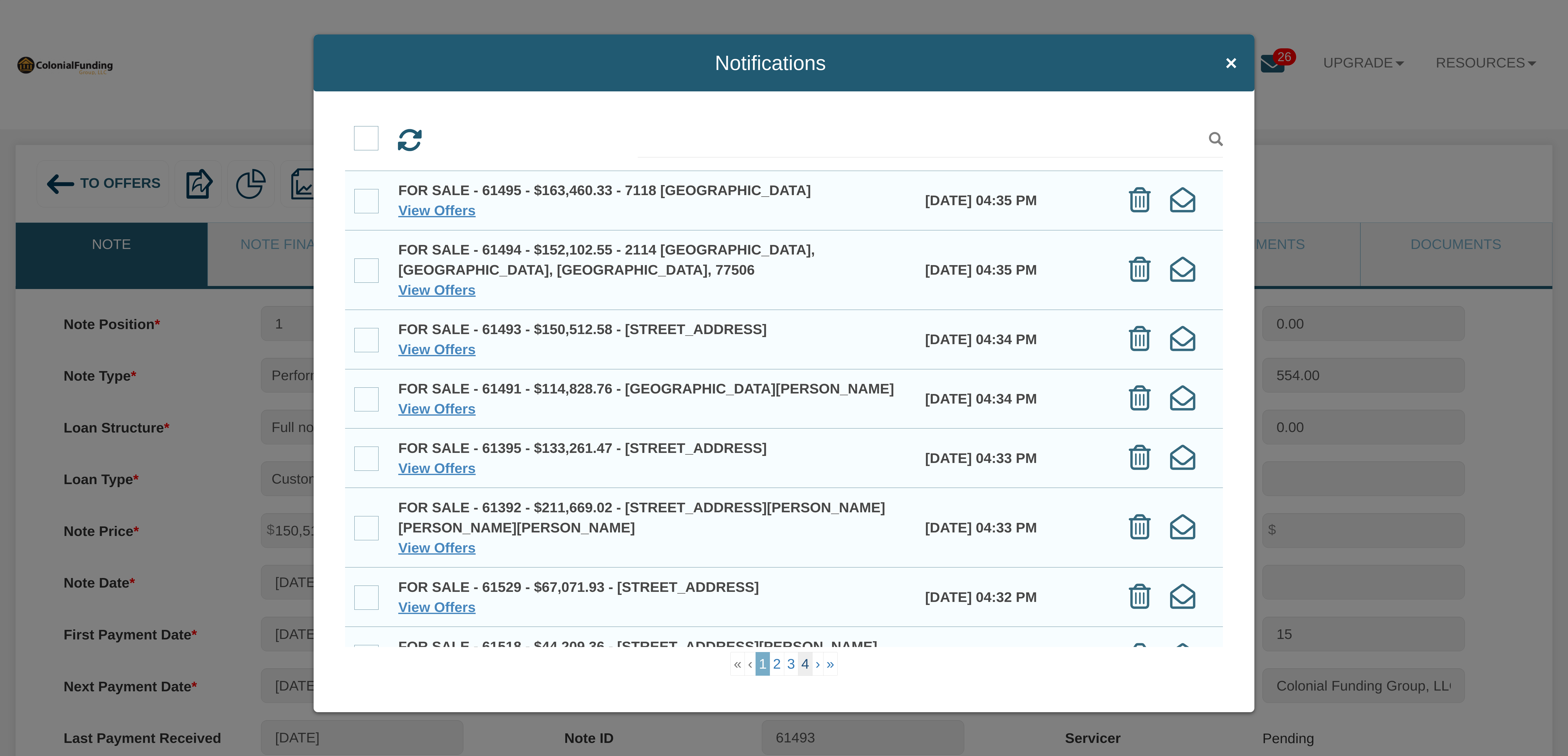
click at [806, 663] on link "4" at bounding box center [805, 663] width 15 height 24
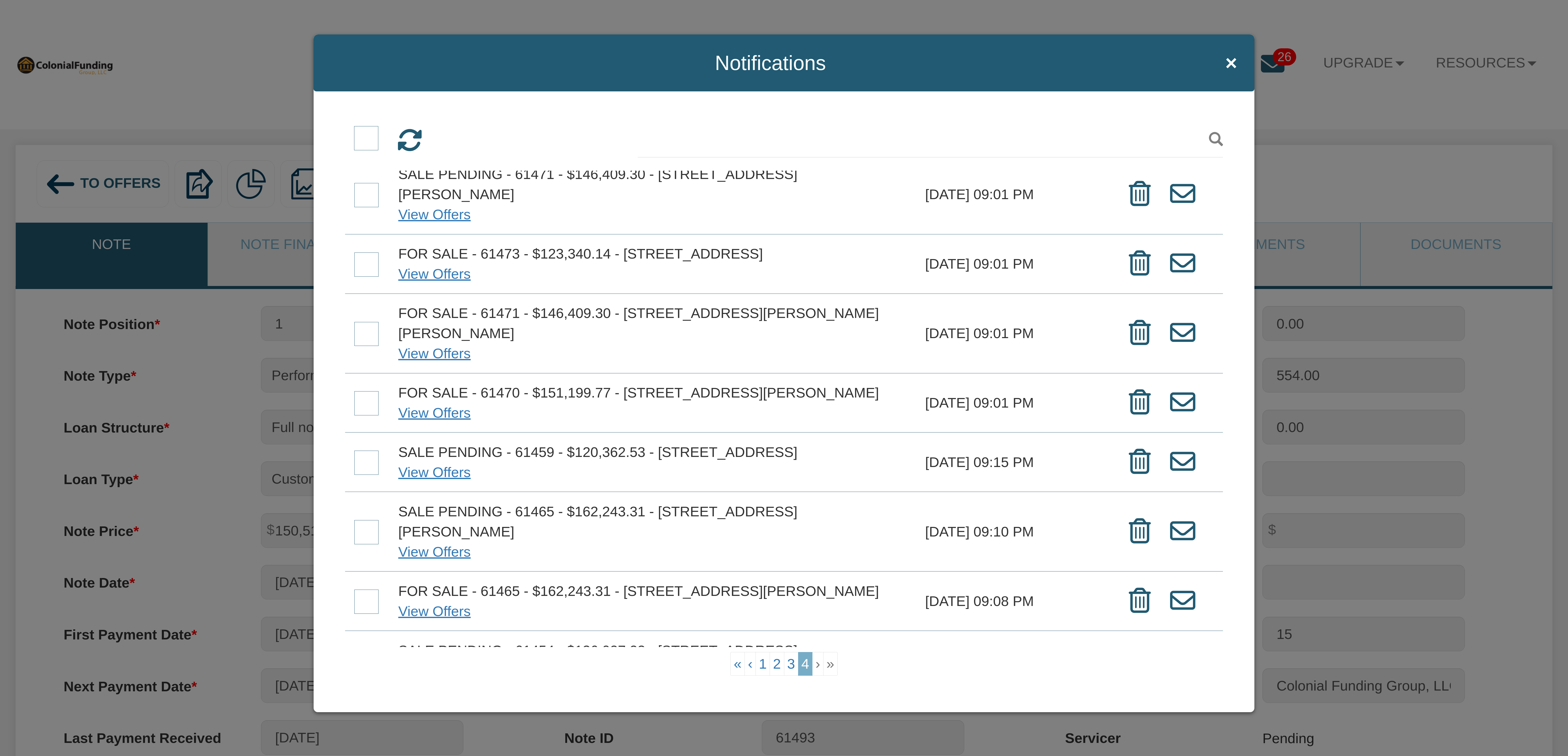
scroll to position [224, 0]
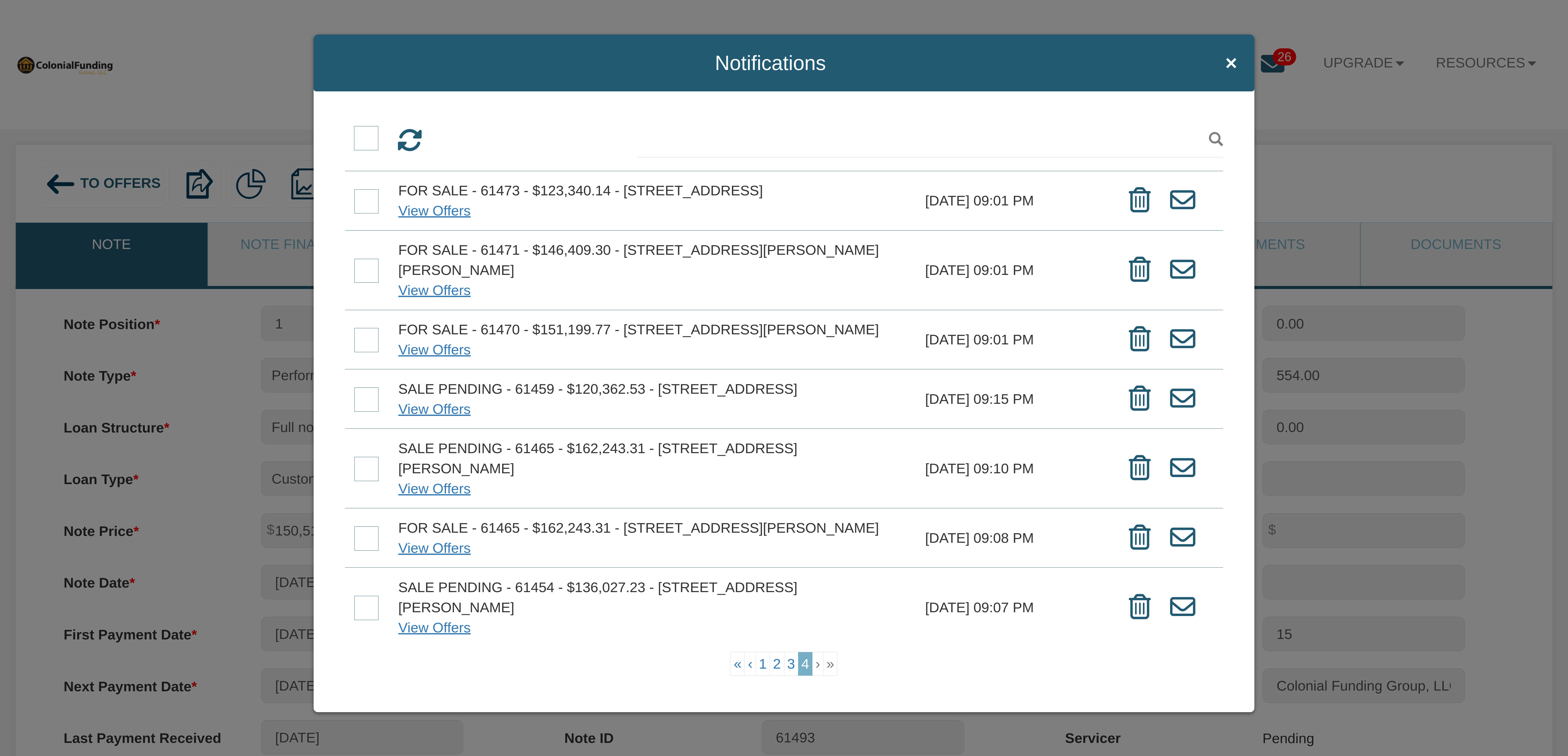
click at [369, 611] on span at bounding box center [366, 608] width 24 height 24
click at [354, 597] on input "checkbox" at bounding box center [354, 597] width 0 height 0
click at [366, 535] on span at bounding box center [366, 539] width 24 height 24
click at [354, 527] on input "checkbox" at bounding box center [354, 527] width 0 height 0
click at [365, 457] on span at bounding box center [366, 469] width 24 height 24
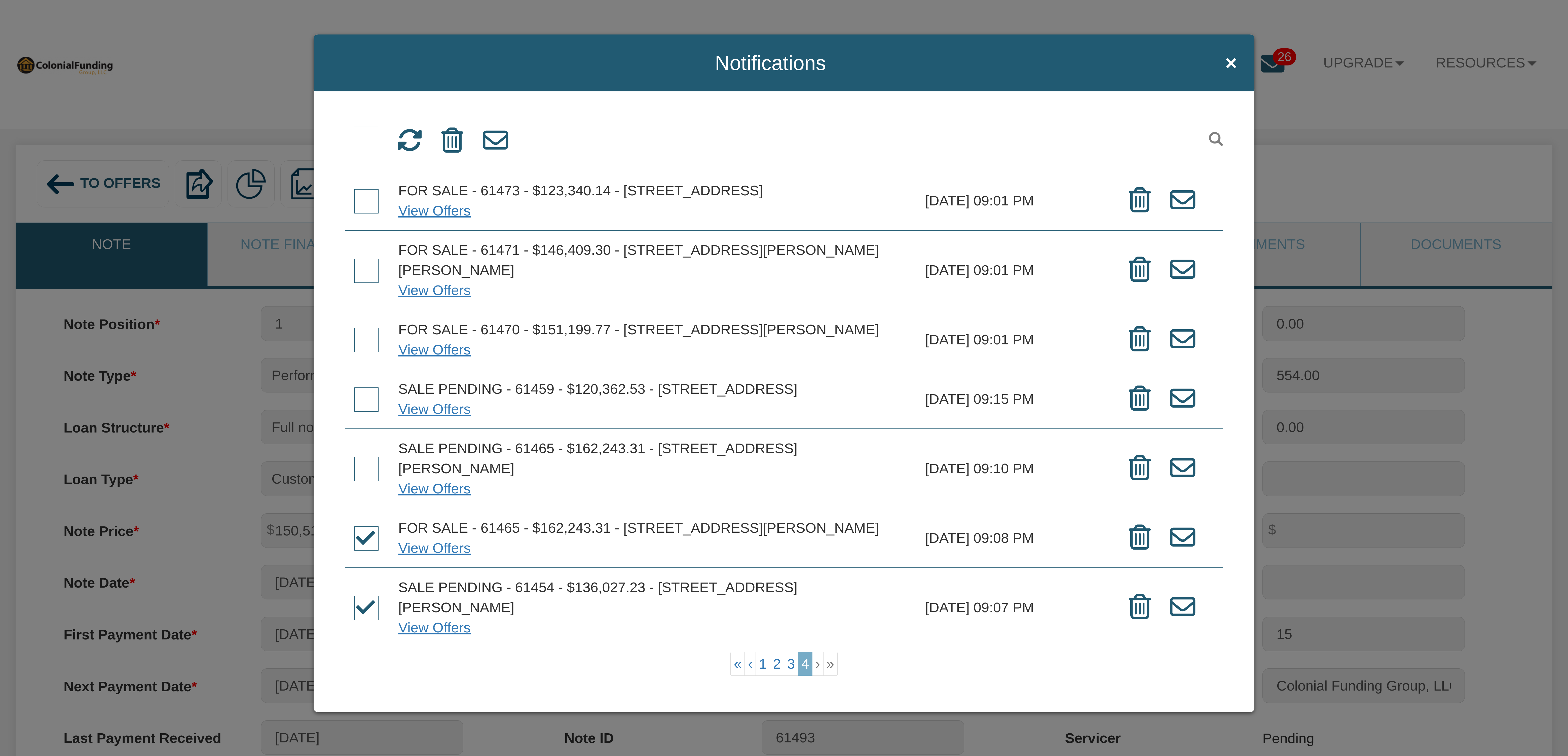
click at [354, 458] on input "checkbox" at bounding box center [354, 458] width 0 height 0
click at [366, 387] on span at bounding box center [366, 399] width 24 height 24
click at [354, 388] on input "checkbox" at bounding box center [354, 388] width 0 height 0
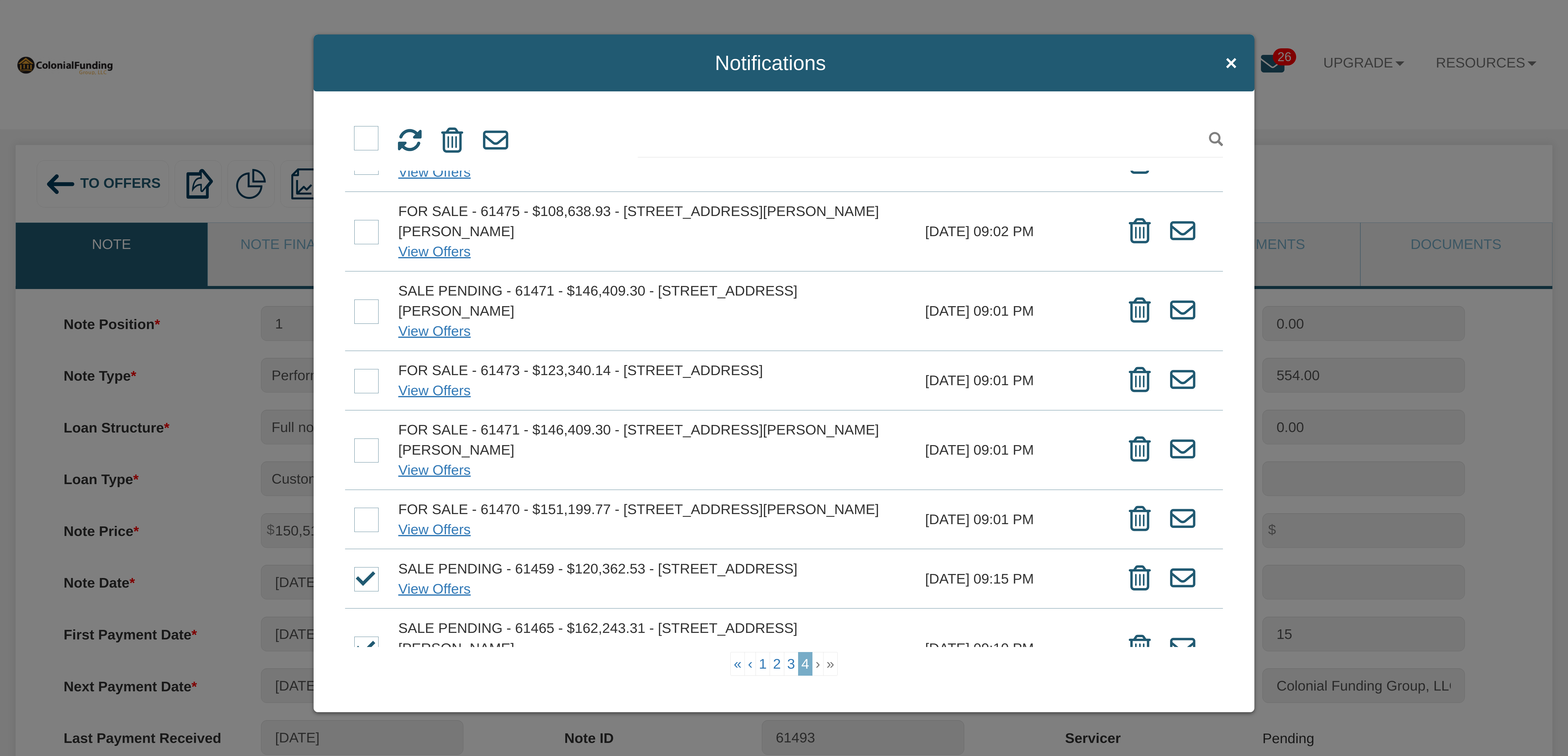
scroll to position [33, 0]
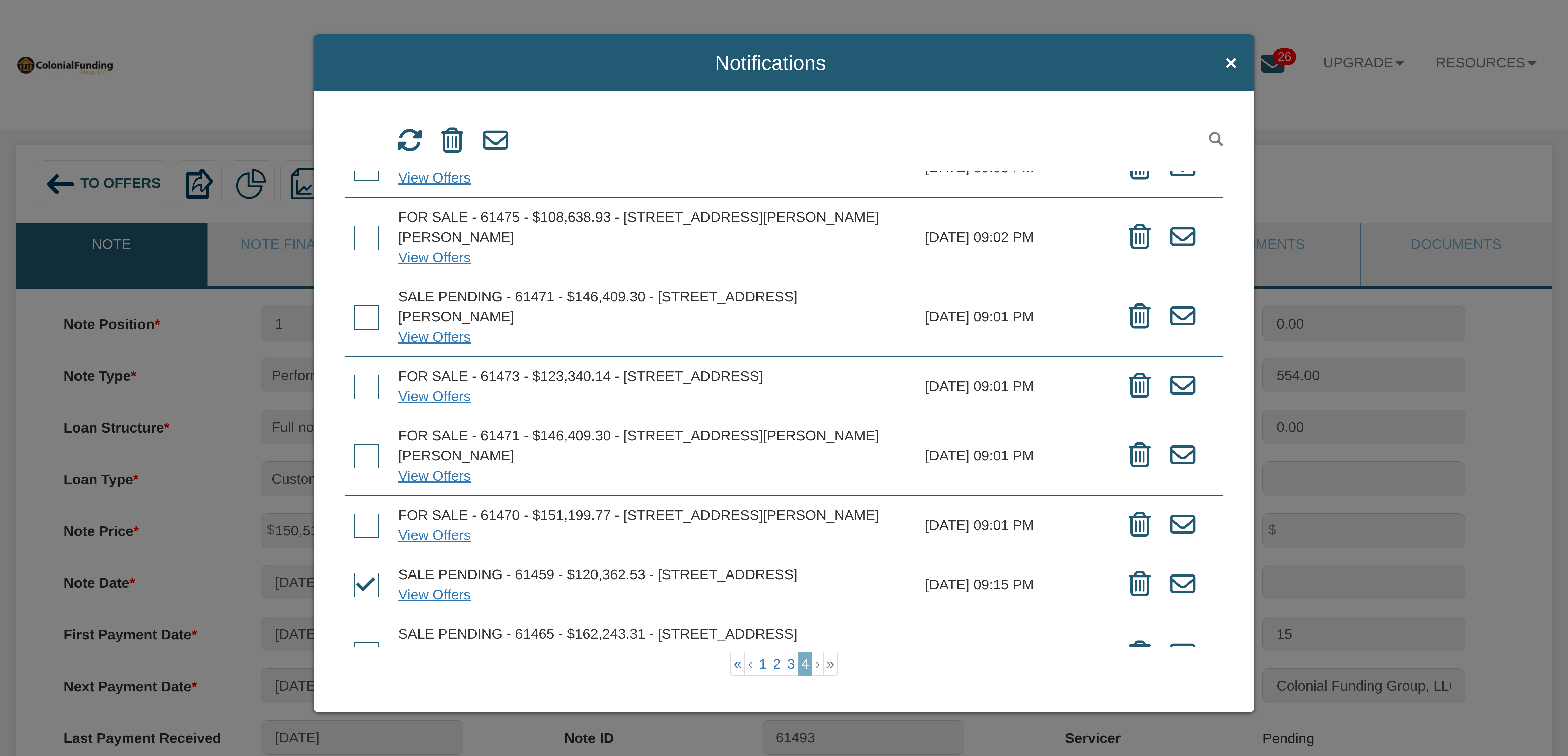
click at [365, 514] on span at bounding box center [366, 526] width 24 height 24
click at [354, 514] on input "checkbox" at bounding box center [354, 514] width 0 height 0
click at [366, 446] on span at bounding box center [366, 457] width 24 height 24
click at [354, 445] on input "checkbox" at bounding box center [354, 445] width 0 height 0
click at [364, 375] on span at bounding box center [366, 387] width 24 height 24
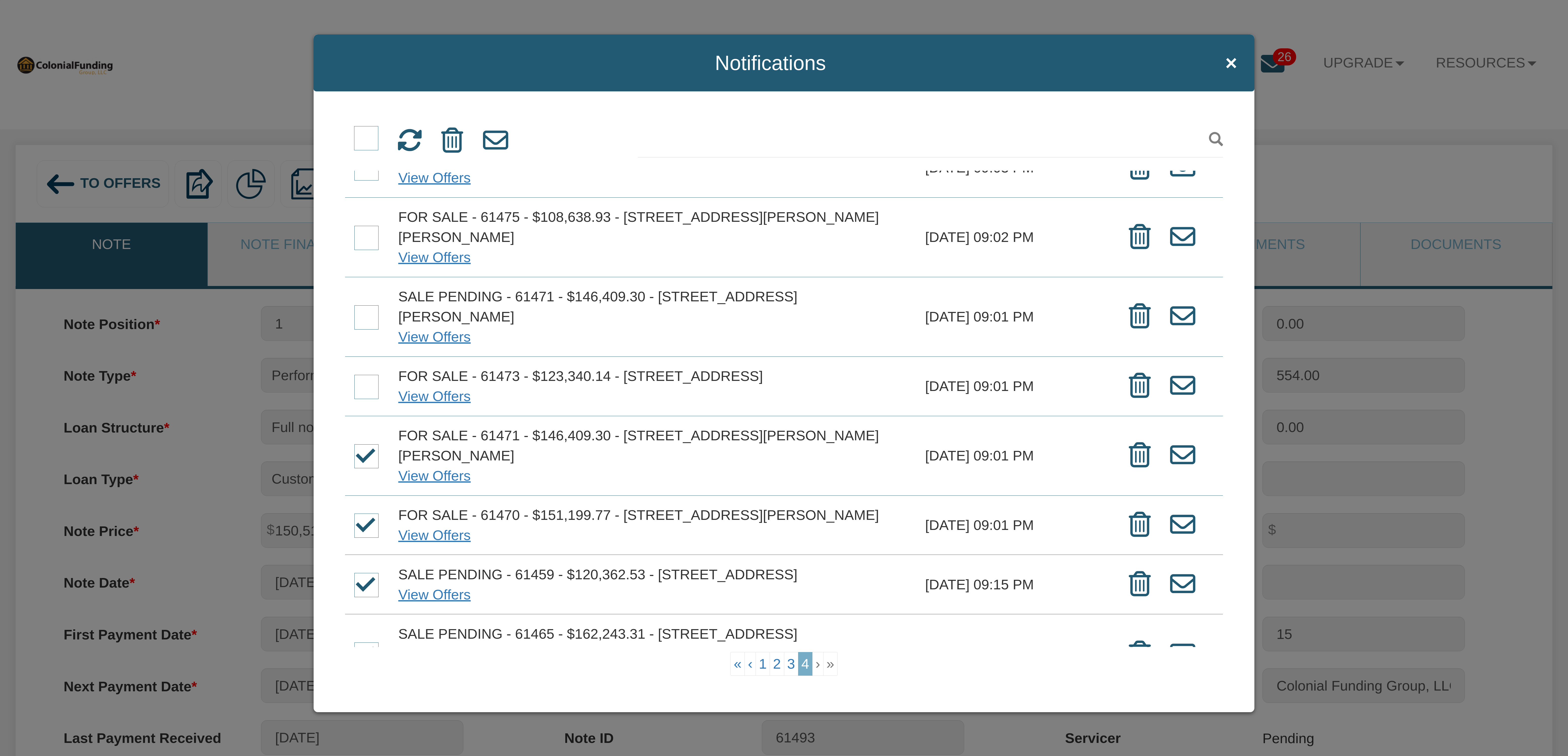
click at [354, 376] on input "checkbox" at bounding box center [354, 376] width 0 height 0
click at [364, 140] on span at bounding box center [366, 138] width 24 height 24
click at [354, 127] on input "checkbox" at bounding box center [354, 127] width 0 height 0
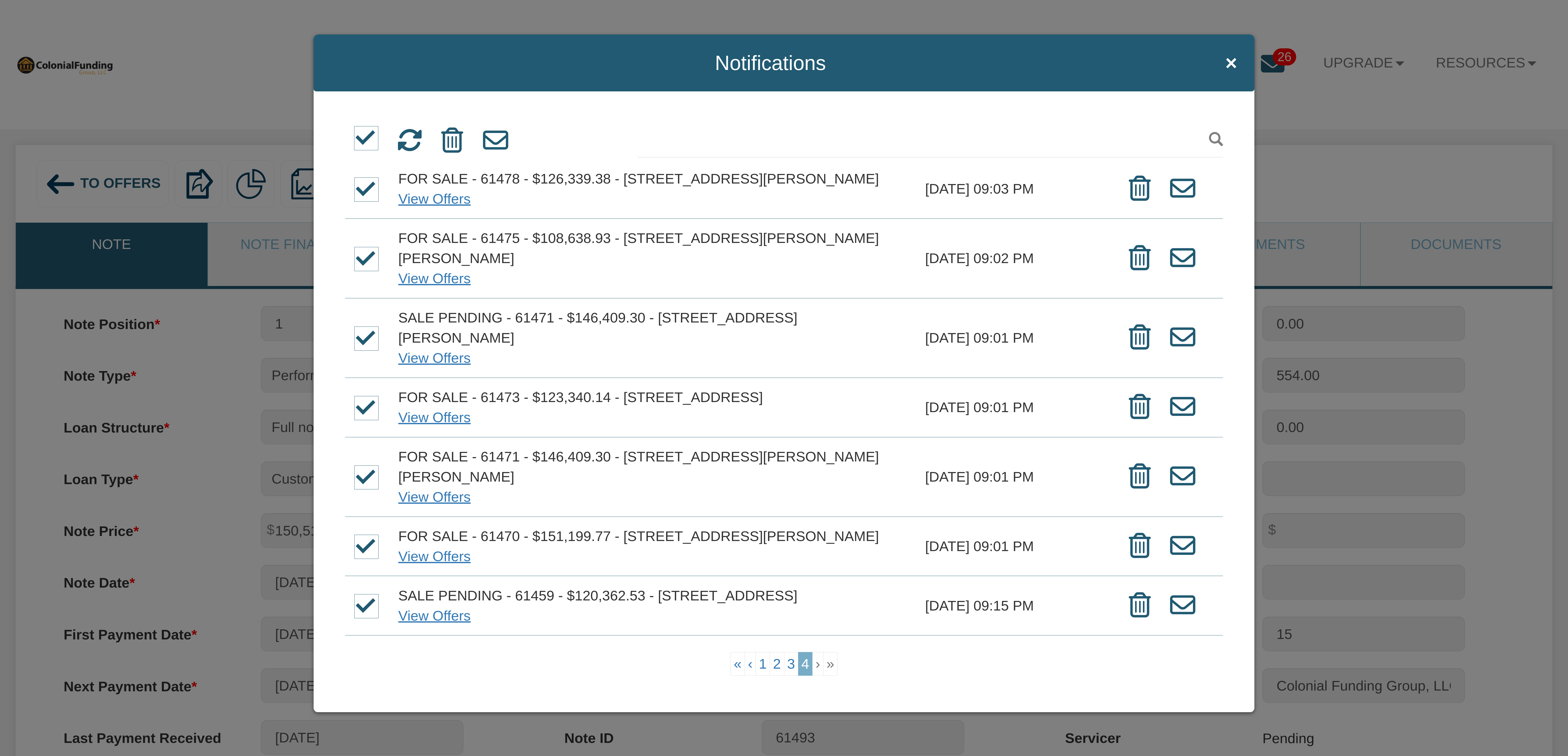
scroll to position [0, 0]
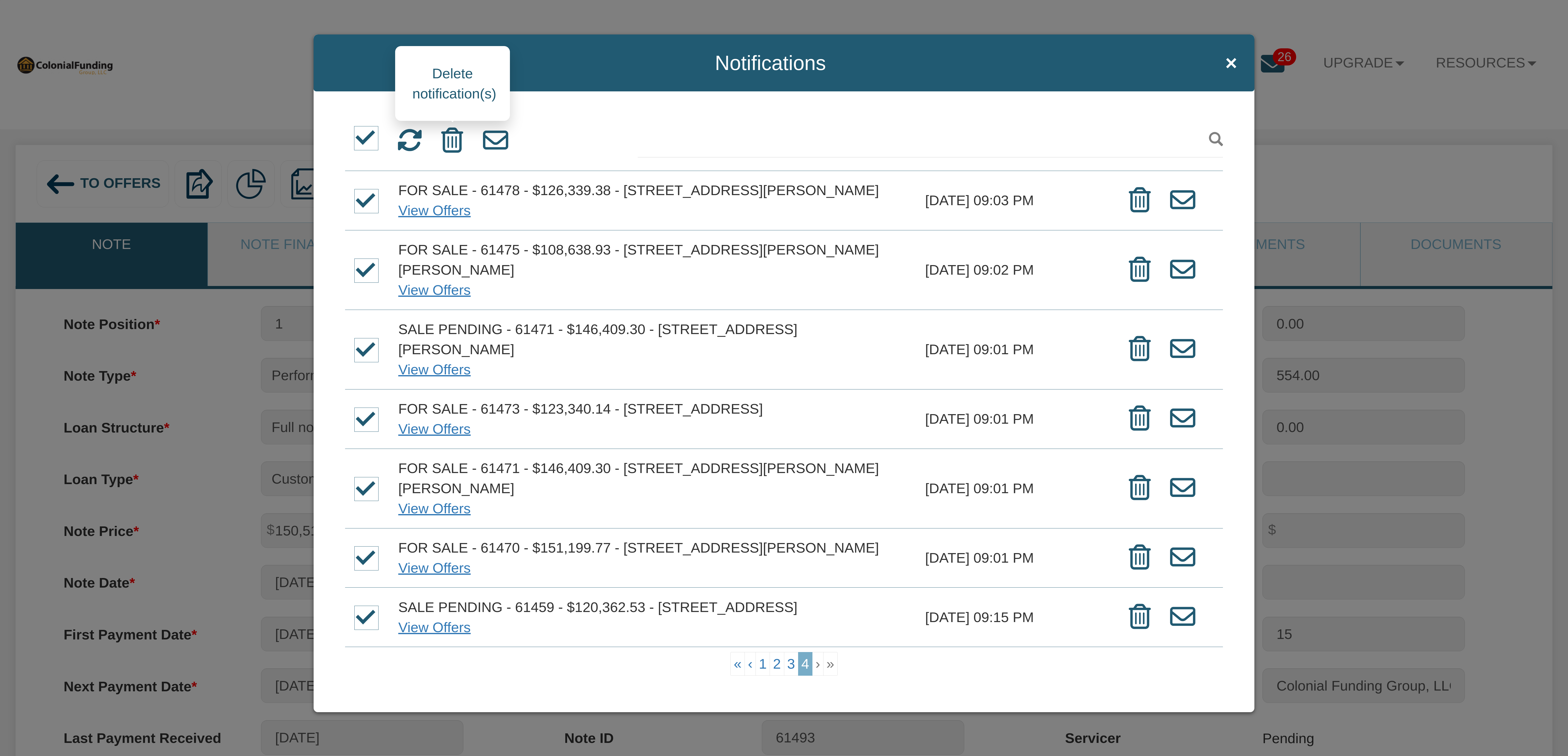
click at [453, 142] on icon at bounding box center [452, 140] width 22 height 25
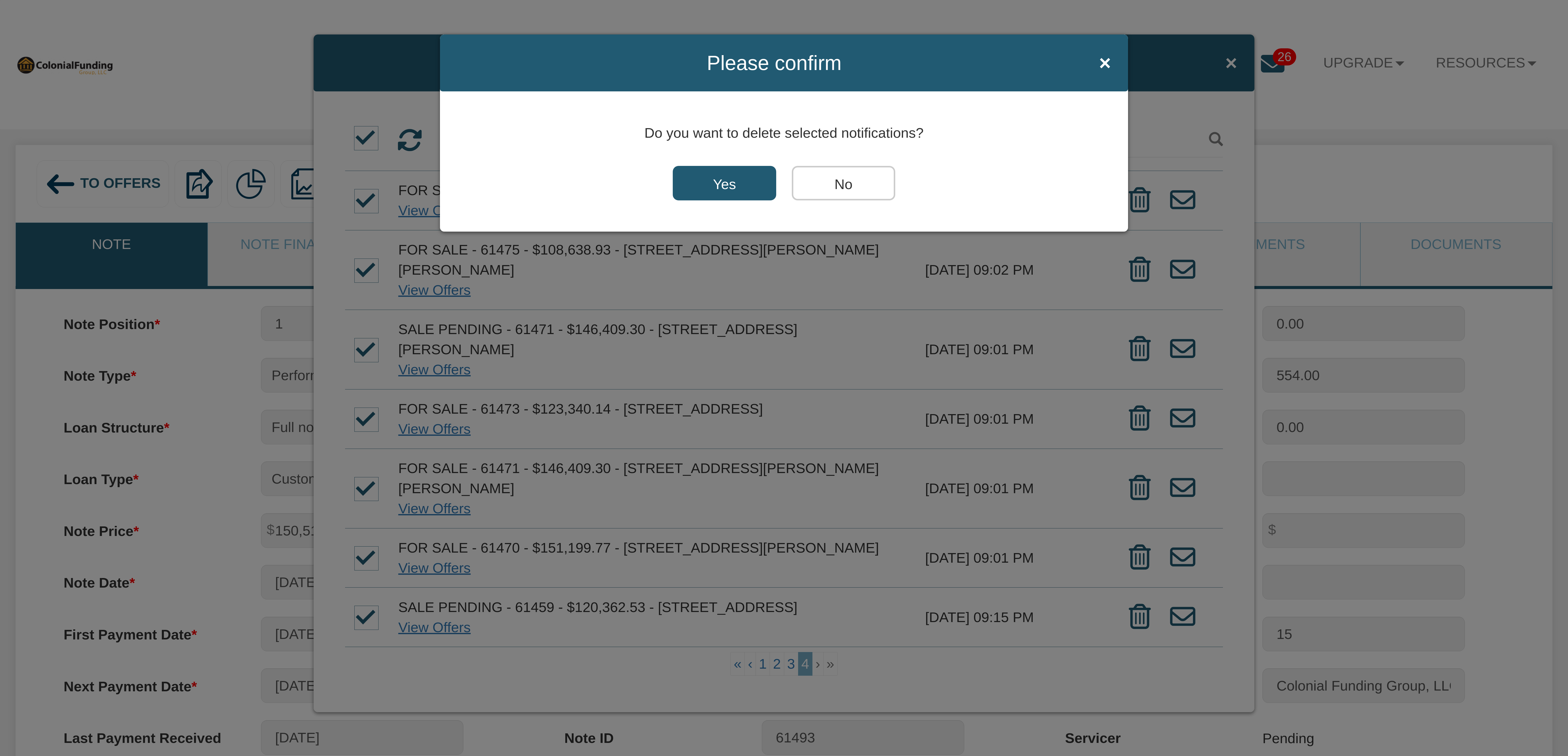
click at [734, 186] on input "Yes" at bounding box center [724, 183] width 103 height 35
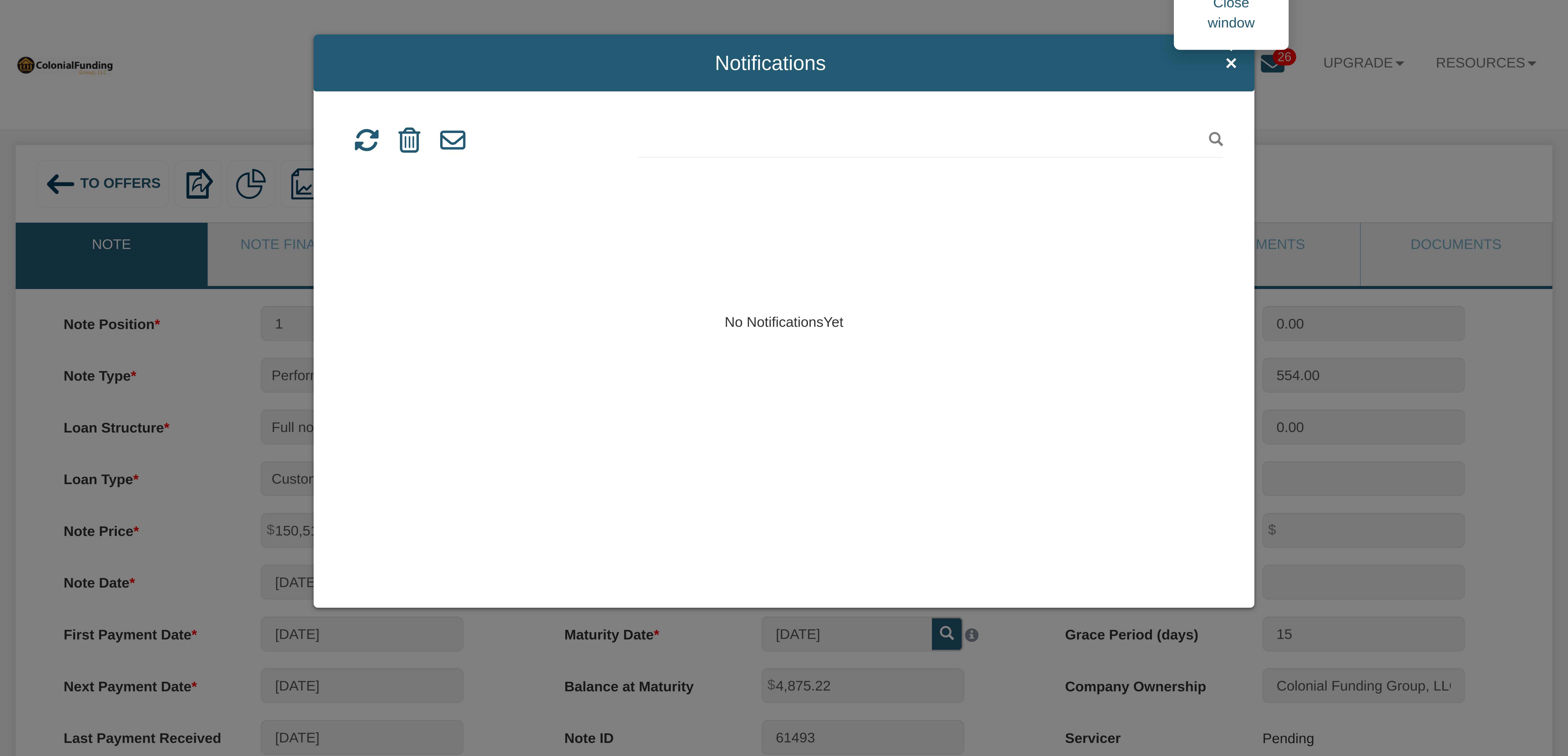
click at [1231, 63] on span "×" at bounding box center [1231, 63] width 12 height 23
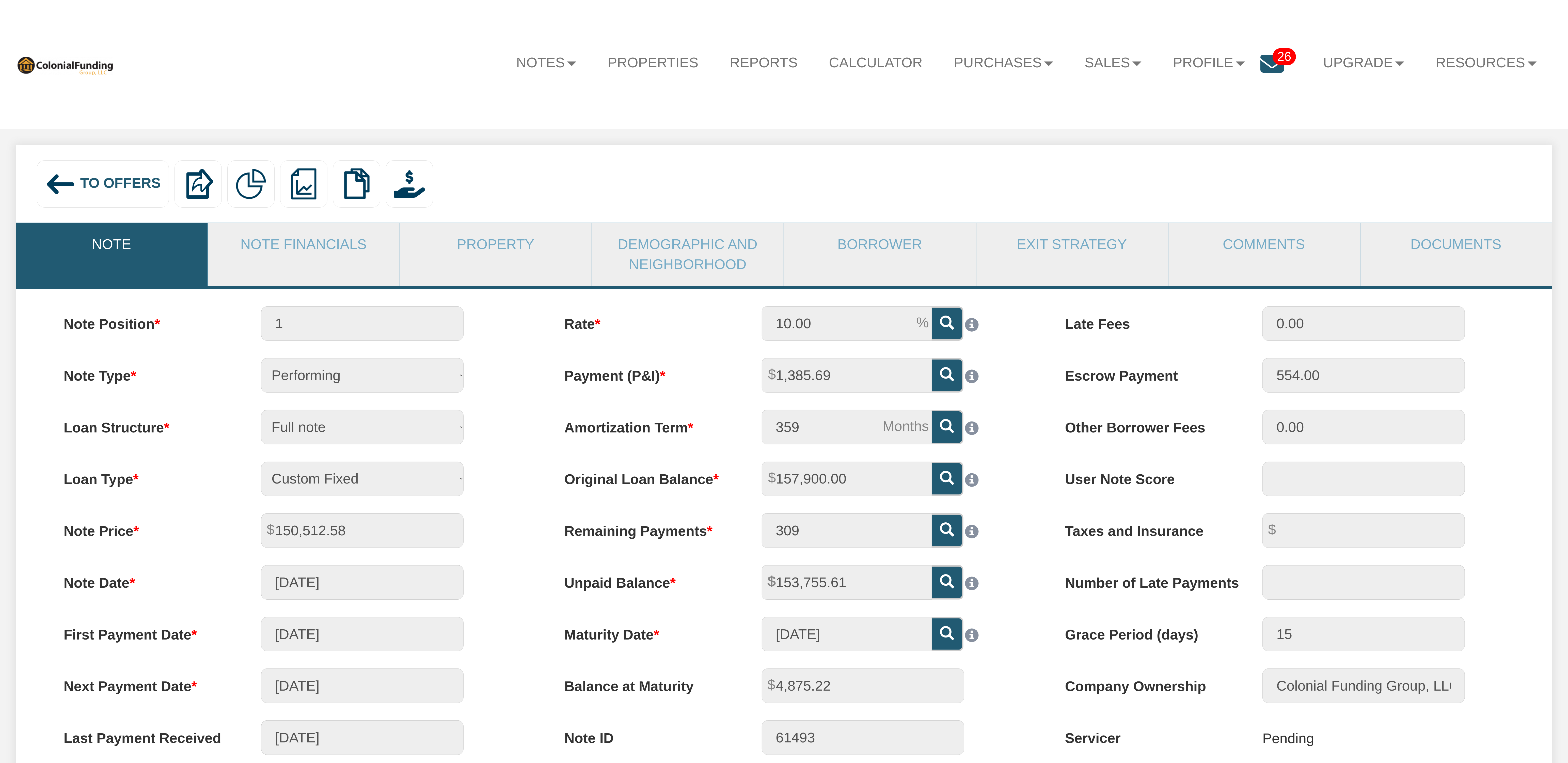
click at [1261, 61] on icon at bounding box center [1272, 64] width 23 height 23
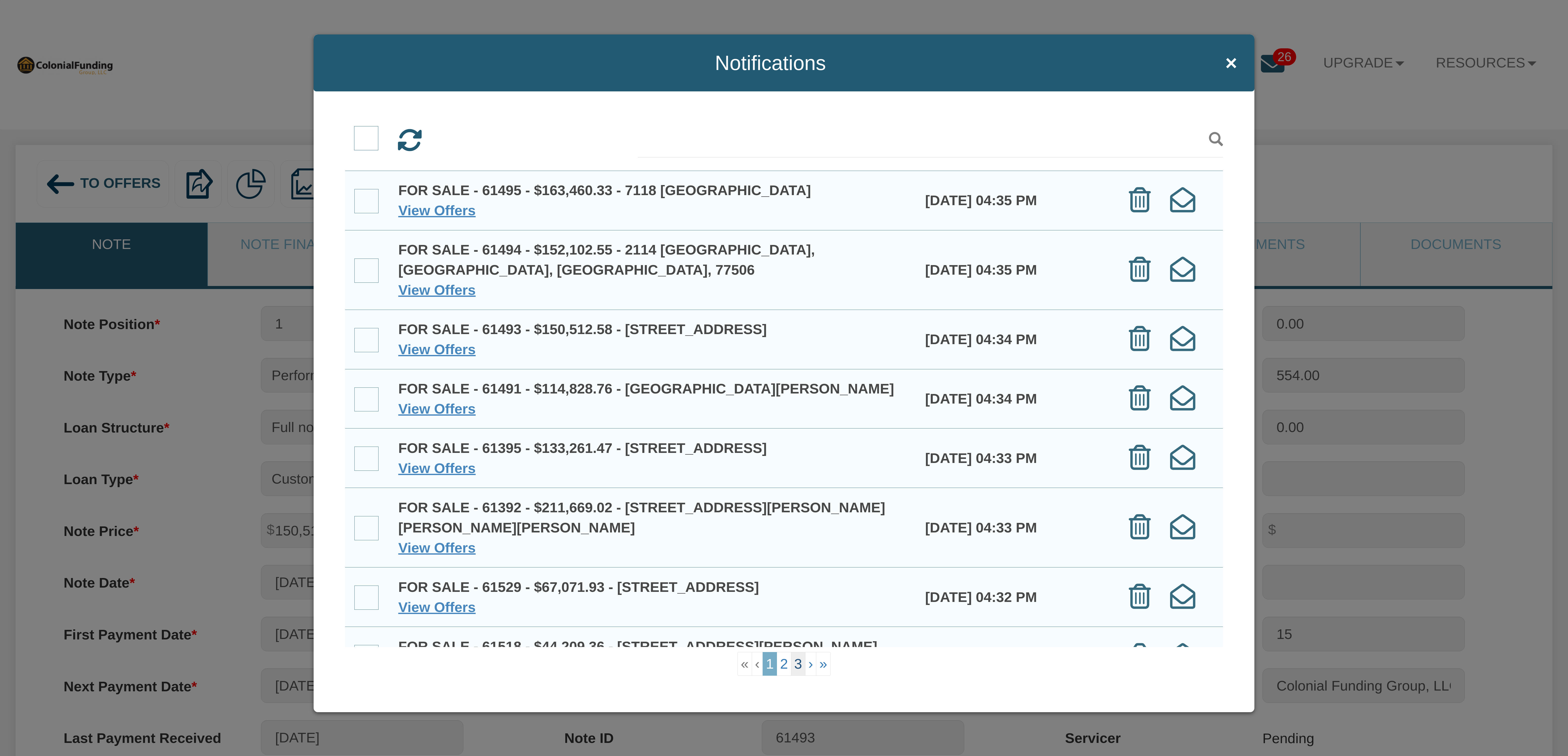
click at [796, 663] on link "3" at bounding box center [799, 663] width 15 height 24
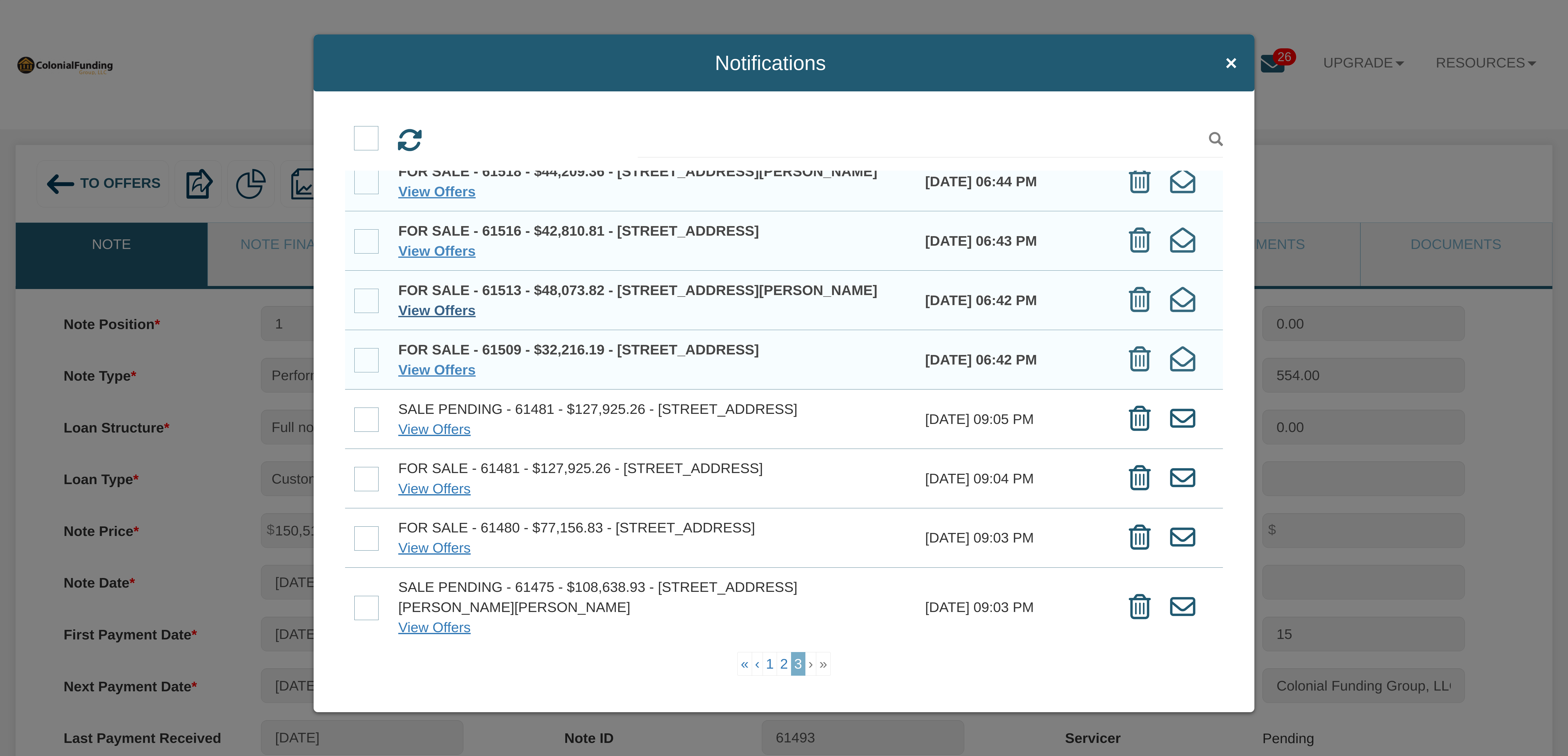
scroll to position [284, 0]
click at [371, 407] on span at bounding box center [366, 419] width 24 height 24
click at [354, 408] on input "checkbox" at bounding box center [354, 408] width 0 height 0
click at [370, 467] on span at bounding box center [366, 479] width 24 height 24
click at [354, 468] on input "checkbox" at bounding box center [354, 468] width 0 height 0
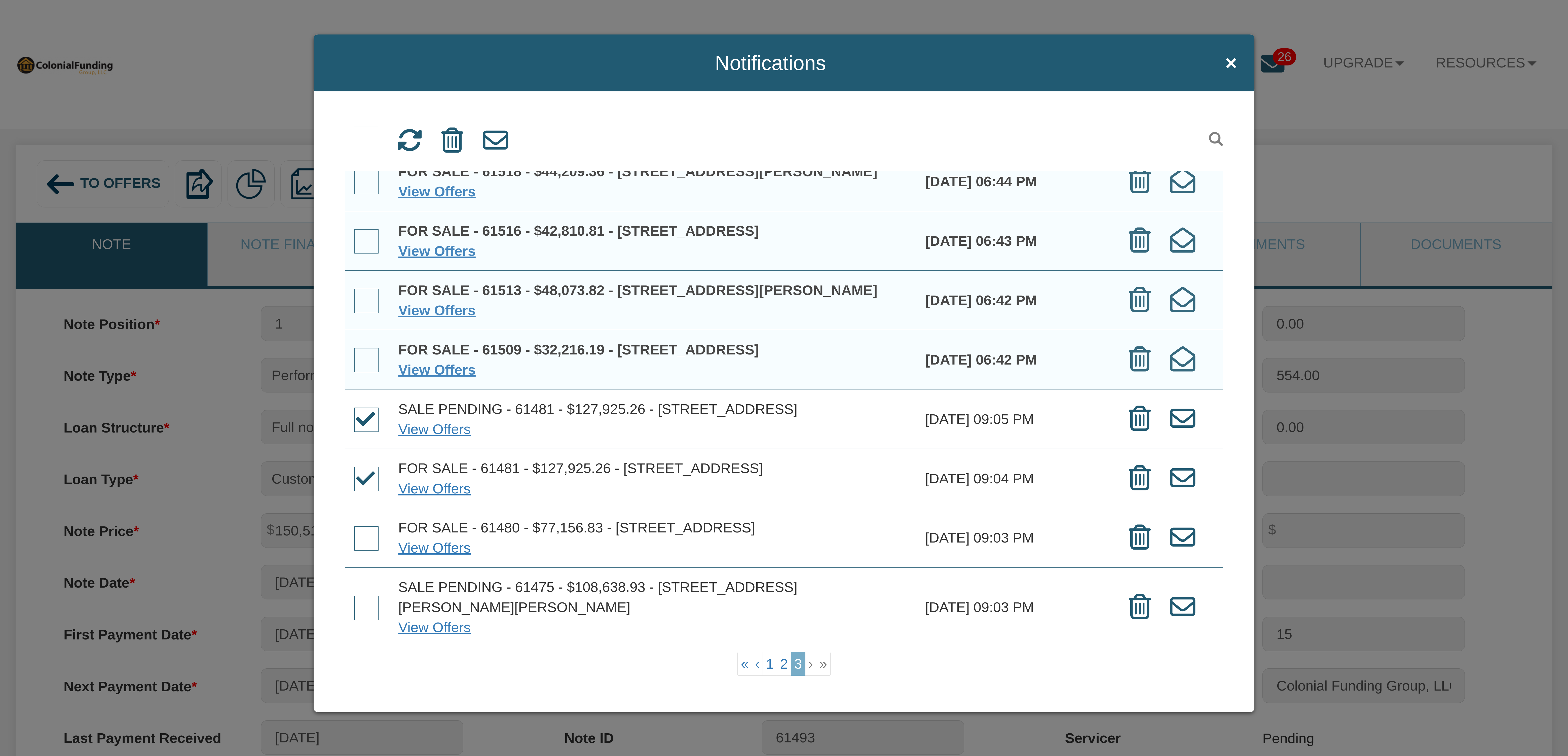
click at [362, 527] on span at bounding box center [366, 539] width 24 height 24
click at [354, 527] on input "checkbox" at bounding box center [354, 527] width 0 height 0
click at [369, 601] on span at bounding box center [366, 608] width 24 height 24
click at [354, 597] on input "checkbox" at bounding box center [354, 597] width 0 height 0
click at [451, 140] on icon at bounding box center [452, 140] width 22 height 25
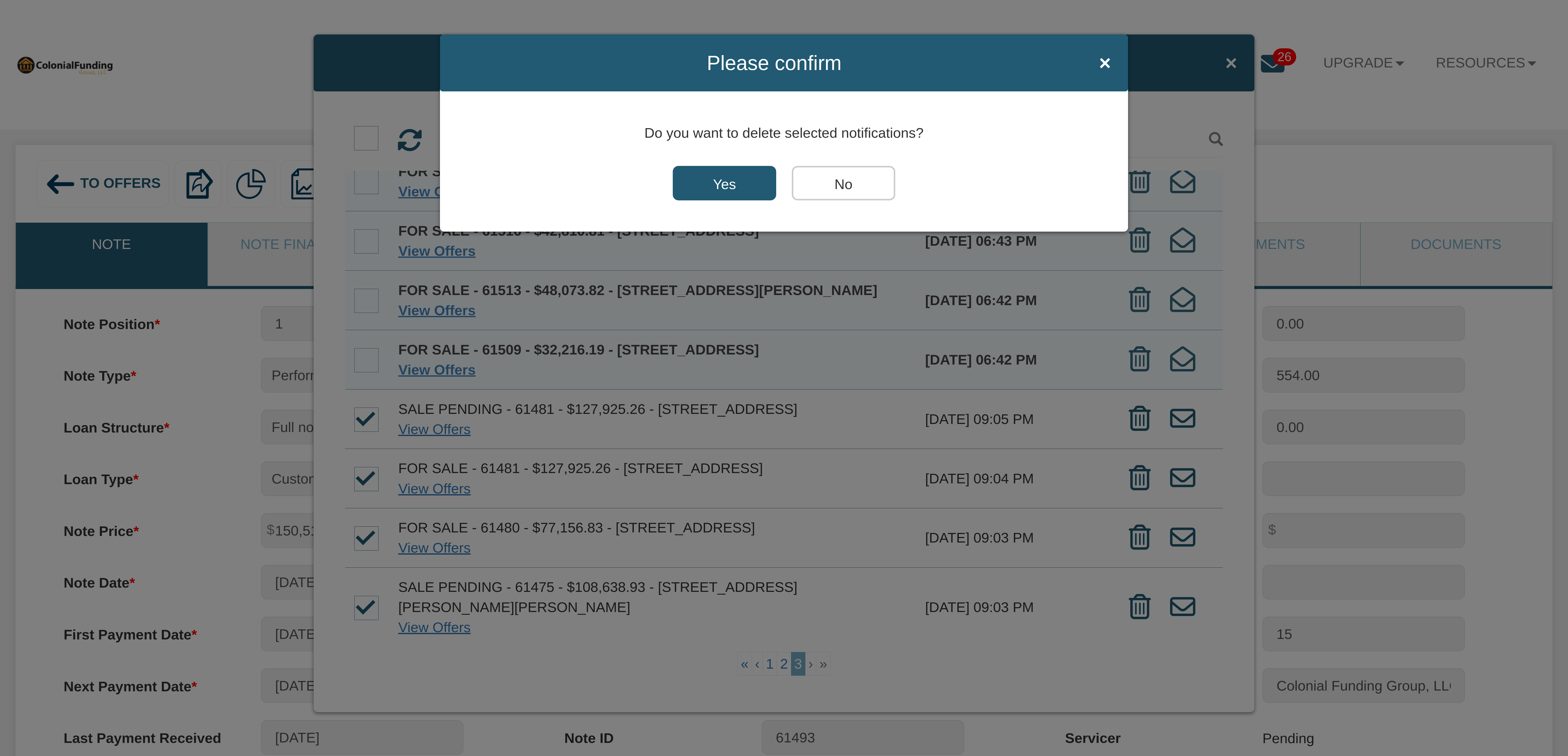
click at [728, 180] on input "Yes" at bounding box center [724, 183] width 103 height 35
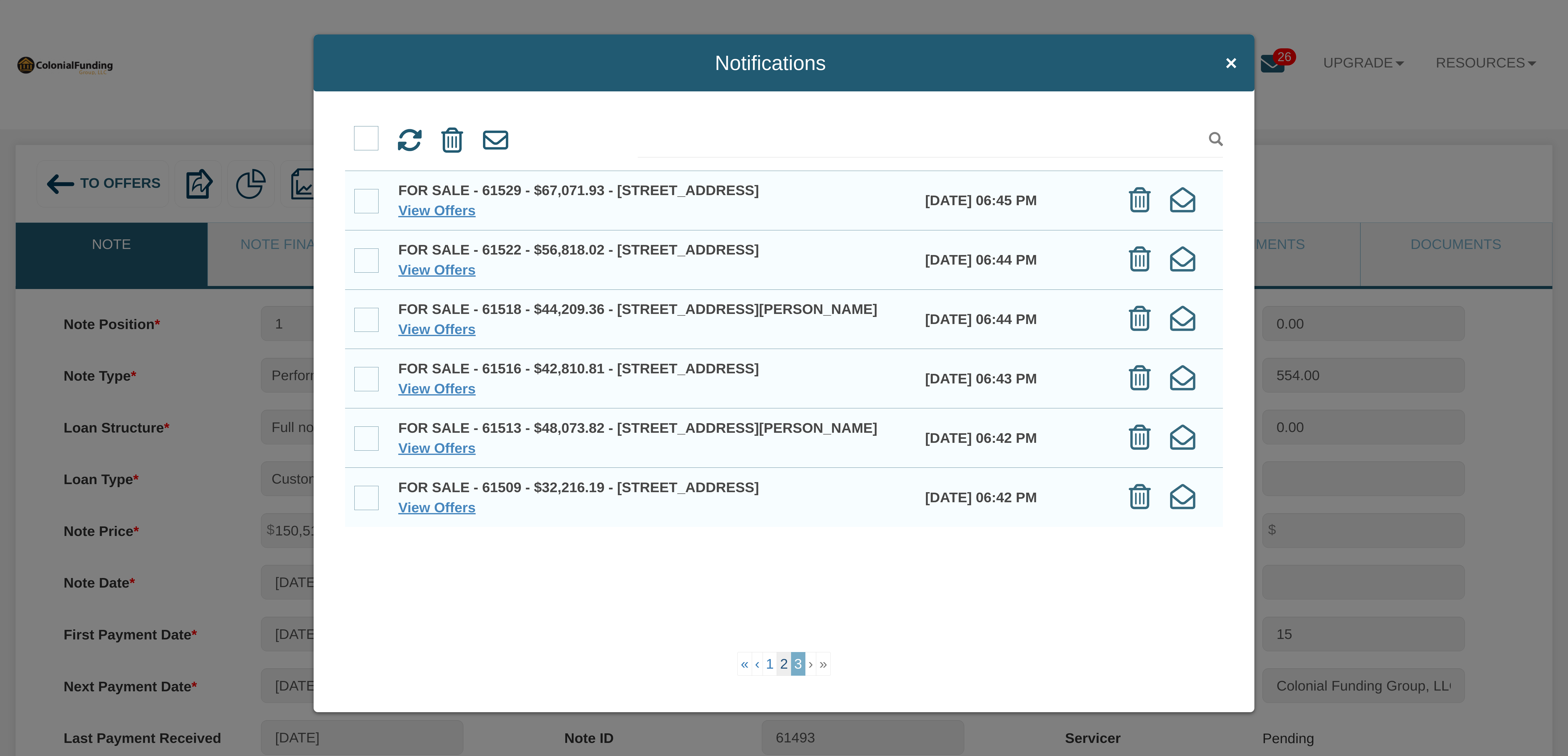
click at [783, 663] on link "2" at bounding box center [784, 663] width 15 height 24
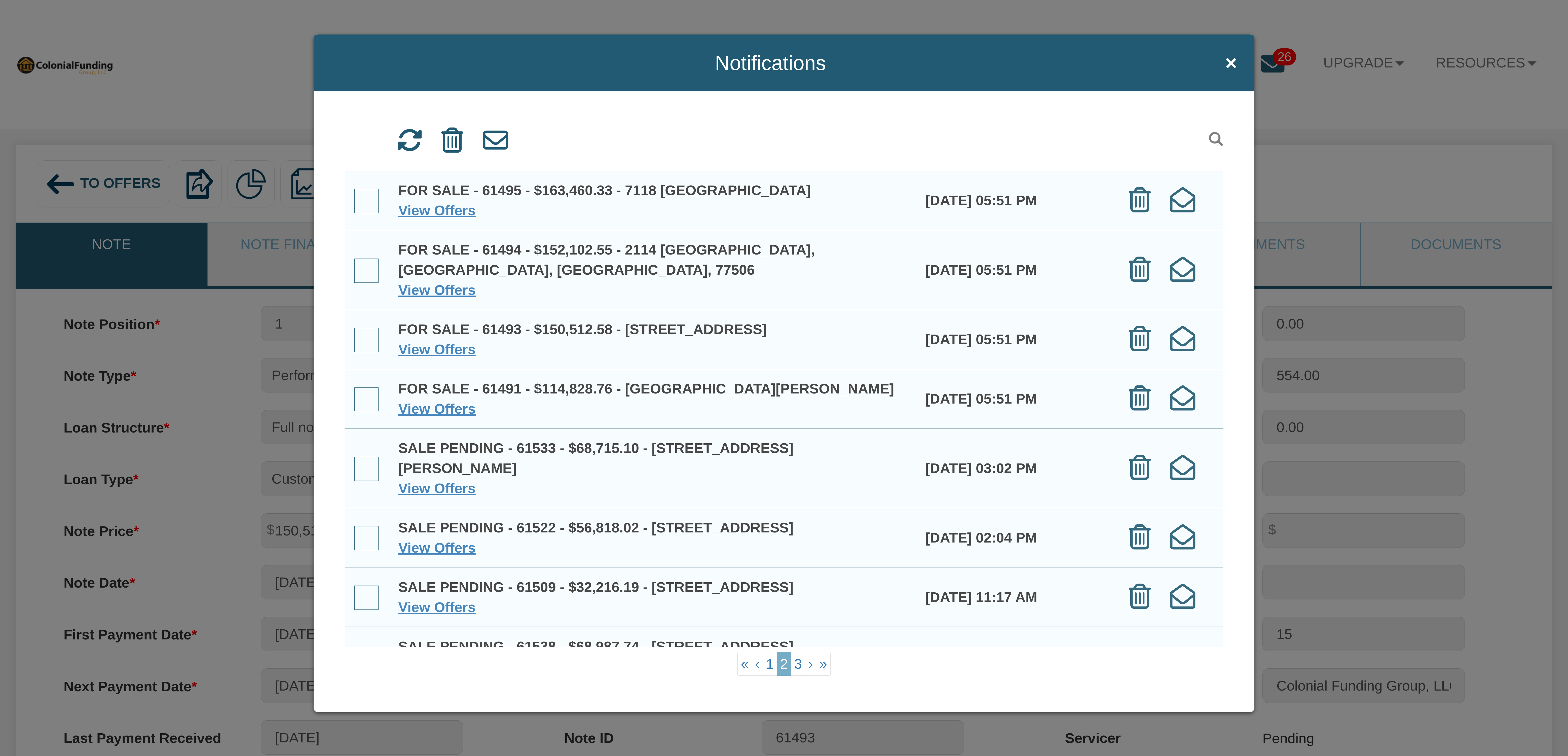
click at [366, 609] on span at bounding box center [366, 598] width 24 height 24
click at [354, 586] on input "checkbox" at bounding box center [354, 586] width 0 height 0
click at [365, 533] on span at bounding box center [366, 538] width 24 height 24
click at [354, 527] on input "checkbox" at bounding box center [354, 527] width 0 height 0
click at [796, 660] on link "3" at bounding box center [799, 663] width 15 height 24
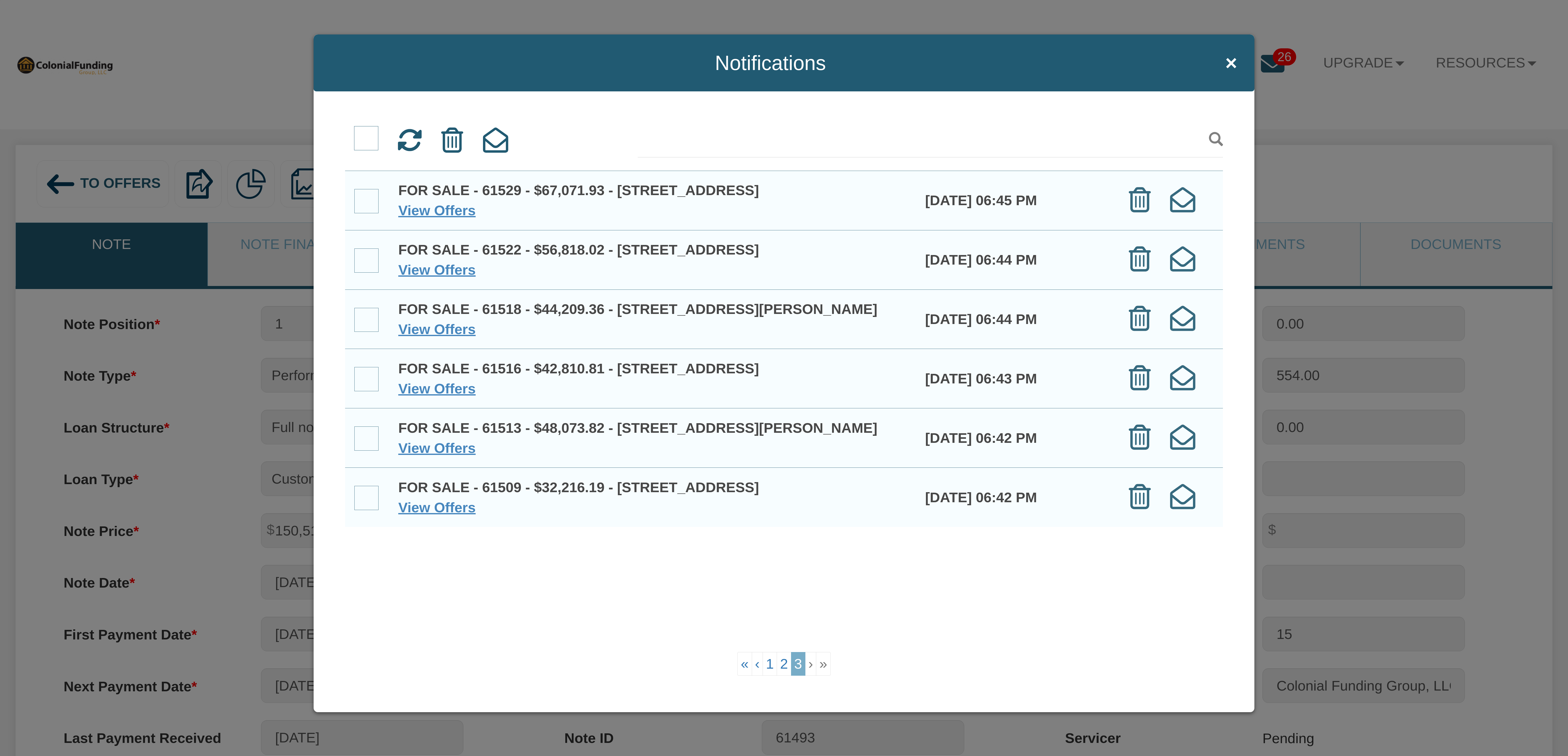
click at [363, 138] on span at bounding box center [366, 138] width 24 height 24
click at [354, 127] on input "checkbox" at bounding box center [354, 127] width 0 height 0
click at [444, 140] on icon at bounding box center [452, 140] width 22 height 25
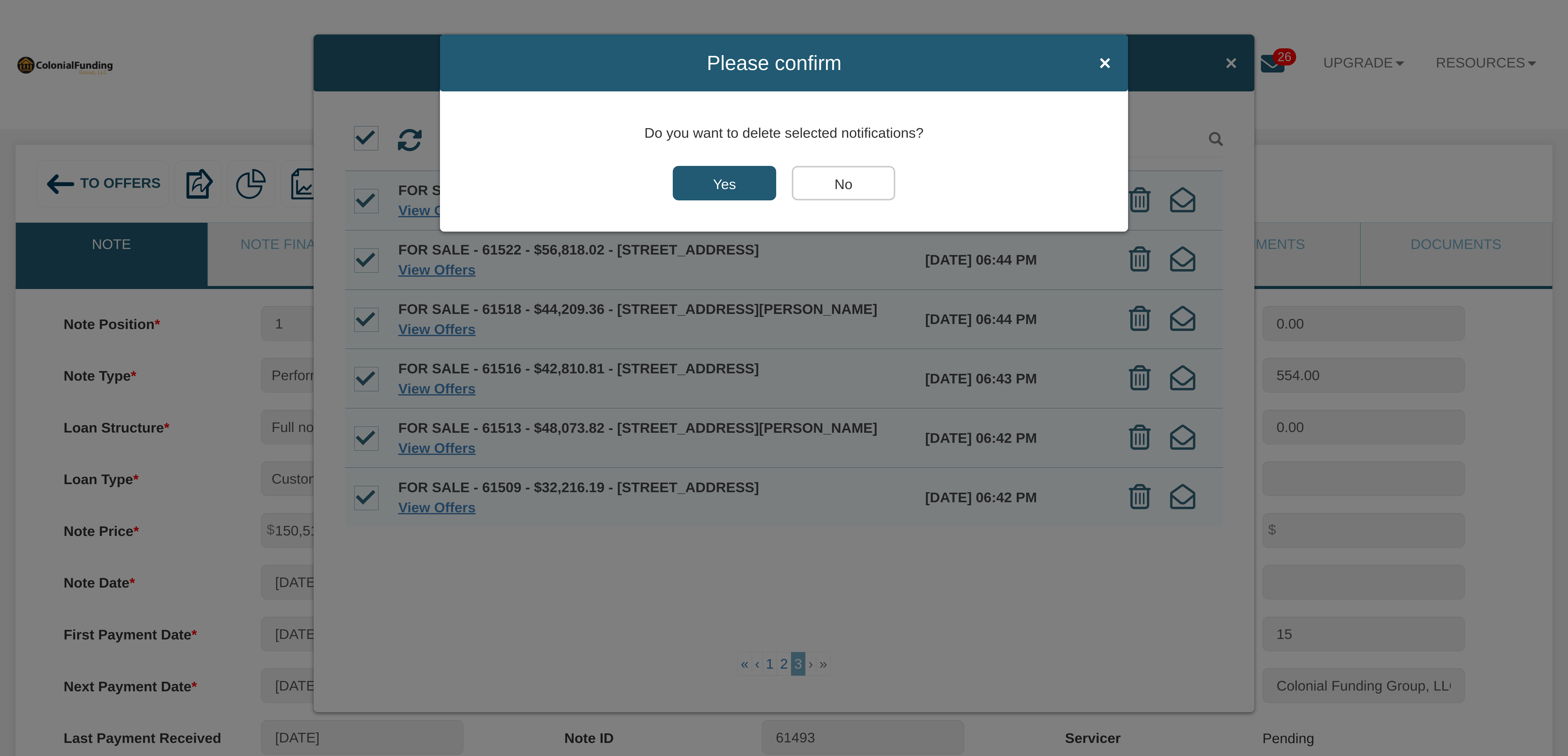
click at [724, 186] on input "Yes" at bounding box center [724, 183] width 103 height 35
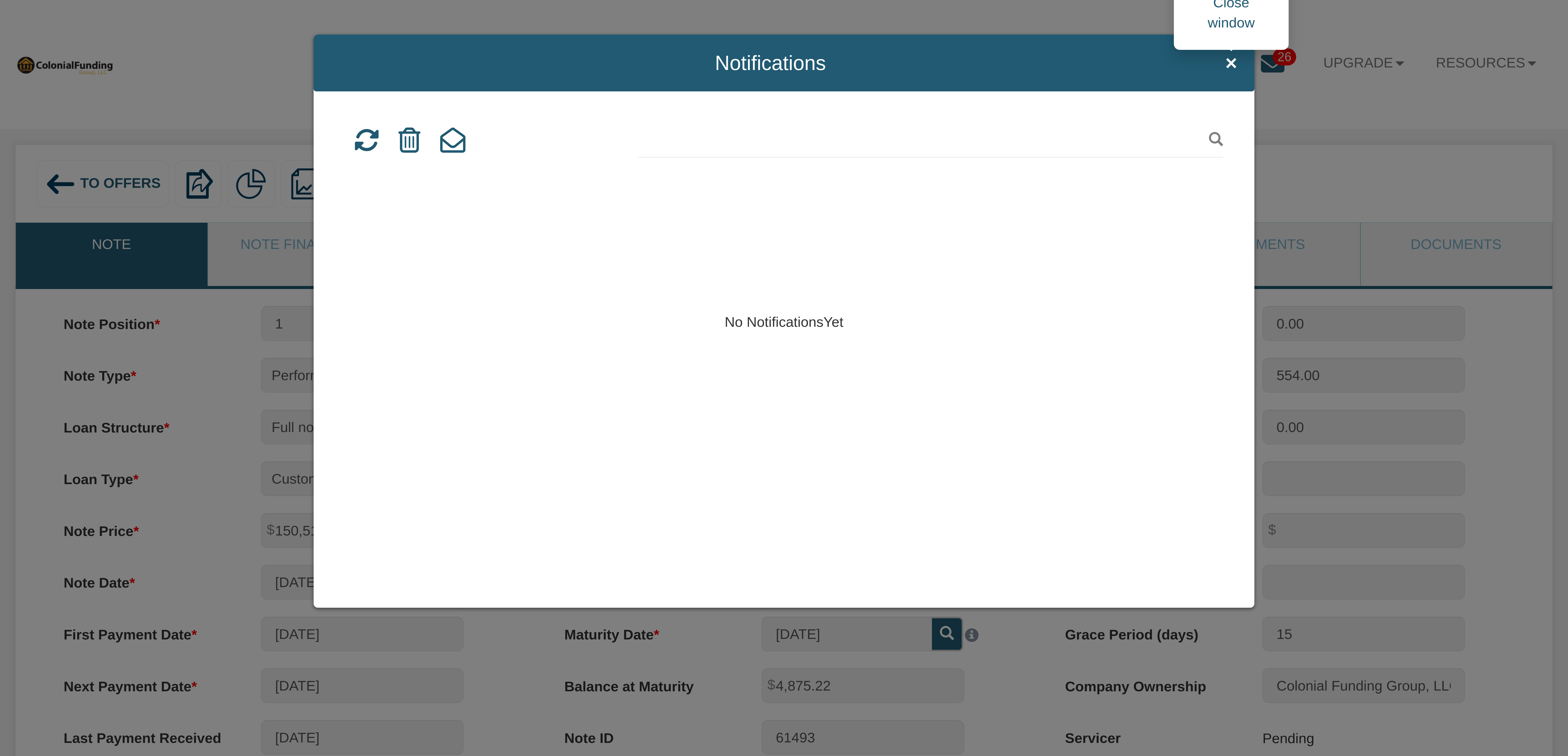
click at [1234, 58] on span "×" at bounding box center [1231, 63] width 12 height 23
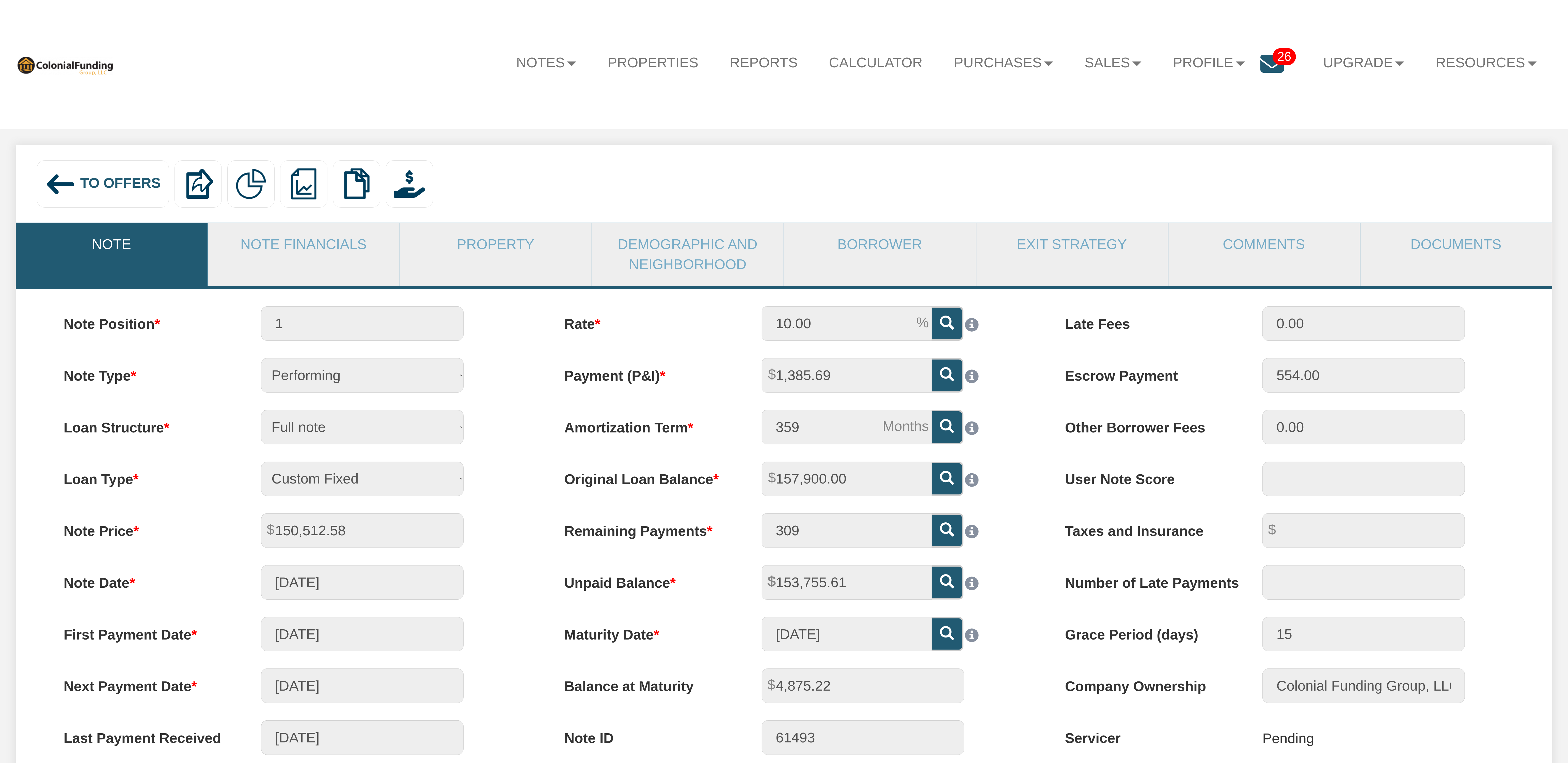
click at [1261, 59] on icon at bounding box center [1272, 64] width 23 height 23
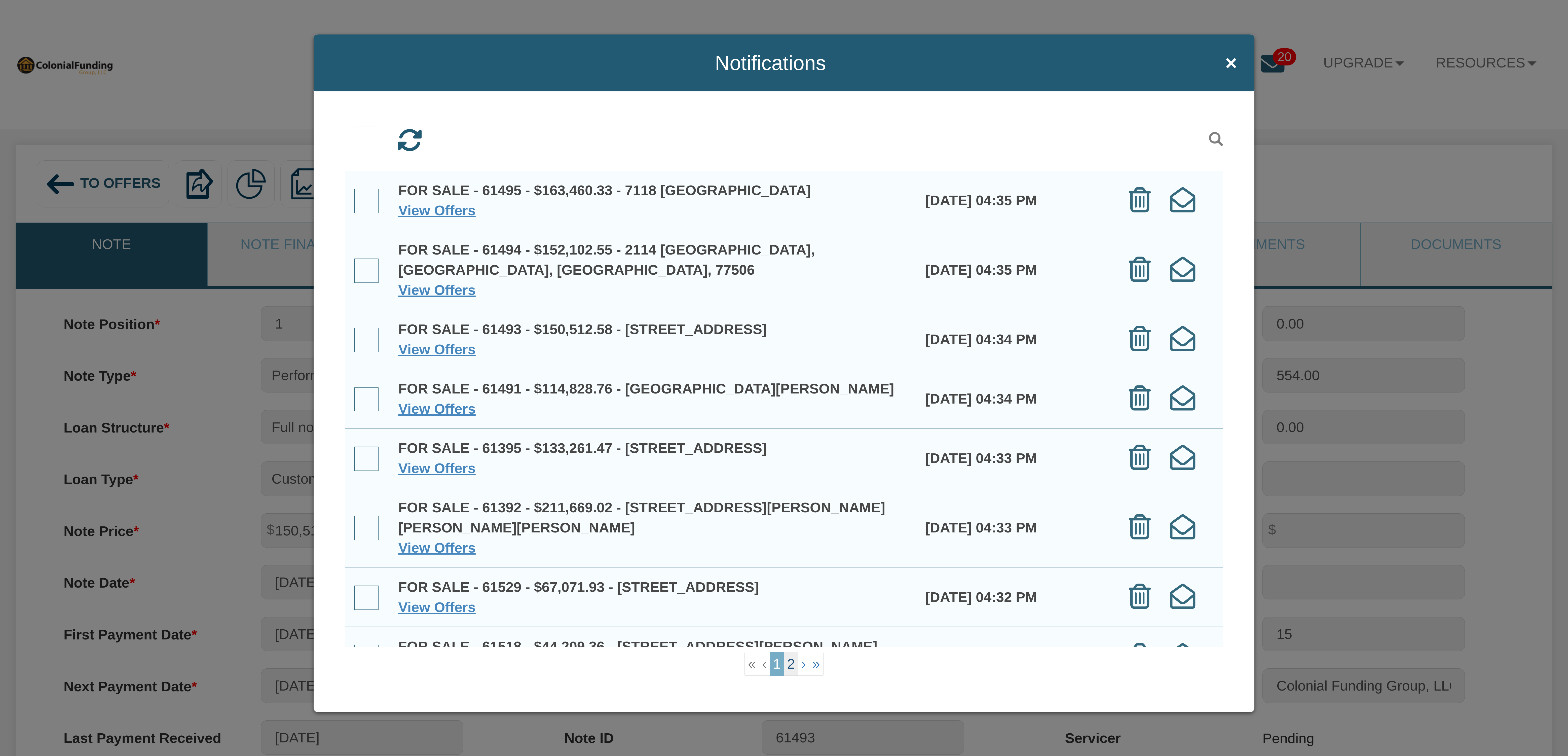
click at [794, 663] on link "2" at bounding box center [791, 663] width 15 height 24
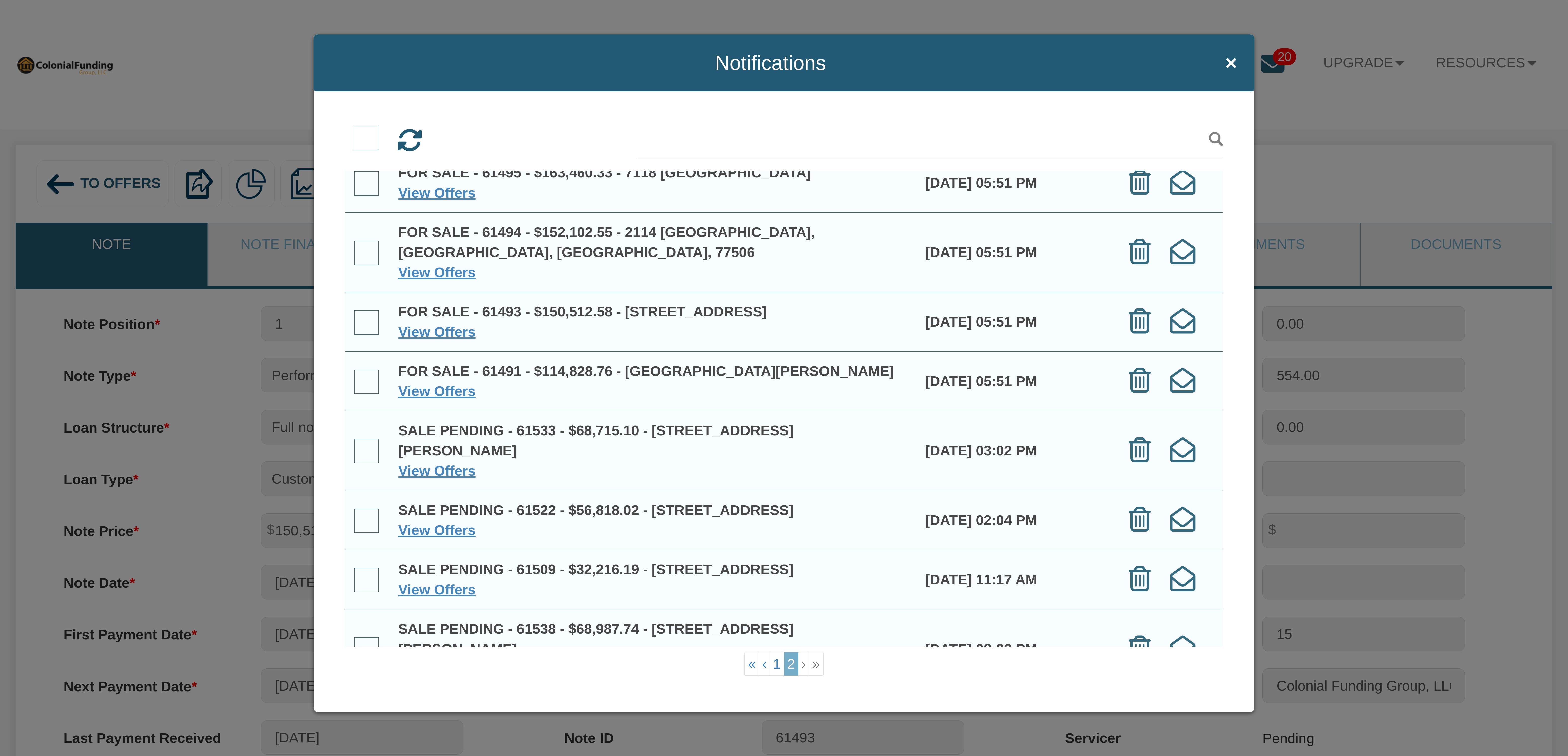
scroll to position [0, 0]
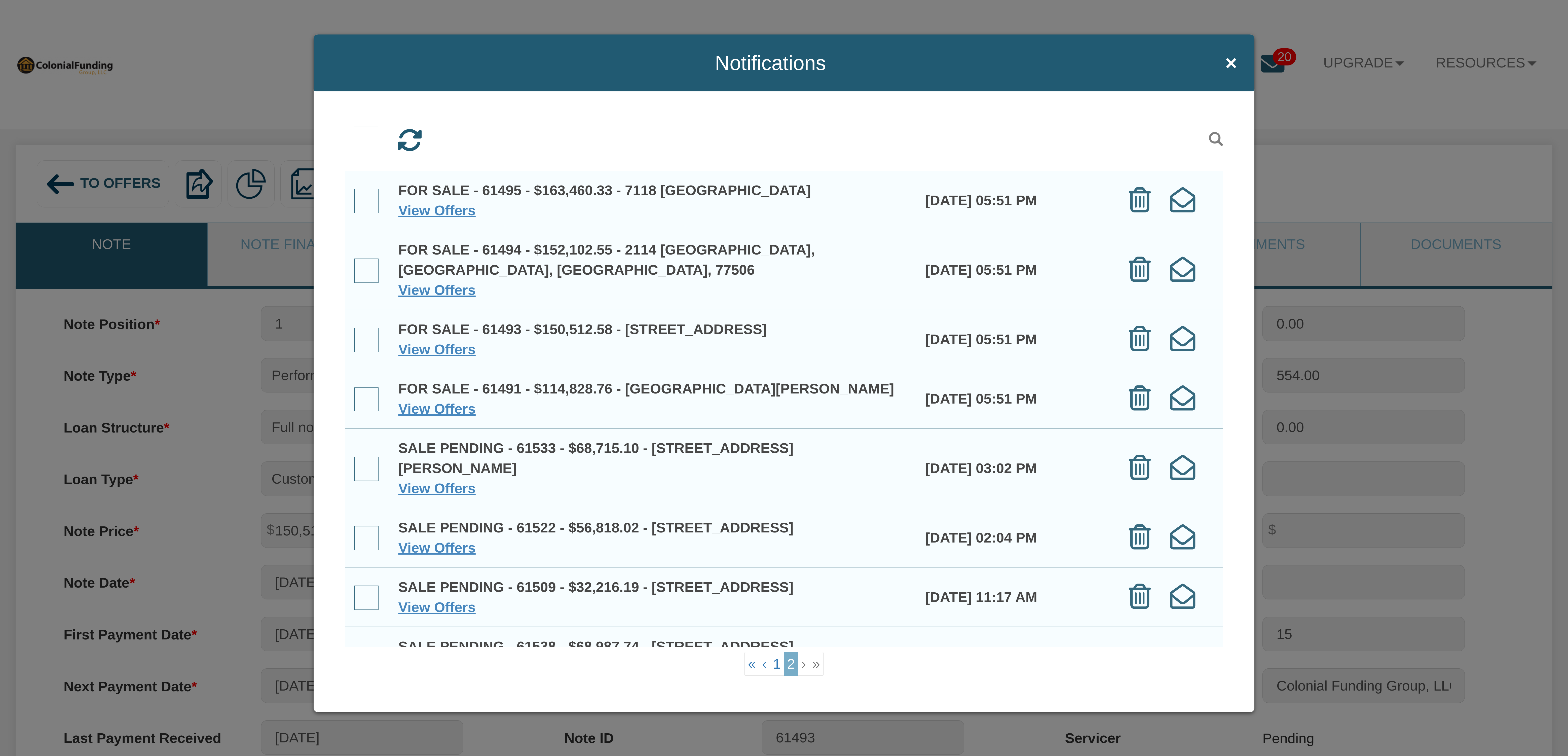
click at [366, 139] on span at bounding box center [366, 138] width 24 height 24
click at [354, 127] on input "checkbox" at bounding box center [354, 127] width 0 height 0
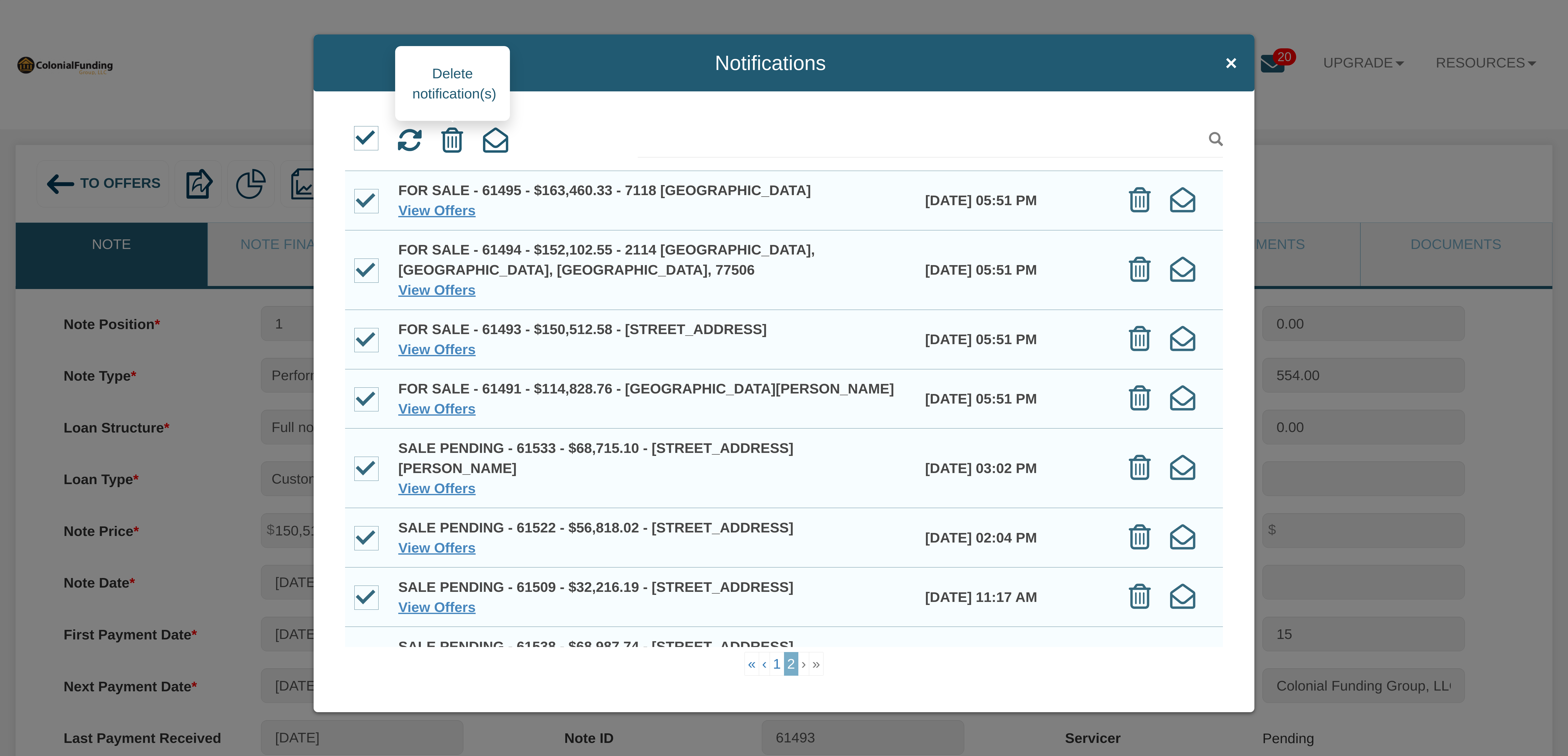
click at [453, 142] on icon at bounding box center [452, 140] width 22 height 25
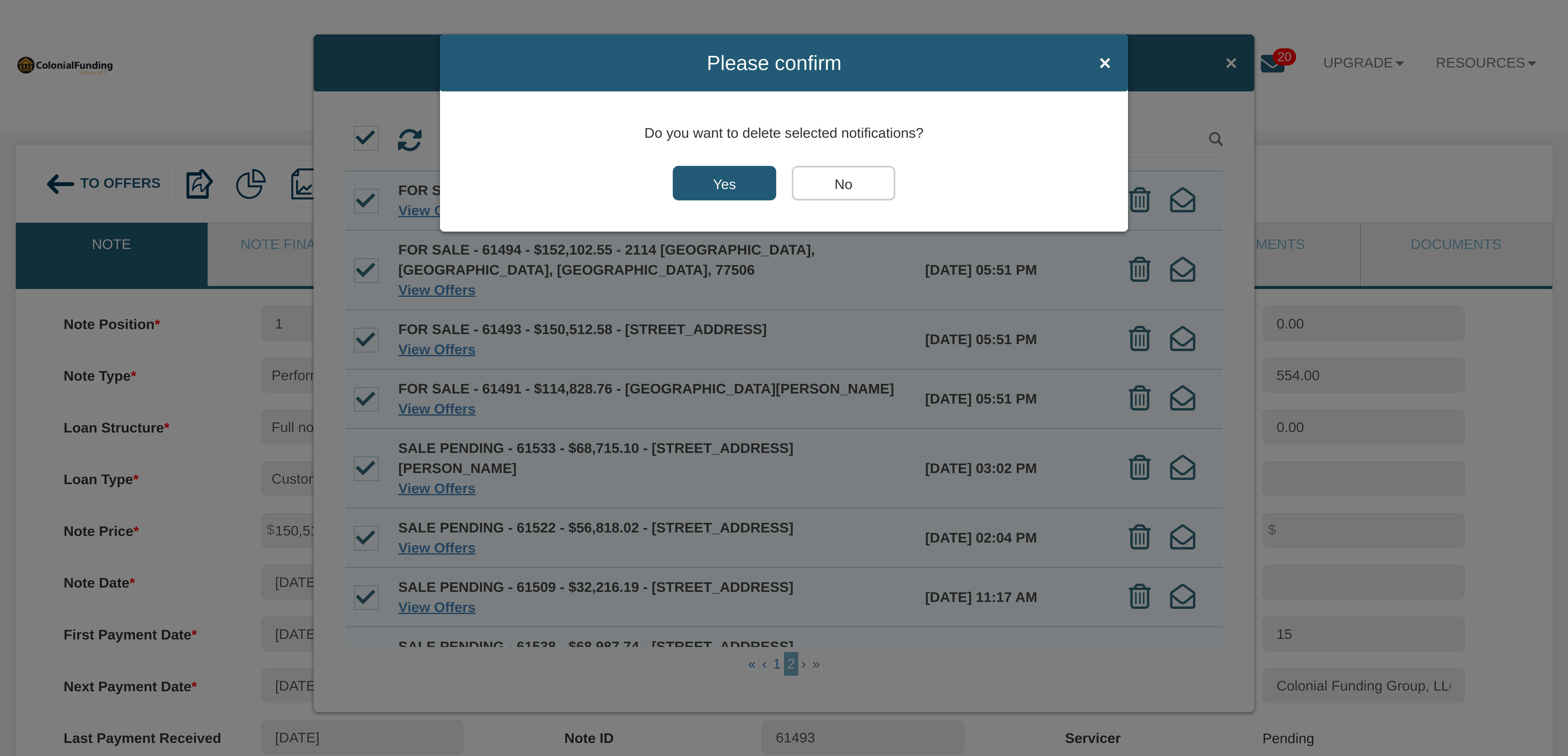
click at [718, 180] on input "Yes" at bounding box center [724, 183] width 103 height 35
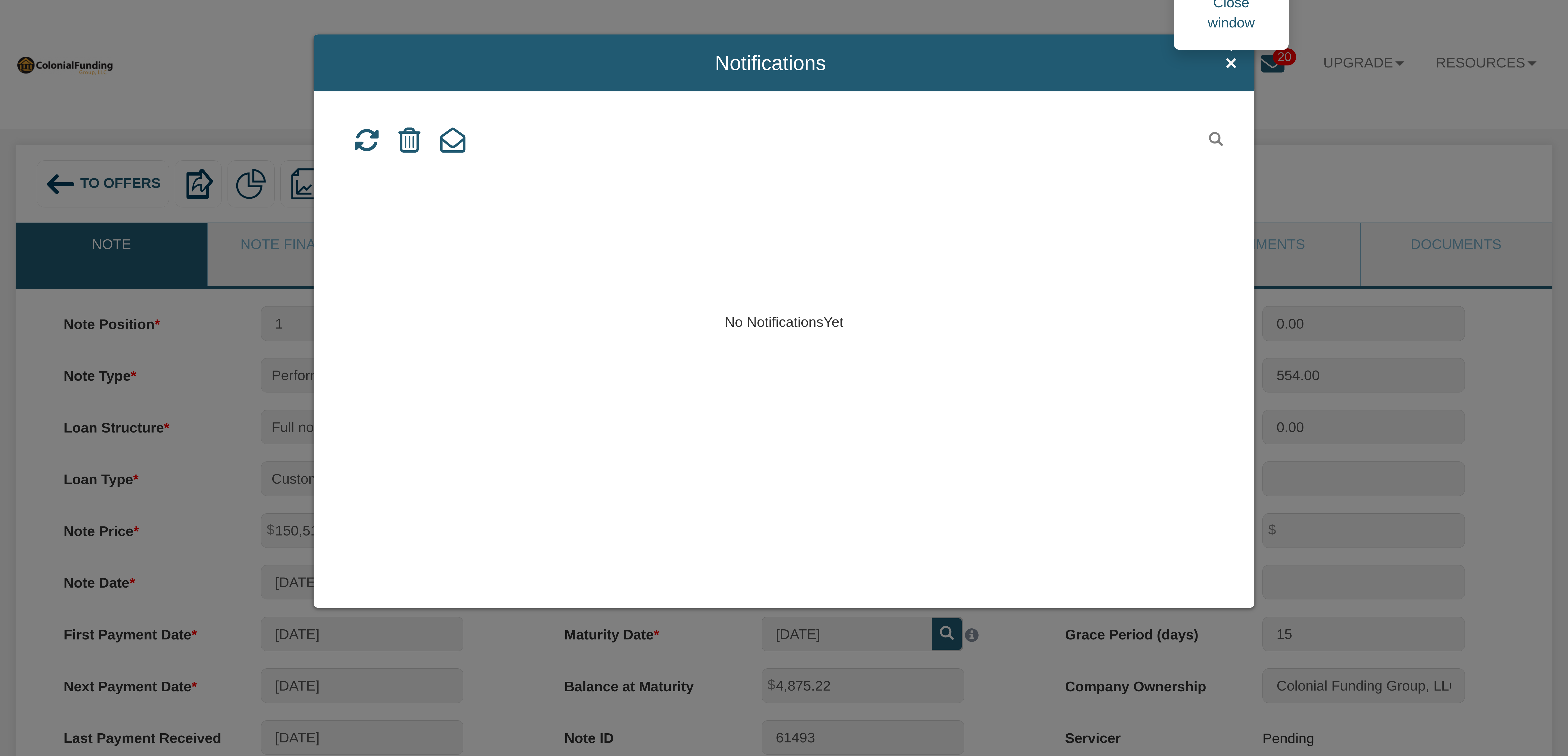
click at [1231, 56] on span "×" at bounding box center [1231, 63] width 12 height 23
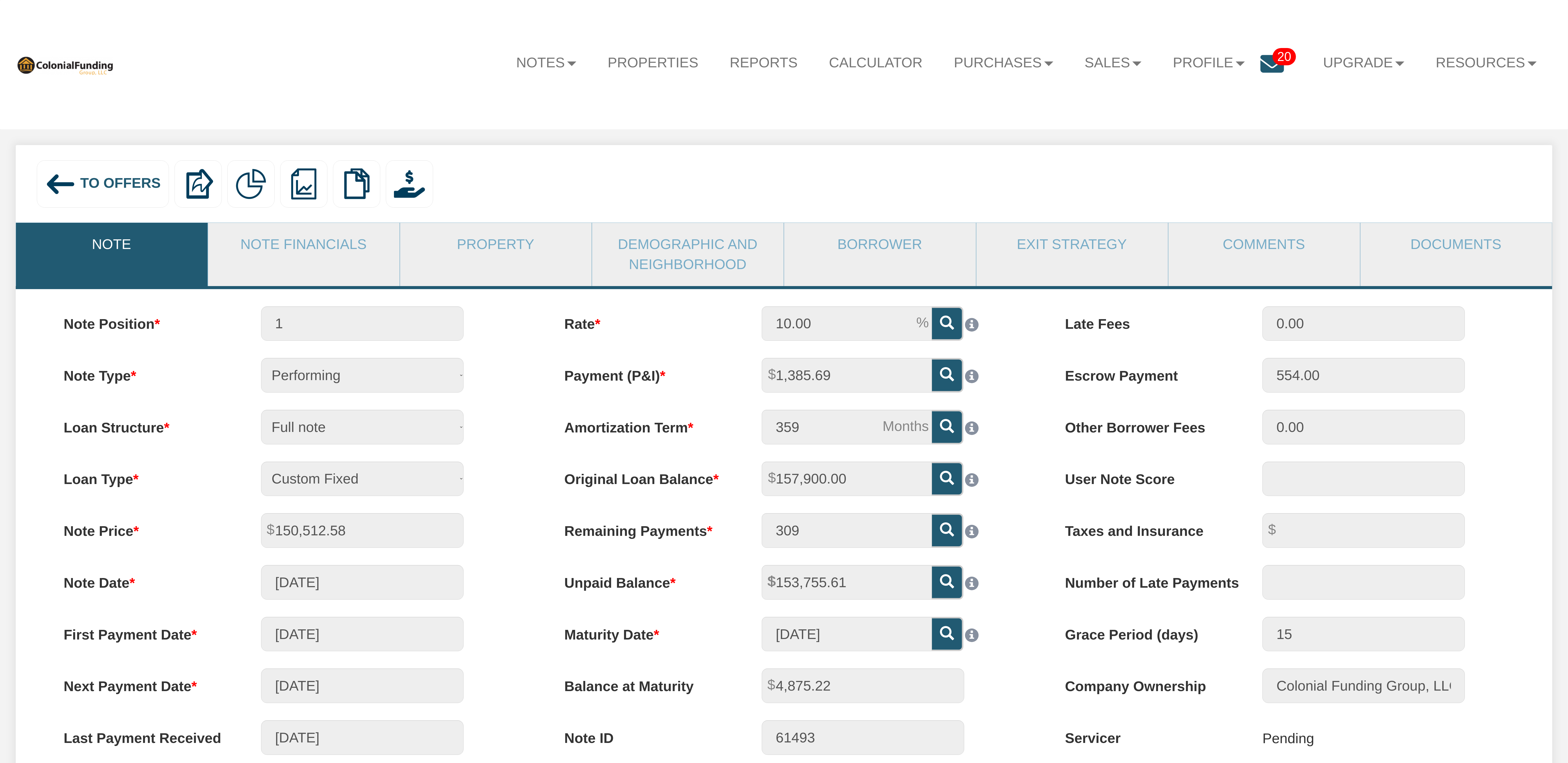
click at [1261, 58] on icon at bounding box center [1272, 64] width 23 height 23
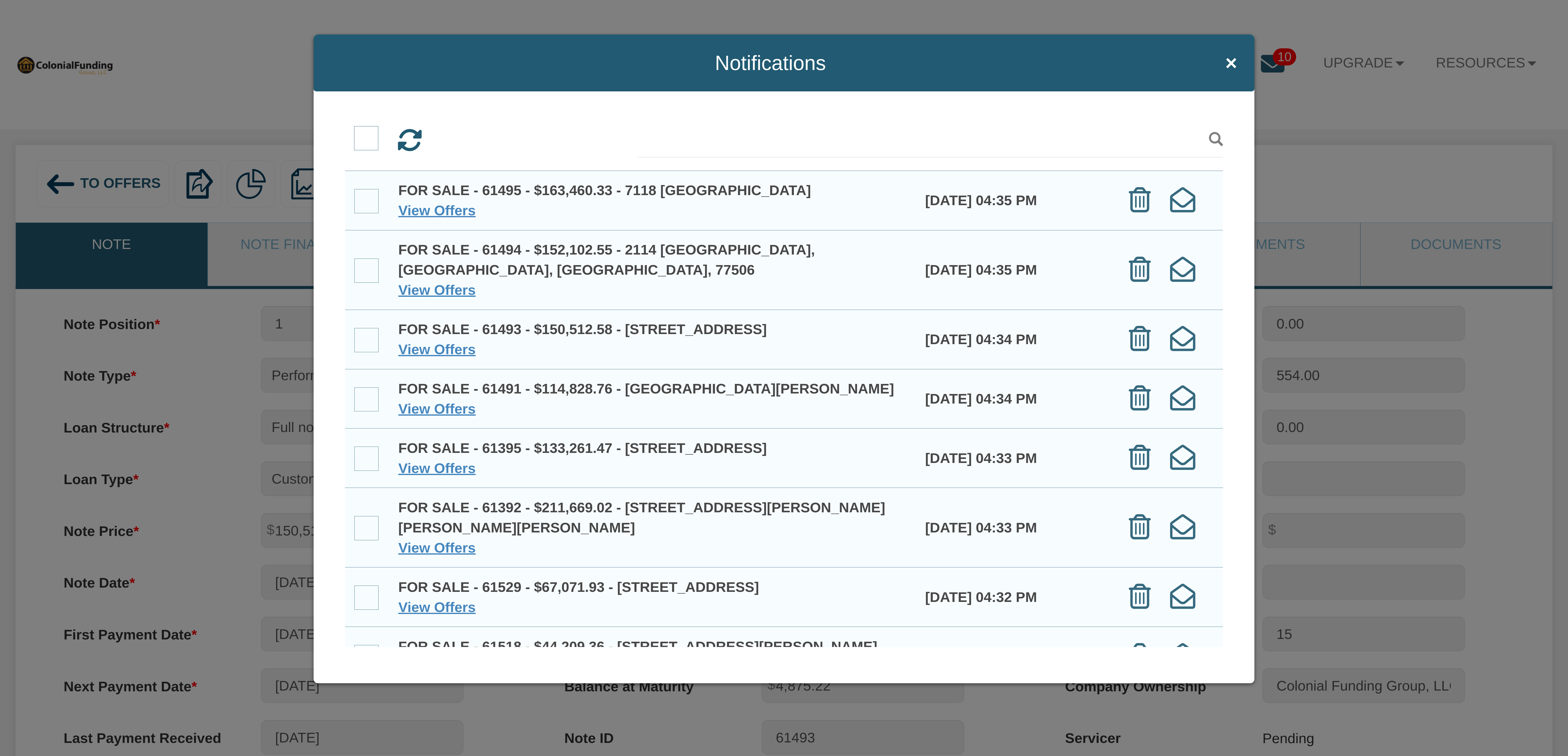
click at [366, 136] on span at bounding box center [366, 138] width 24 height 24
click at [354, 127] on input "checkbox" at bounding box center [354, 127] width 0 height 0
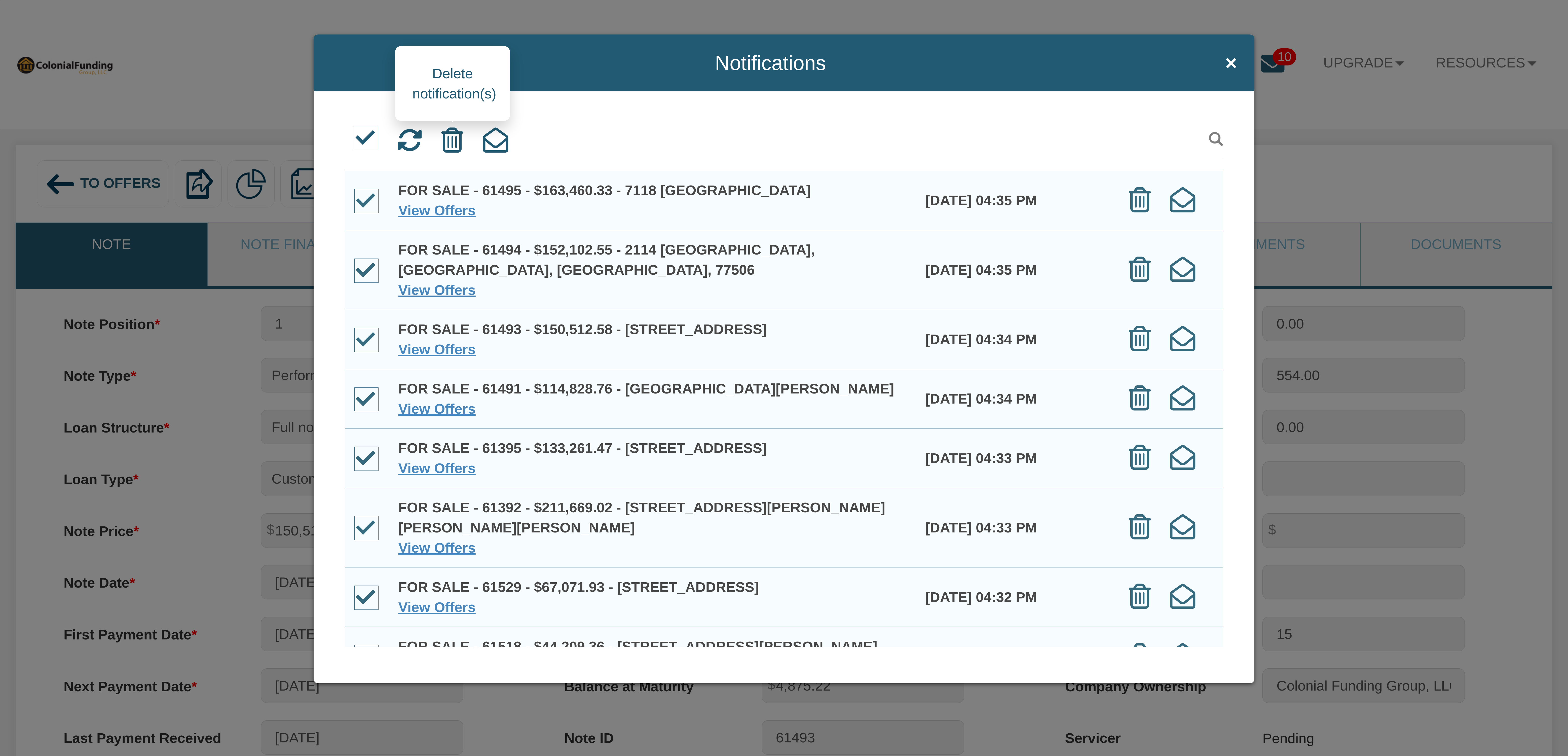
click at [452, 142] on icon at bounding box center [452, 140] width 22 height 25
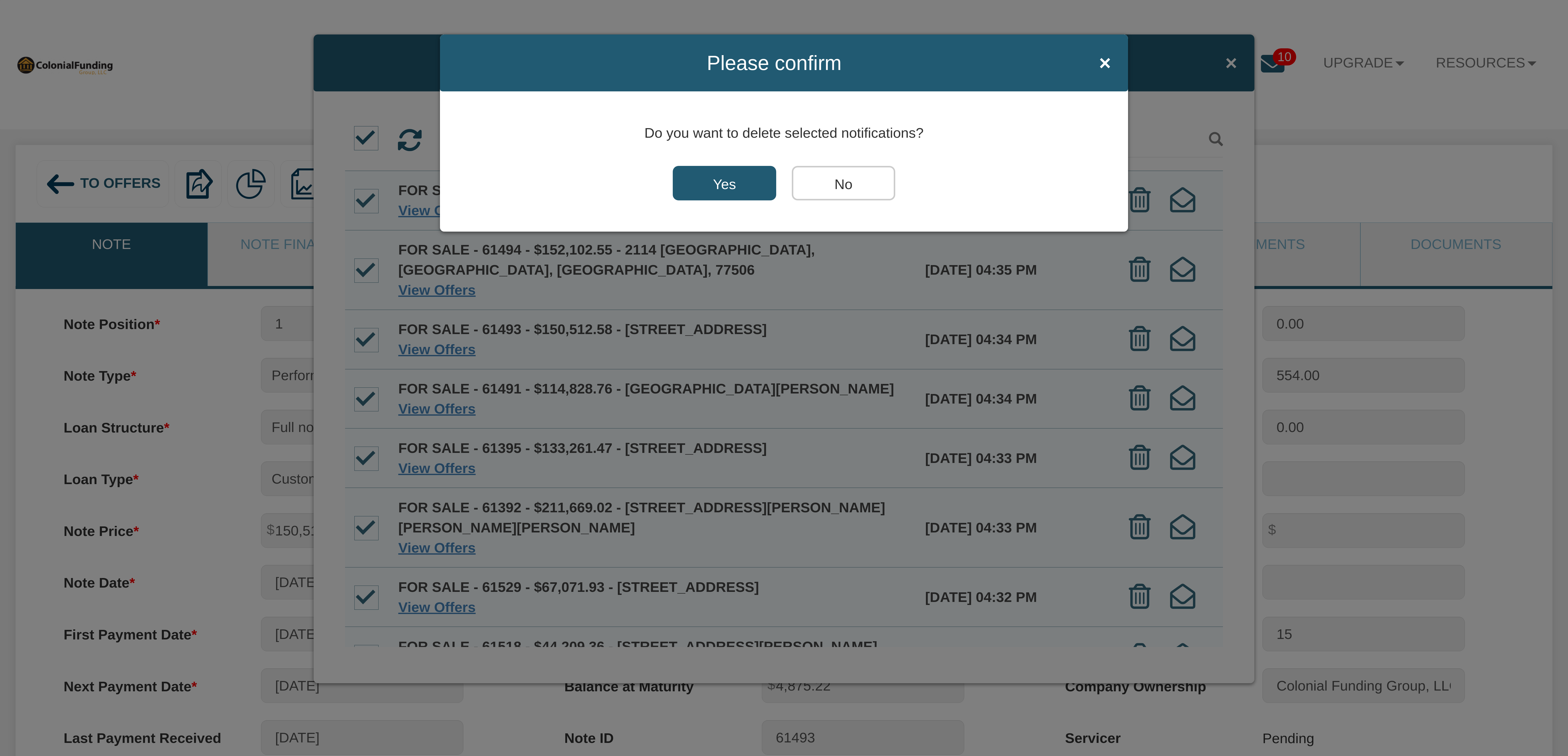
click at [723, 177] on input "Yes" at bounding box center [724, 183] width 103 height 35
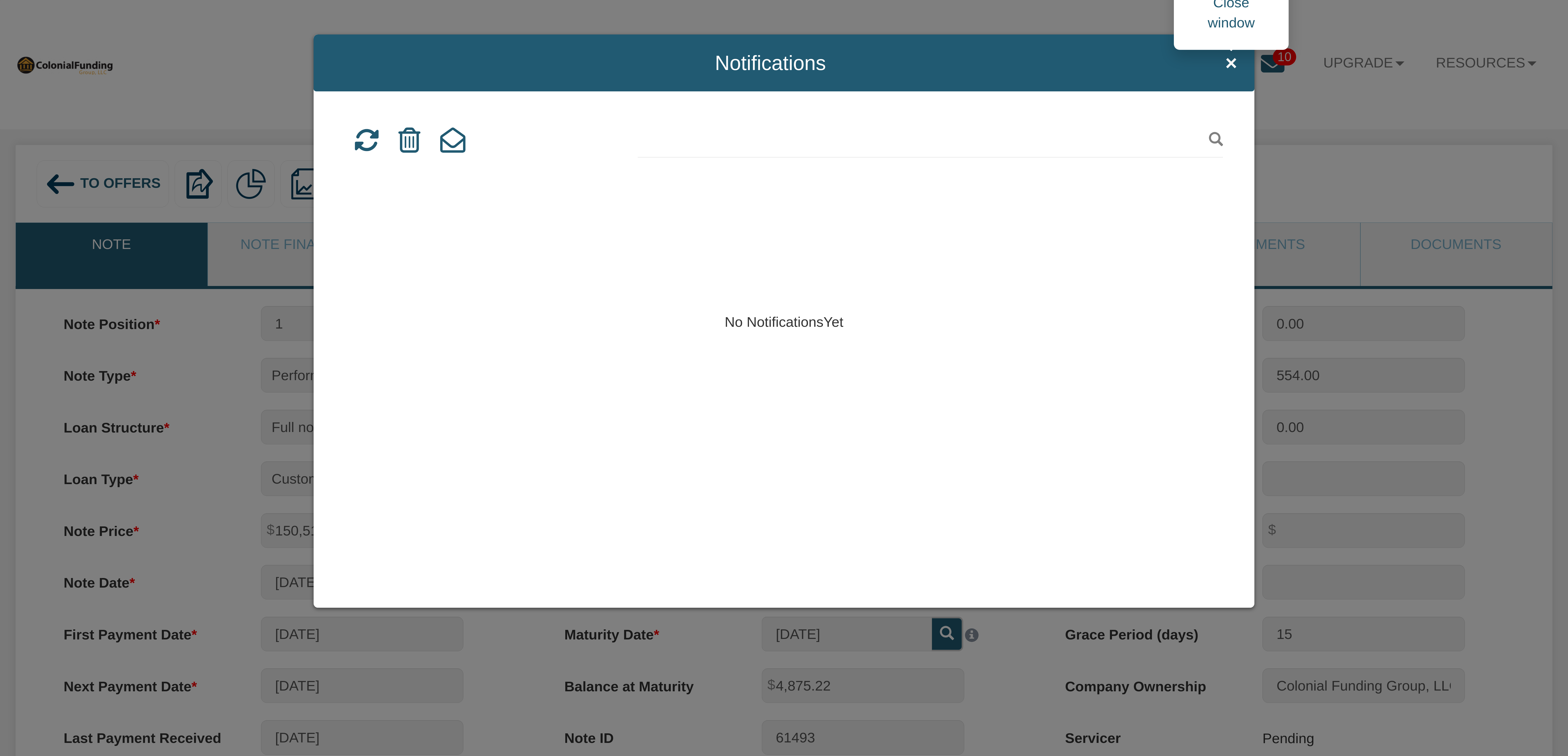
click at [1228, 62] on span "×" at bounding box center [1231, 63] width 12 height 23
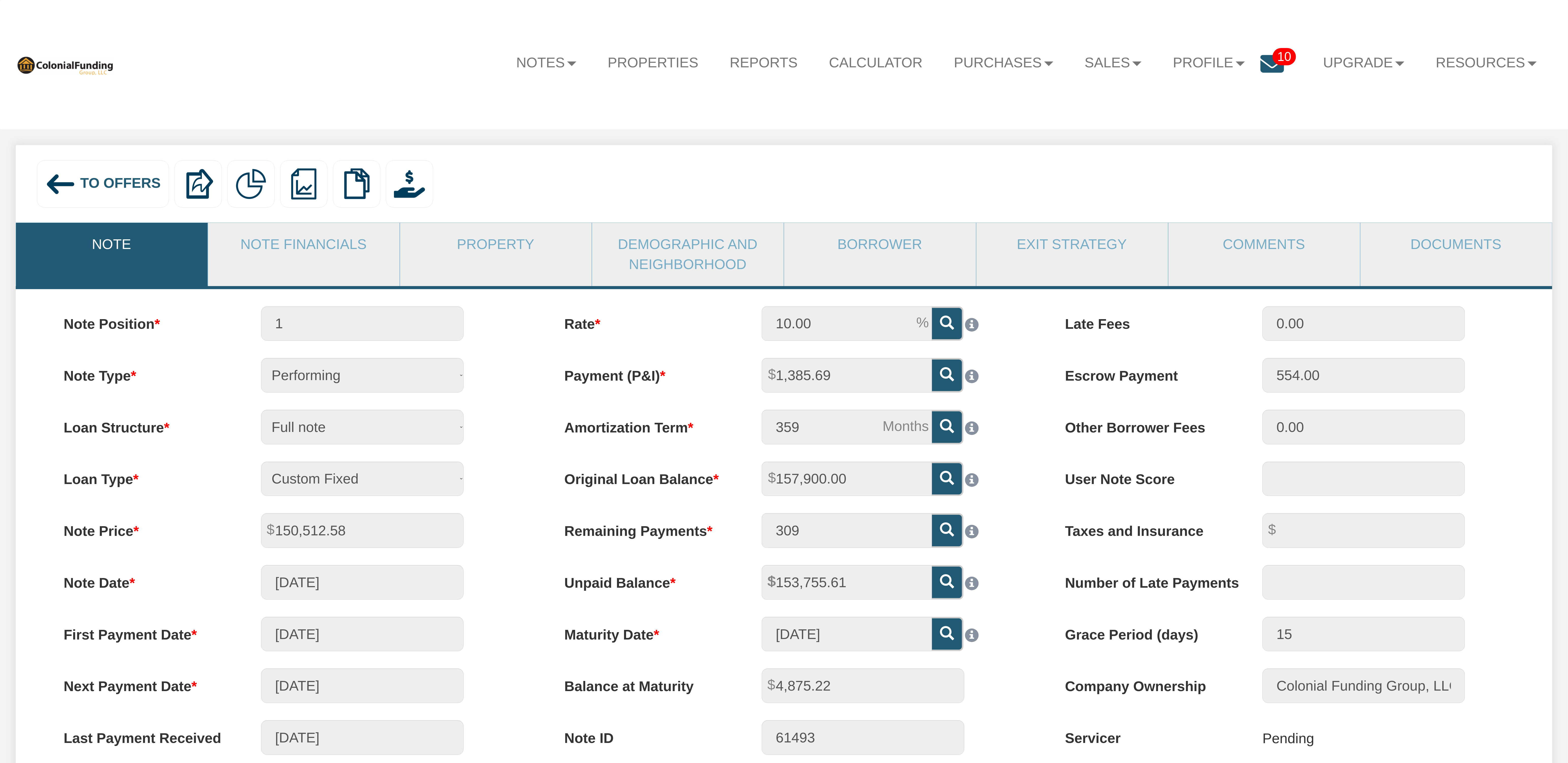
click at [1261, 65] on icon at bounding box center [1272, 64] width 23 height 23
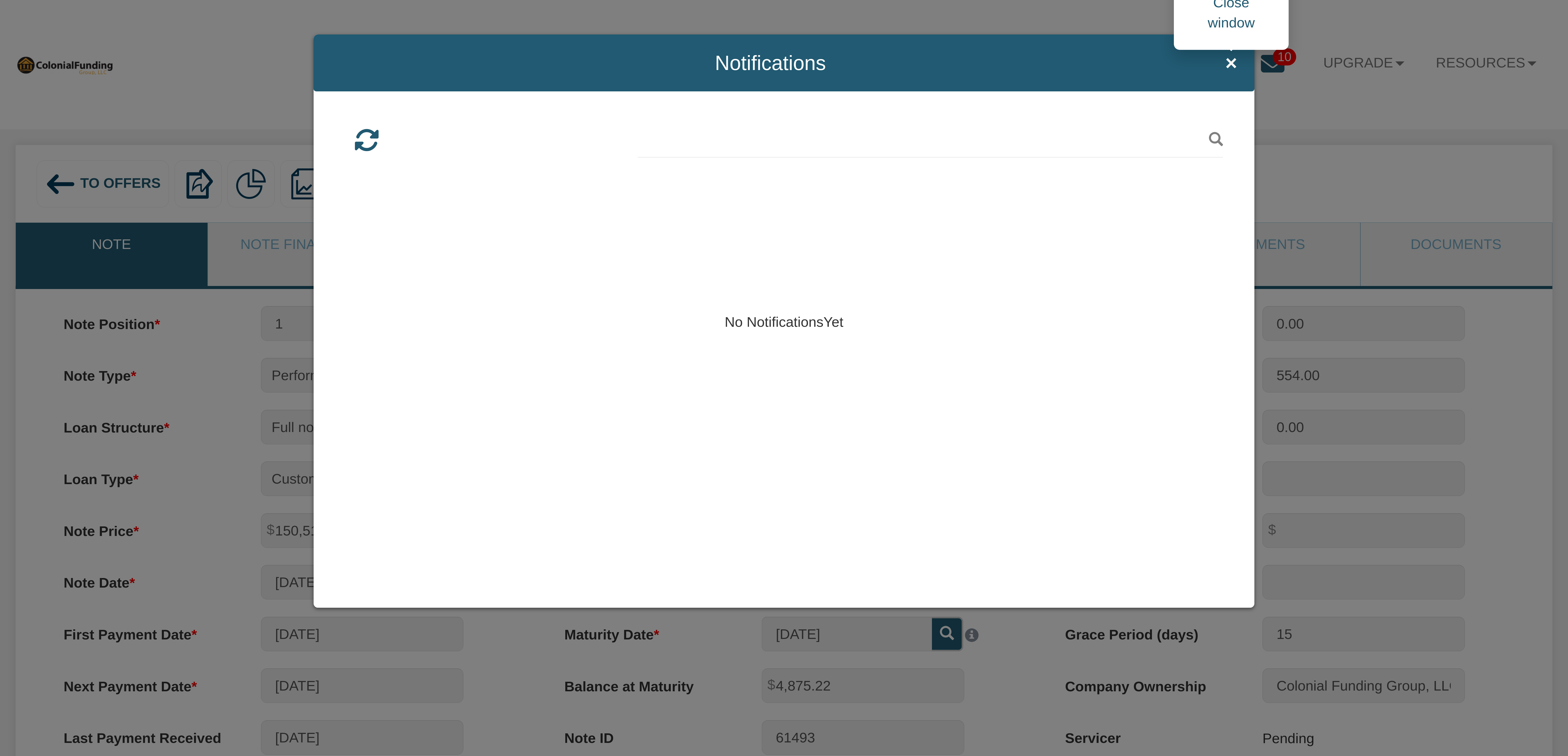
click at [1228, 60] on span "×" at bounding box center [1231, 63] width 12 height 23
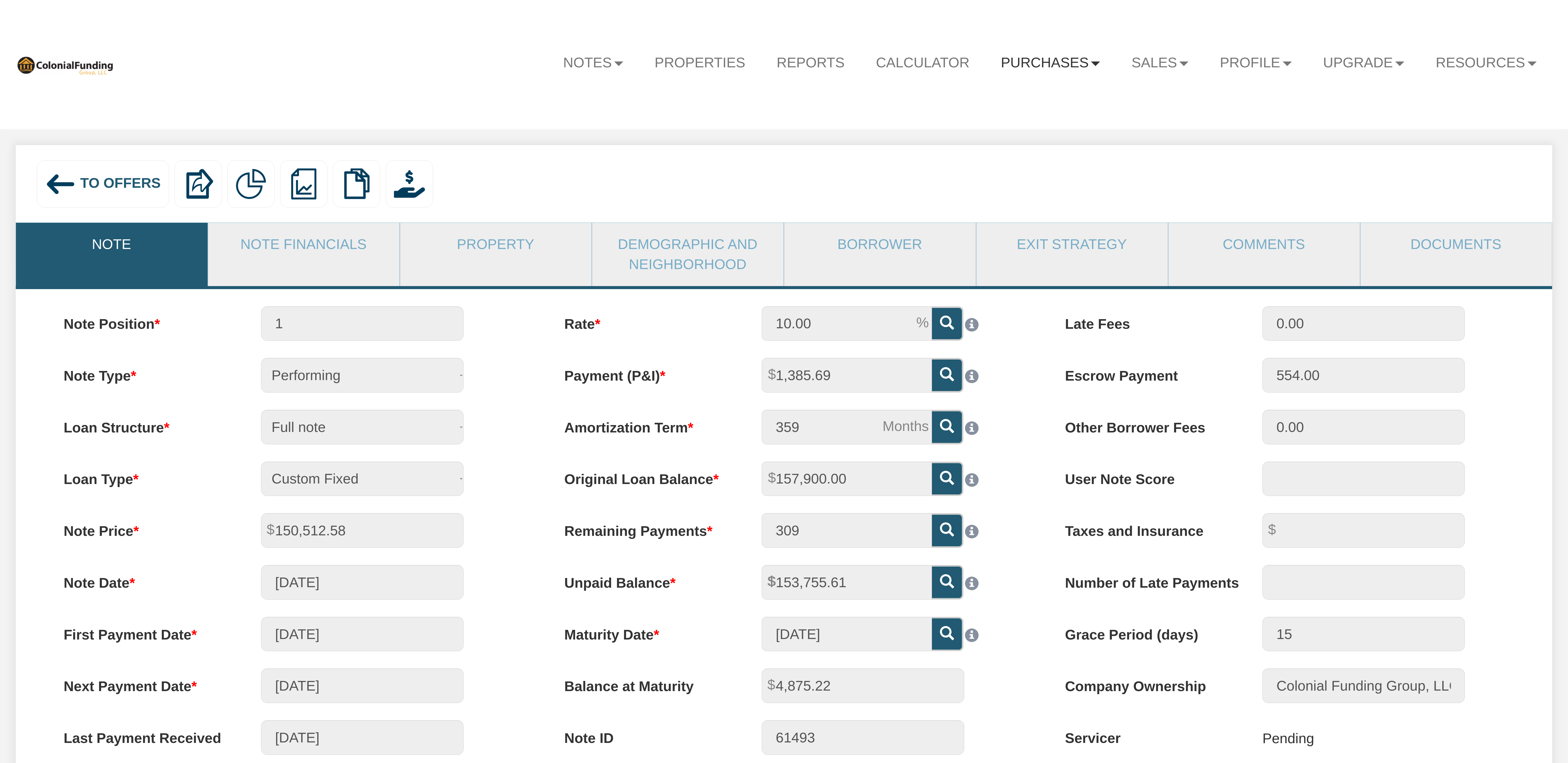
click at [1033, 65] on link "Purchases" at bounding box center [1051, 63] width 131 height 37
click at [969, 109] on link "Offers" at bounding box center [1024, 101] width 183 height 27
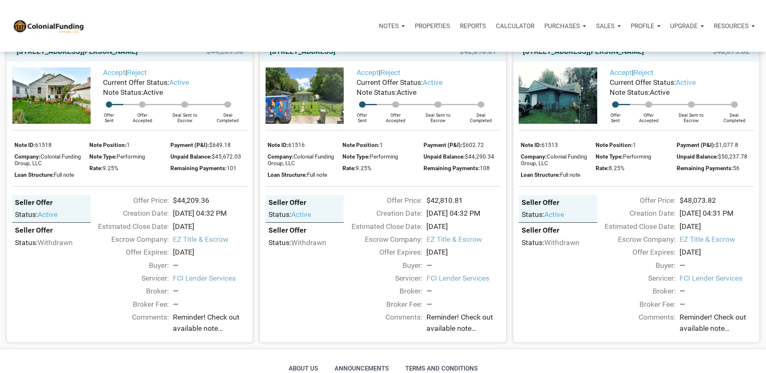
scroll to position [1771, 0]
